Goal: Information Seeking & Learning: Learn about a topic

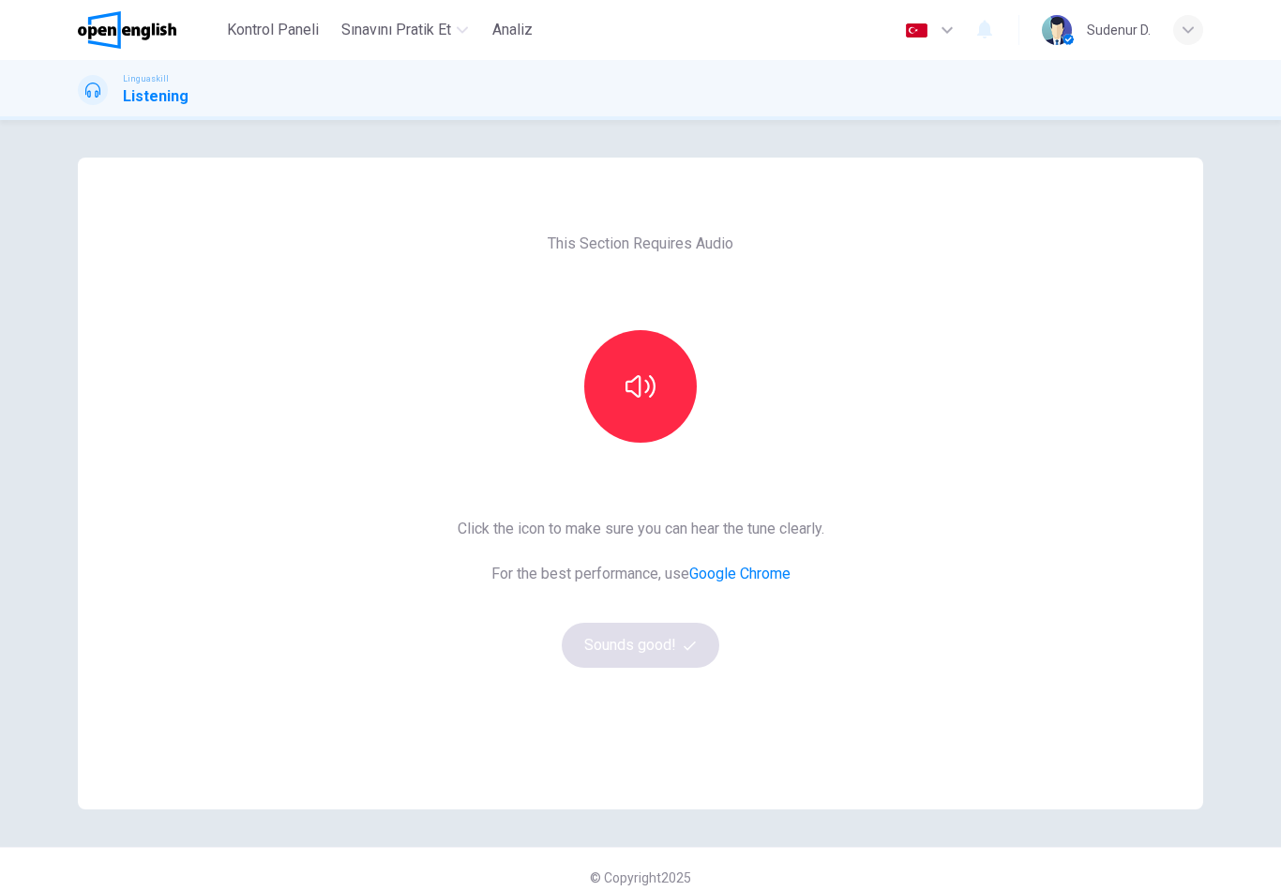
click at [640, 391] on icon "button" at bounding box center [640, 386] width 30 height 22
click at [663, 649] on button "Sounds good!" at bounding box center [640, 644] width 157 height 45
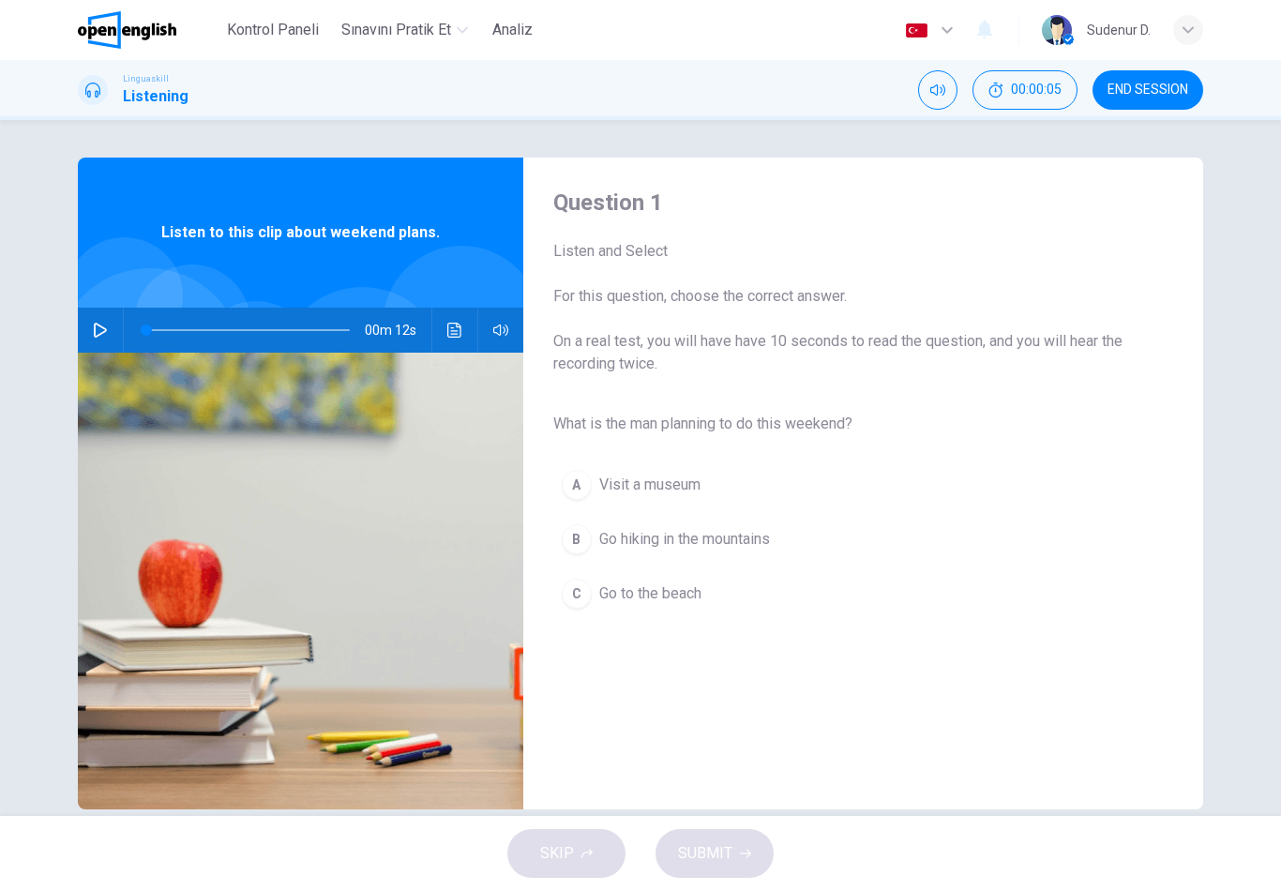
click at [94, 322] on button "button" at bounding box center [100, 329] width 30 height 45
click at [735, 540] on span "Go hiking in the mountains" at bounding box center [684, 539] width 171 height 22
type input "*"
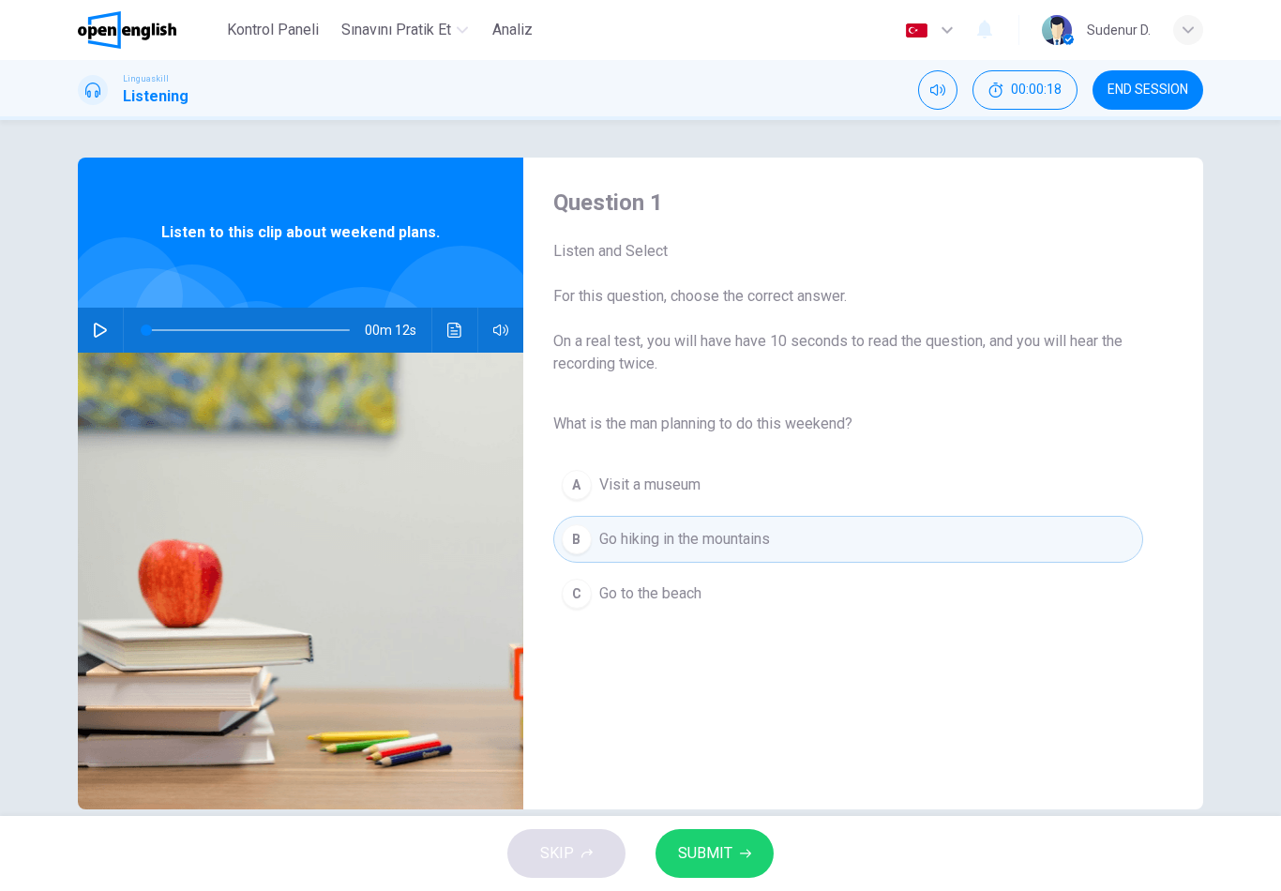
click at [737, 847] on button "SUBMIT" at bounding box center [714, 853] width 118 height 49
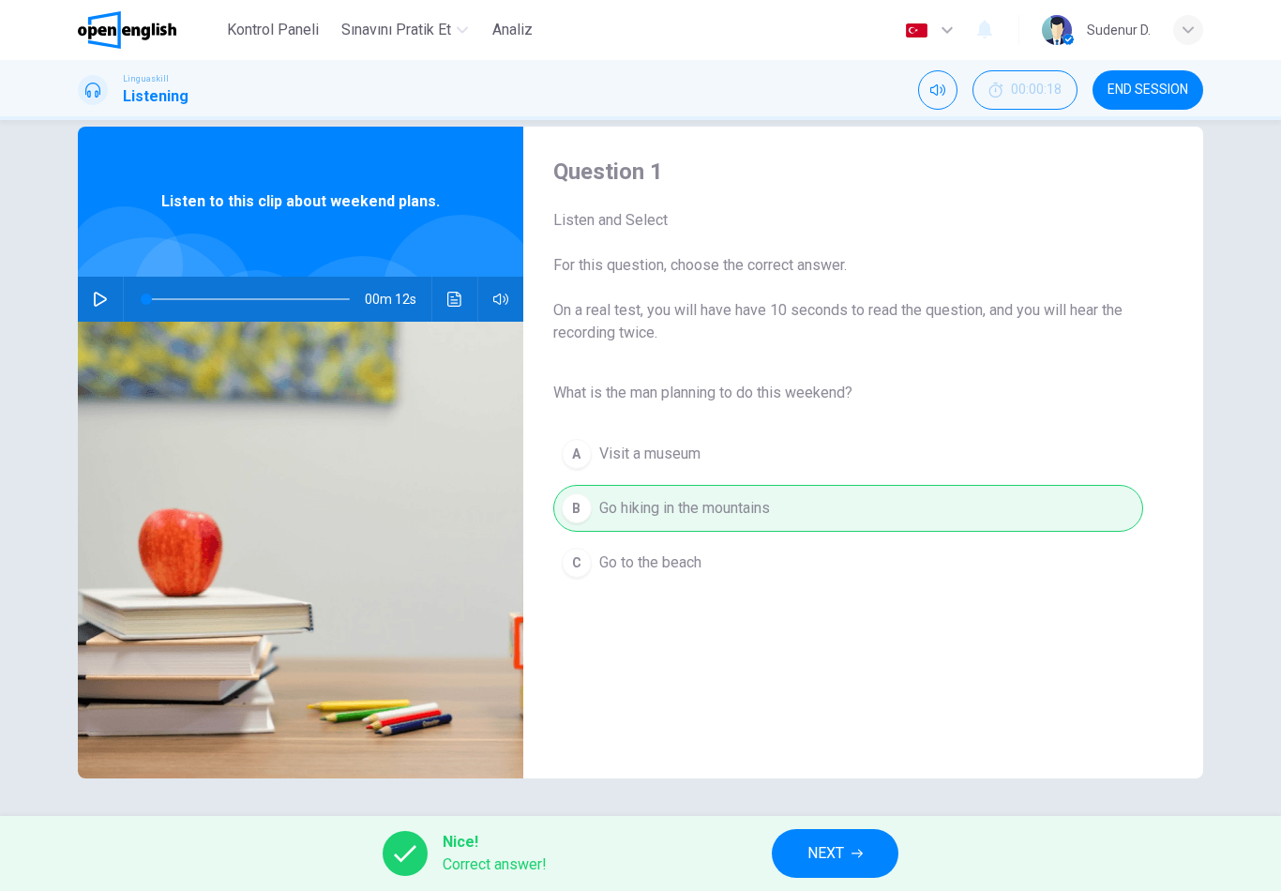
scroll to position [32, 0]
click at [837, 843] on span "NEXT" at bounding box center [825, 853] width 37 height 26
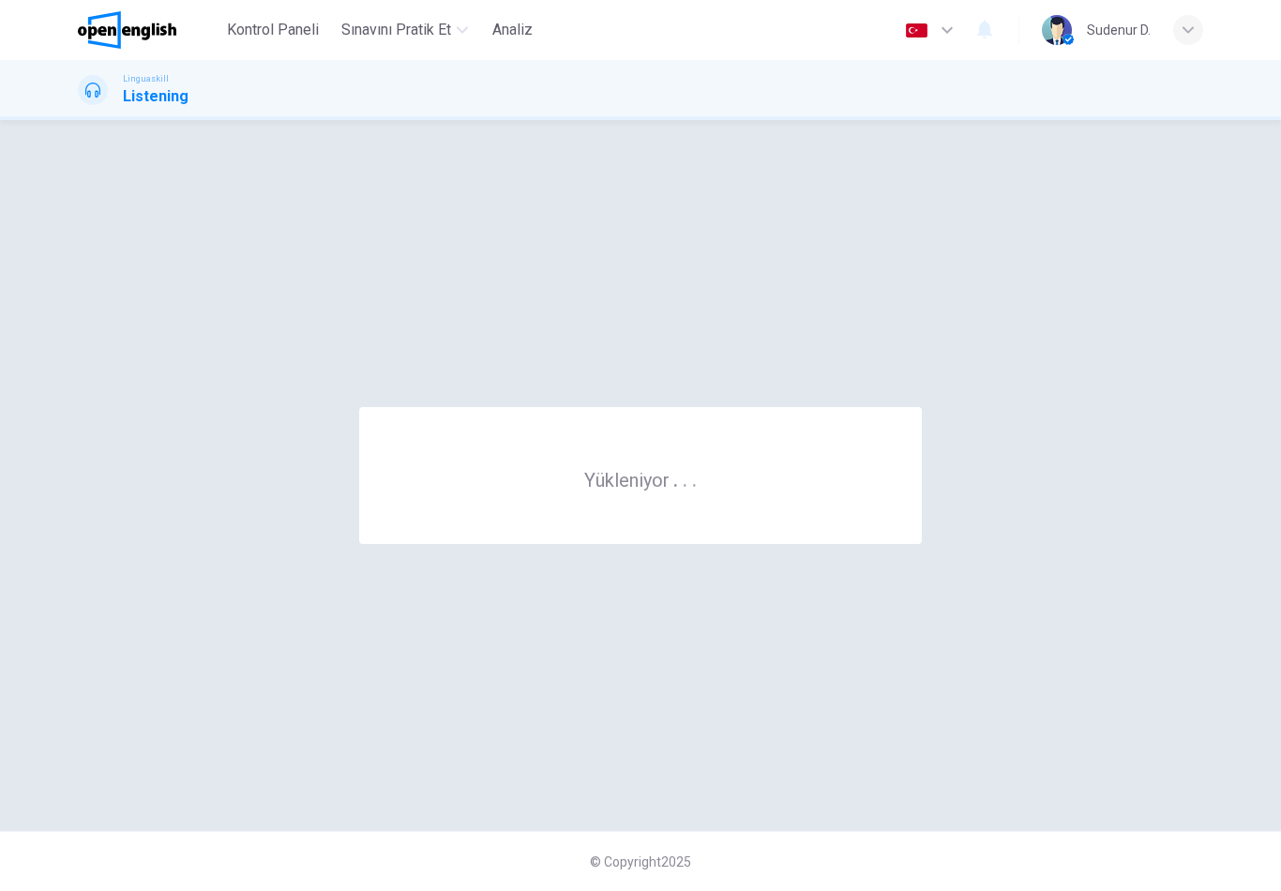
scroll to position [0, 0]
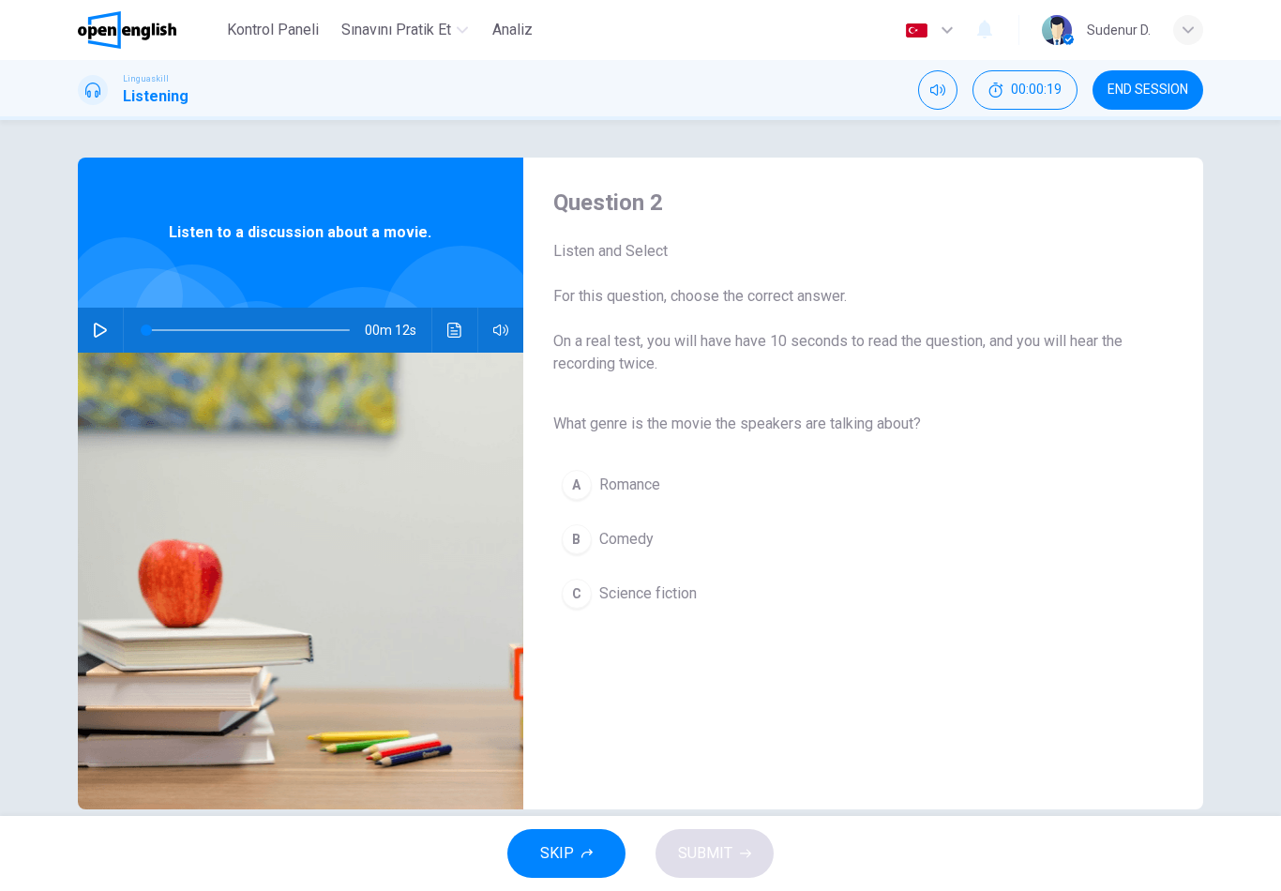
click at [104, 335] on icon "button" at bounding box center [100, 329] width 15 height 15
click at [670, 603] on span "Science fiction" at bounding box center [647, 593] width 97 height 22
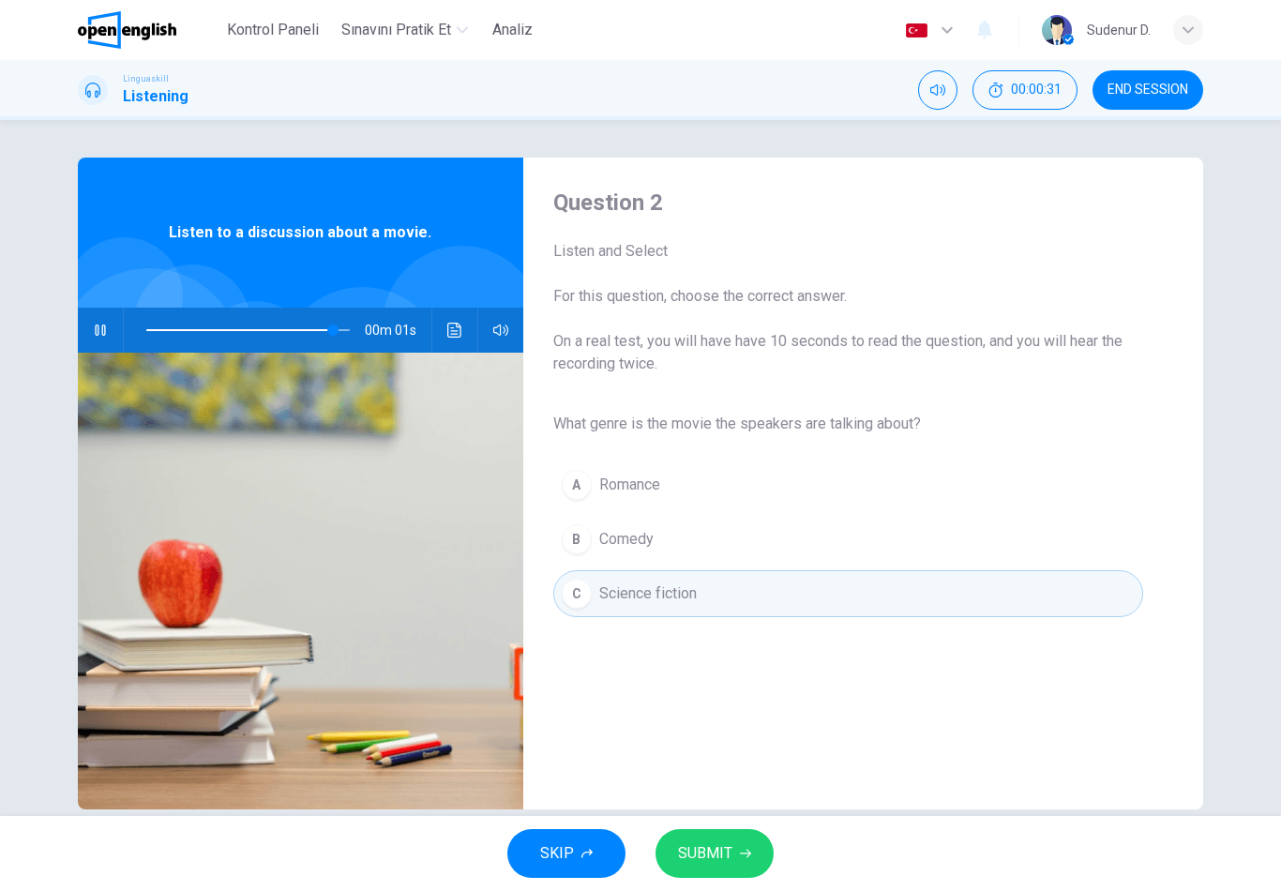
click at [733, 843] on button "SUBMIT" at bounding box center [714, 853] width 118 height 49
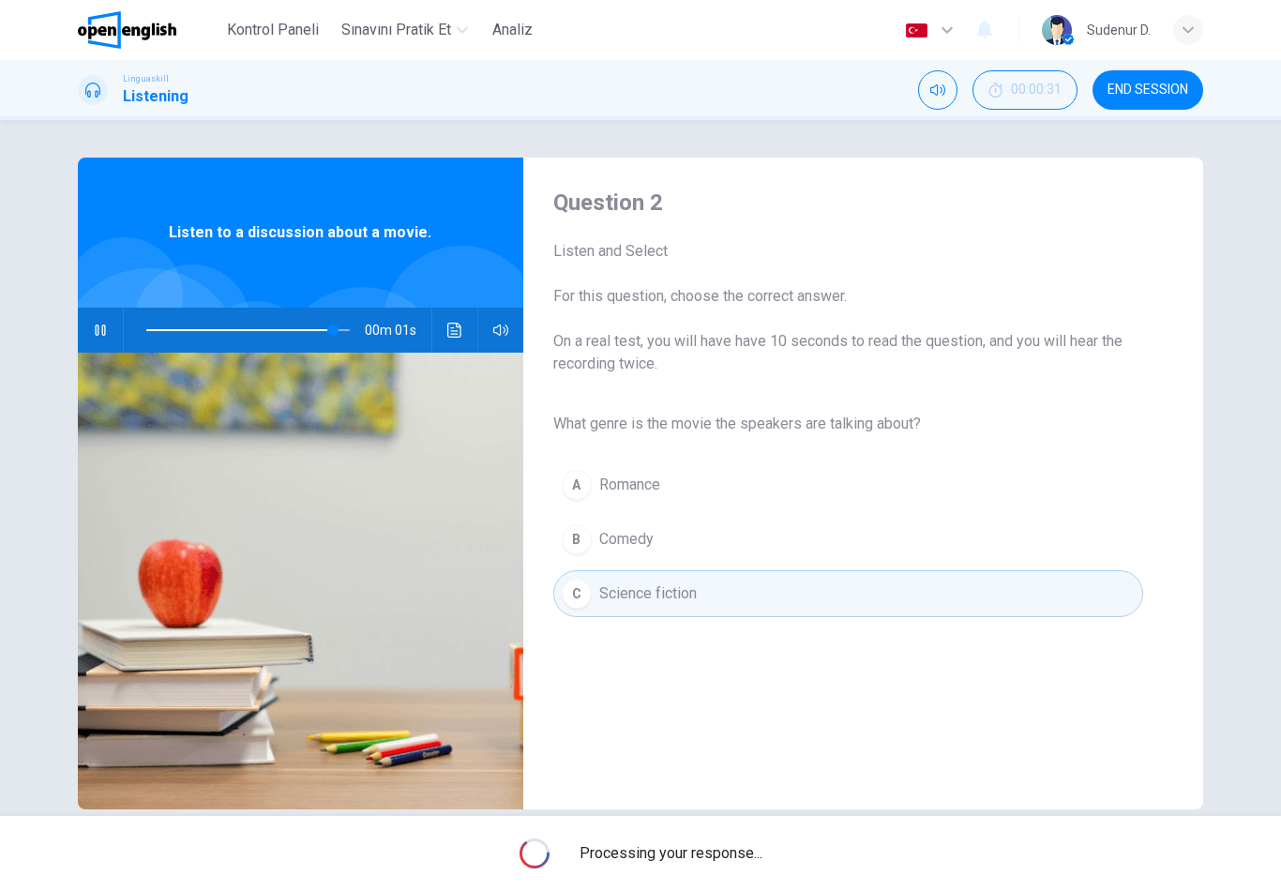
type input "*"
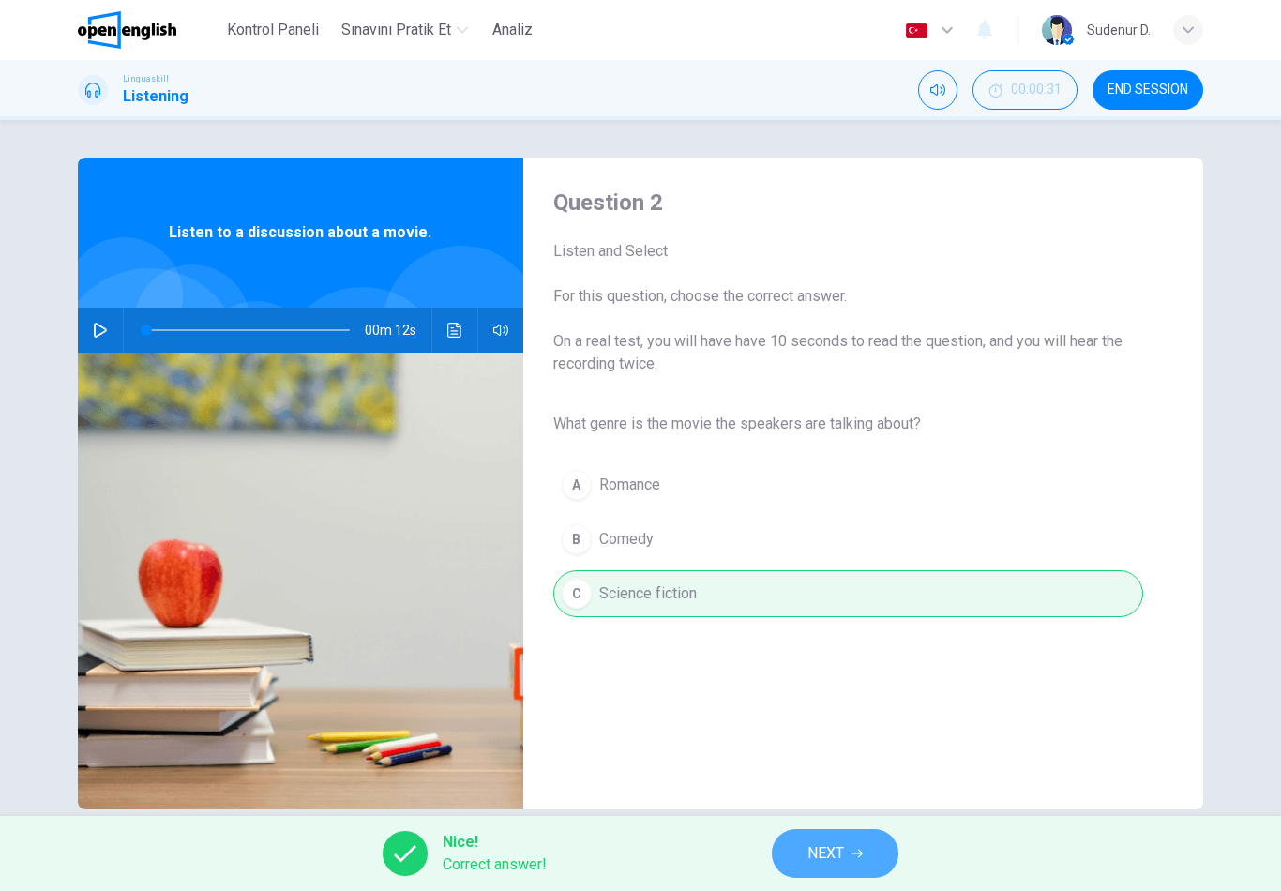
click at [857, 842] on button "NEXT" at bounding box center [835, 853] width 127 height 49
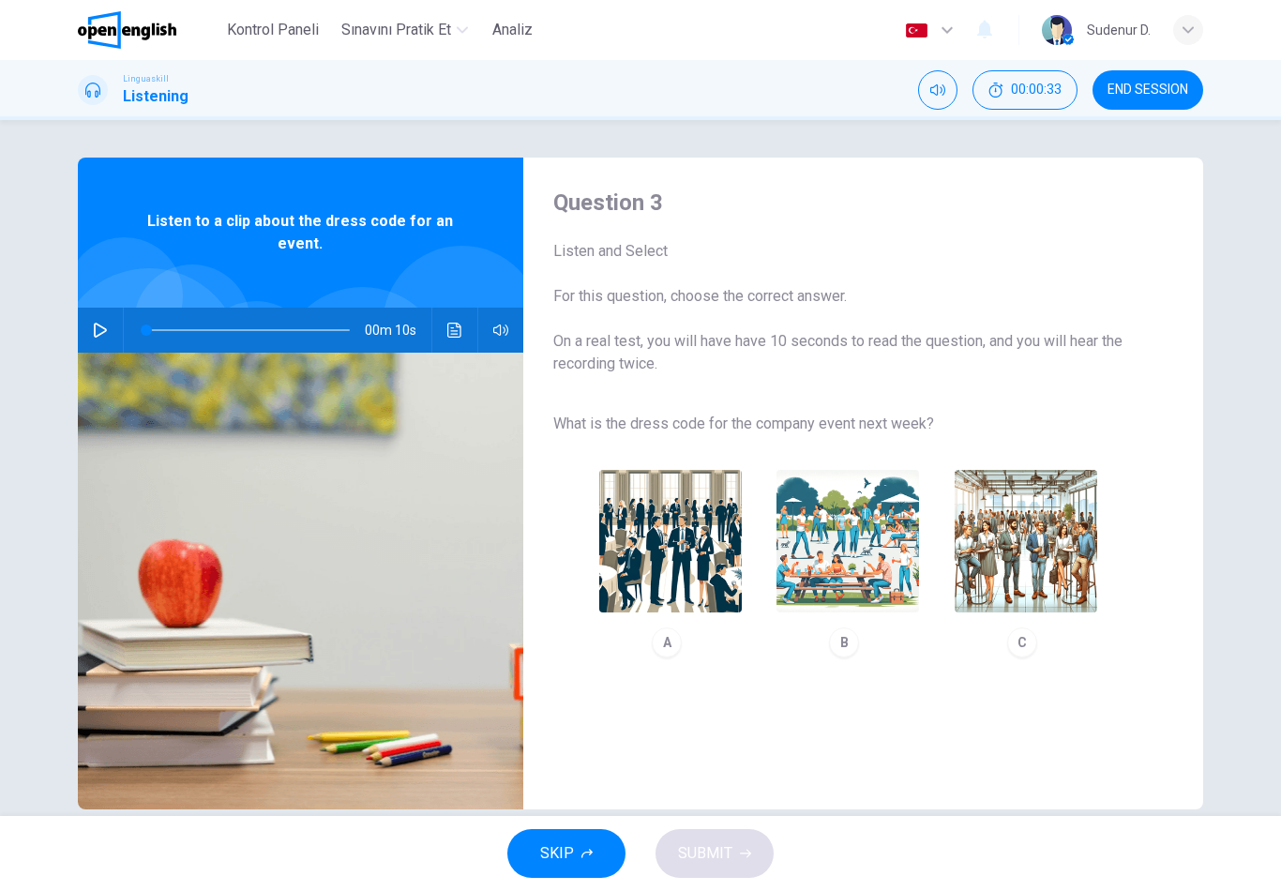
click at [80, 333] on div "00m 10s" at bounding box center [300, 329] width 445 height 45
click at [111, 332] on button "button" at bounding box center [100, 329] width 30 height 45
click at [1026, 582] on img "button" at bounding box center [1025, 541] width 142 height 142
click at [744, 842] on button "SUBMIT" at bounding box center [714, 853] width 118 height 49
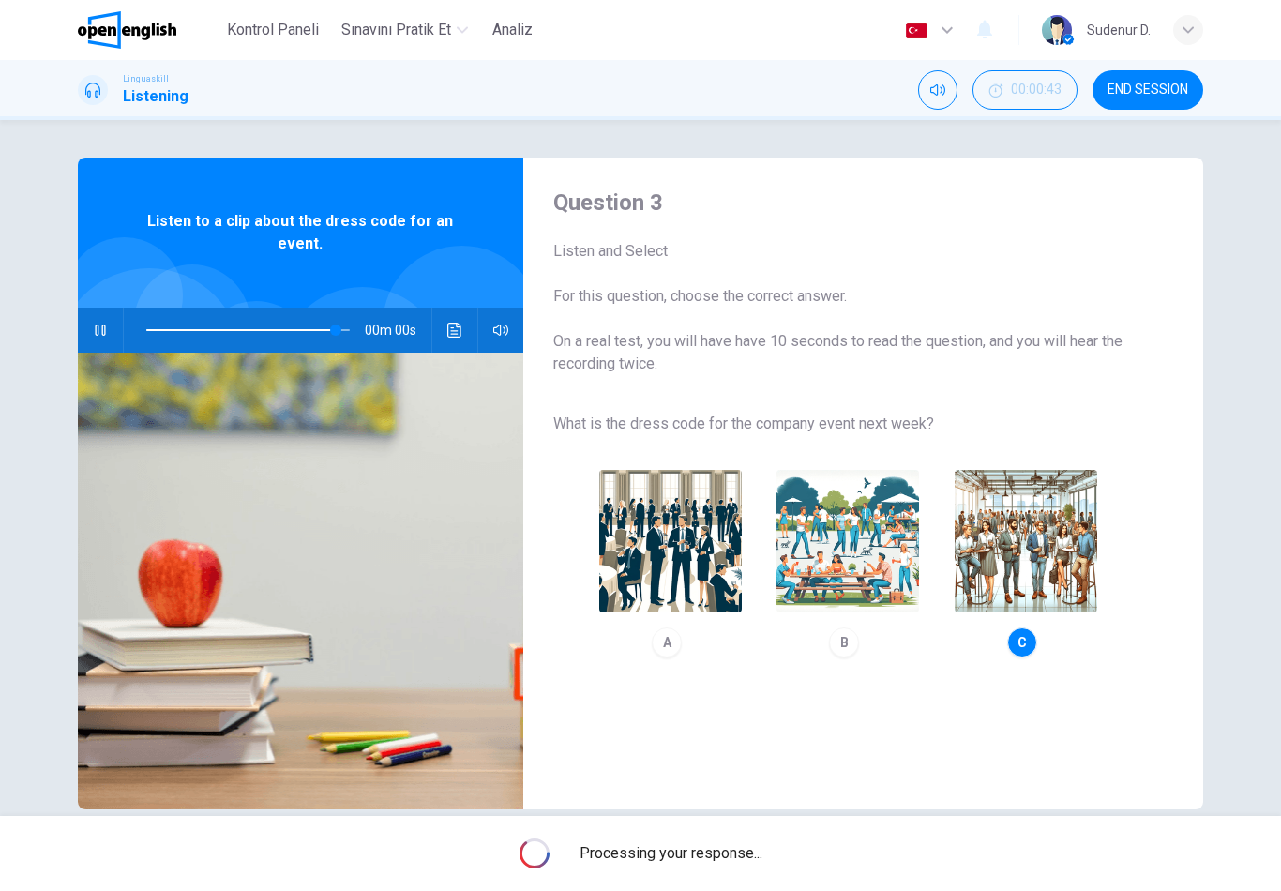
type input "*"
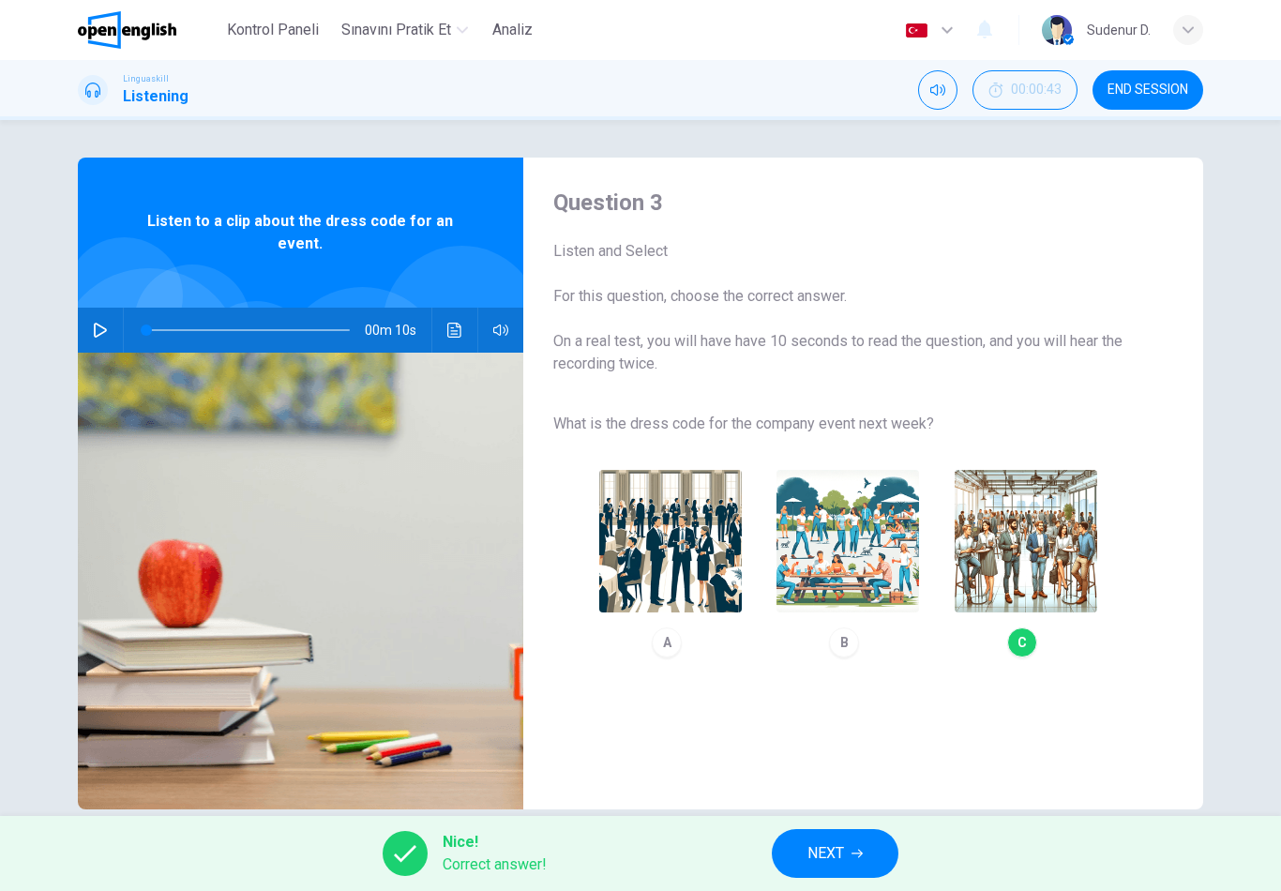
click at [832, 832] on button "NEXT" at bounding box center [835, 853] width 127 height 49
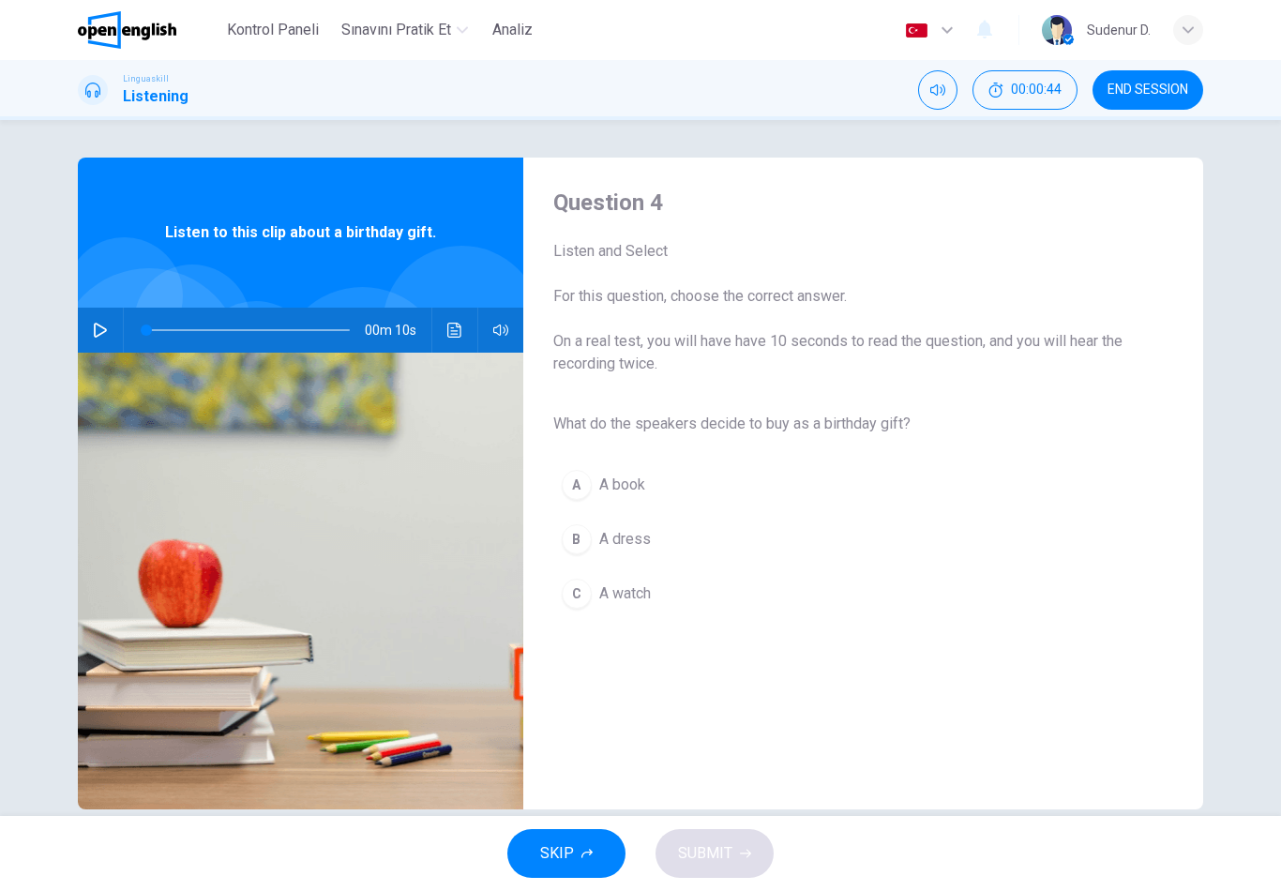
click at [120, 316] on div "00m 10s" at bounding box center [300, 329] width 445 height 45
click at [95, 344] on button "button" at bounding box center [100, 329] width 30 height 45
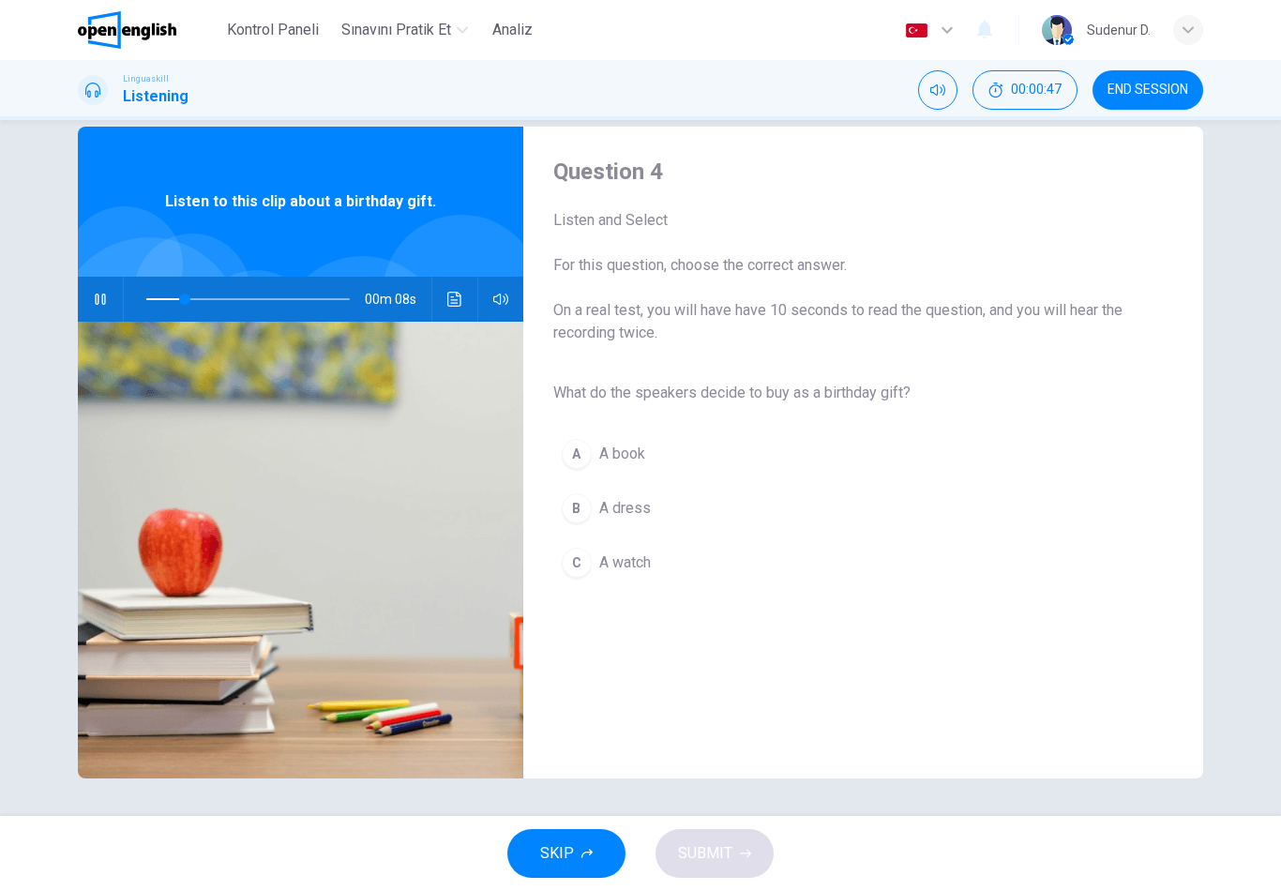
scroll to position [31, 0]
click at [632, 451] on span "A book" at bounding box center [622, 453] width 46 height 22
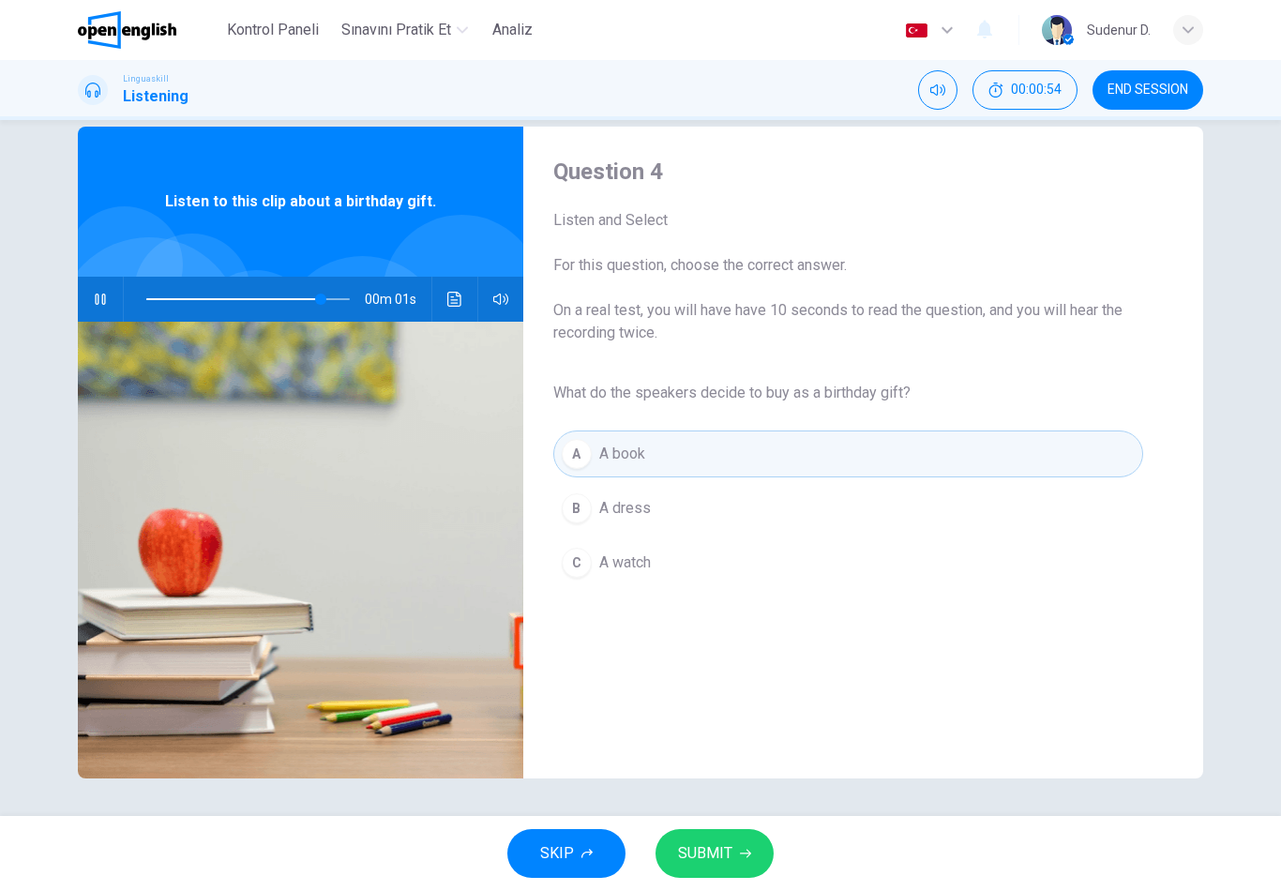
click at [735, 844] on button "SUBMIT" at bounding box center [714, 853] width 118 height 49
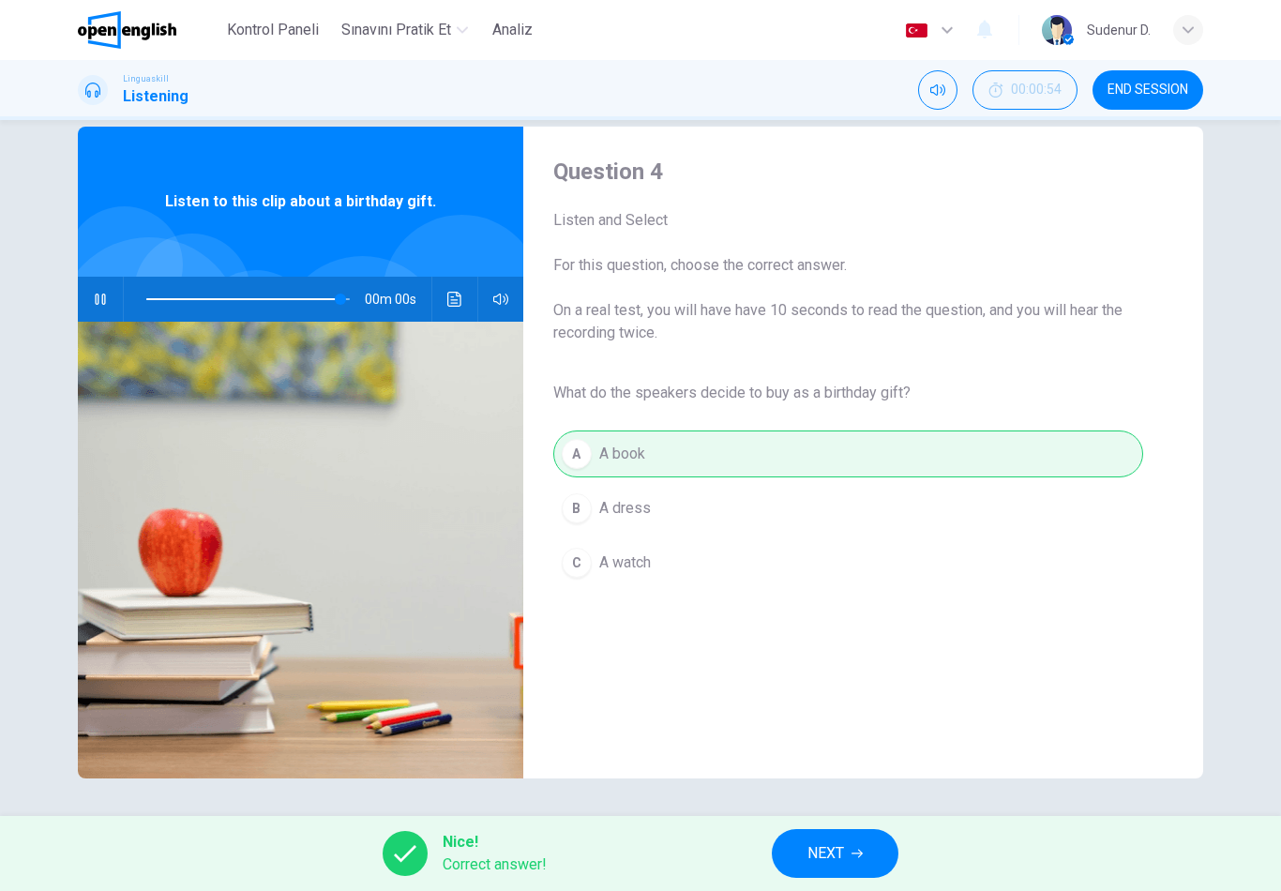
type input "*"
click at [843, 839] on button "NEXT" at bounding box center [835, 853] width 127 height 49
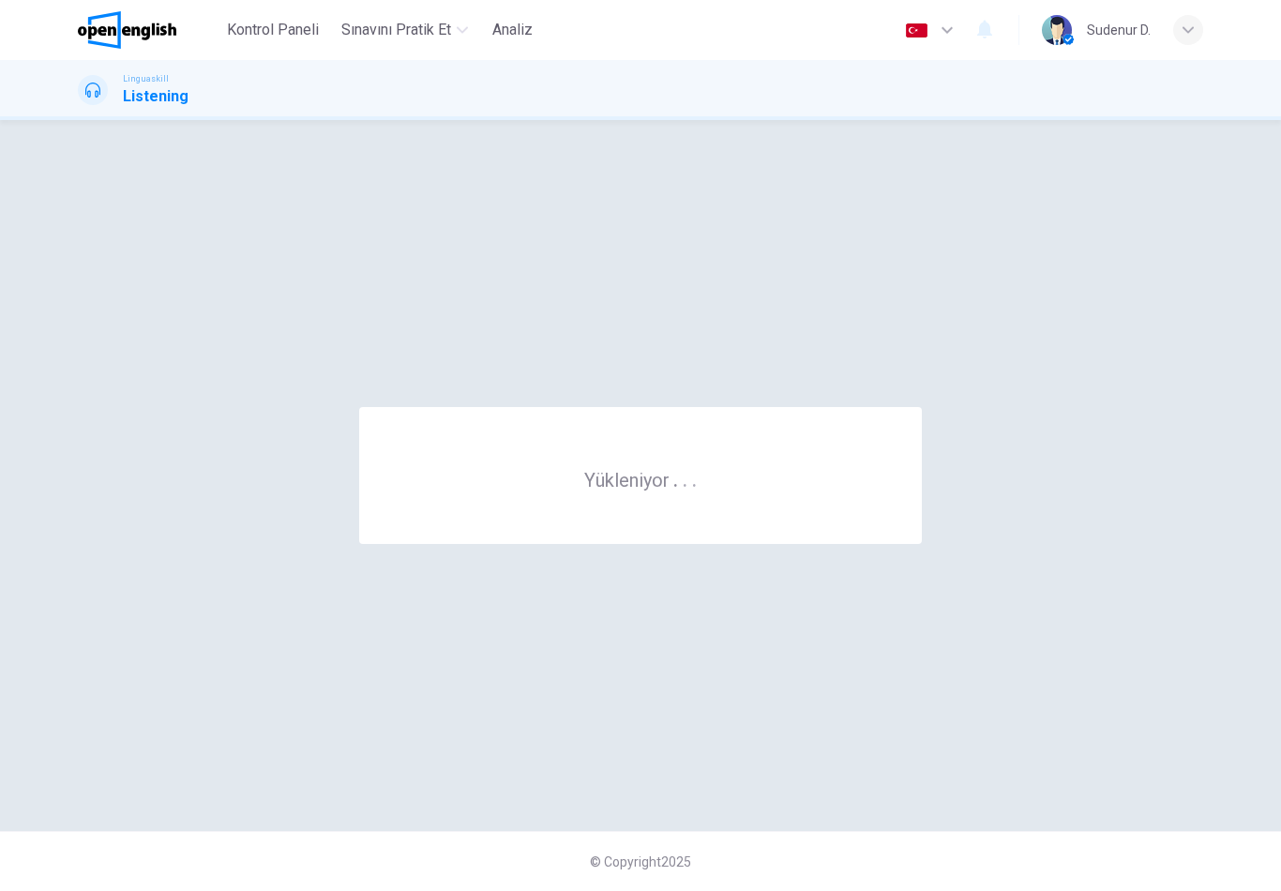
scroll to position [0, 0]
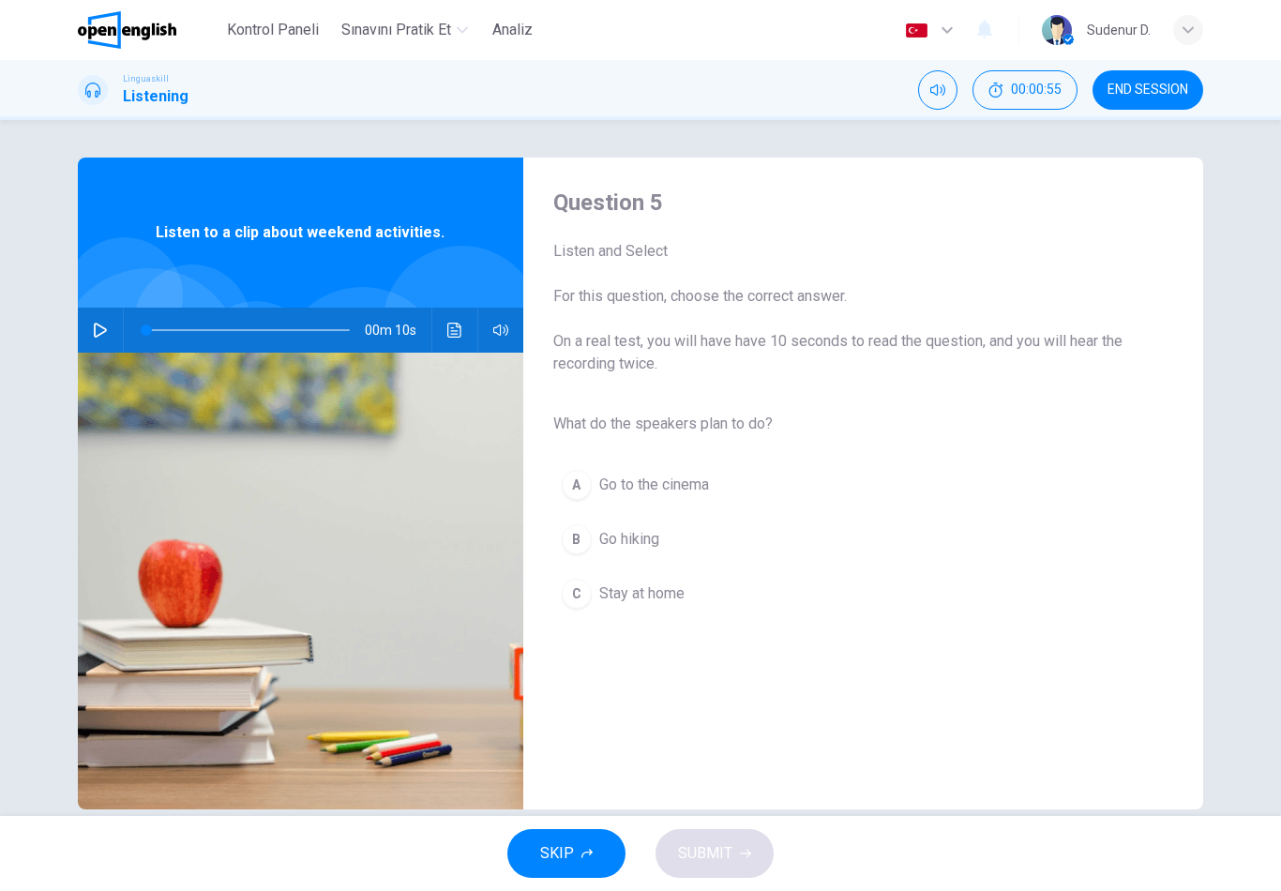
click at [105, 325] on icon "button" at bounding box center [100, 329] width 15 height 15
click at [667, 537] on button "B Go hiking" at bounding box center [848, 539] width 590 height 47
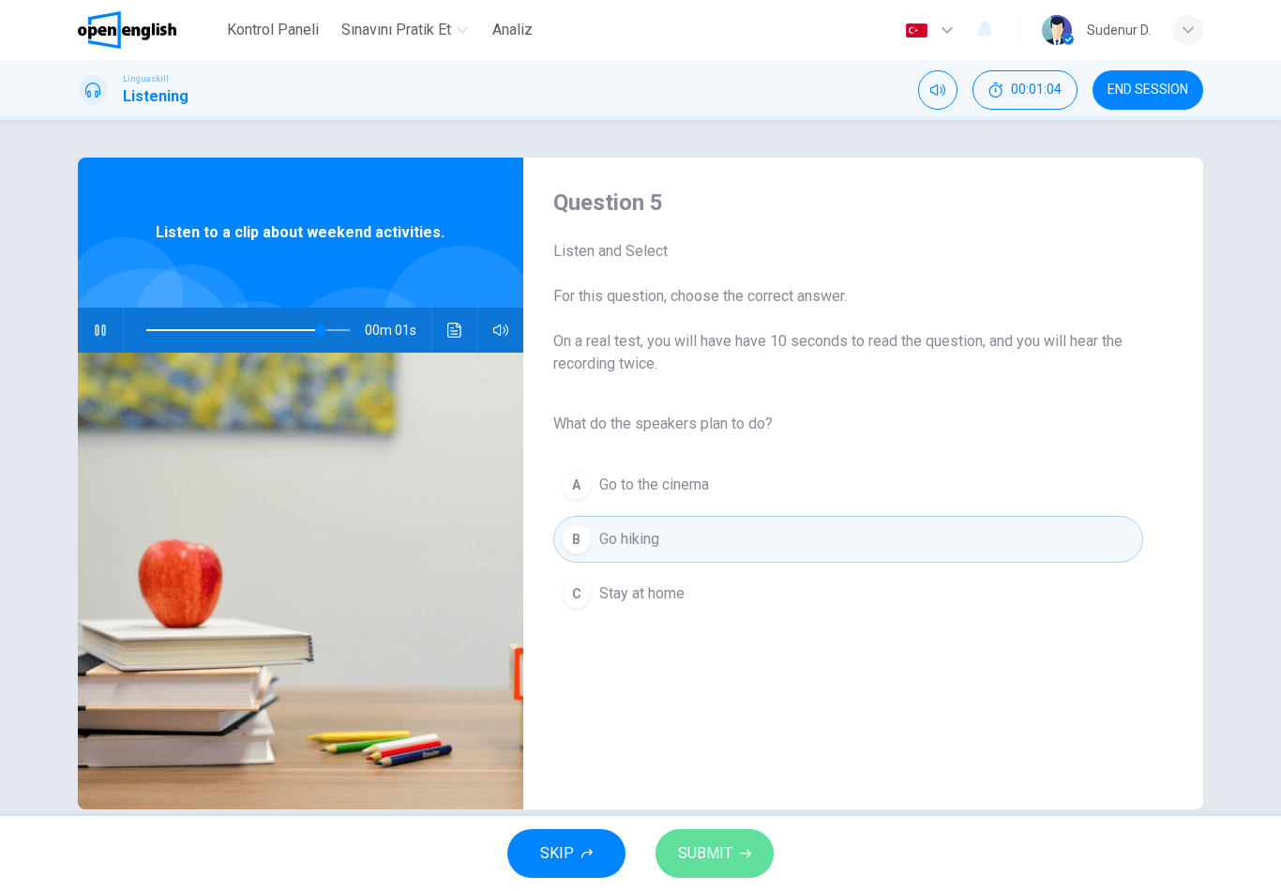
click at [731, 846] on button "SUBMIT" at bounding box center [714, 853] width 118 height 49
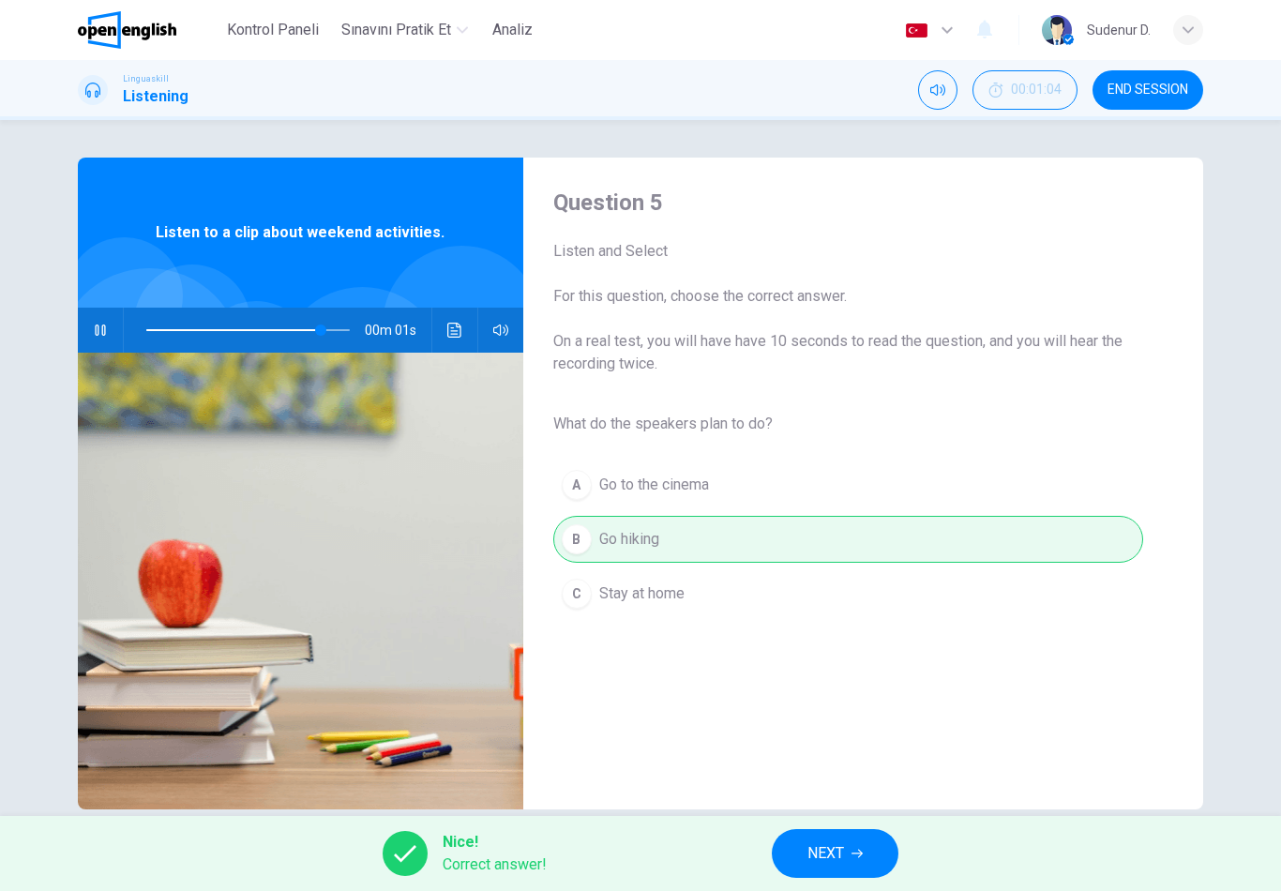
type input "**"
click at [842, 855] on span "NEXT" at bounding box center [825, 853] width 37 height 26
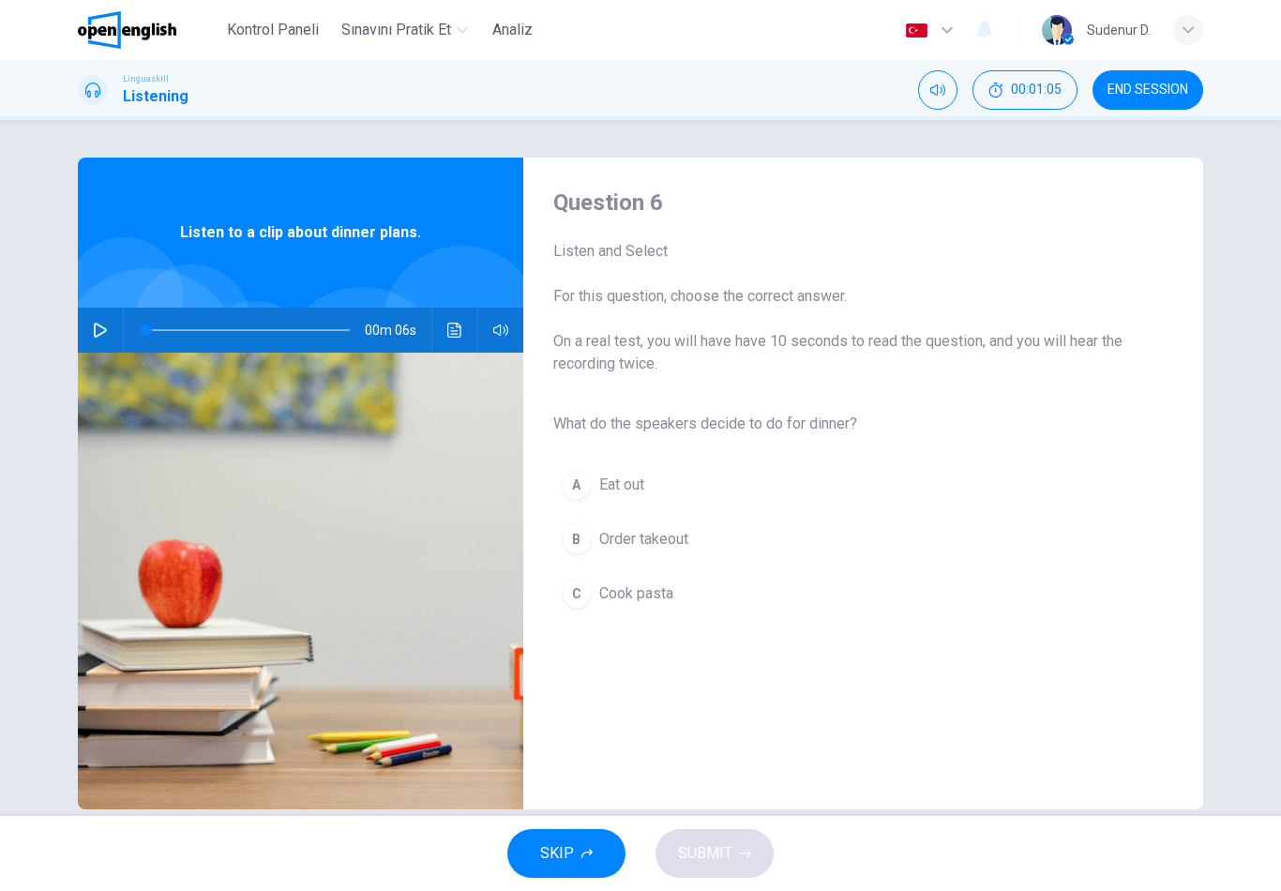
click at [112, 322] on button "button" at bounding box center [100, 329] width 30 height 45
click at [668, 589] on span "Cook pasta" at bounding box center [636, 593] width 74 height 22
type input "*"
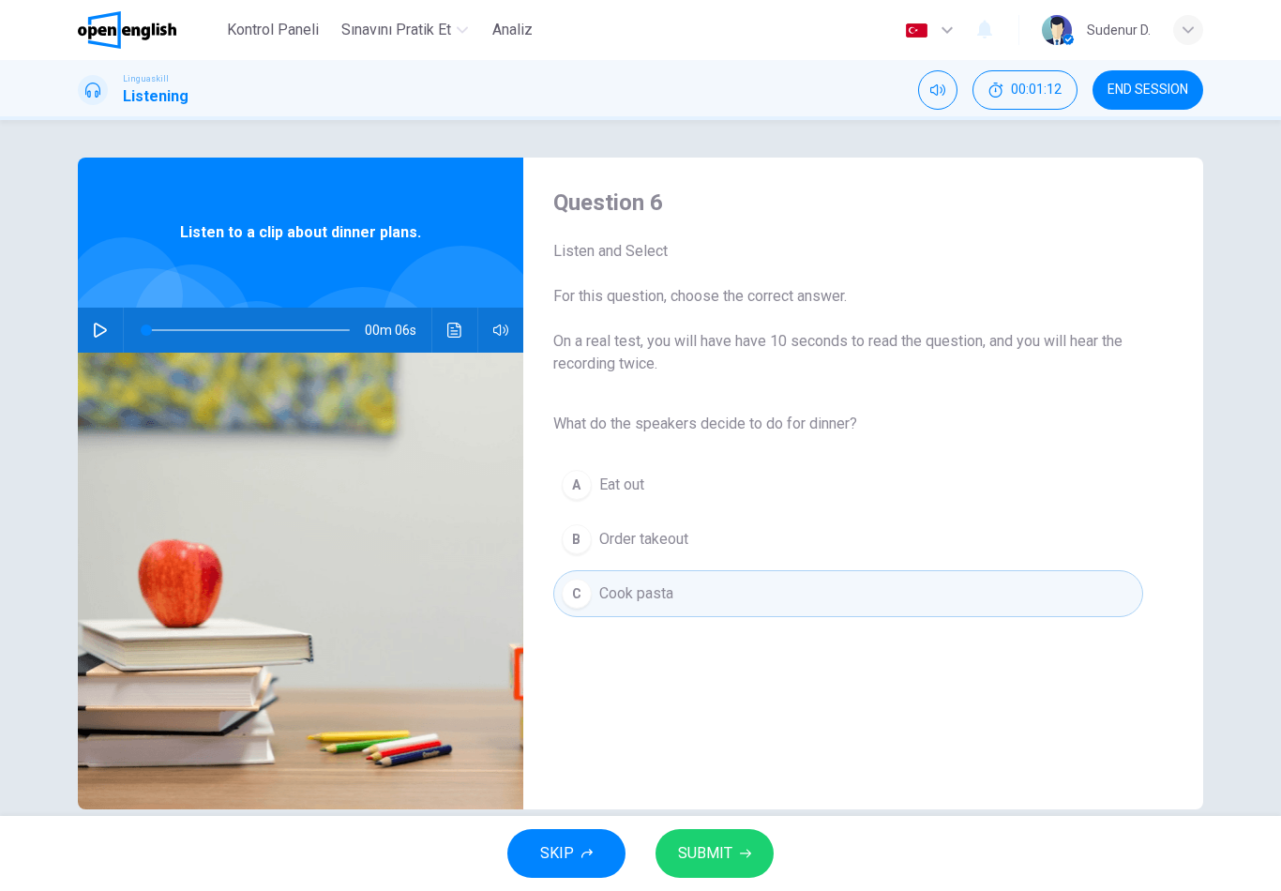
click at [730, 847] on span "SUBMIT" at bounding box center [705, 853] width 54 height 26
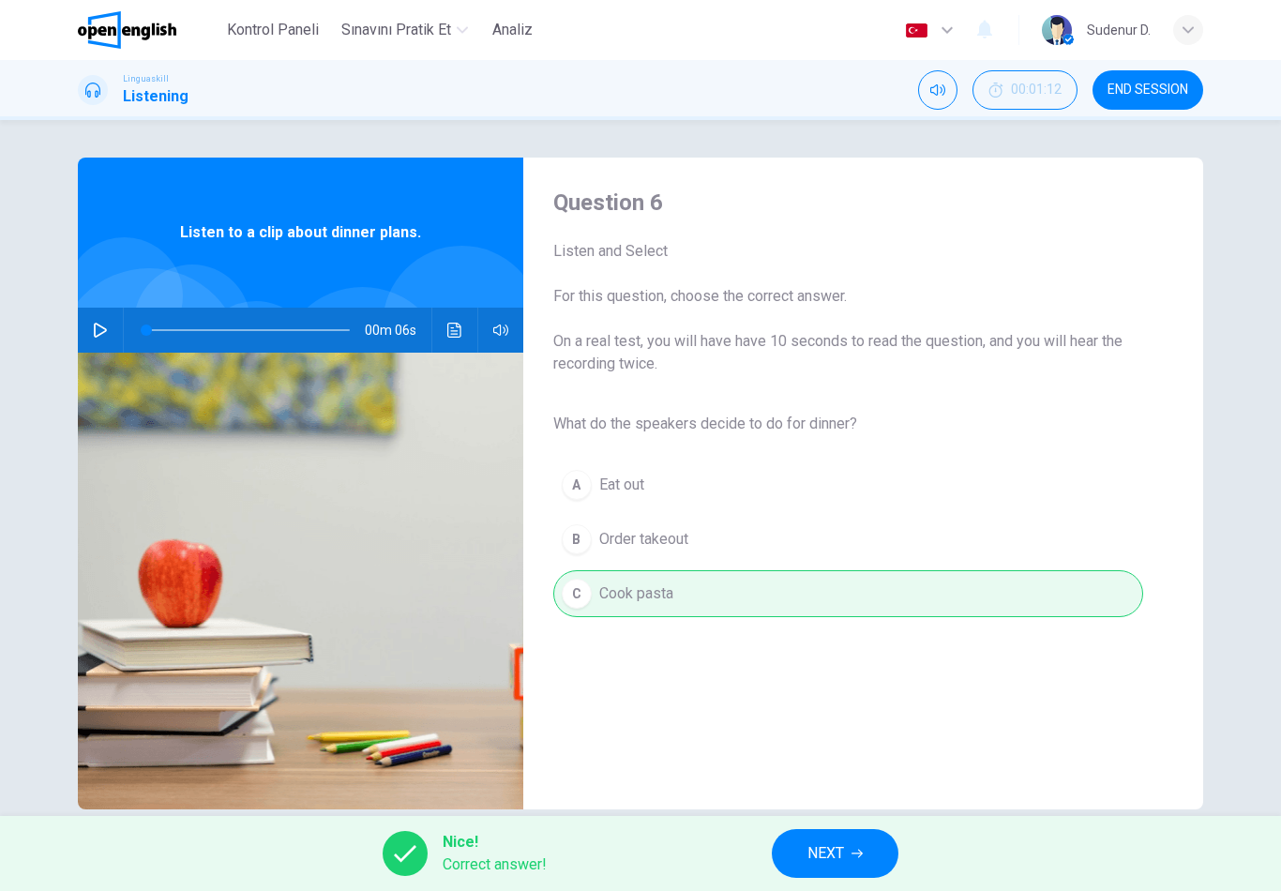
click at [823, 850] on span "NEXT" at bounding box center [825, 853] width 37 height 26
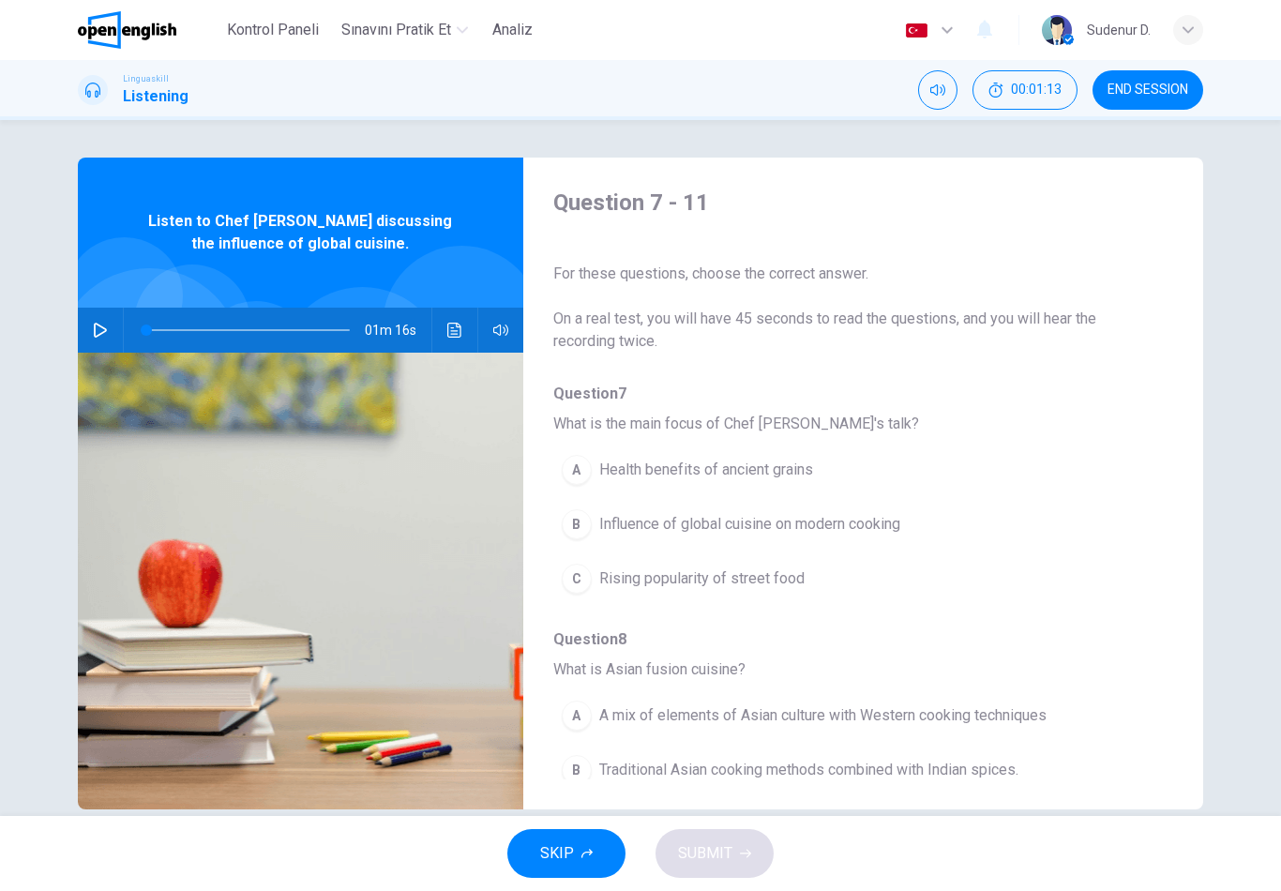
click at [99, 333] on icon "button" at bounding box center [100, 329] width 15 height 15
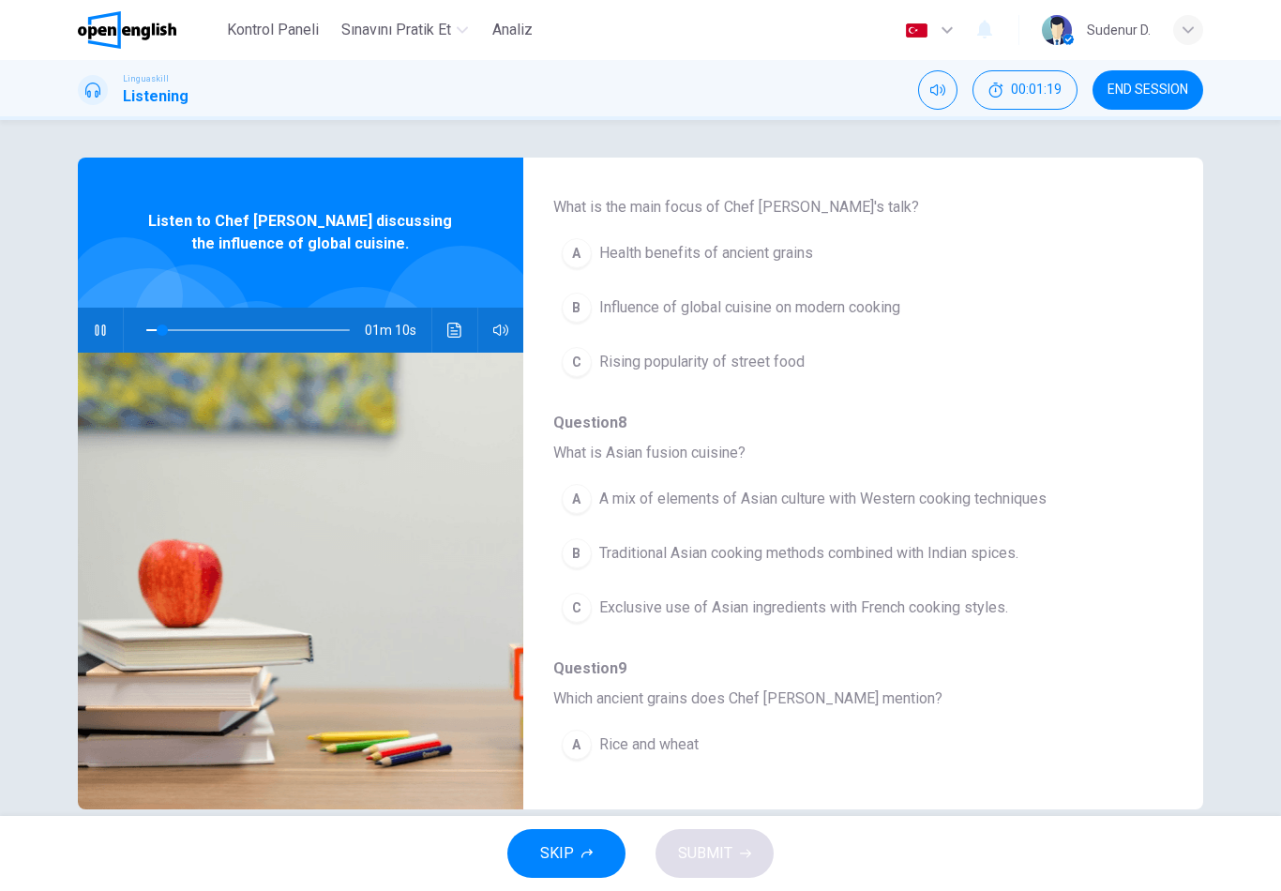
scroll to position [217, 0]
click at [877, 314] on span "Influence of global cuisine on modern cooking" at bounding box center [749, 306] width 301 height 22
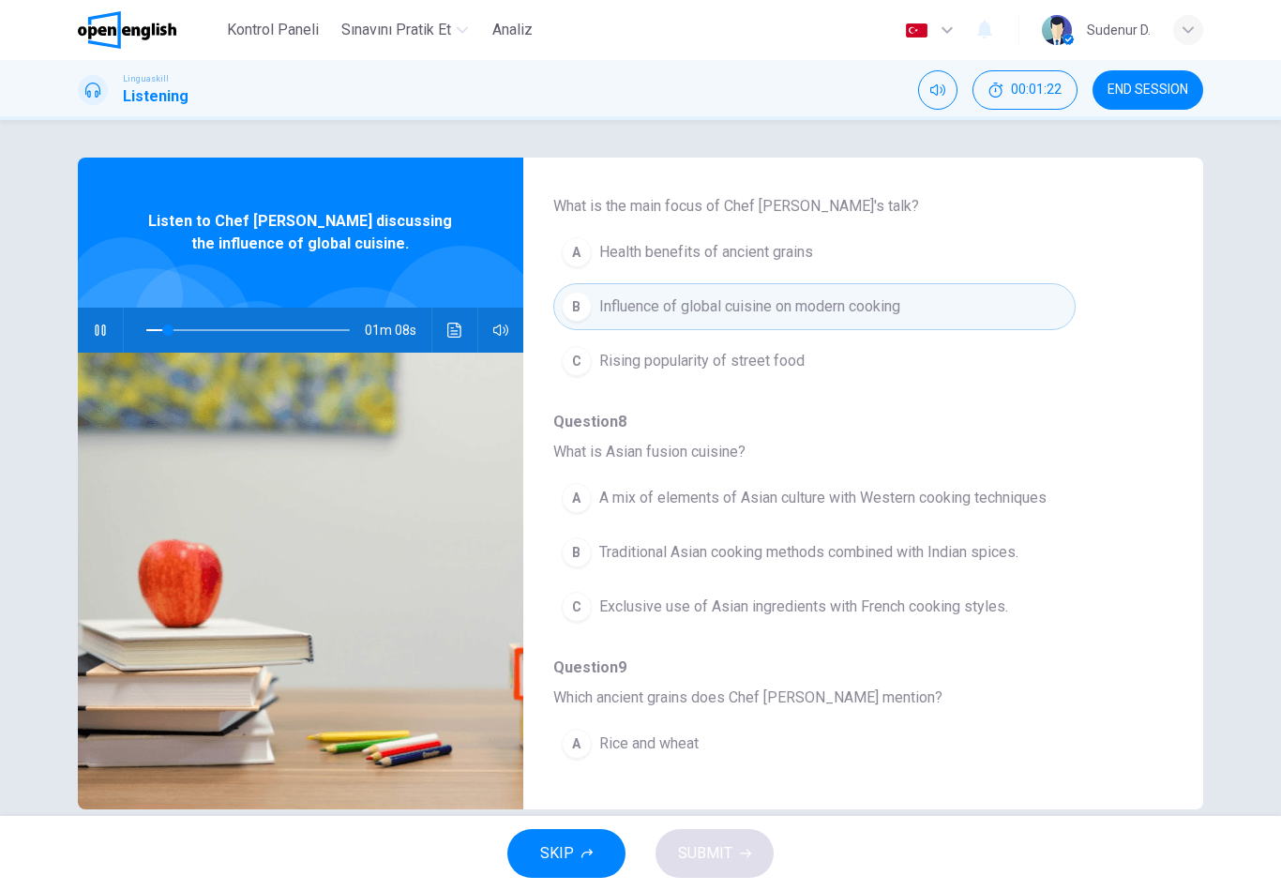
click at [918, 849] on div "SKIP SUBMIT" at bounding box center [640, 853] width 1281 height 75
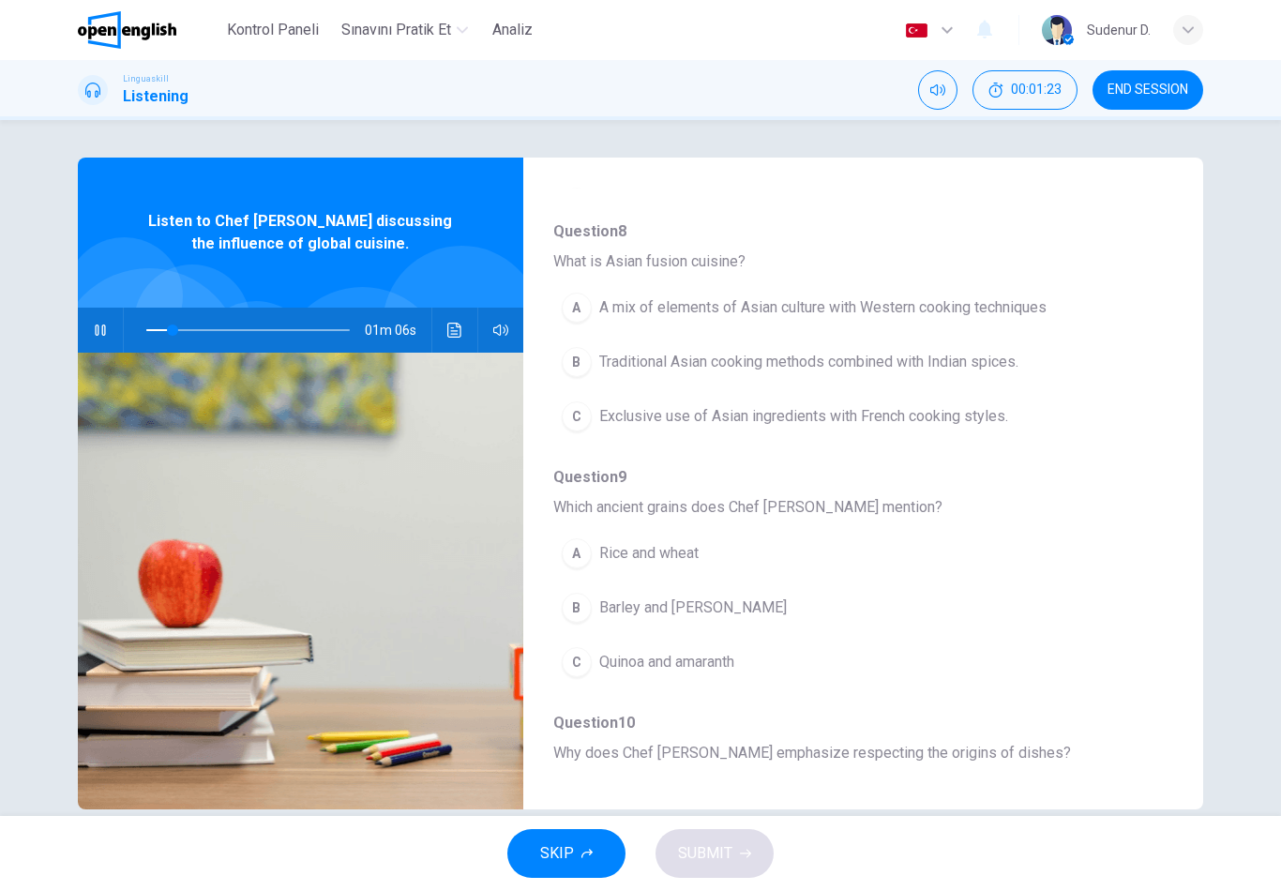
scroll to position [410, 0]
click at [1041, 300] on span "A mix of elements of Asian culture with Western cooking techniques" at bounding box center [822, 305] width 447 height 22
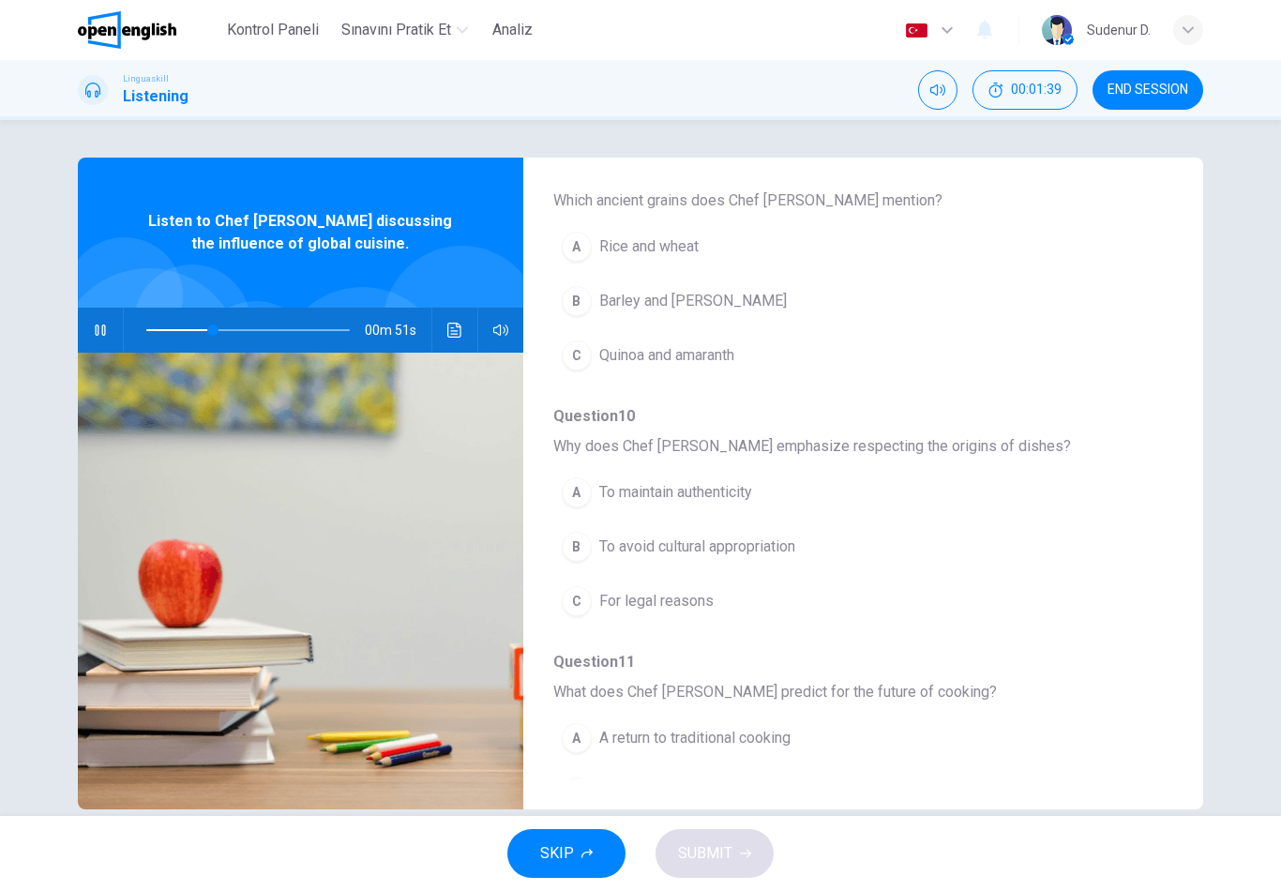
scroll to position [715, 0]
click at [708, 250] on button "A Rice and wheat" at bounding box center [814, 245] width 522 height 47
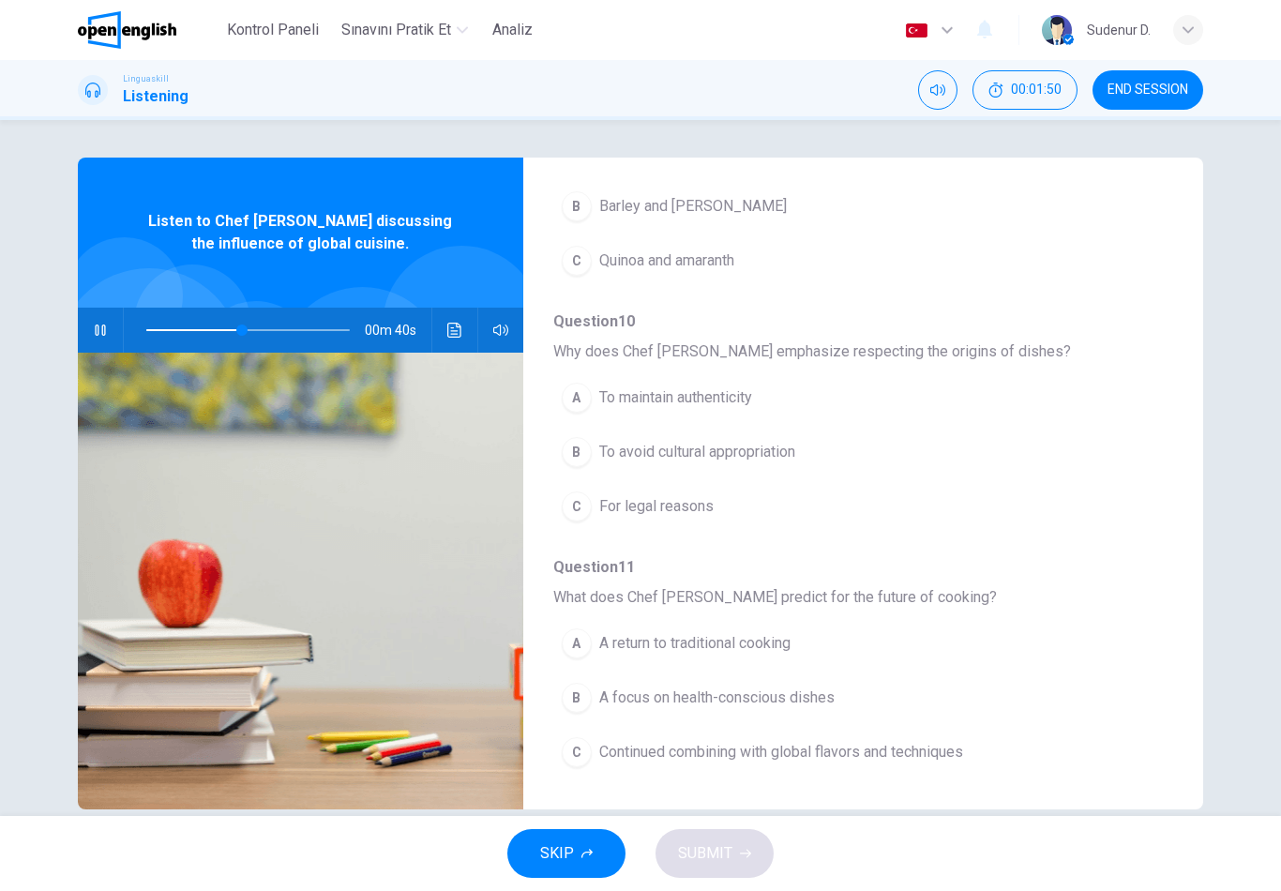
scroll to position [809, 0]
click at [823, 448] on div "A To maintain authenticity B To avoid cultural appropriation C For legal reasons" at bounding box center [848, 451] width 590 height 163
click at [776, 466] on button "B To avoid cultural appropriation" at bounding box center [814, 451] width 522 height 47
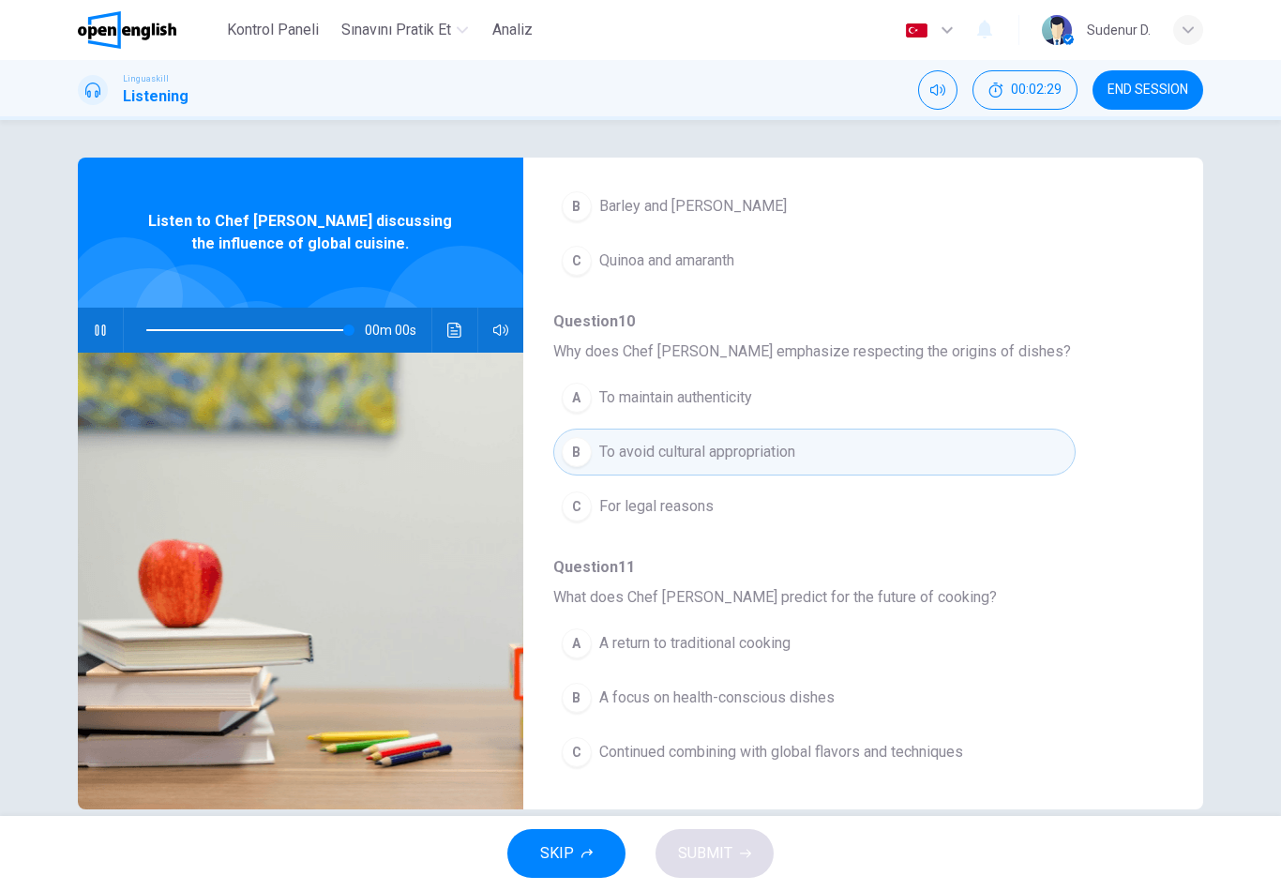
type input "*"
click at [979, 747] on button "C Continued combining with global flavors and techniques" at bounding box center [814, 751] width 522 height 47
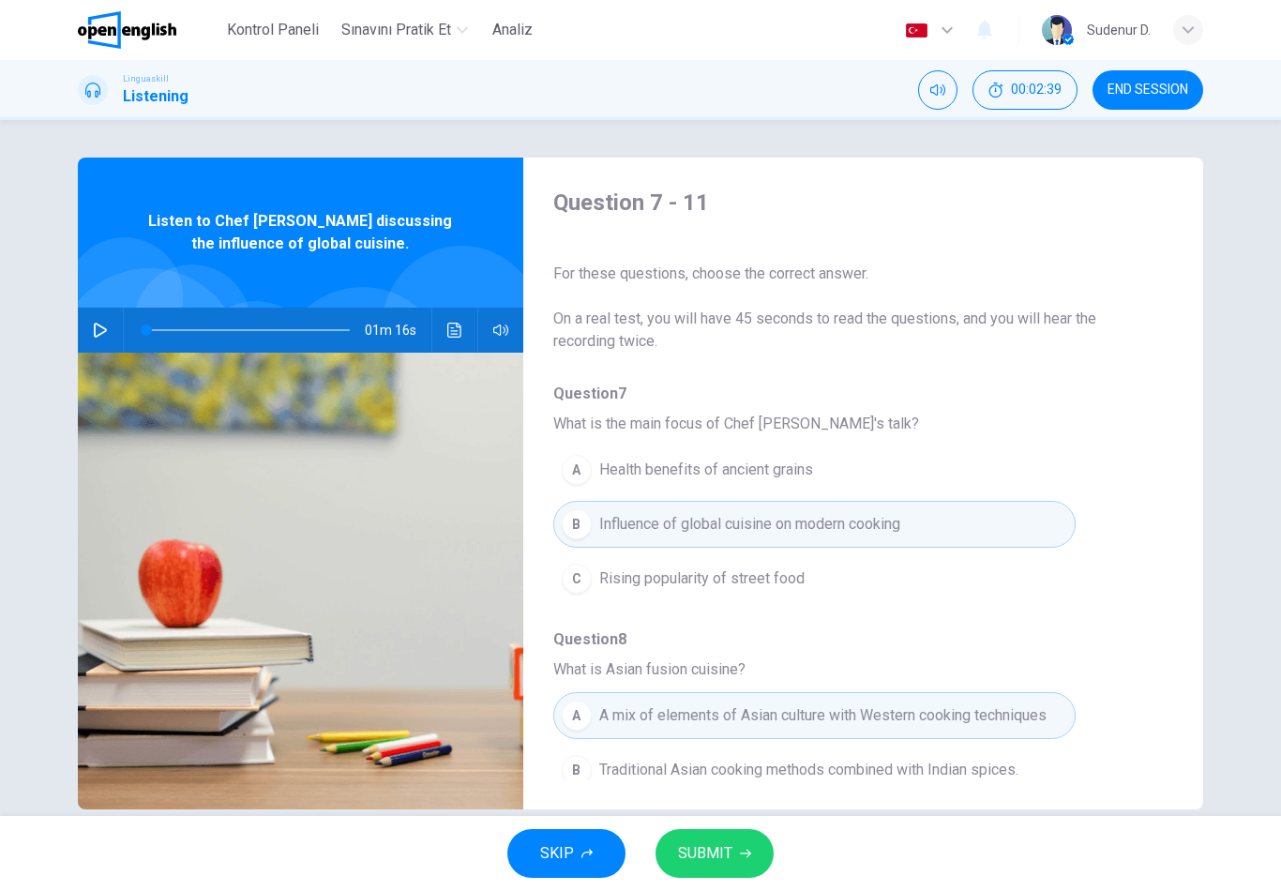
scroll to position [0, 0]
click at [733, 855] on button "SUBMIT" at bounding box center [714, 853] width 118 height 49
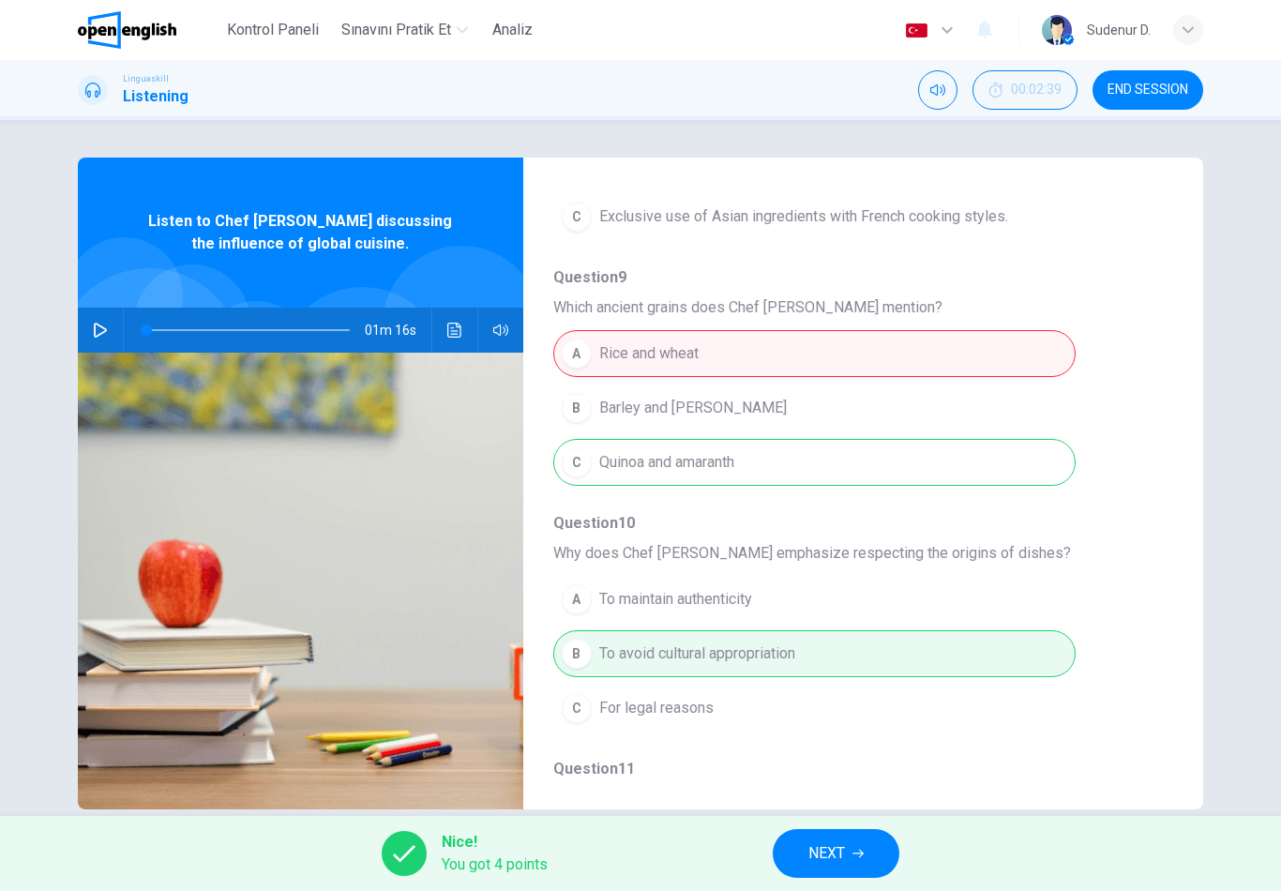
scroll to position [582, 0]
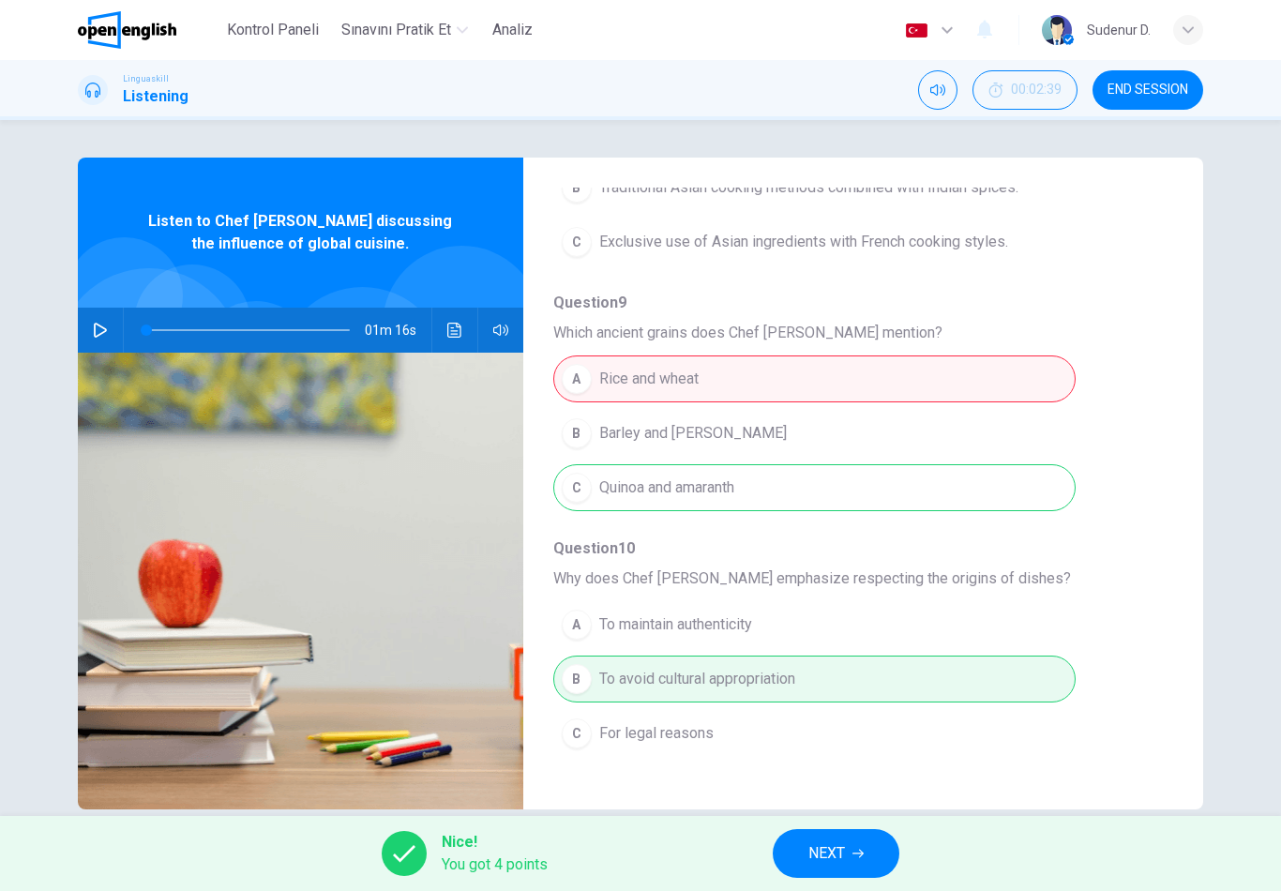
click at [868, 834] on button "NEXT" at bounding box center [835, 853] width 127 height 49
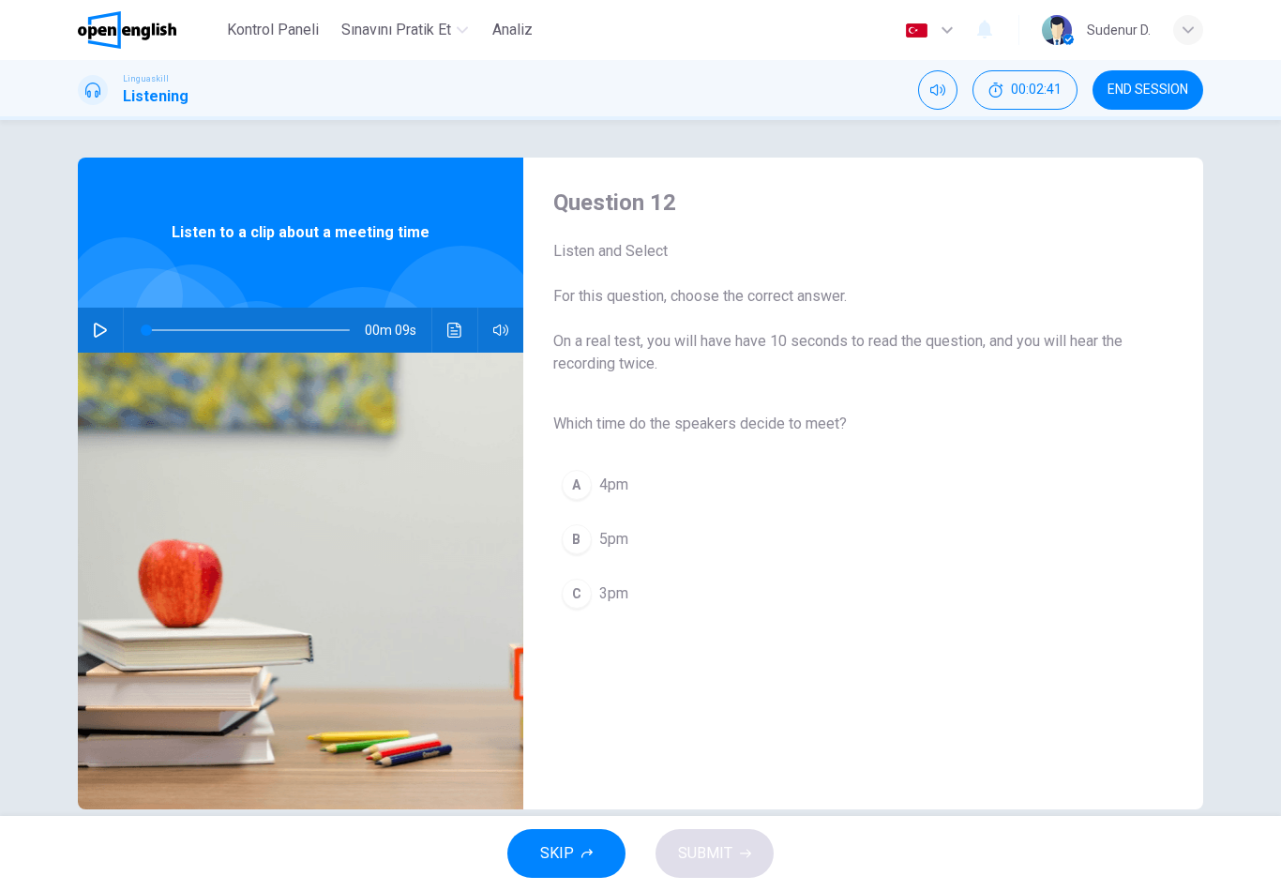
click at [98, 341] on button "button" at bounding box center [100, 329] width 30 height 45
click at [627, 599] on span "3pm" at bounding box center [613, 593] width 29 height 22
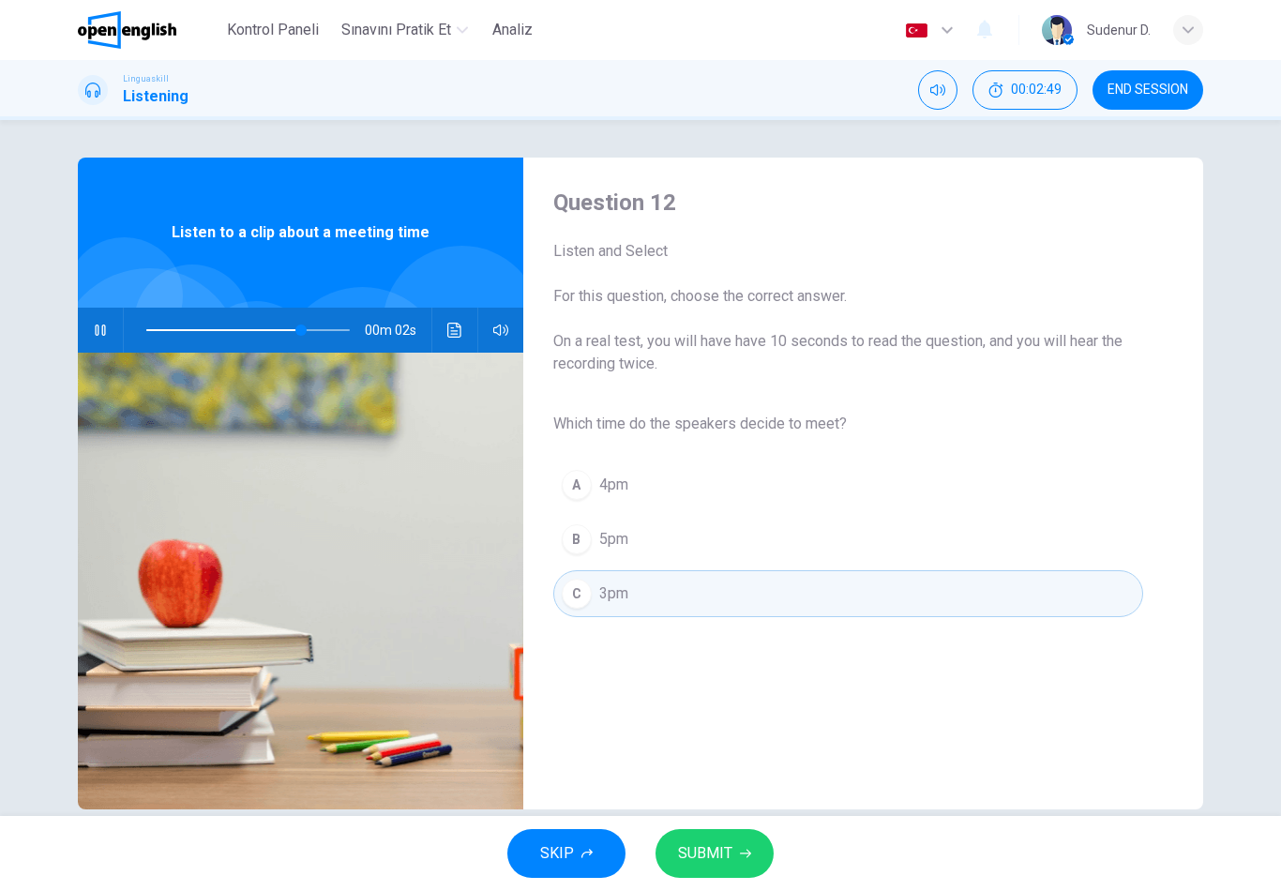
click at [732, 854] on button "SUBMIT" at bounding box center [714, 853] width 118 height 49
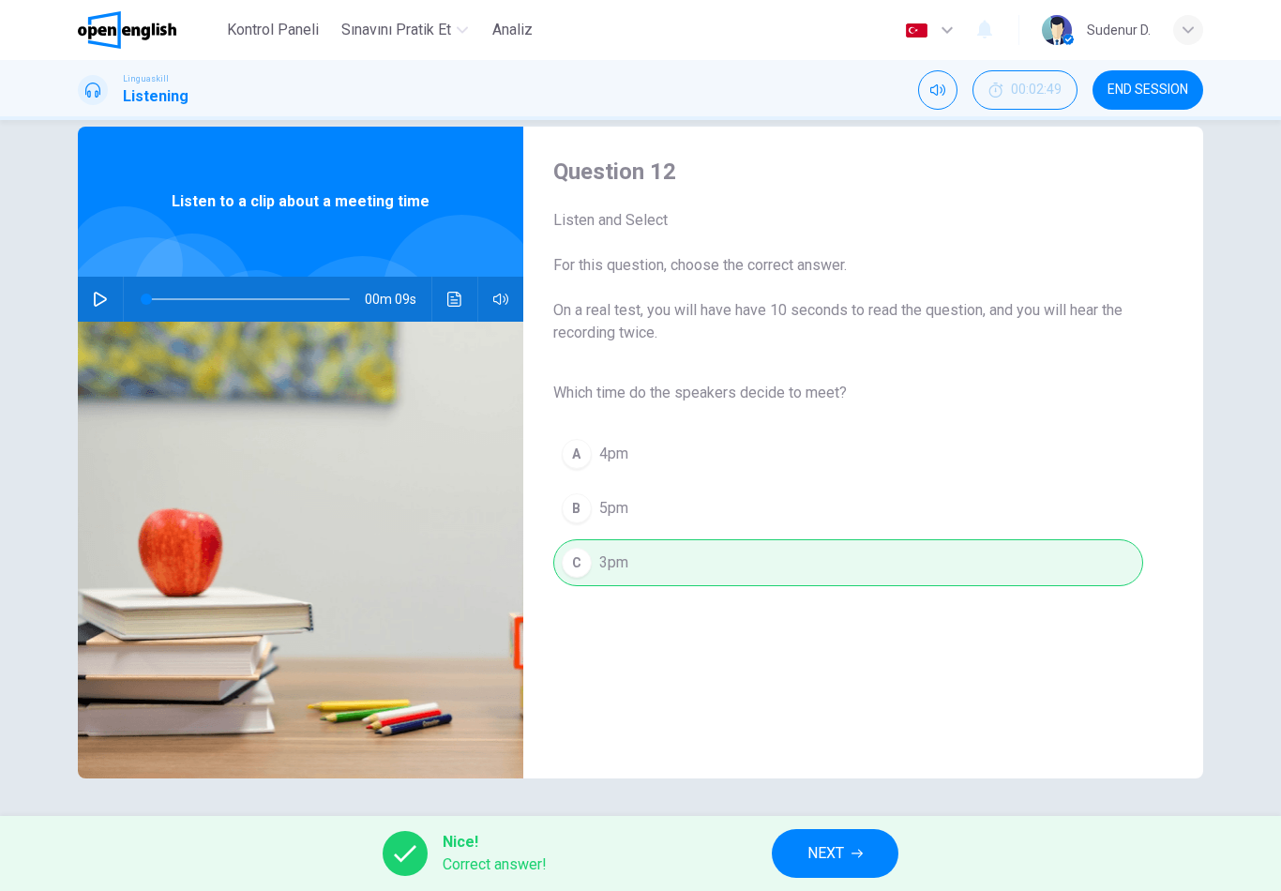
scroll to position [31, 0]
click at [832, 863] on span "NEXT" at bounding box center [825, 853] width 37 height 26
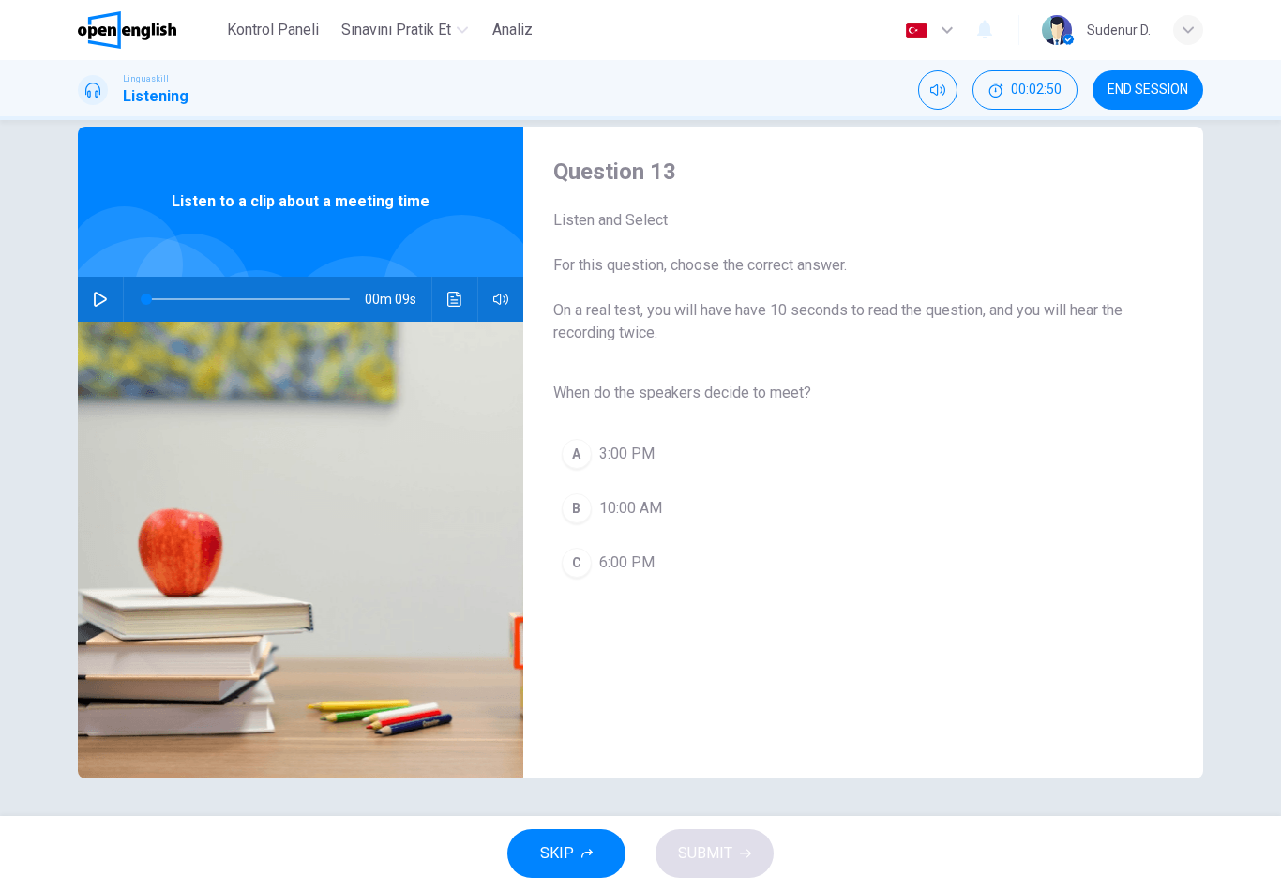
click at [112, 306] on button "button" at bounding box center [100, 299] width 30 height 45
click at [765, 859] on div "SKIP SUBMIT" at bounding box center [640, 853] width 1281 height 75
type input "*"
click at [726, 832] on div "SKIP SUBMIT" at bounding box center [640, 853] width 1281 height 75
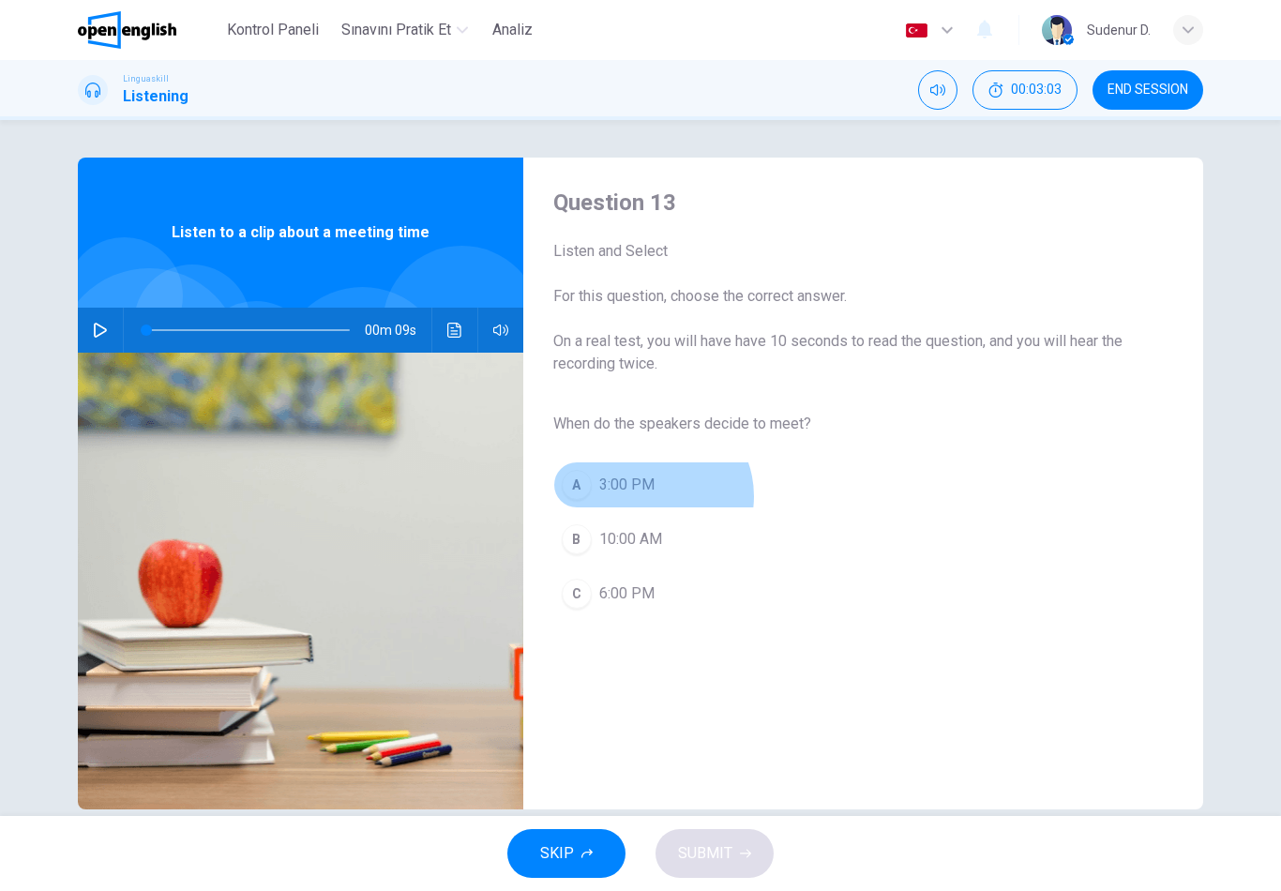
scroll to position [0, 0]
click at [647, 473] on span "3:00 PM" at bounding box center [626, 484] width 55 height 22
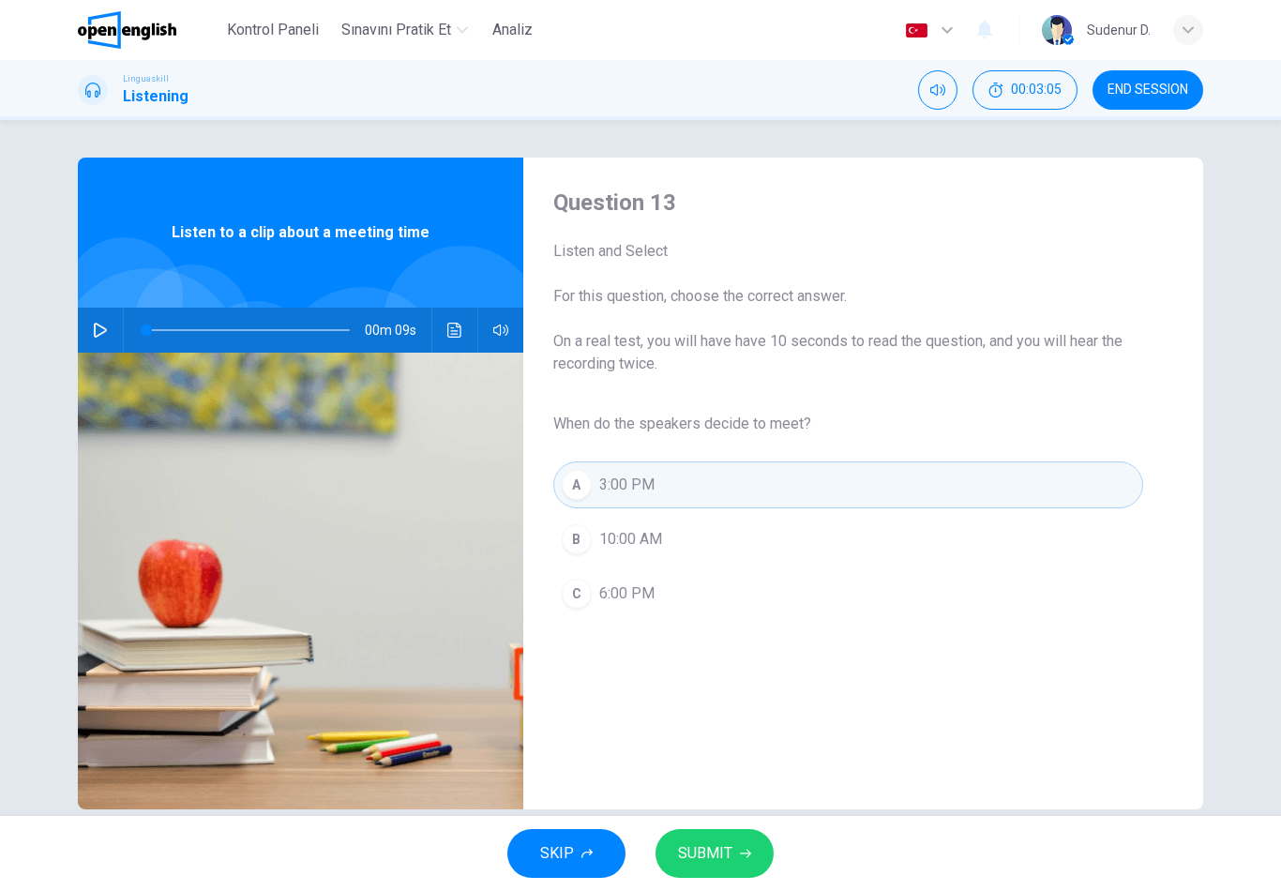
click at [724, 850] on span "SUBMIT" at bounding box center [705, 853] width 54 height 26
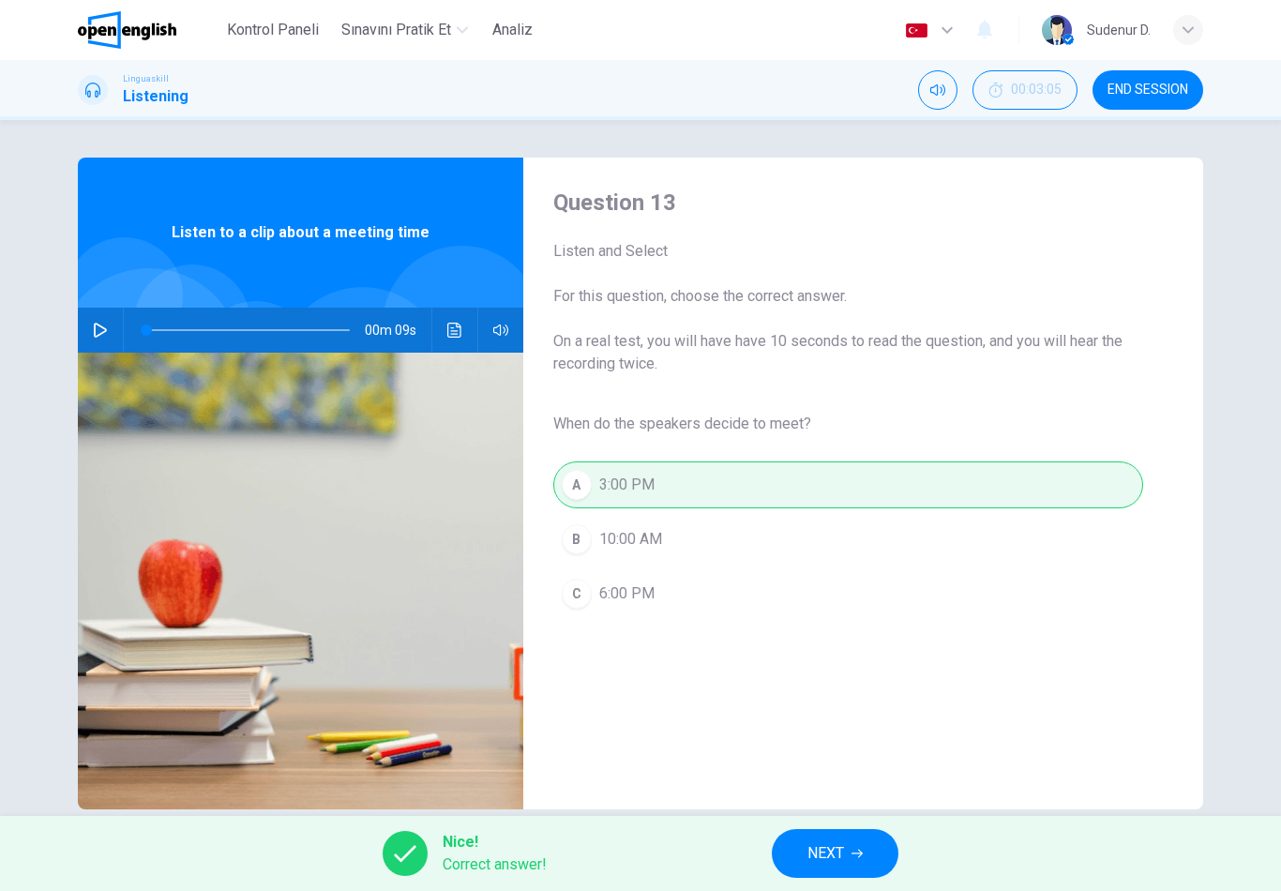
click at [829, 861] on span "NEXT" at bounding box center [825, 853] width 37 height 26
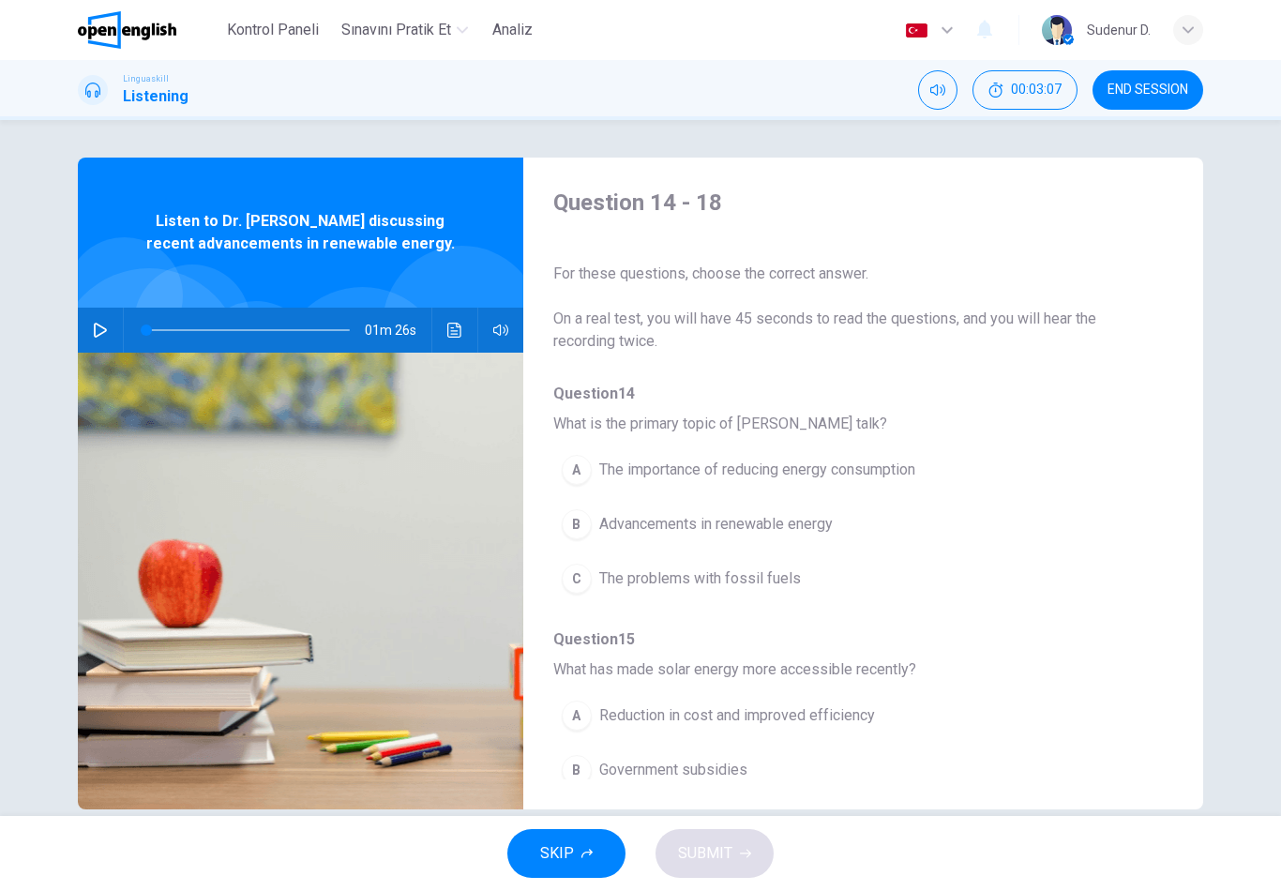
click at [86, 334] on button "button" at bounding box center [100, 329] width 30 height 45
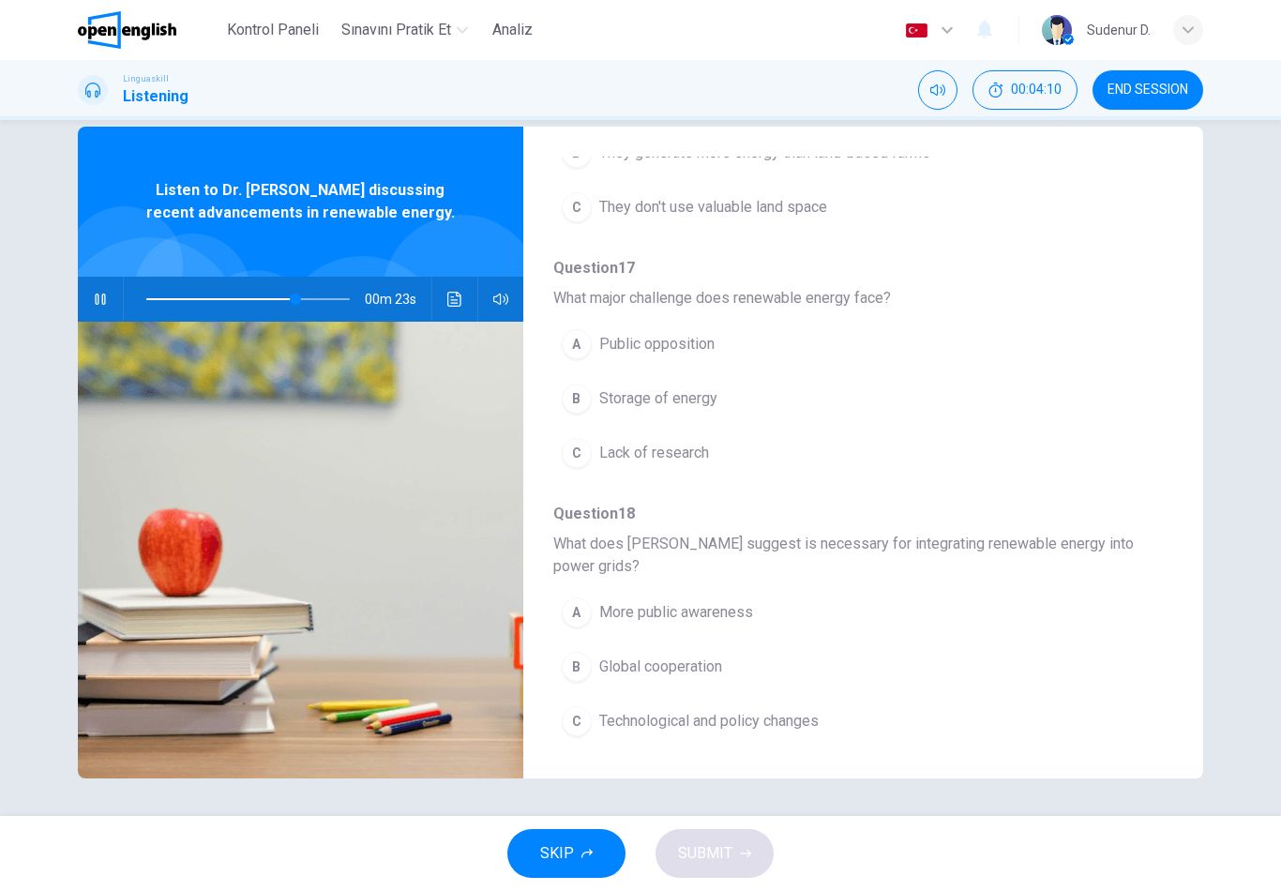
scroll to position [832, 0]
click at [847, 720] on div "A More public awareness B Global cooperation C Technological and policy changes" at bounding box center [848, 666] width 590 height 163
click at [818, 727] on span "Technological and policy changes" at bounding box center [708, 721] width 219 height 22
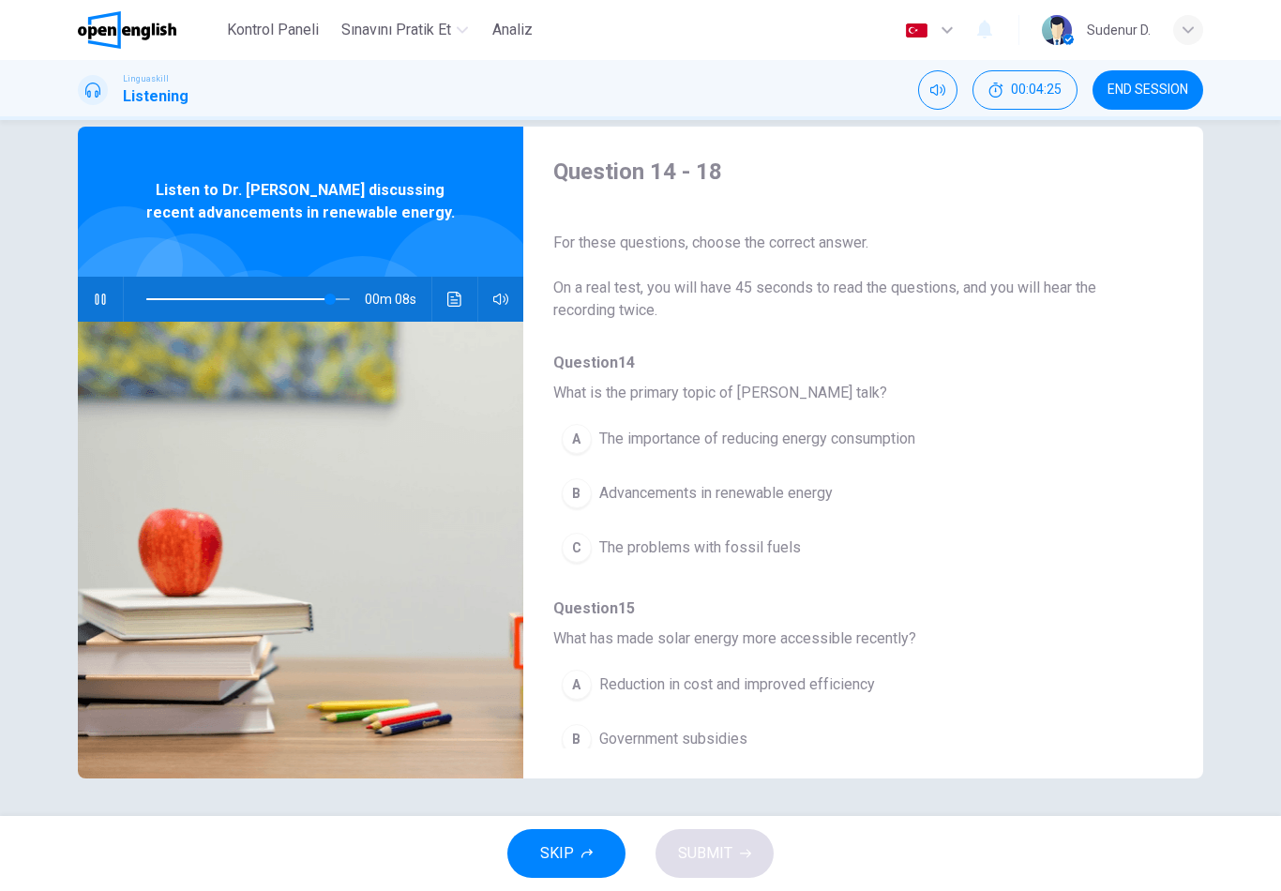
scroll to position [0, 0]
click at [927, 440] on button "A The importance of reducing energy consumption" at bounding box center [814, 438] width 522 height 47
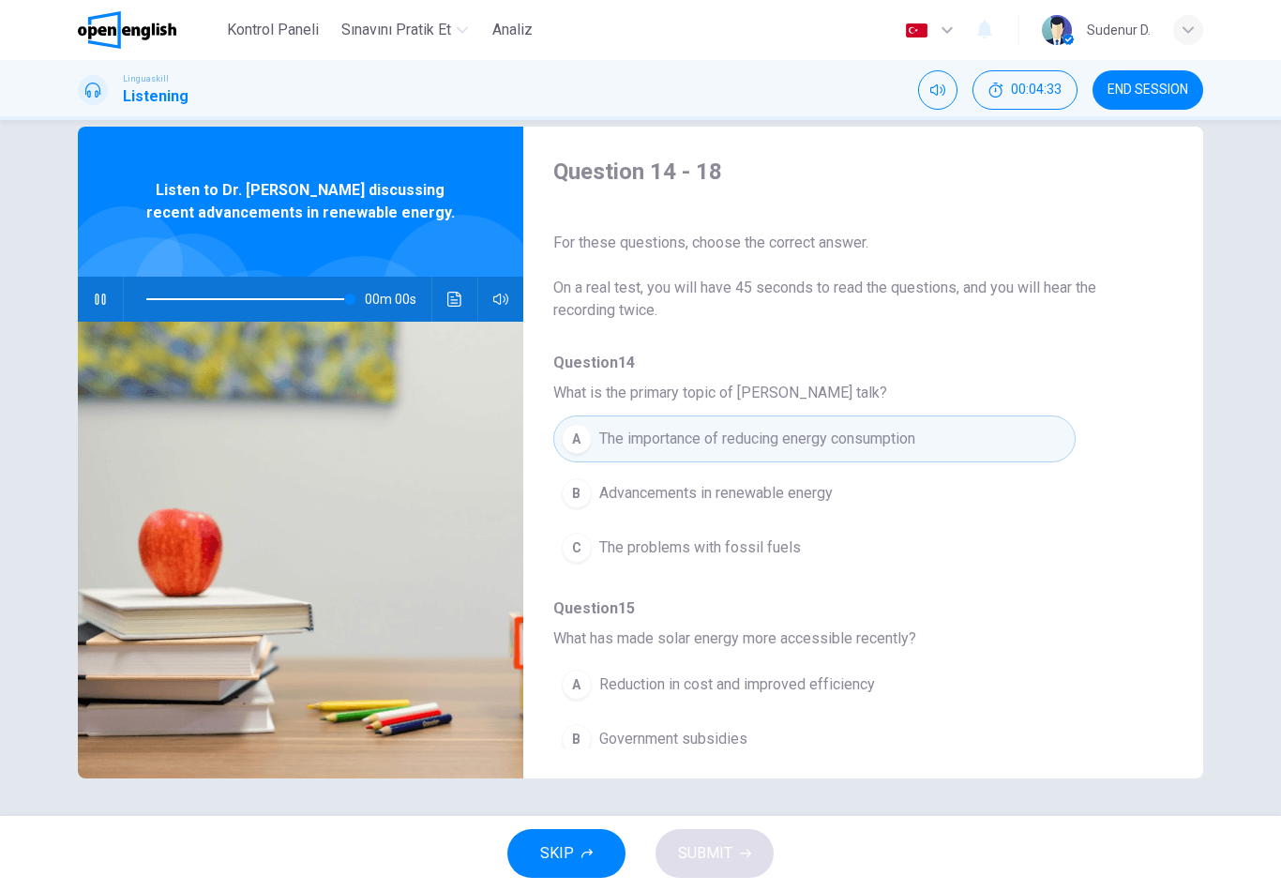
type input "*"
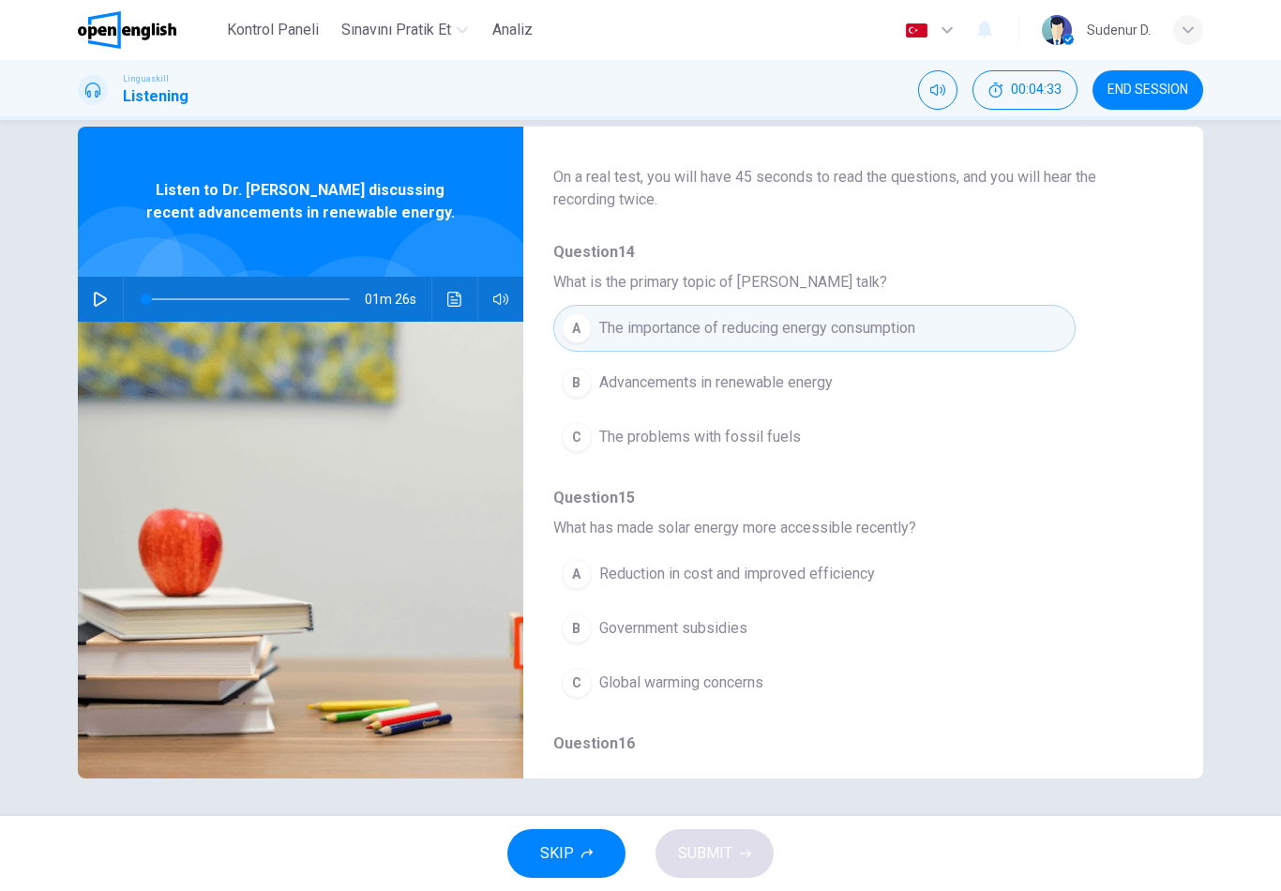
scroll to position [128, 0]
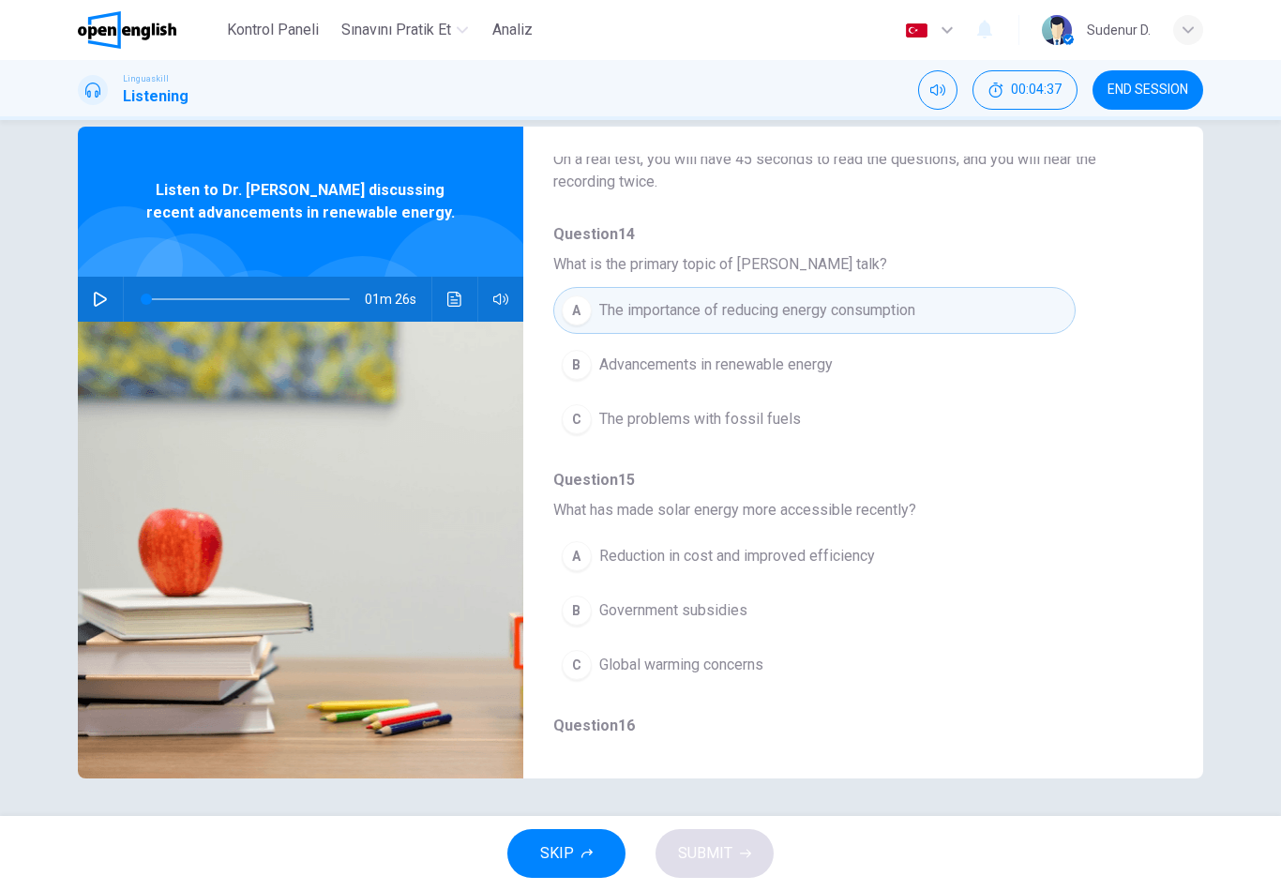
click at [862, 658] on div "A Reduction in cost and improved efficiency B Government subsidies C Global war…" at bounding box center [848, 610] width 590 height 163
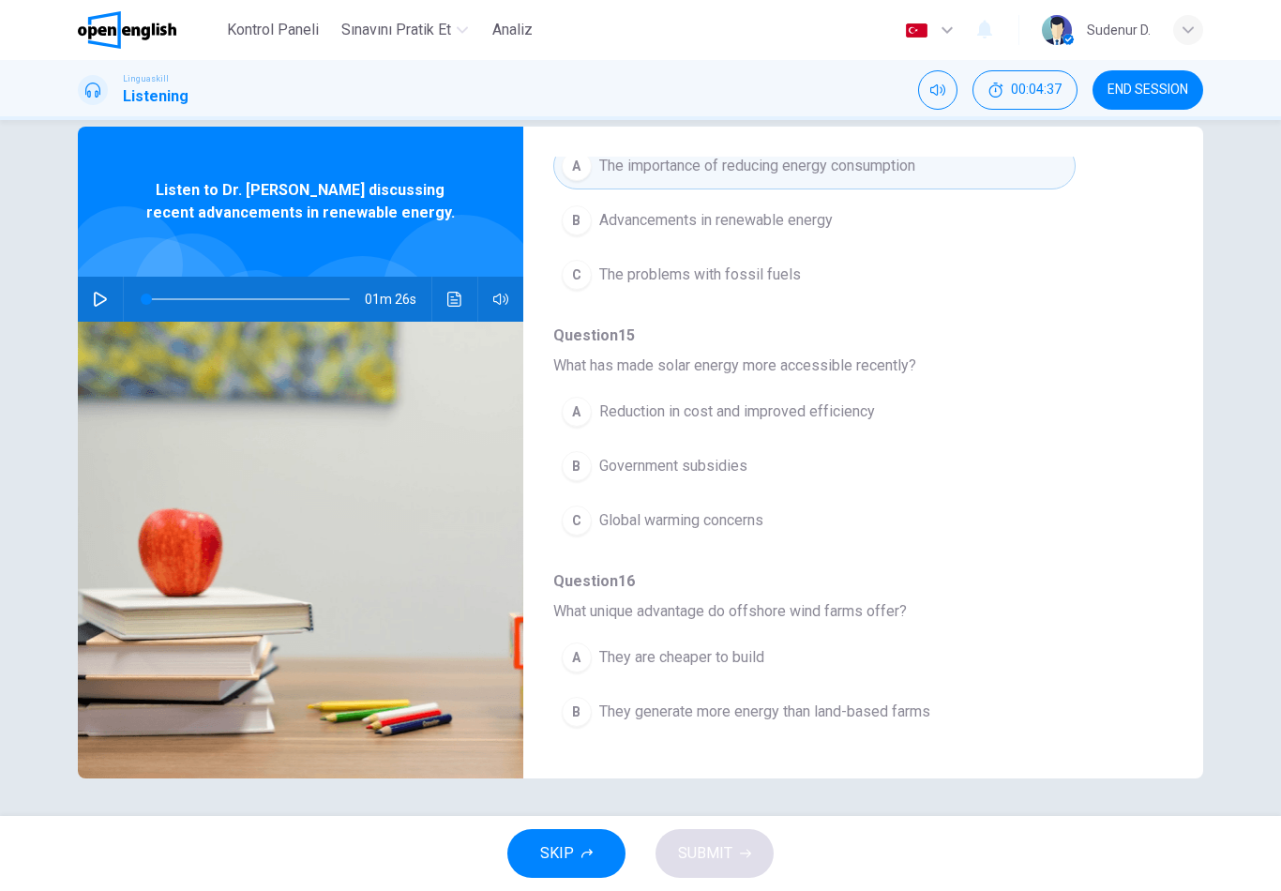
scroll to position [304, 0]
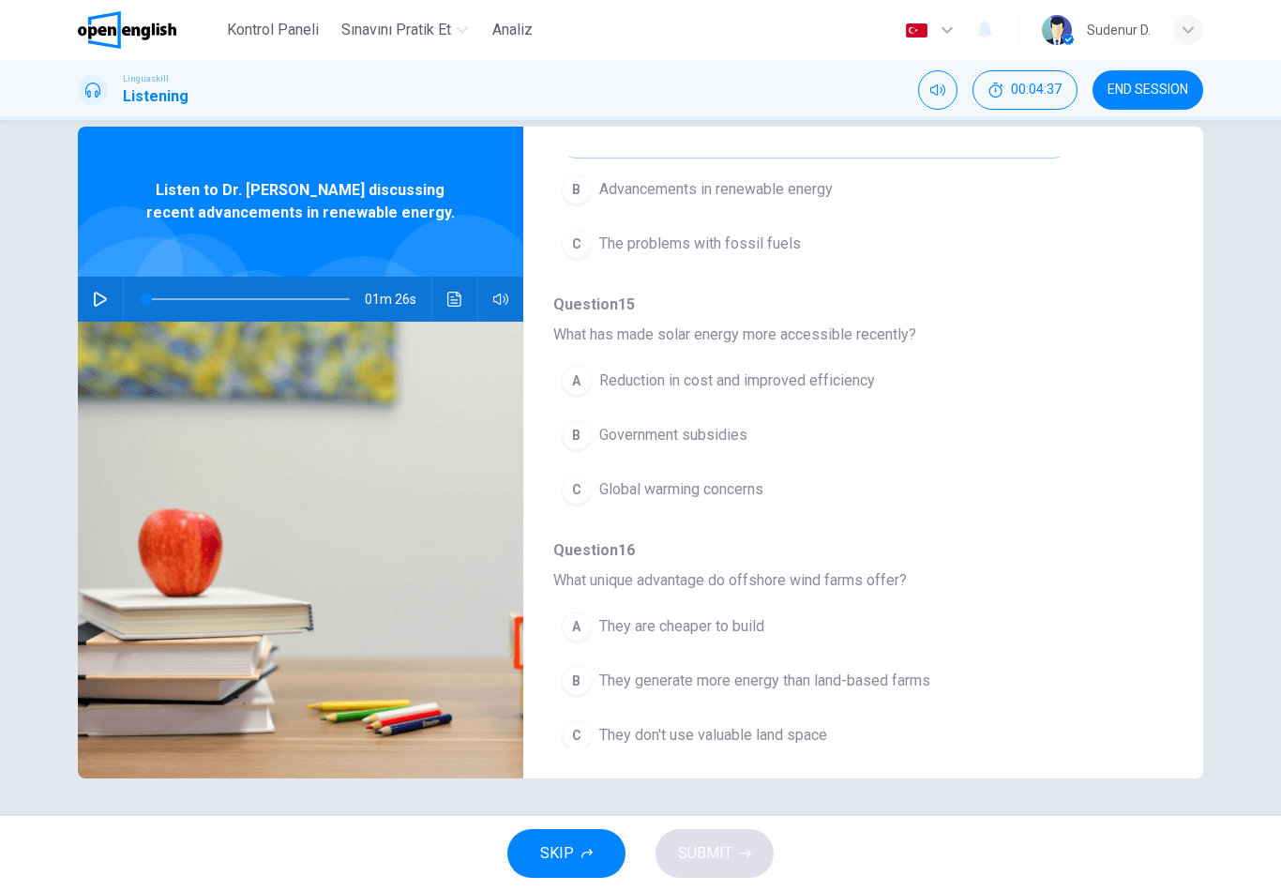
click at [884, 488] on div "A Reduction in cost and improved efficiency B Government subsidies C Global war…" at bounding box center [848, 434] width 590 height 163
click at [775, 485] on button "C Global warming concerns" at bounding box center [814, 489] width 522 height 47
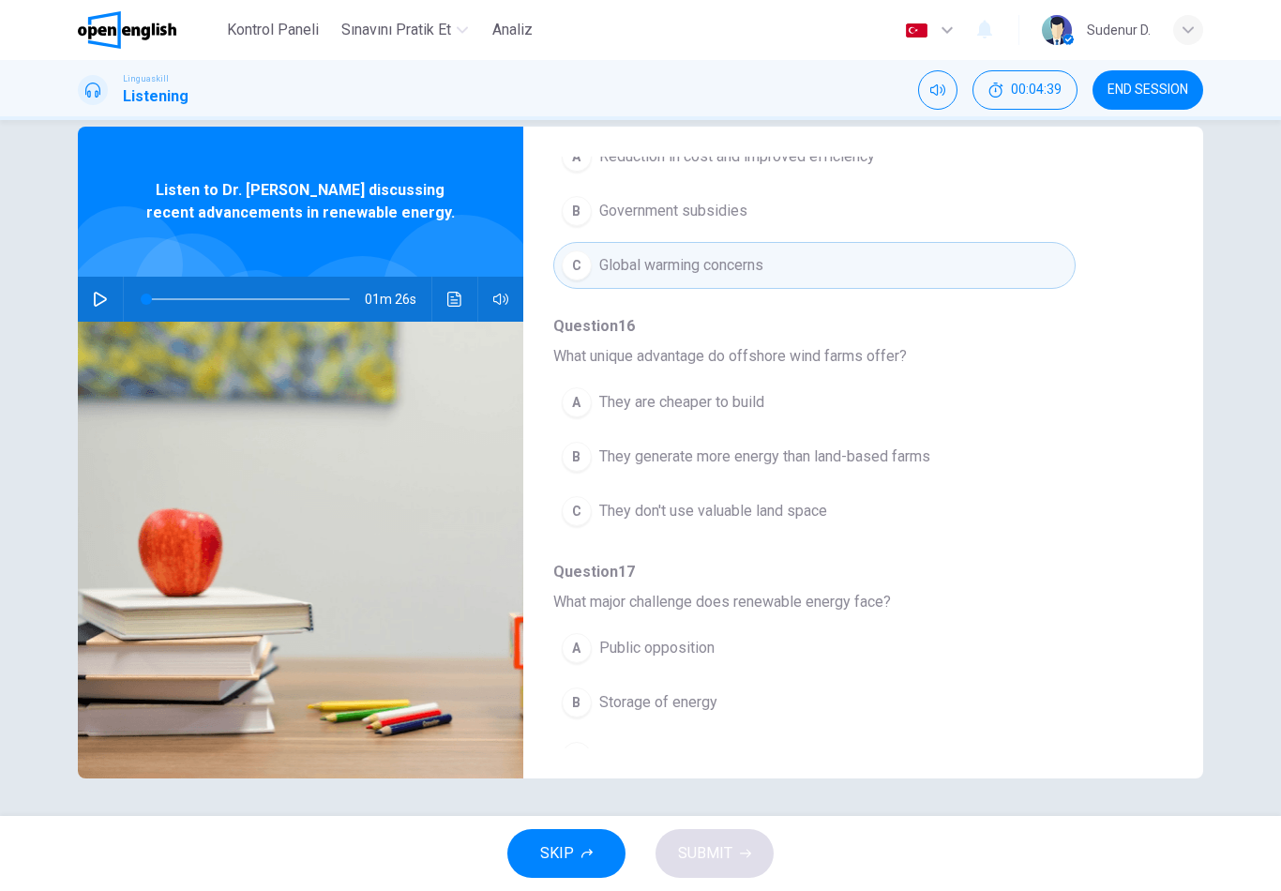
scroll to position [532, 0]
click at [921, 464] on button "B They generate more energy than land-based farms" at bounding box center [814, 452] width 522 height 47
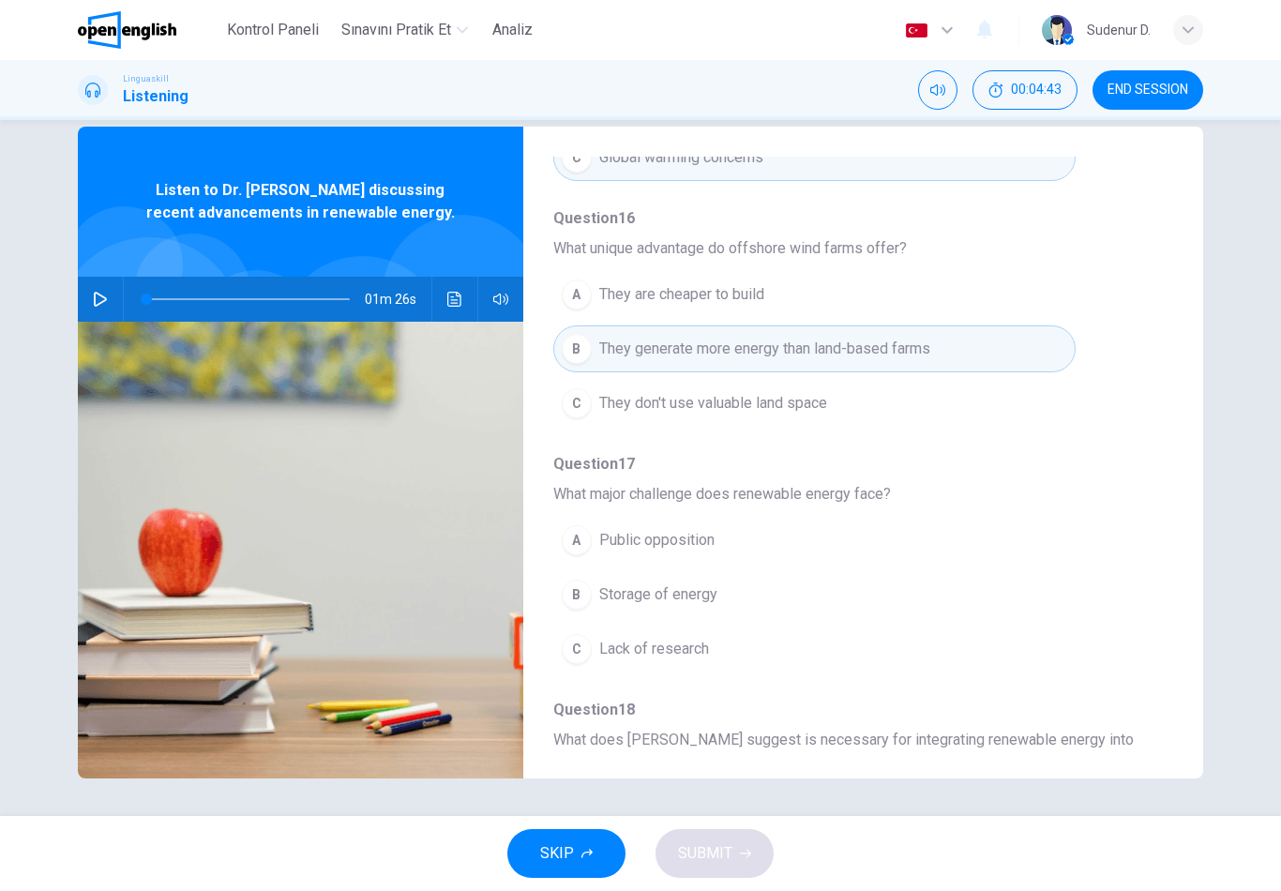
scroll to position [637, 0]
click at [723, 602] on button "B Storage of energy" at bounding box center [814, 593] width 522 height 47
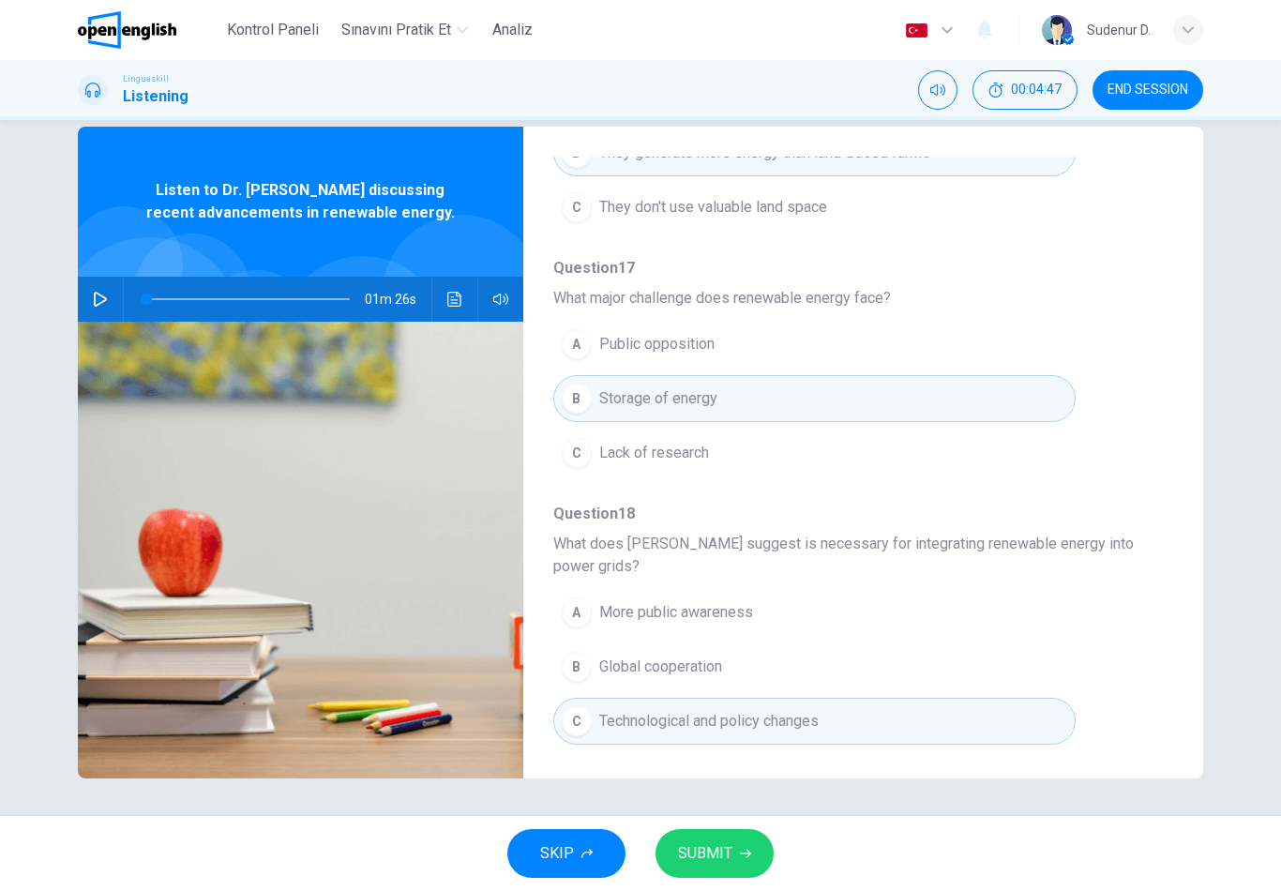
scroll to position [832, 0]
click at [715, 350] on button "A Public opposition" at bounding box center [814, 344] width 522 height 47
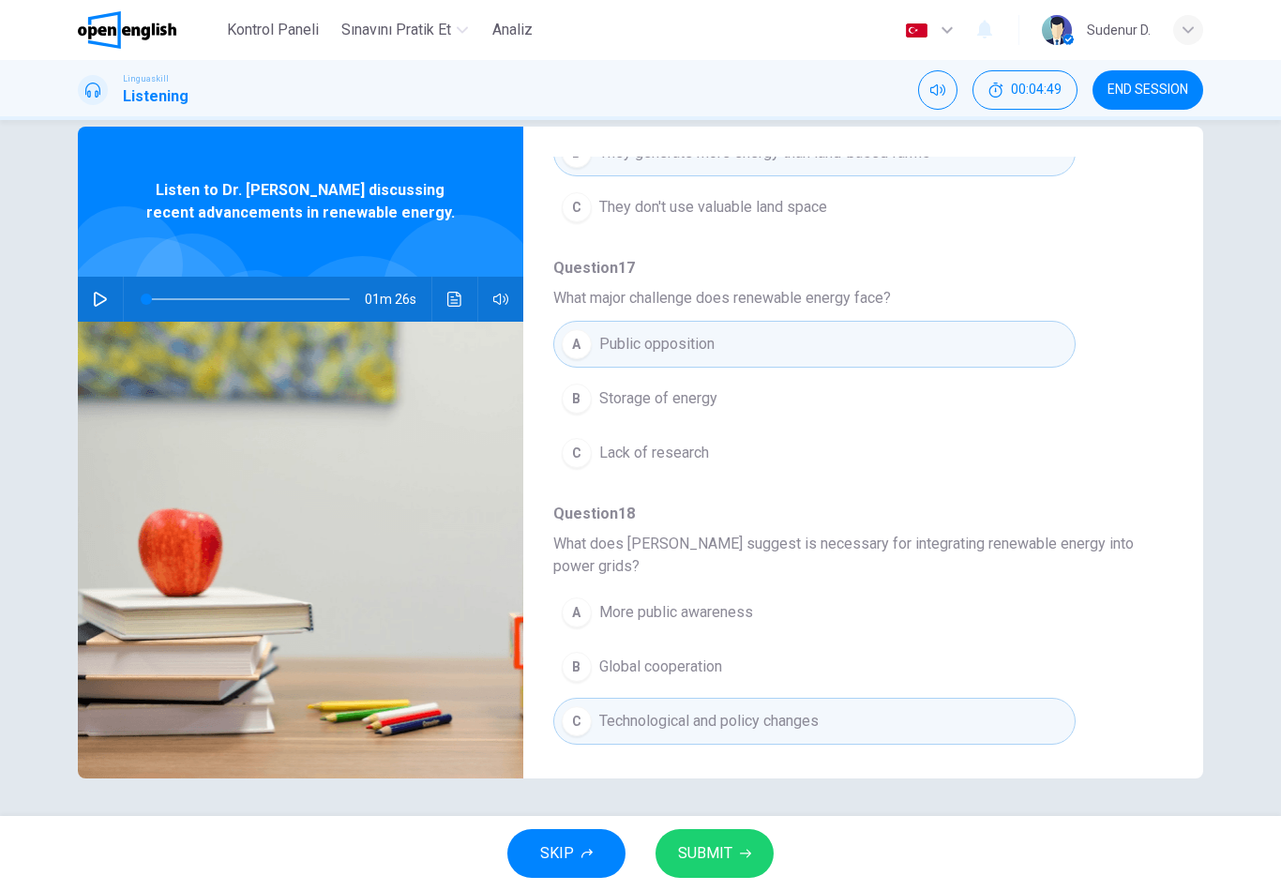
click at [735, 833] on button "SUBMIT" at bounding box center [714, 853] width 118 height 49
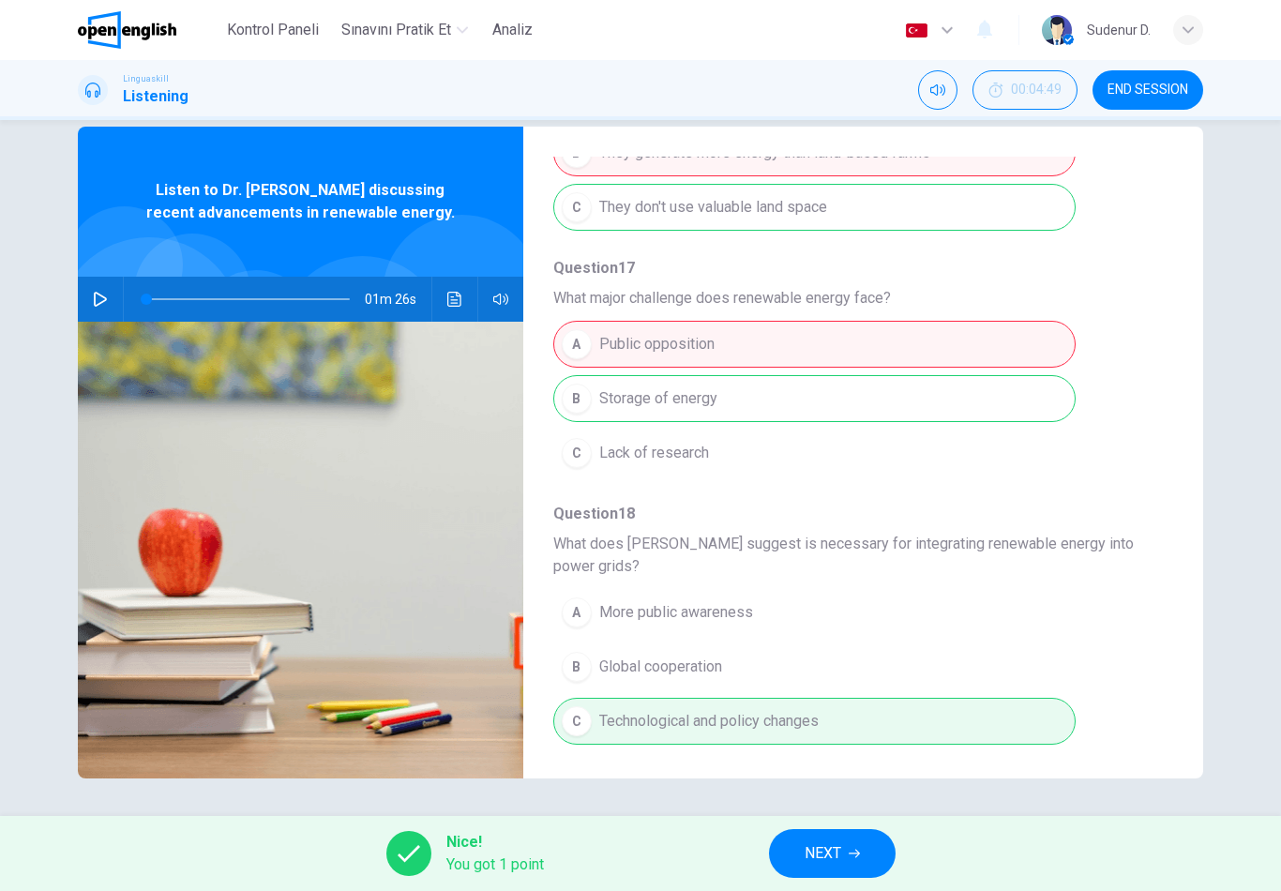
scroll to position [846, 0]
click at [836, 865] on span "NEXT" at bounding box center [822, 853] width 37 height 26
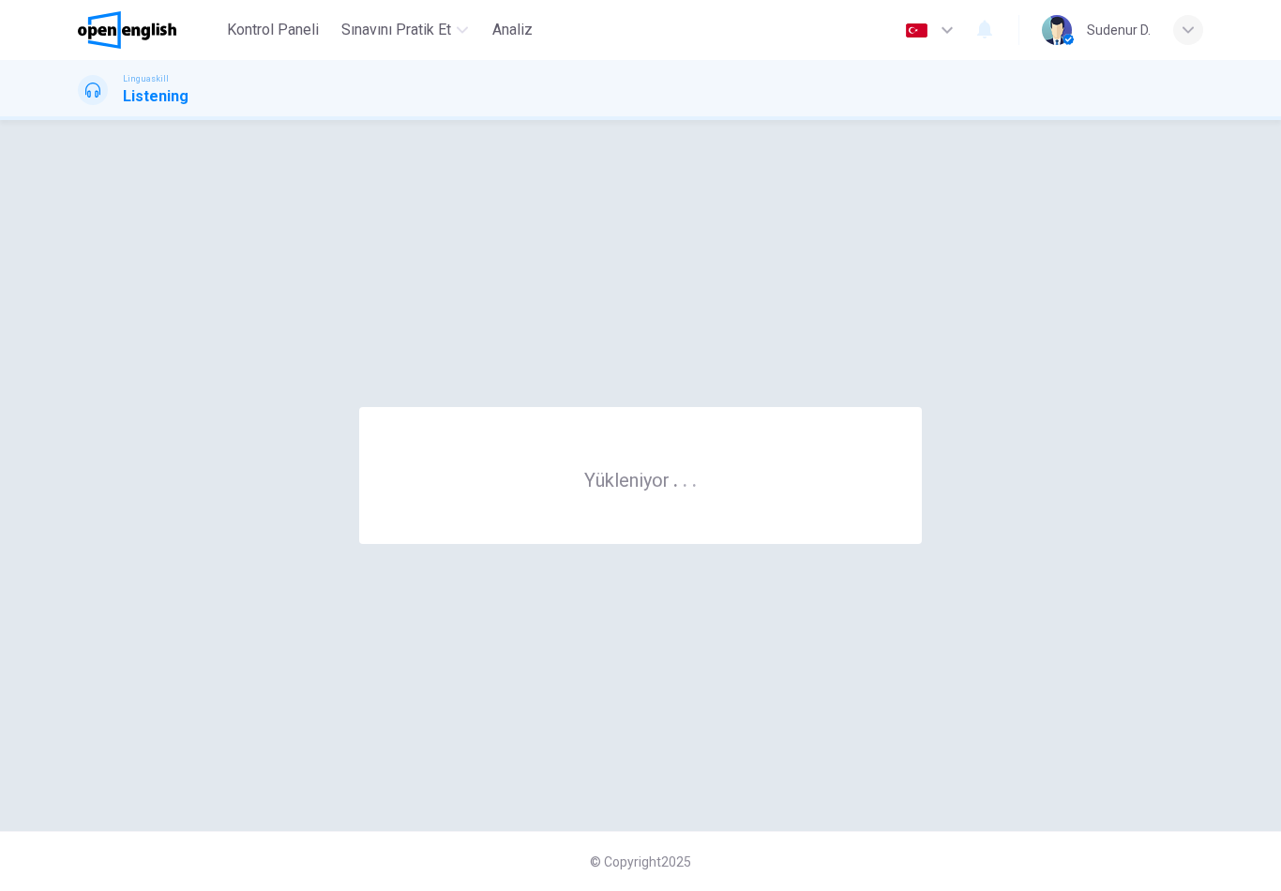
scroll to position [0, 0]
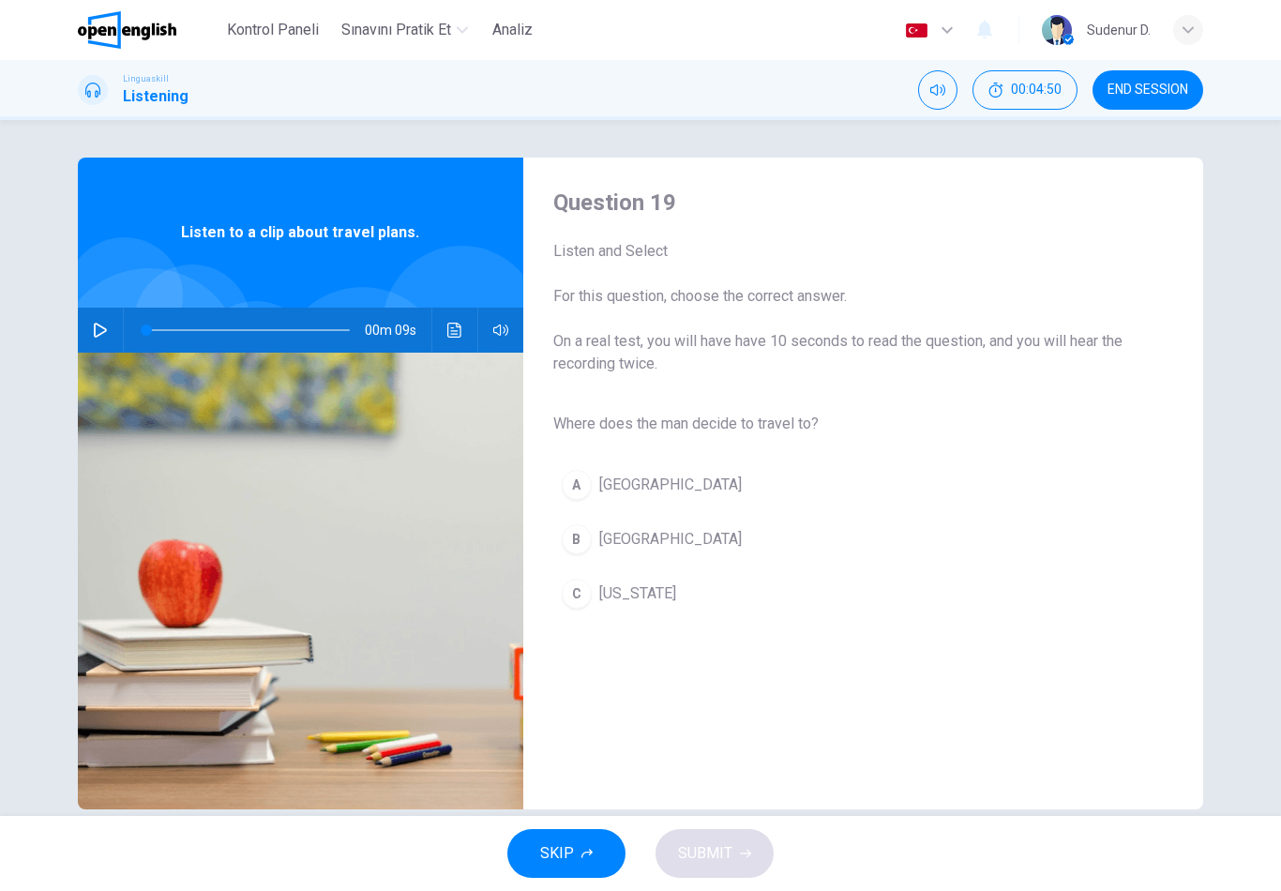
click at [113, 337] on button "button" at bounding box center [100, 329] width 30 height 45
click at [634, 537] on span "[GEOGRAPHIC_DATA]" at bounding box center [670, 539] width 142 height 22
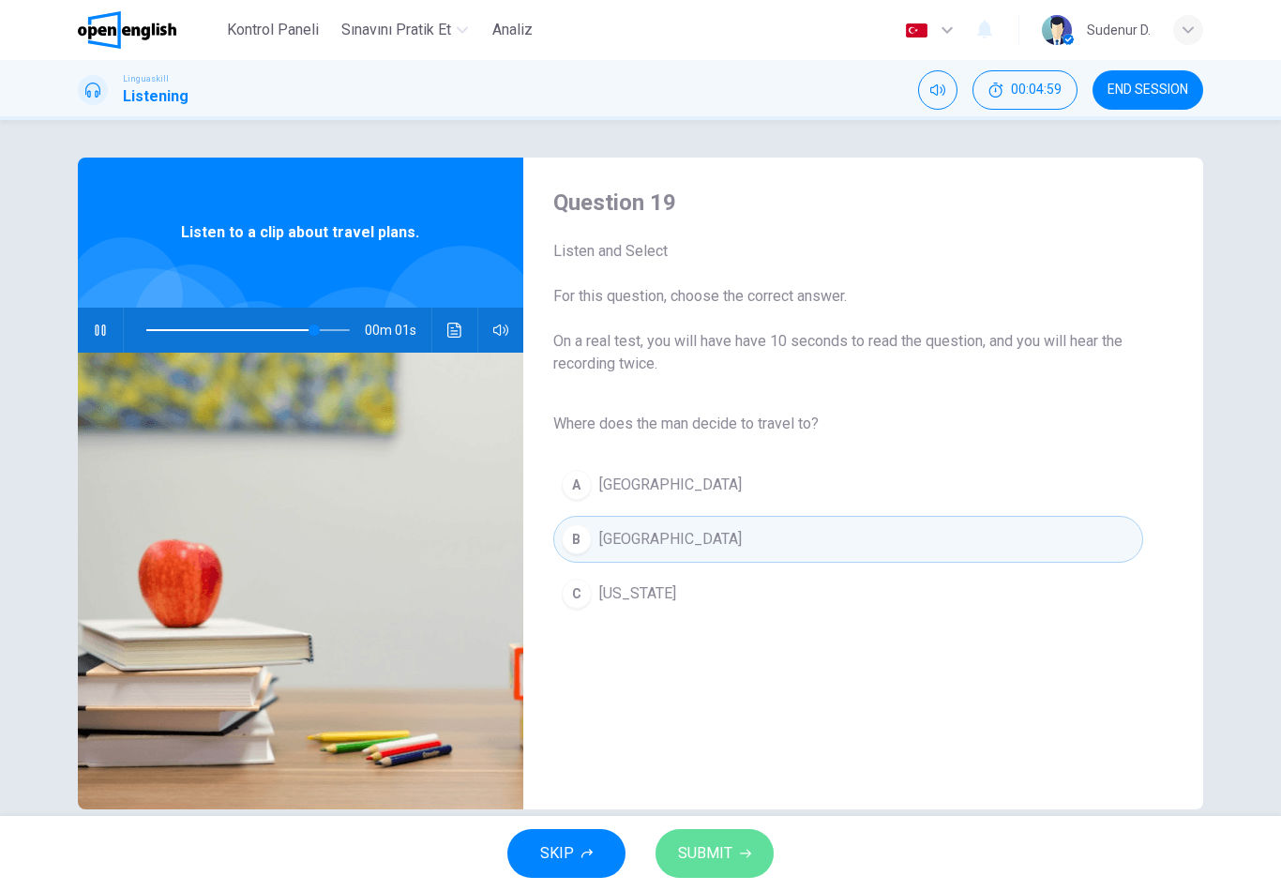
click at [749, 846] on button "SUBMIT" at bounding box center [714, 853] width 118 height 49
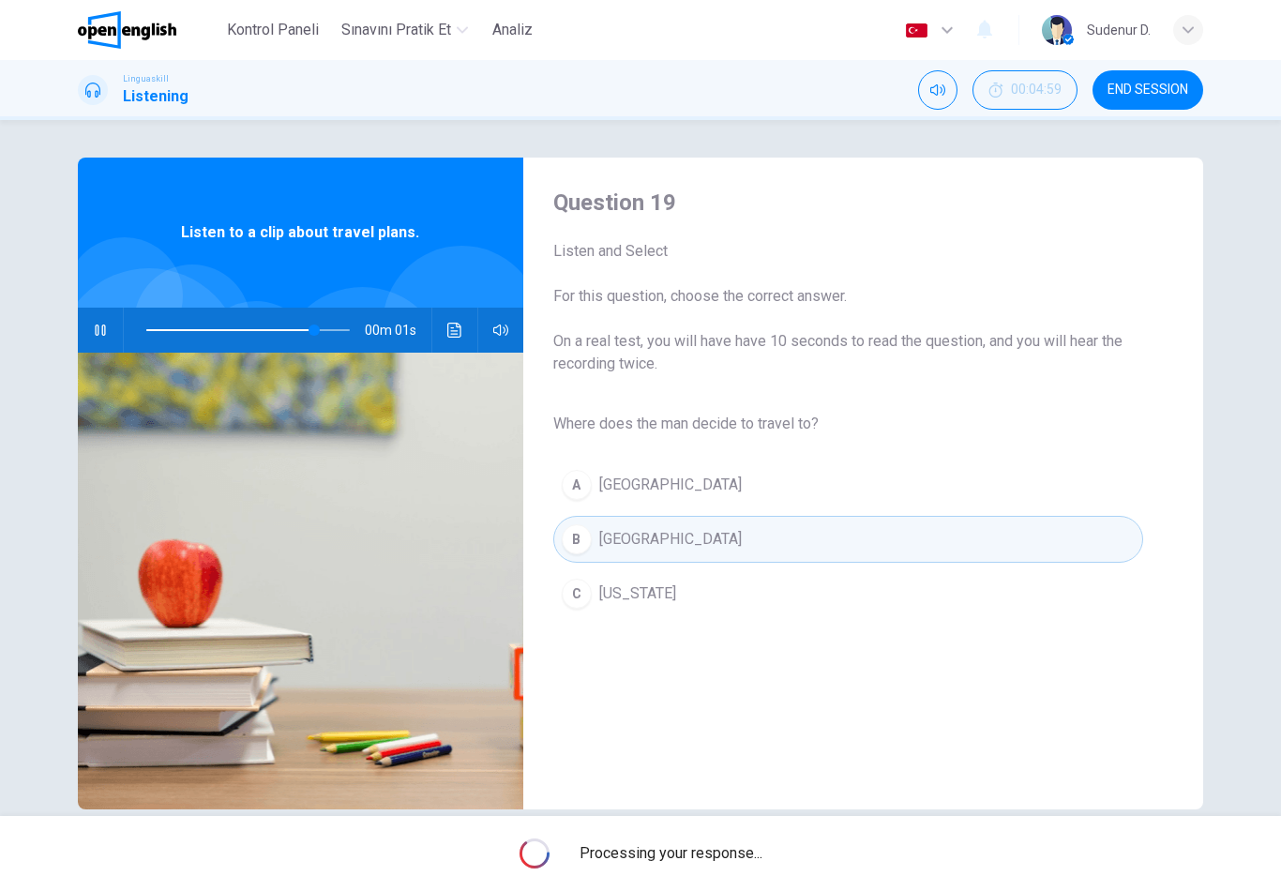
type input "**"
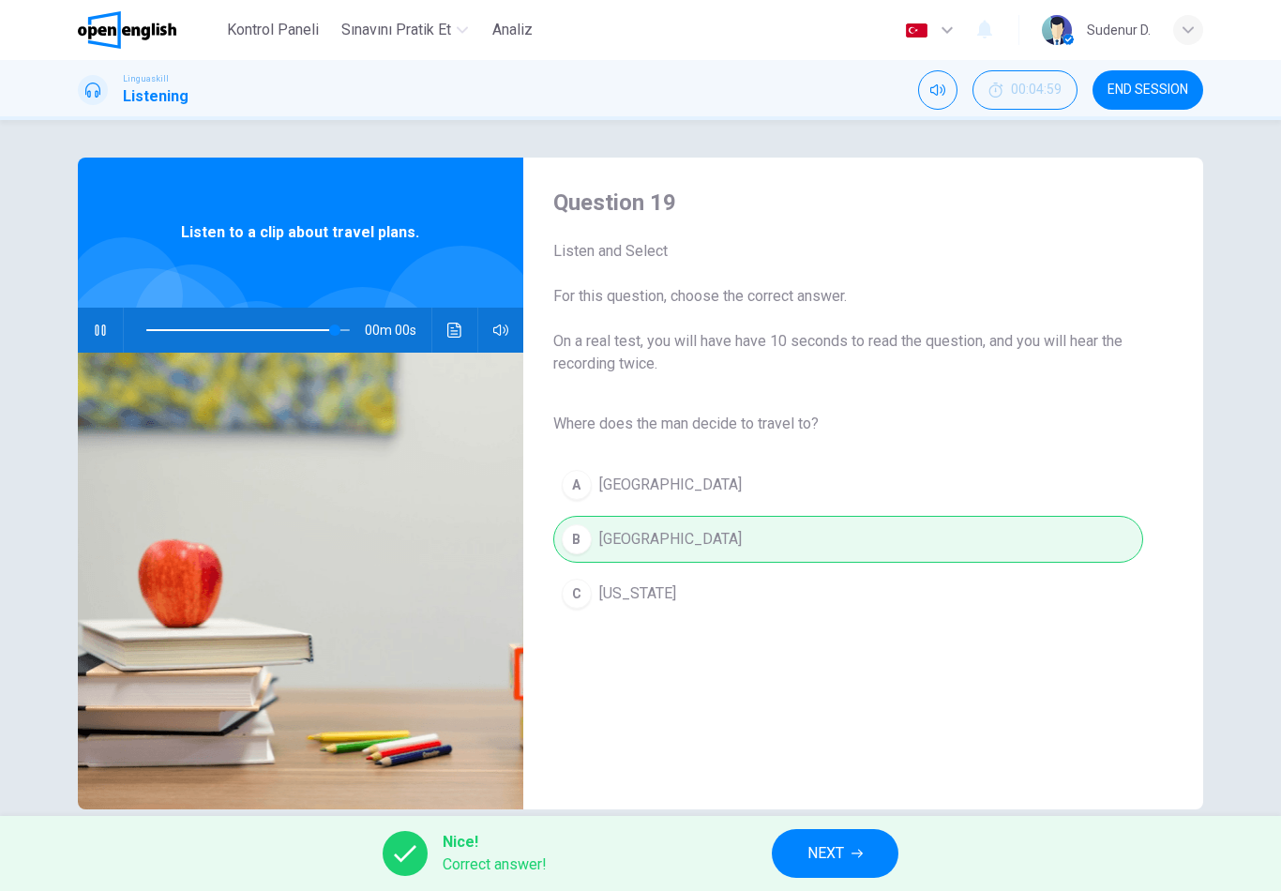
click at [802, 847] on button "NEXT" at bounding box center [835, 853] width 127 height 49
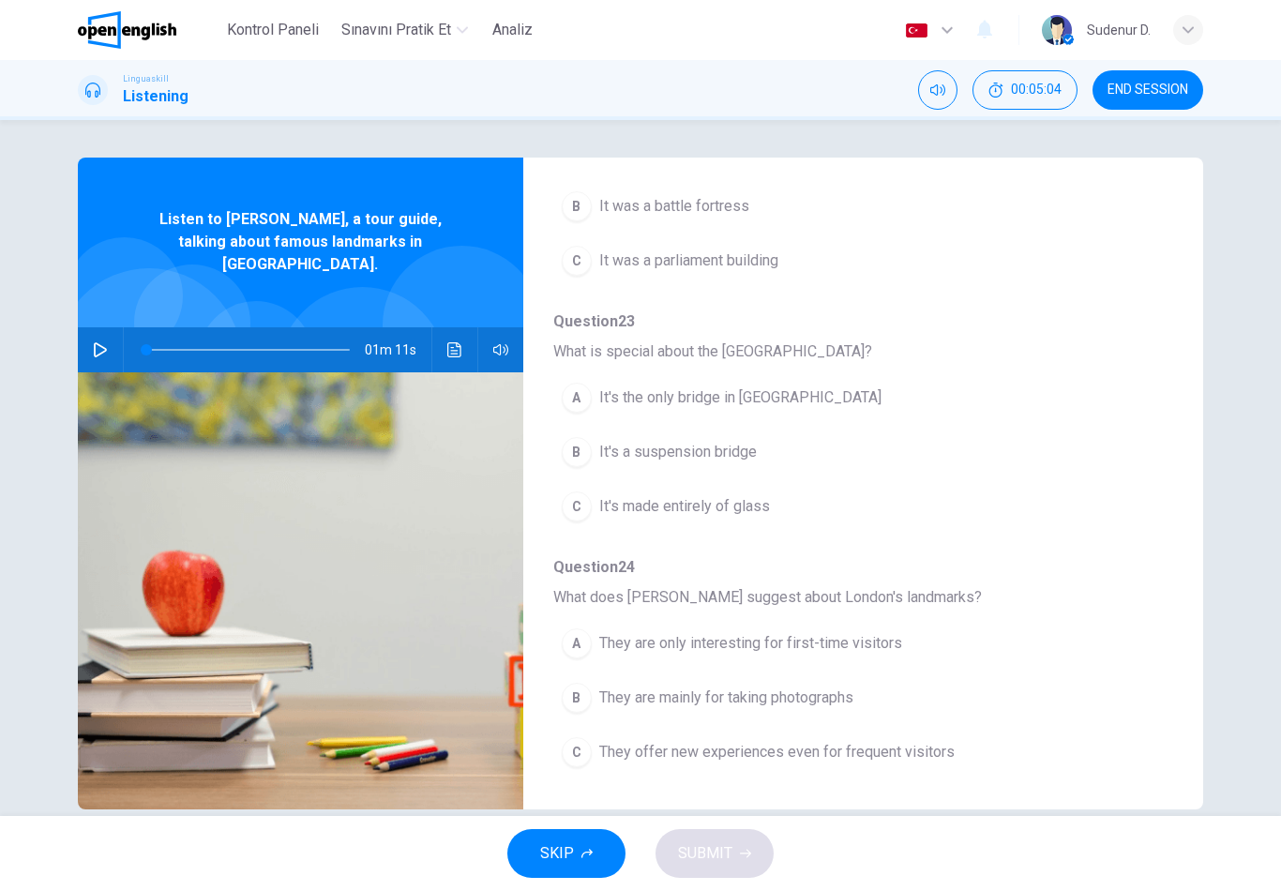
scroll to position [809, 0]
click at [1149, 91] on span "END SESSION" at bounding box center [1147, 89] width 81 height 15
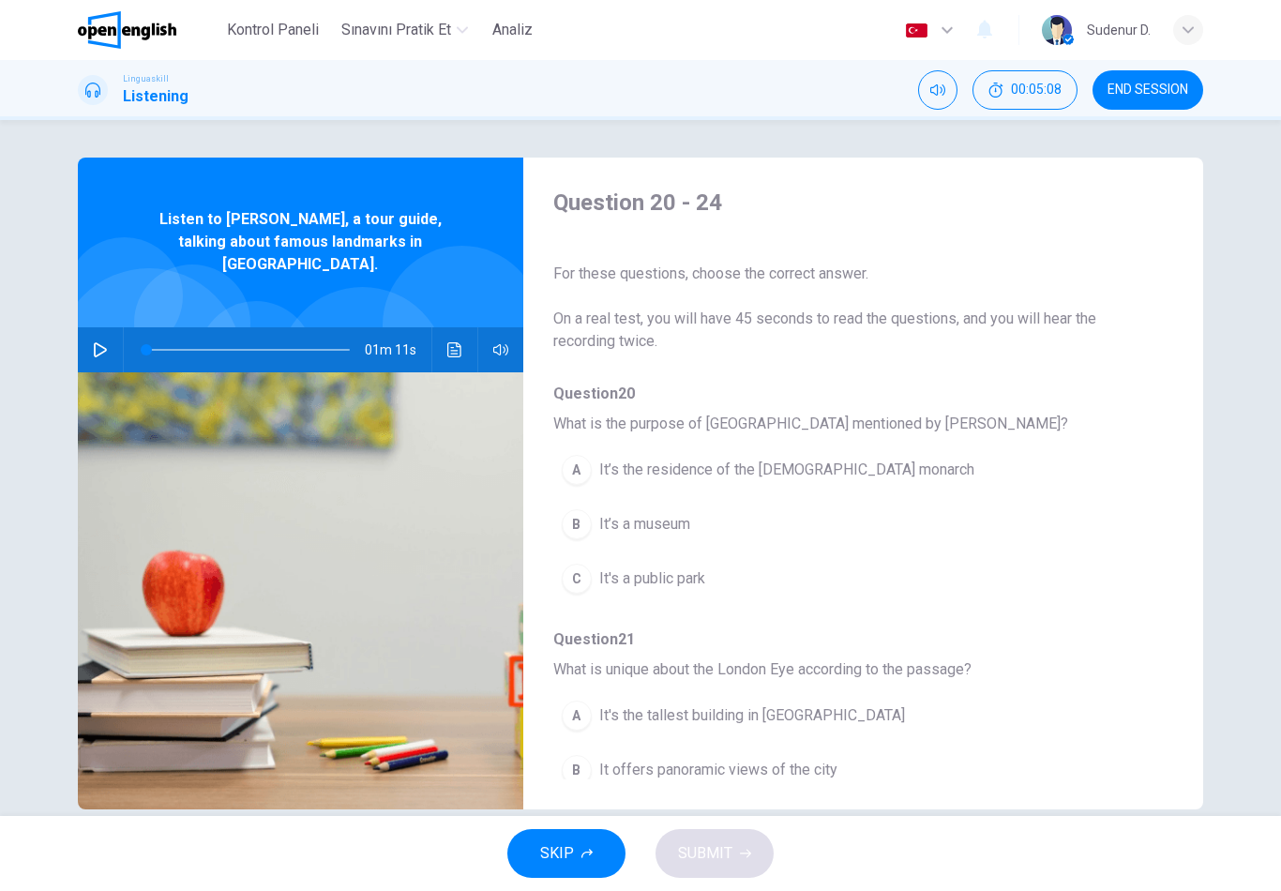
scroll to position [0, 0]
click at [1154, 96] on span "END SESSION" at bounding box center [1147, 89] width 81 height 15
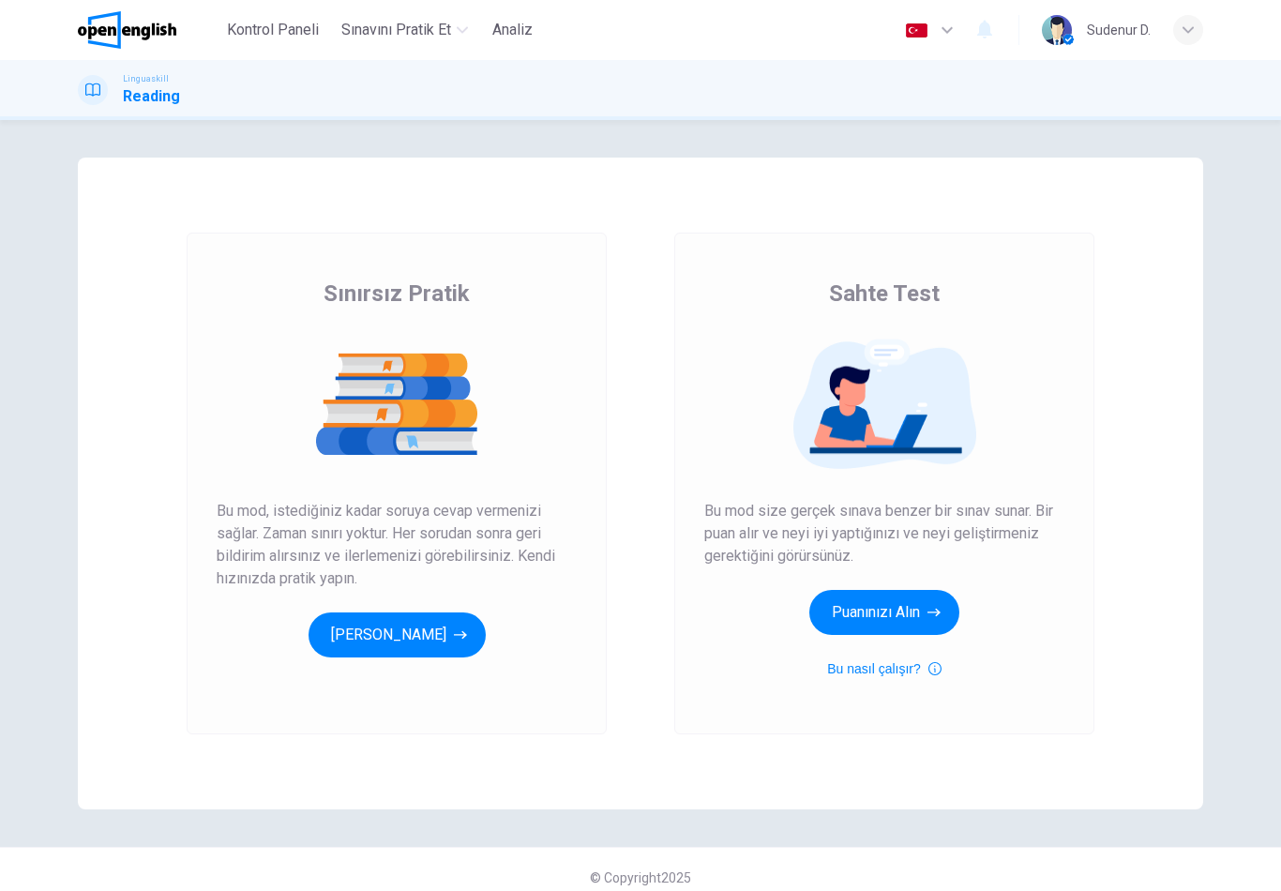
click at [467, 637] on icon "button" at bounding box center [460, 634] width 13 height 19
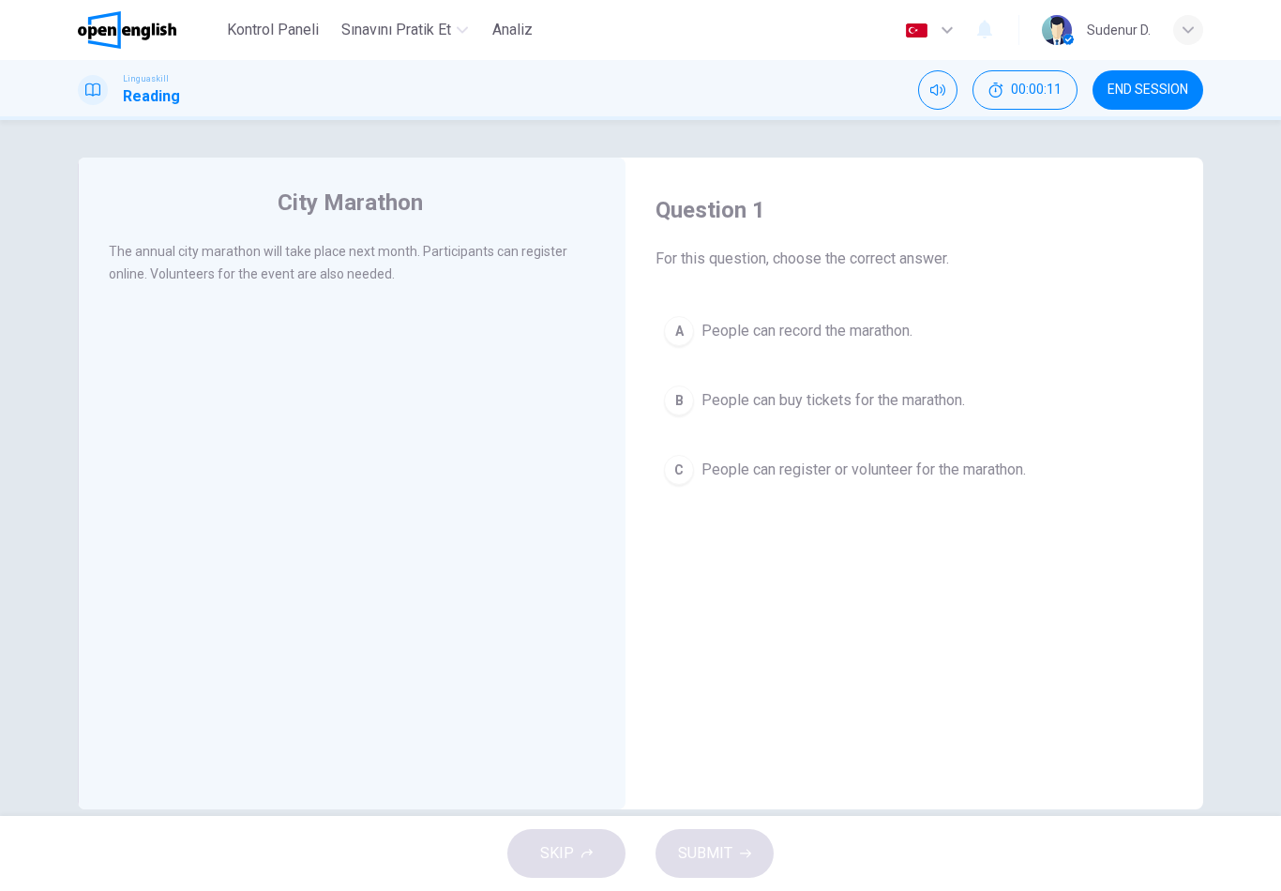
click at [931, 327] on button "A People can record the marathon." at bounding box center [913, 330] width 517 height 47
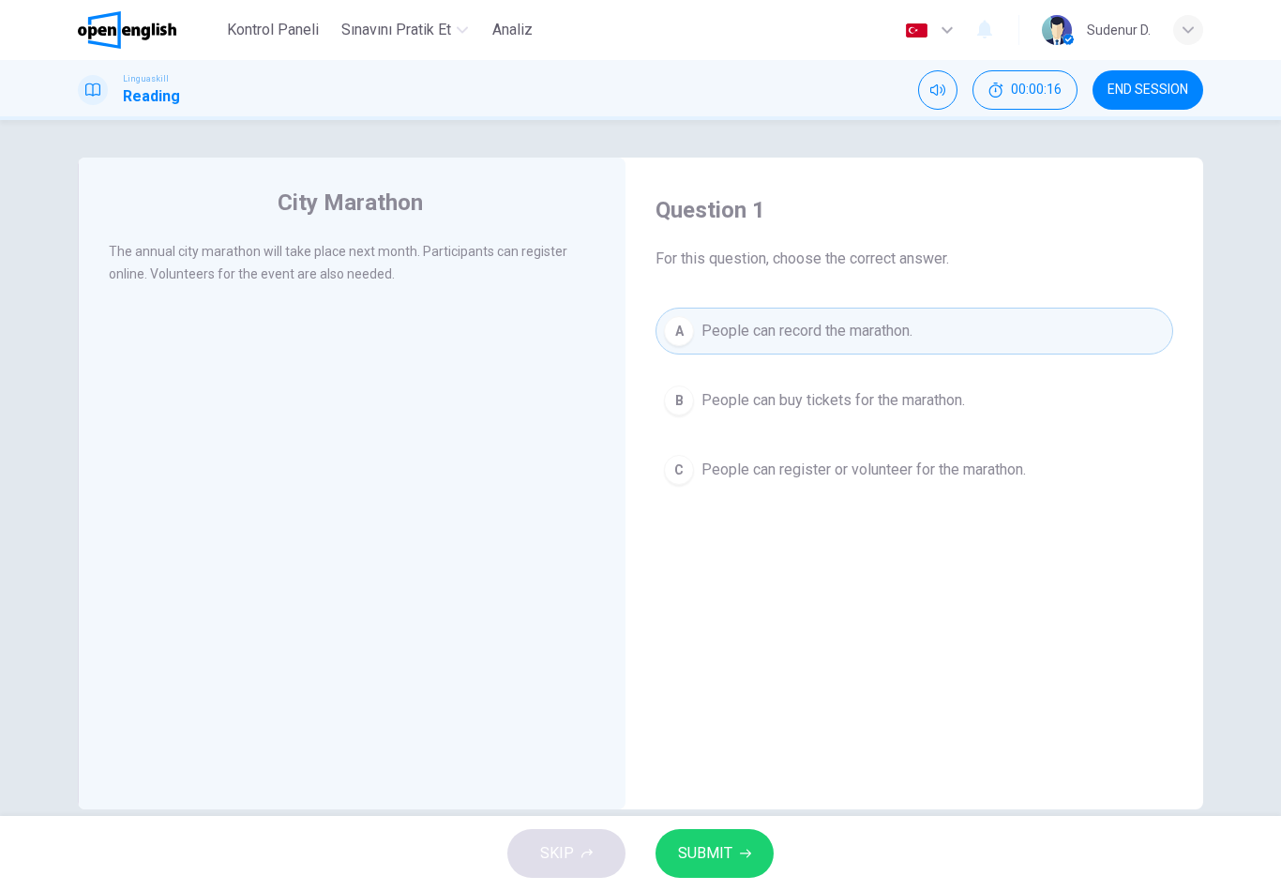
click at [855, 479] on span "People can register or volunteer for the marathon." at bounding box center [863, 469] width 324 height 22
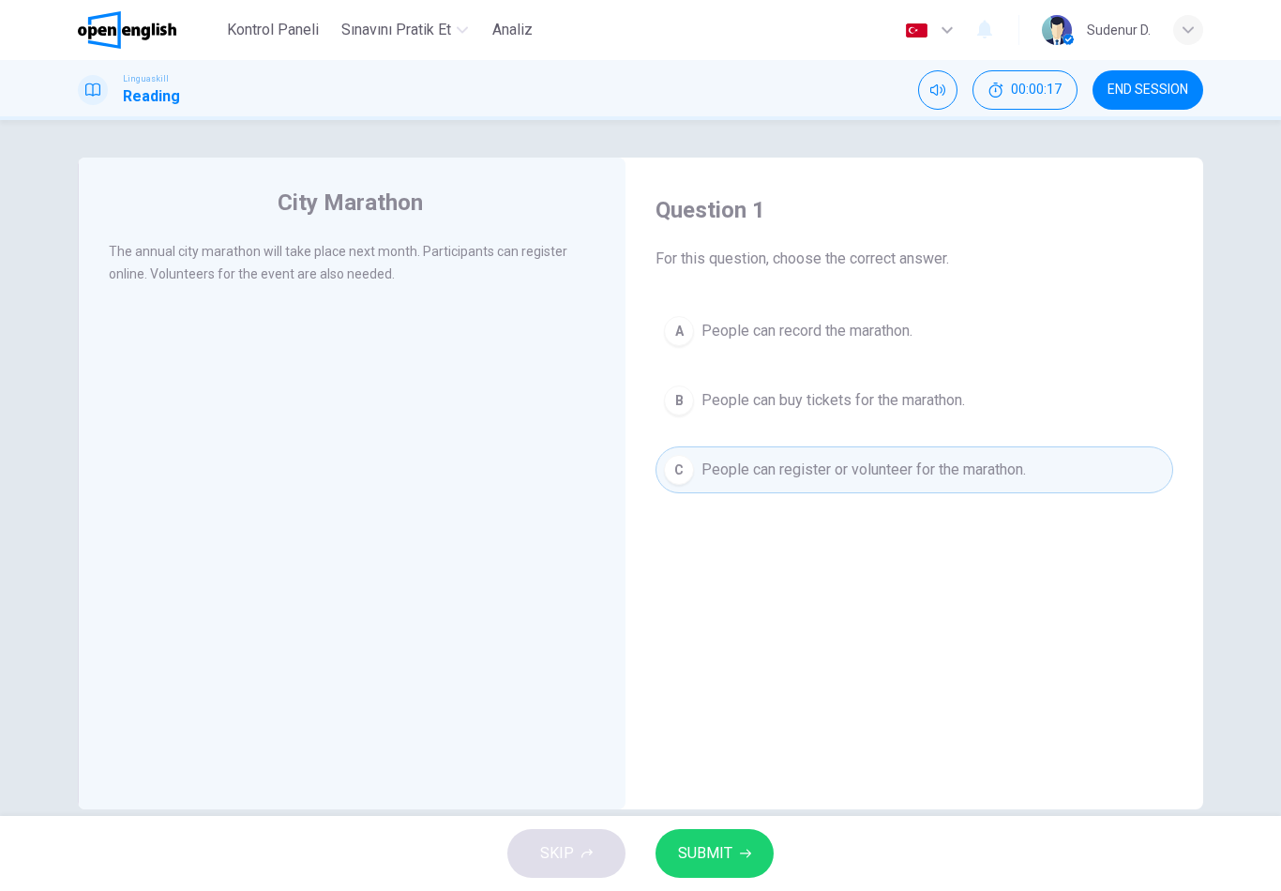
click at [767, 852] on button "SUBMIT" at bounding box center [714, 853] width 118 height 49
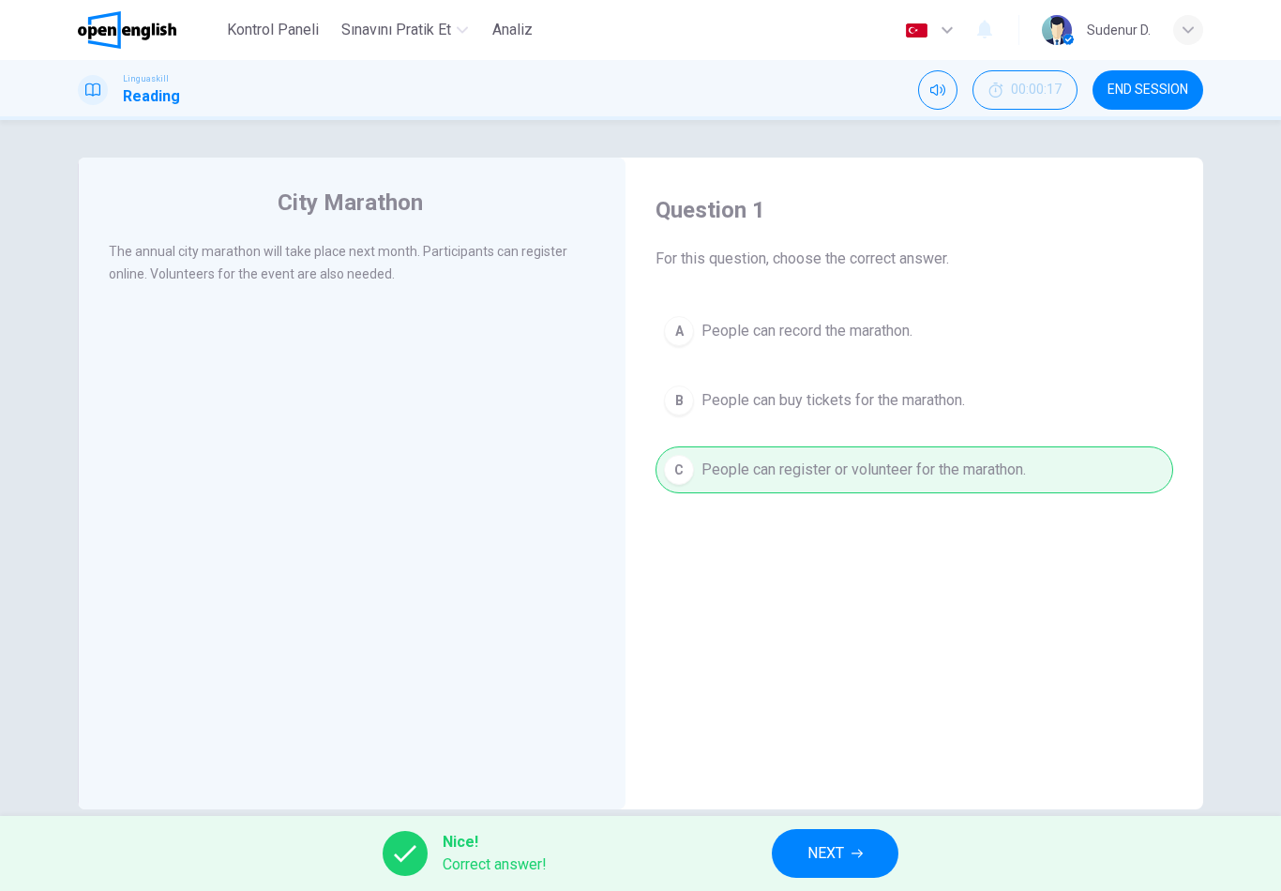
click at [864, 839] on button "NEXT" at bounding box center [835, 853] width 127 height 49
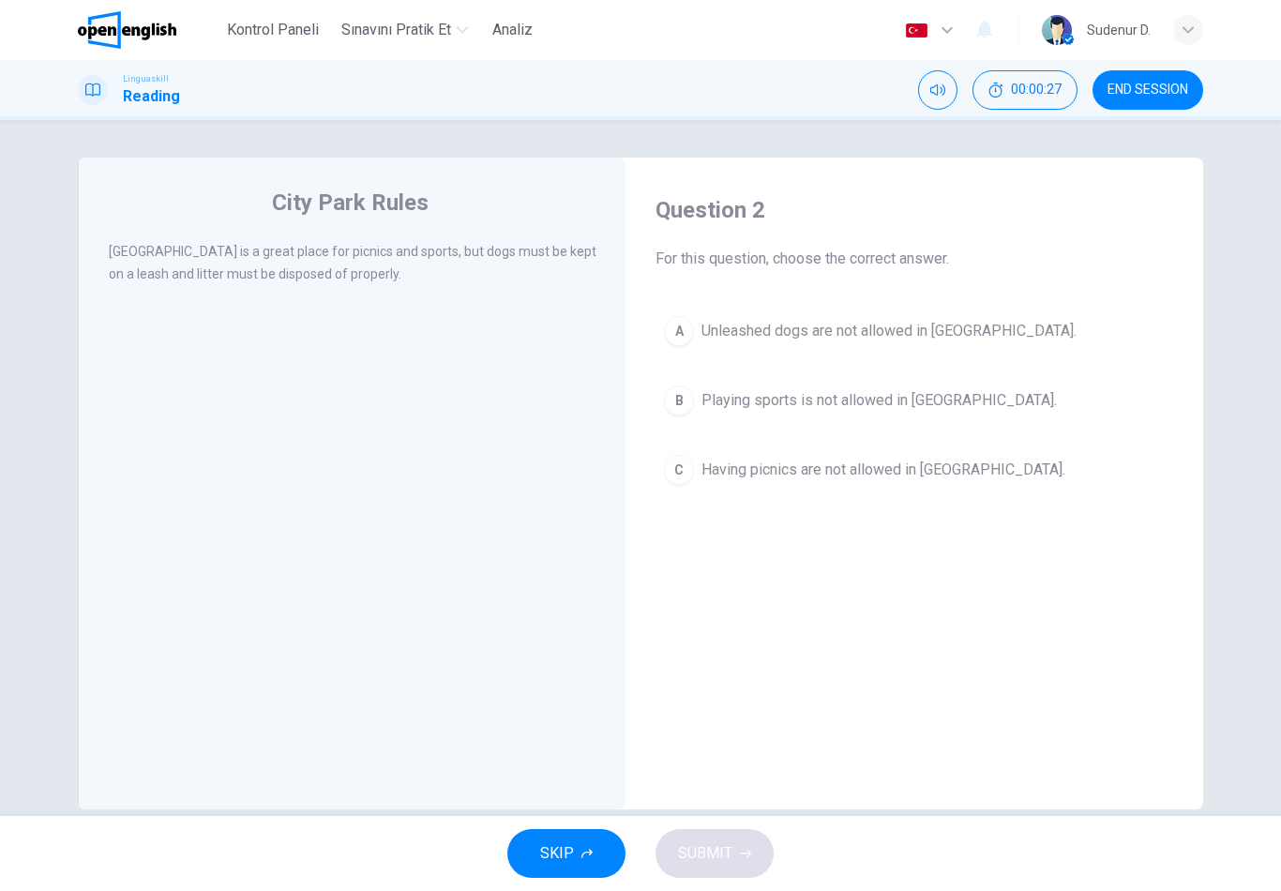
click at [986, 478] on span "Having picnics are not allowed in City Park." at bounding box center [883, 469] width 364 height 22
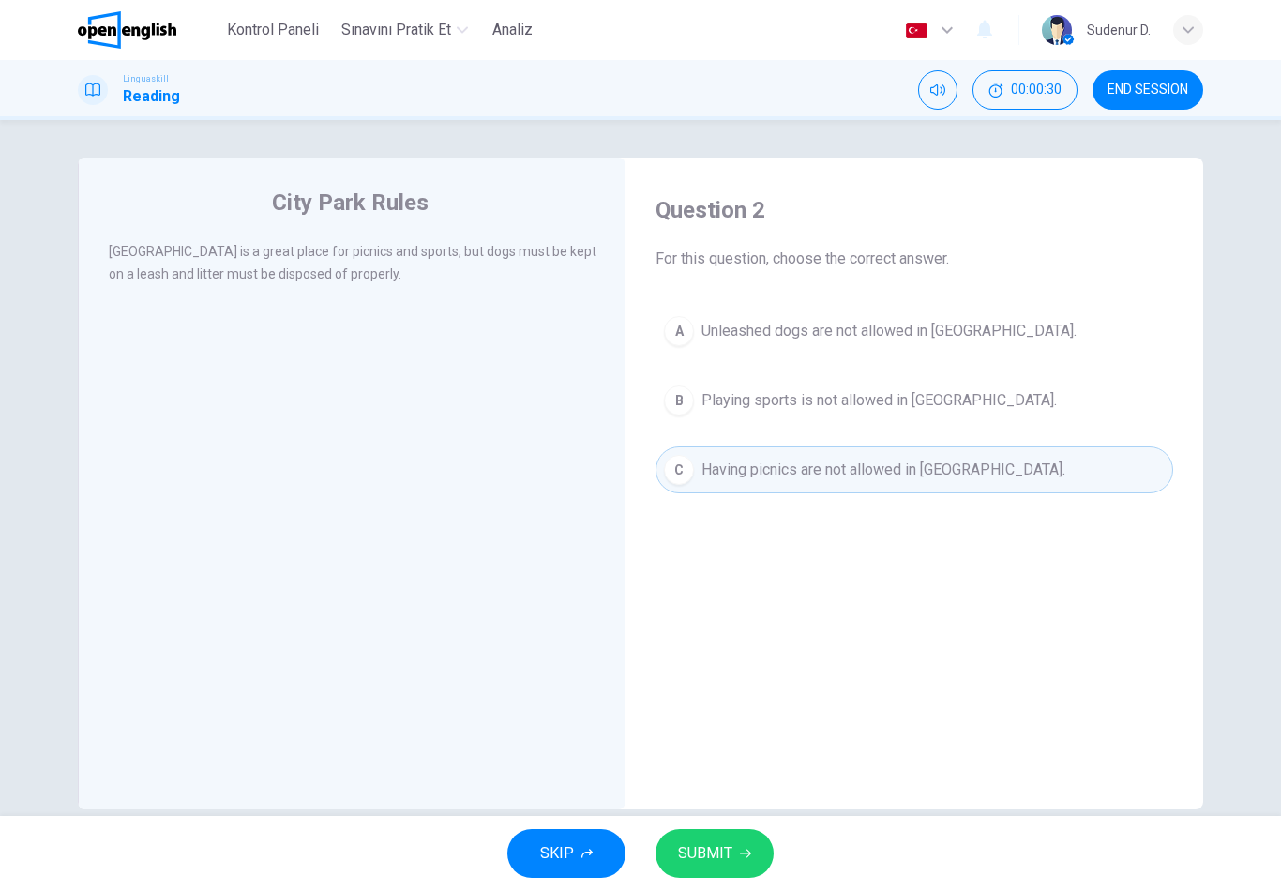
click at [722, 873] on button "SUBMIT" at bounding box center [714, 853] width 118 height 49
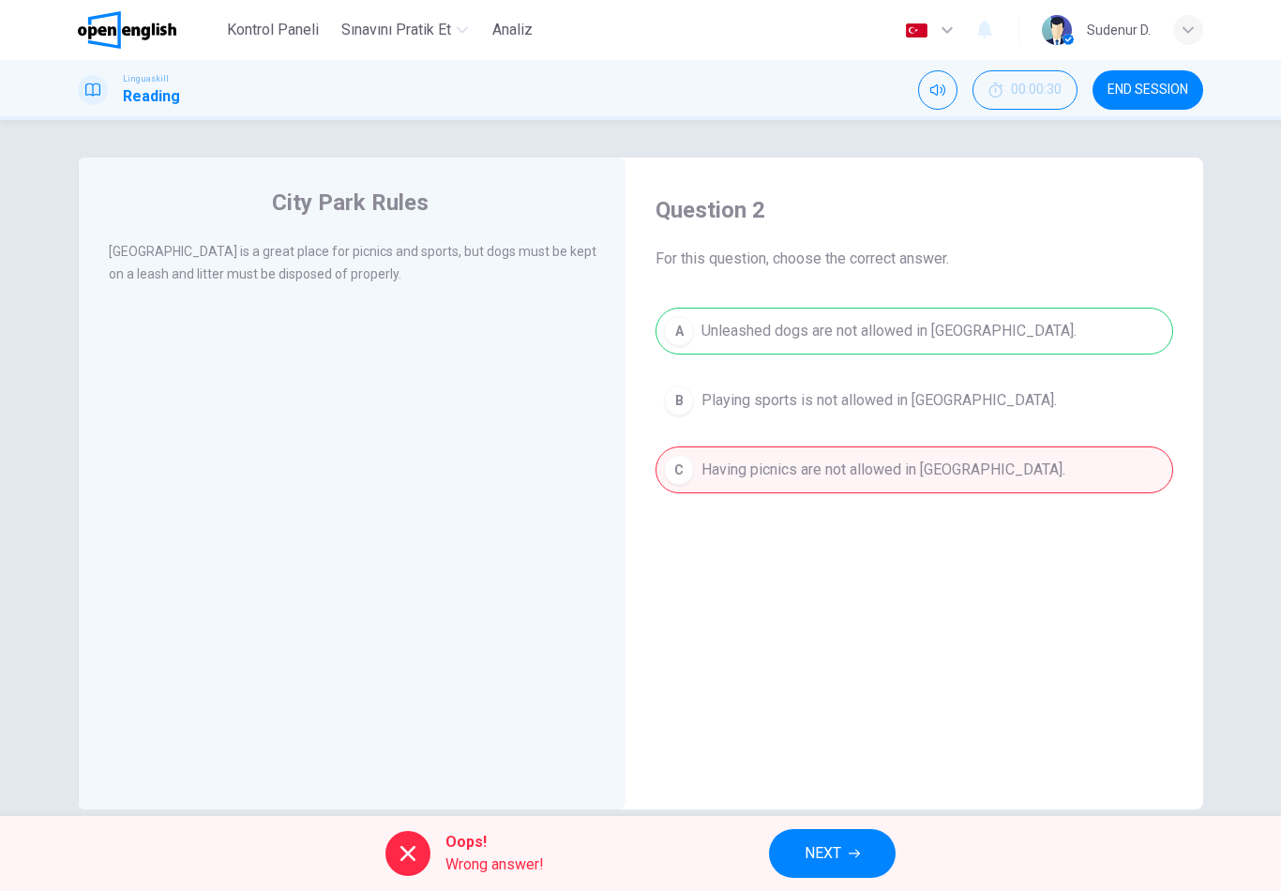
click at [852, 857] on icon "button" at bounding box center [853, 852] width 11 height 11
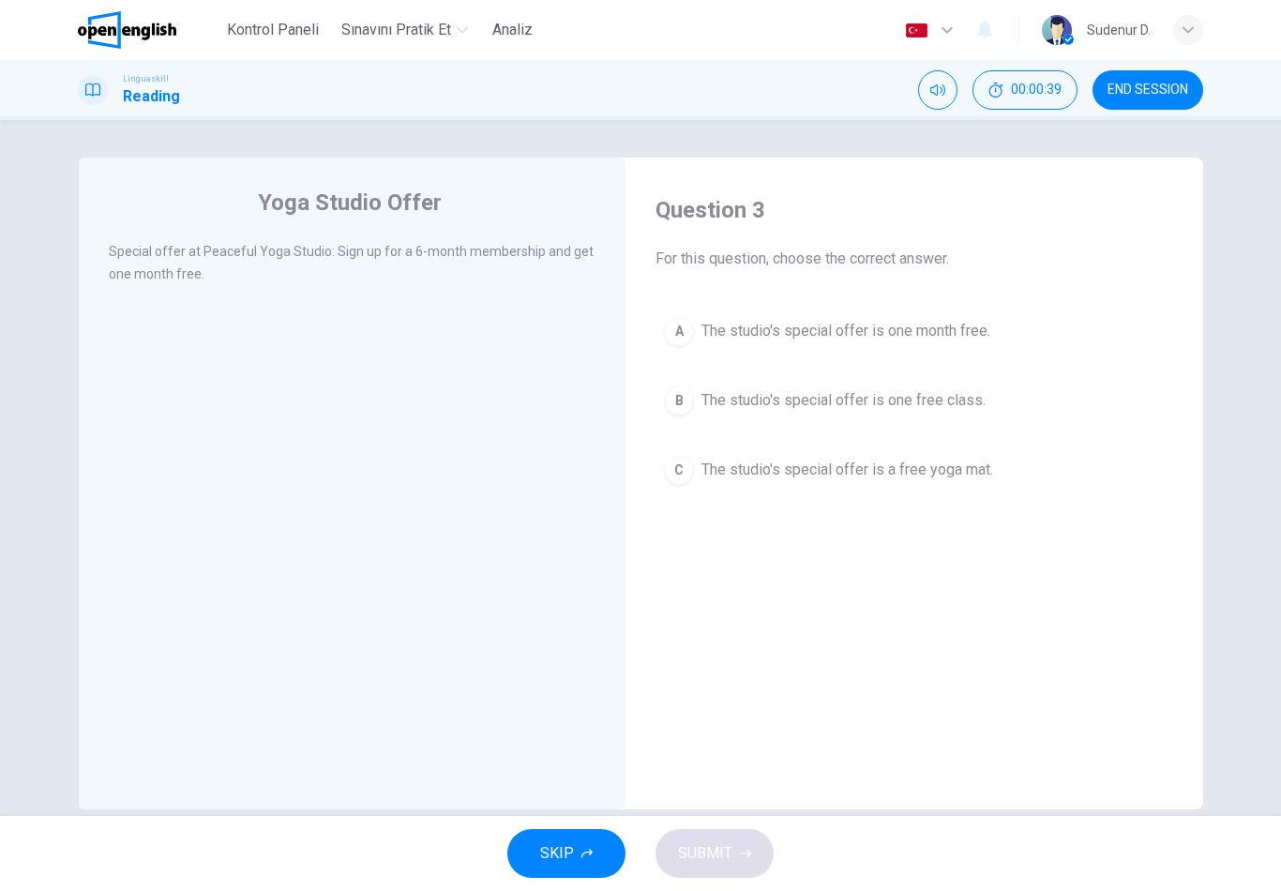
click at [983, 344] on button "A The studio's special offer is one month free." at bounding box center [913, 330] width 517 height 47
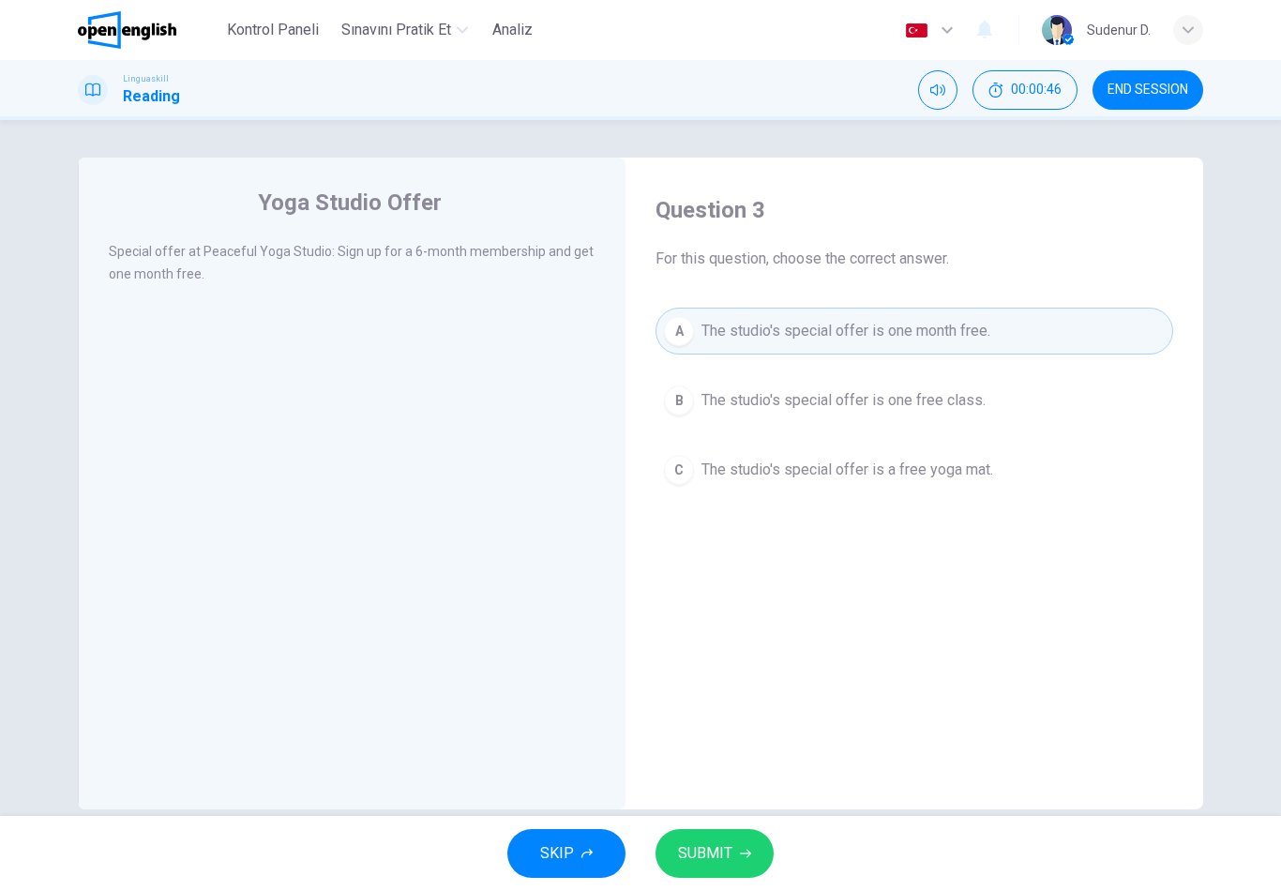
click at [784, 845] on div "SKIP SUBMIT" at bounding box center [640, 853] width 1281 height 75
click at [740, 833] on button "SUBMIT" at bounding box center [714, 853] width 118 height 49
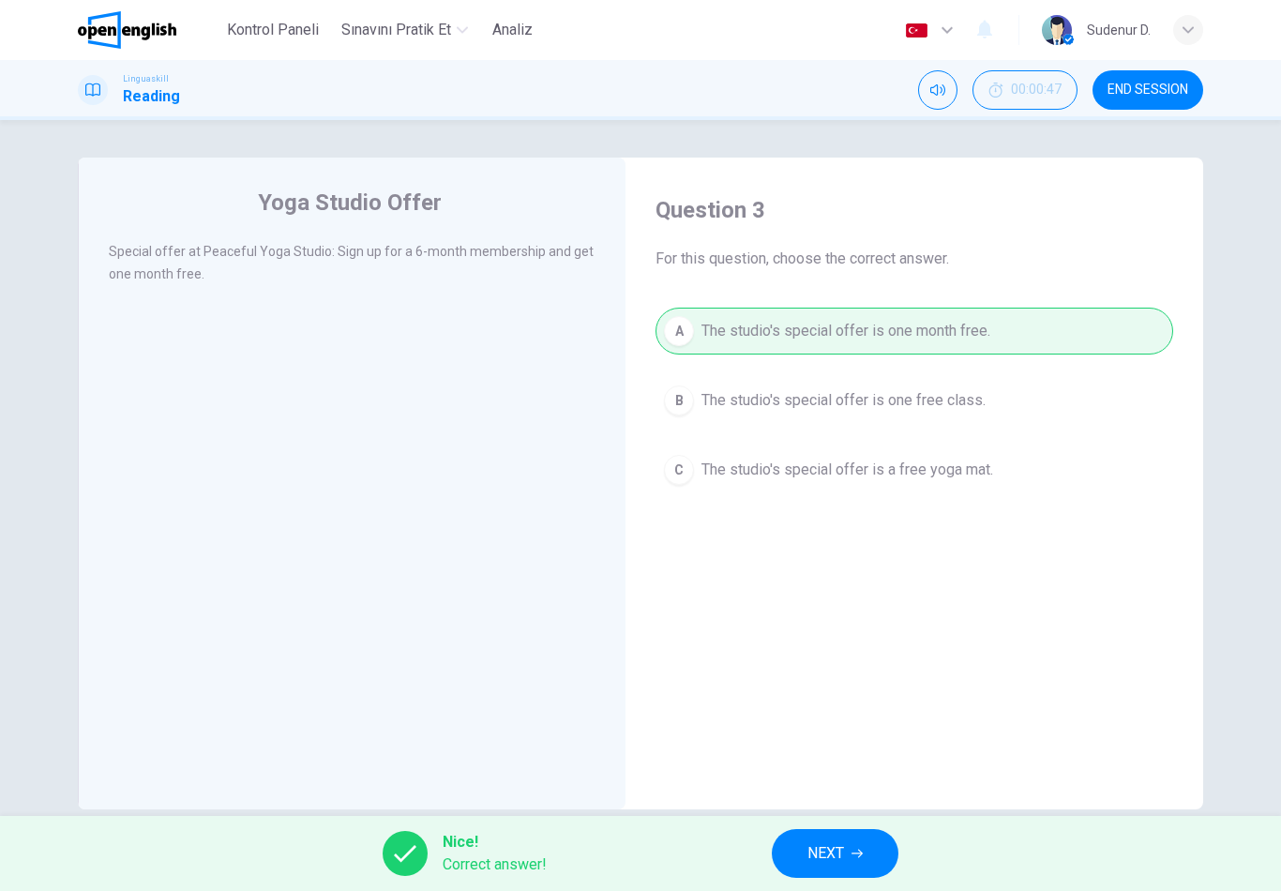
click at [865, 844] on button "NEXT" at bounding box center [835, 853] width 127 height 49
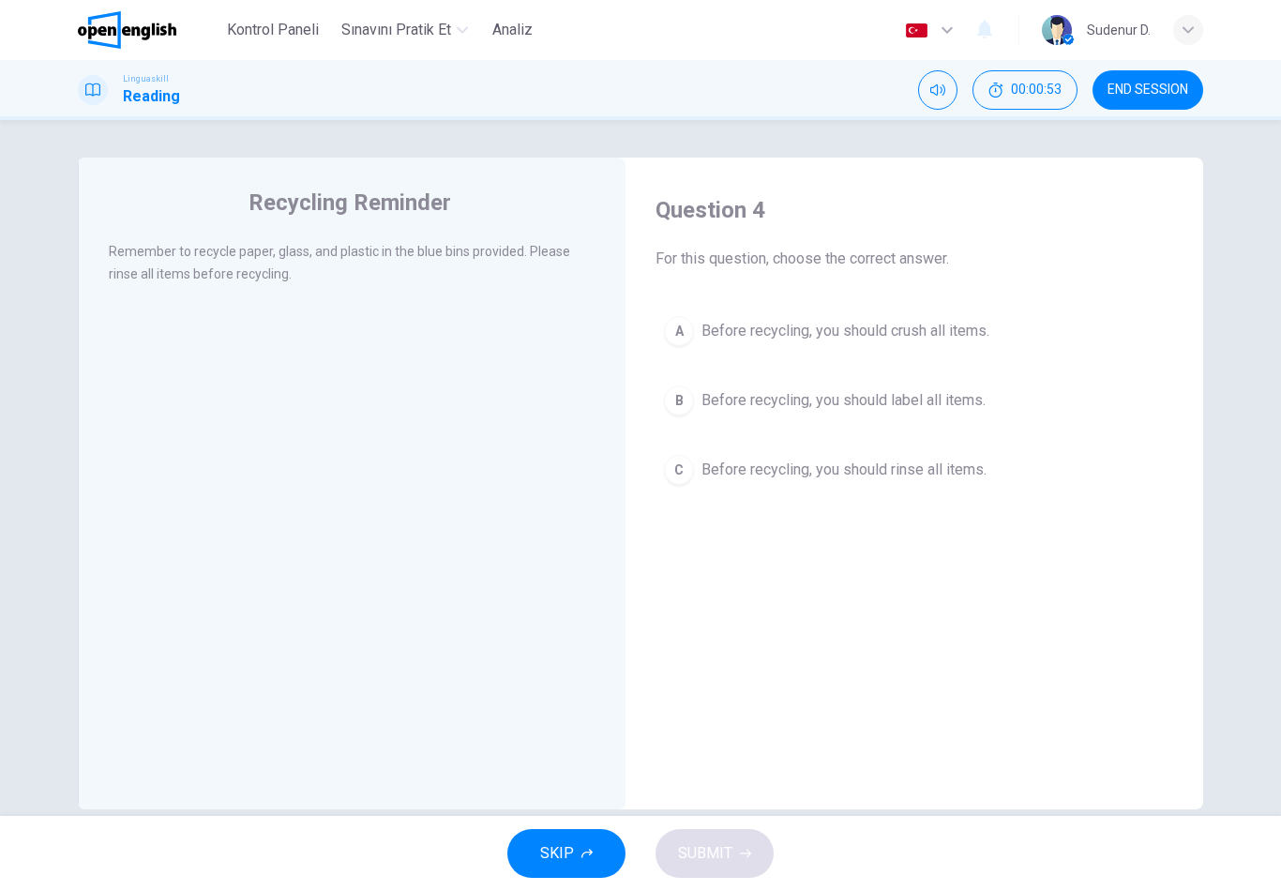
click at [989, 337] on span "Before recycling, you should crush all items." at bounding box center [845, 331] width 288 height 22
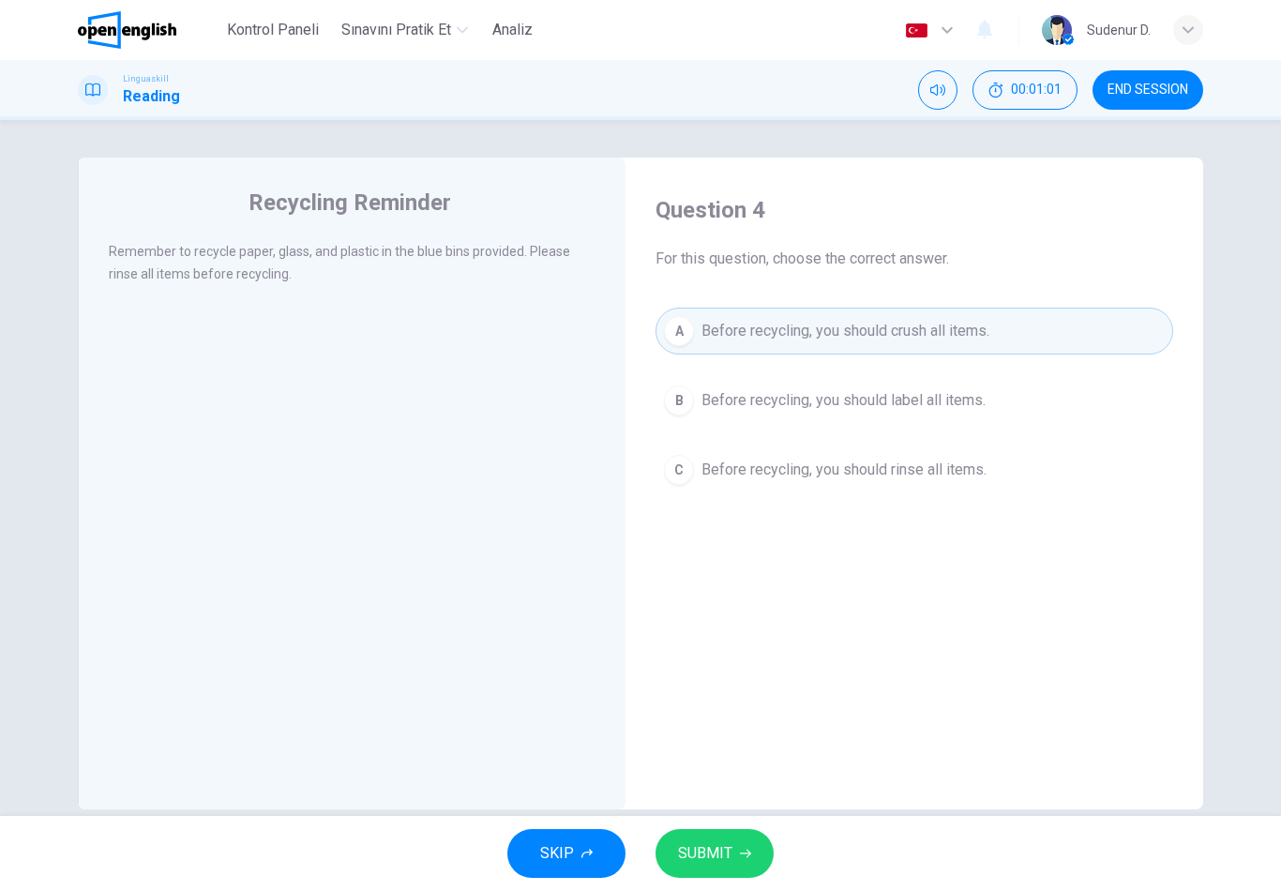
click at [963, 478] on span "Before recycling, you should rinse all items." at bounding box center [843, 469] width 285 height 22
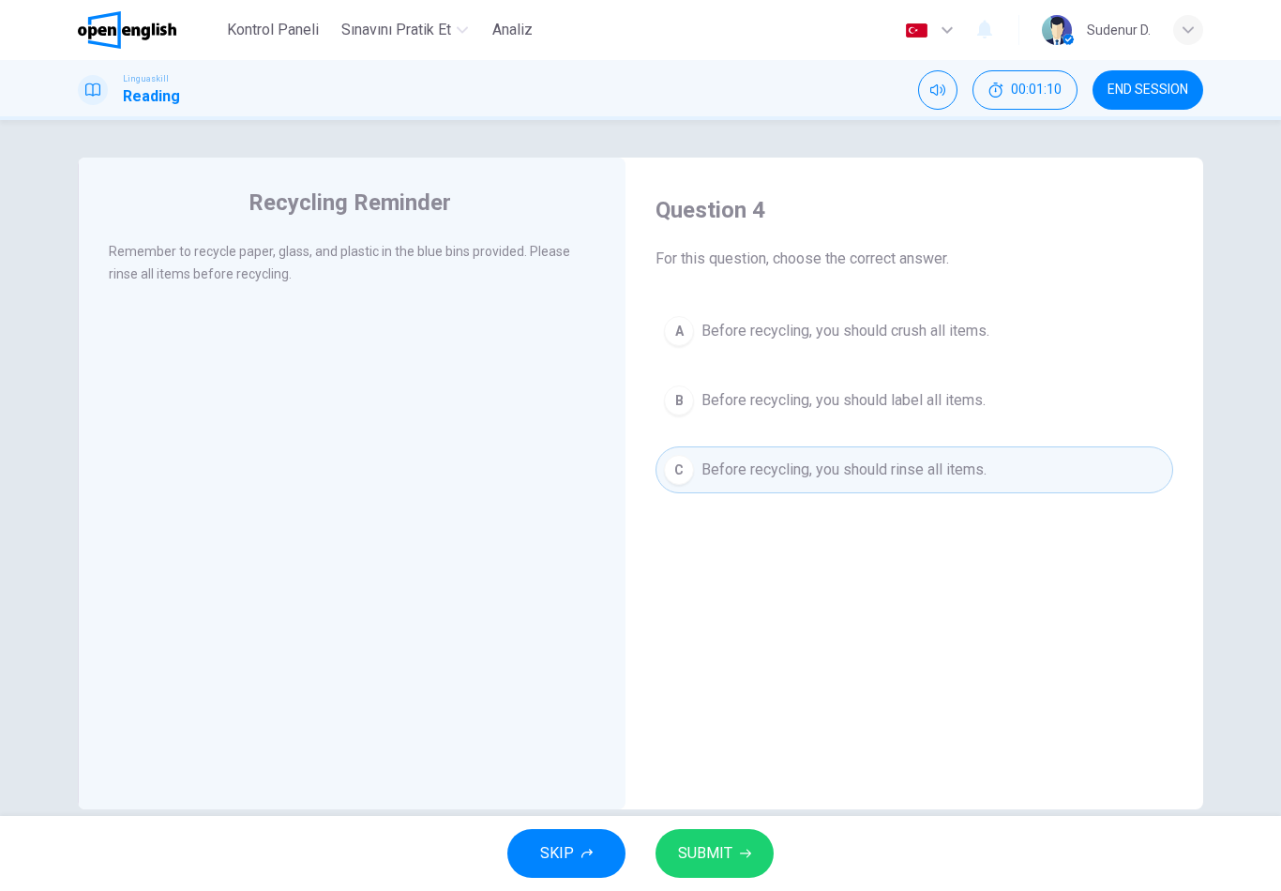
click at [752, 861] on button "SUBMIT" at bounding box center [714, 853] width 118 height 49
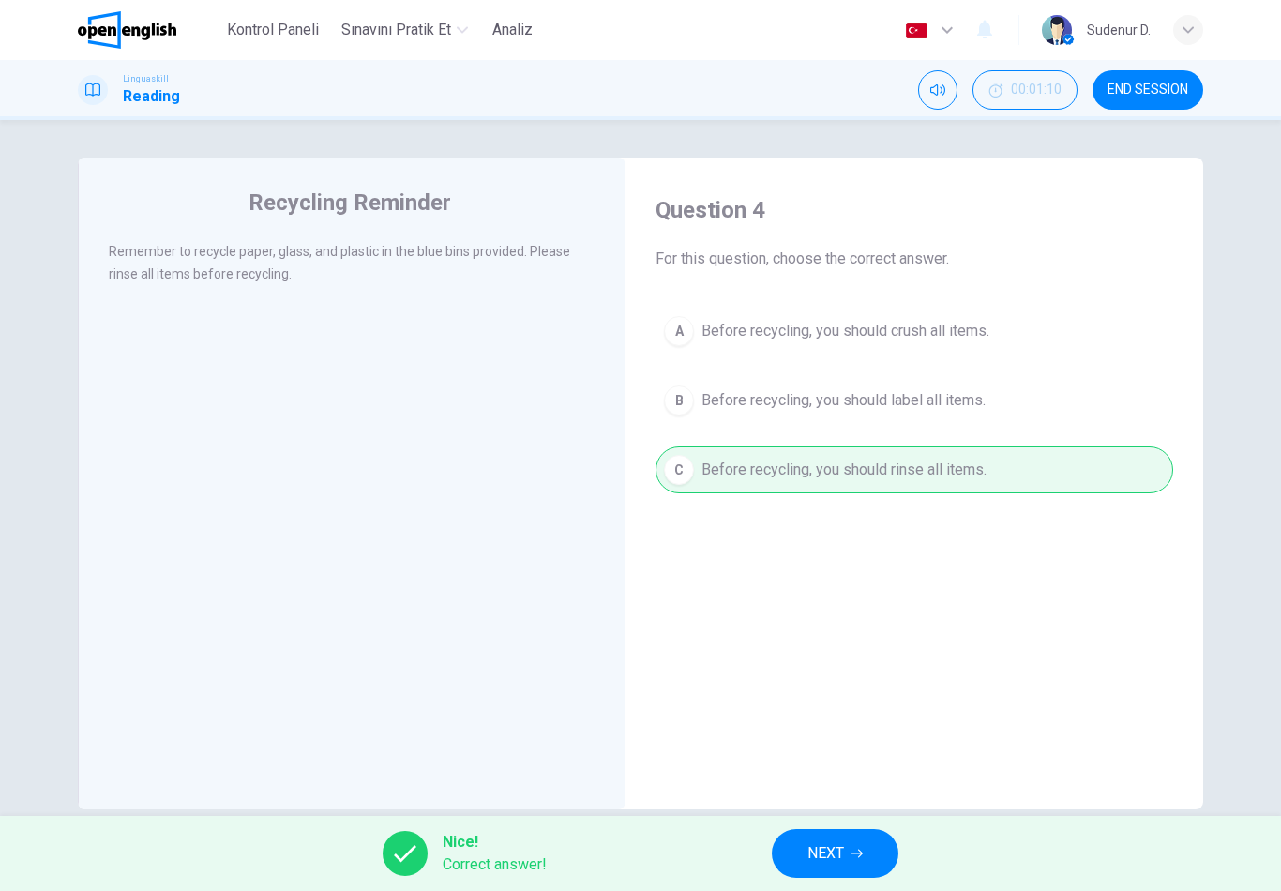
click at [841, 836] on button "NEXT" at bounding box center [835, 853] width 127 height 49
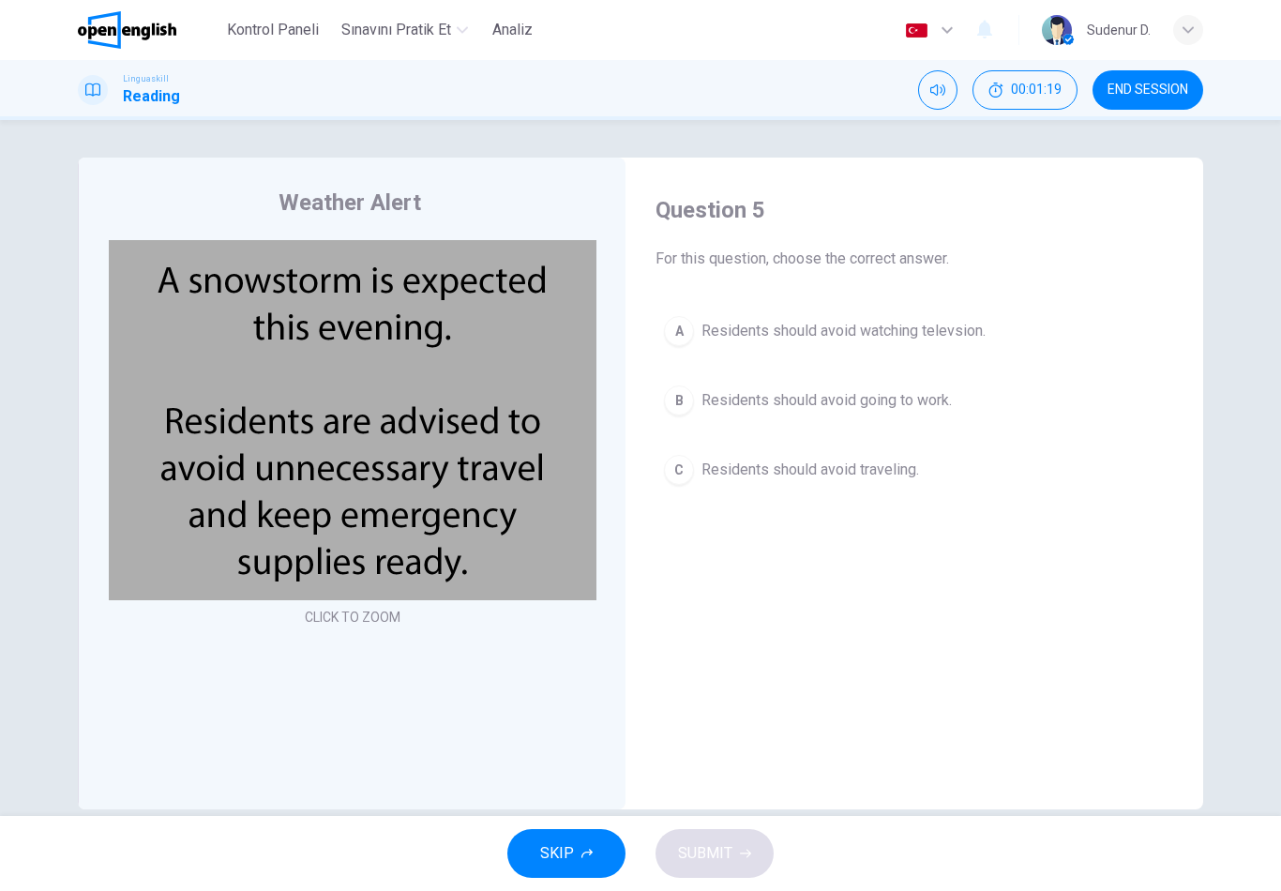
click at [919, 476] on span "Residents should avoid traveling." at bounding box center [809, 469] width 217 height 22
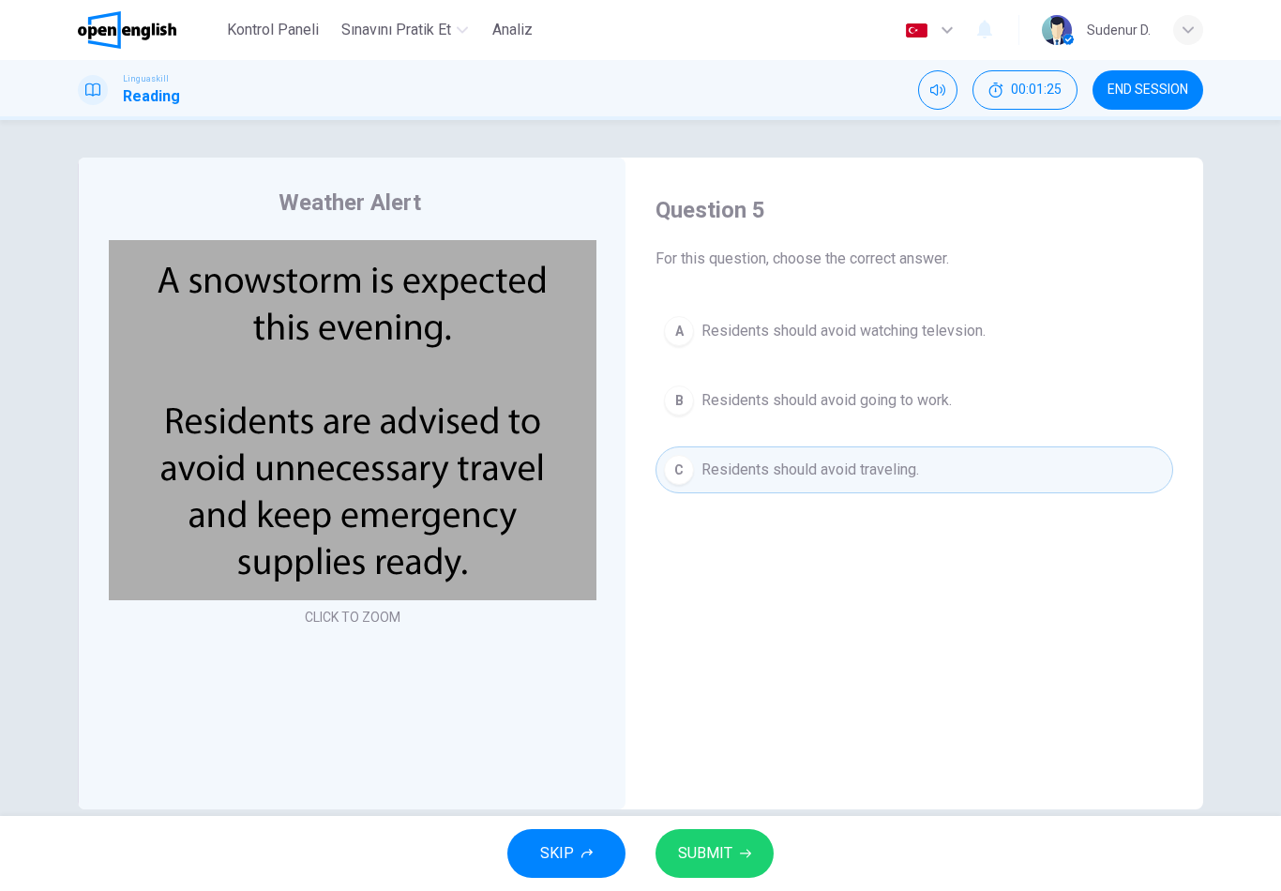
click at [773, 842] on div "SKIP SUBMIT" at bounding box center [640, 853] width 1281 height 75
click at [752, 852] on button "SUBMIT" at bounding box center [714, 853] width 118 height 49
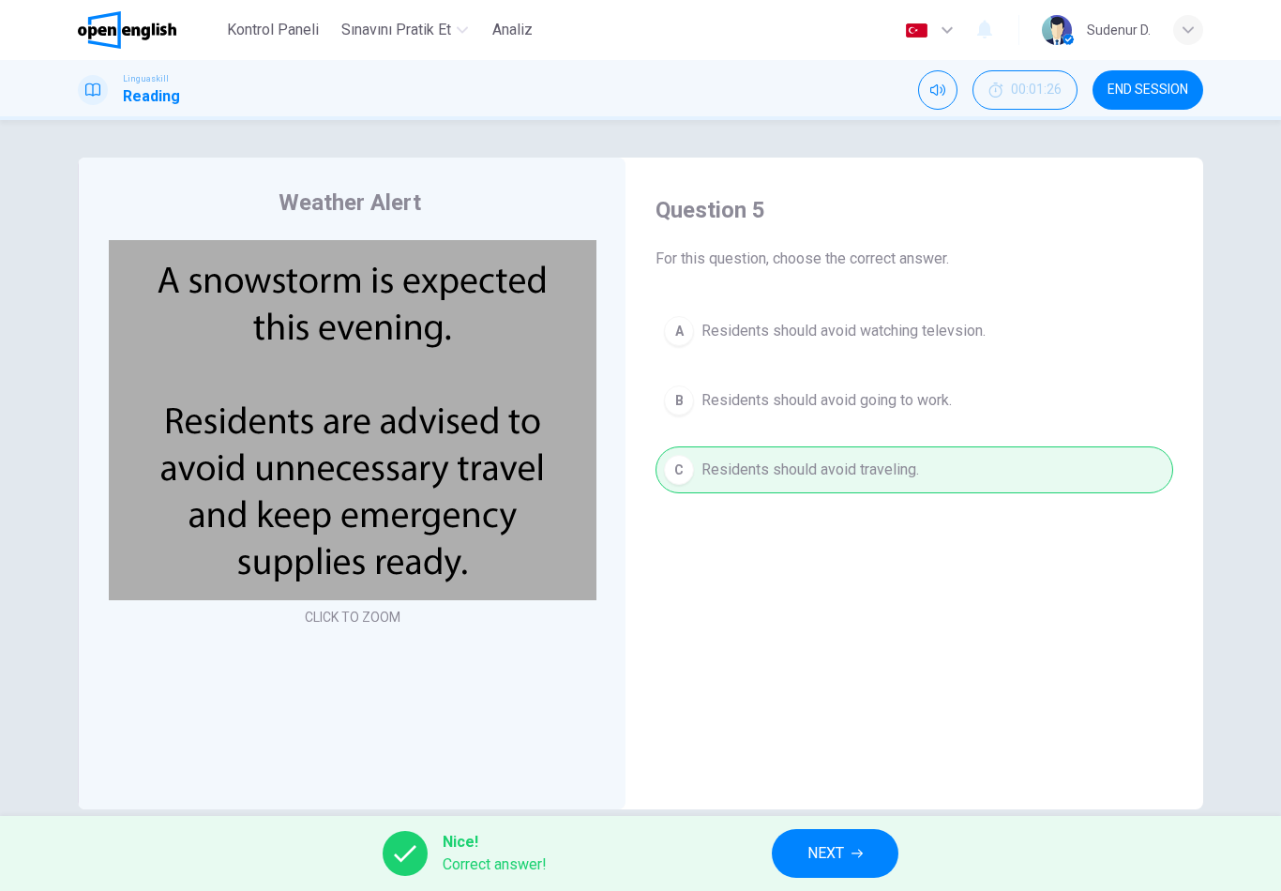
click at [843, 844] on span "NEXT" at bounding box center [825, 853] width 37 height 26
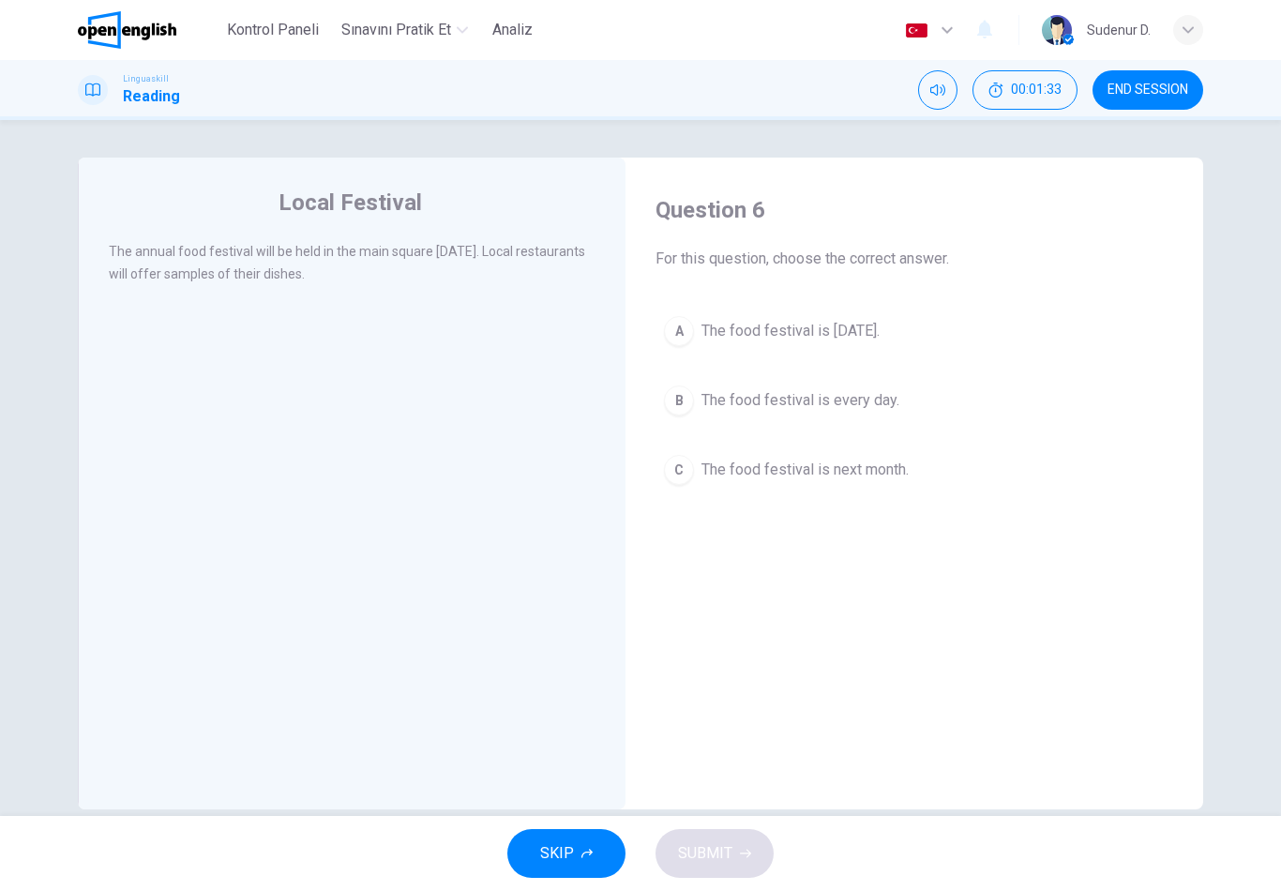
click at [942, 336] on button "A The food festival is next Saturday." at bounding box center [913, 330] width 517 height 47
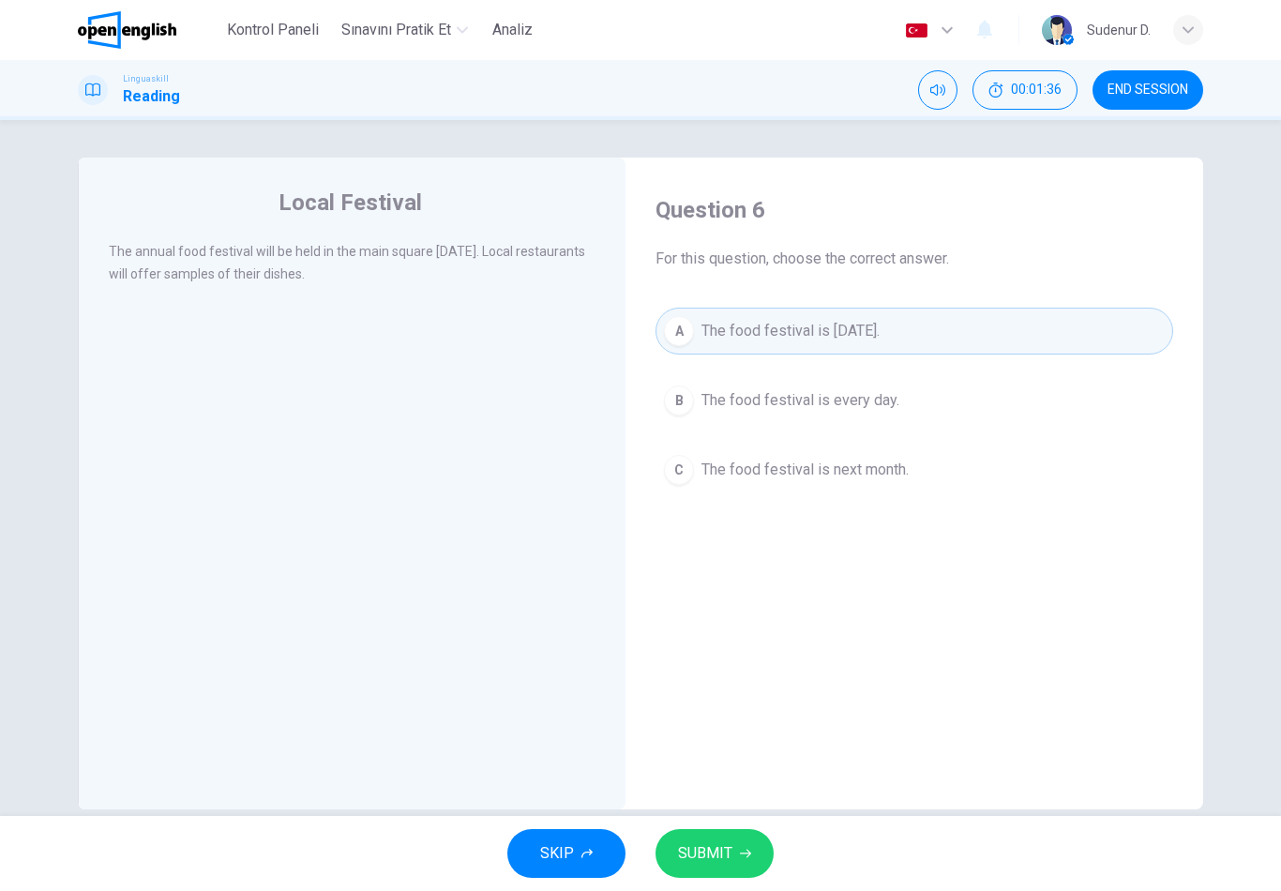
click at [774, 841] on div "SKIP SUBMIT" at bounding box center [640, 853] width 1281 height 75
click at [770, 854] on button "SUBMIT" at bounding box center [714, 853] width 118 height 49
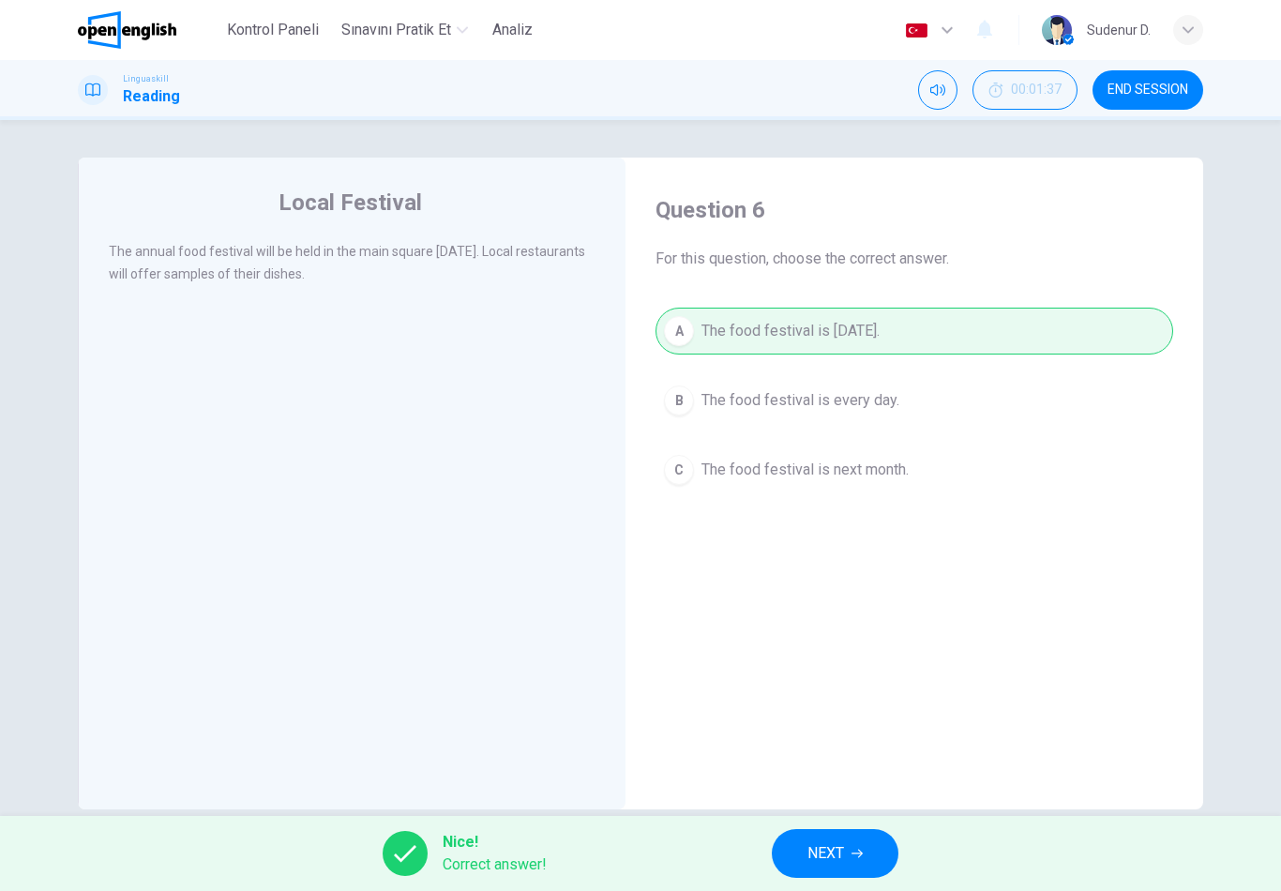
click at [786, 855] on button "NEXT" at bounding box center [835, 853] width 127 height 49
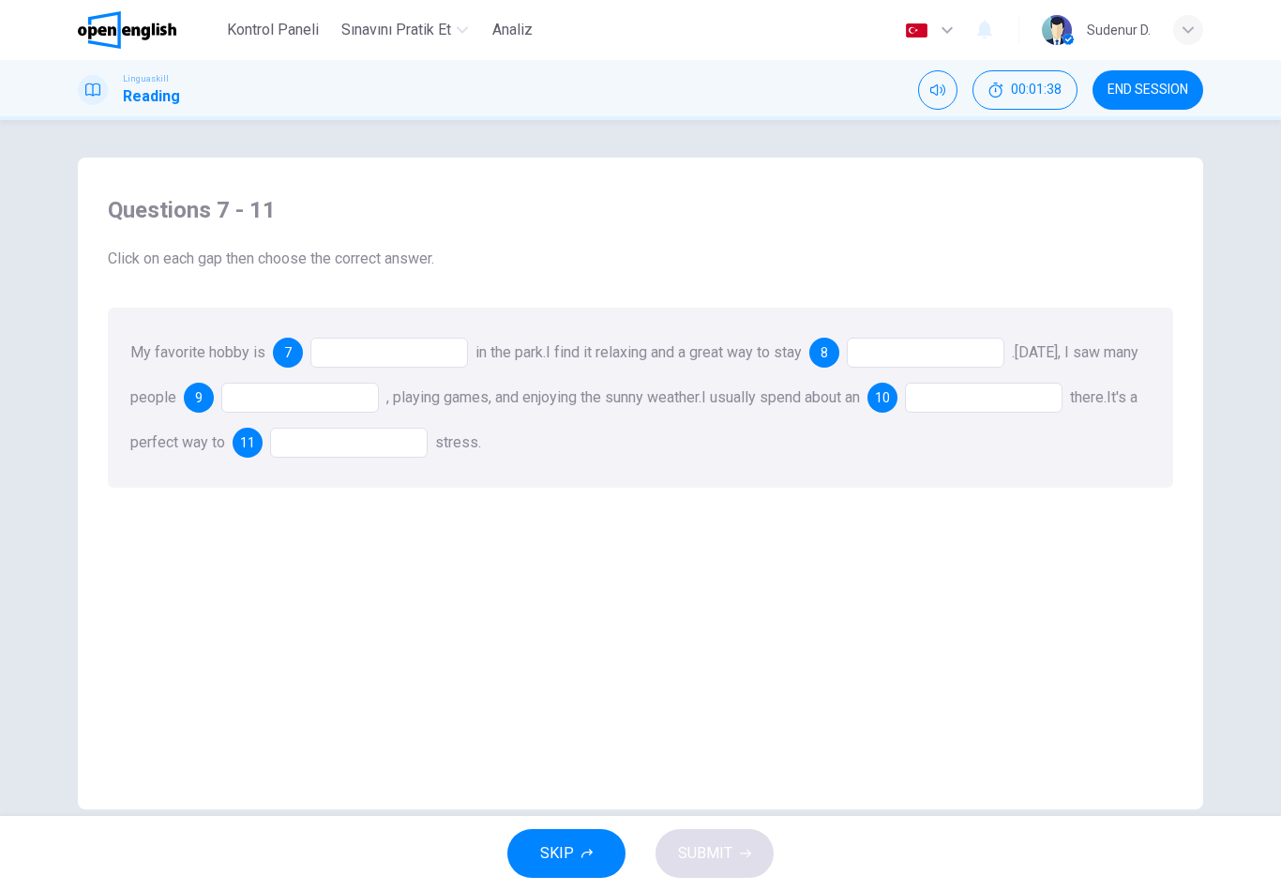
click at [468, 362] on div at bounding box center [388, 352] width 157 height 30
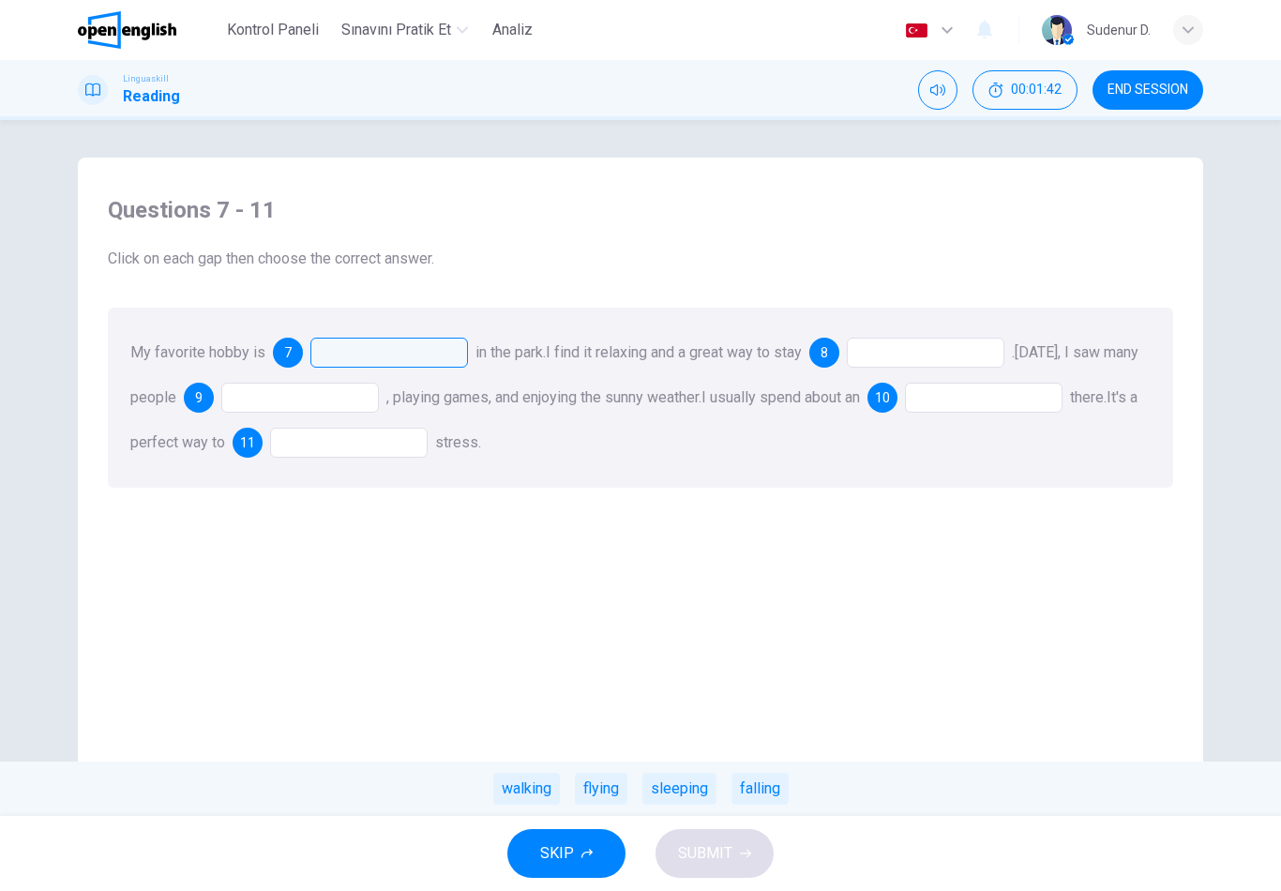
click at [524, 782] on div "walking" at bounding box center [526, 788] width 67 height 32
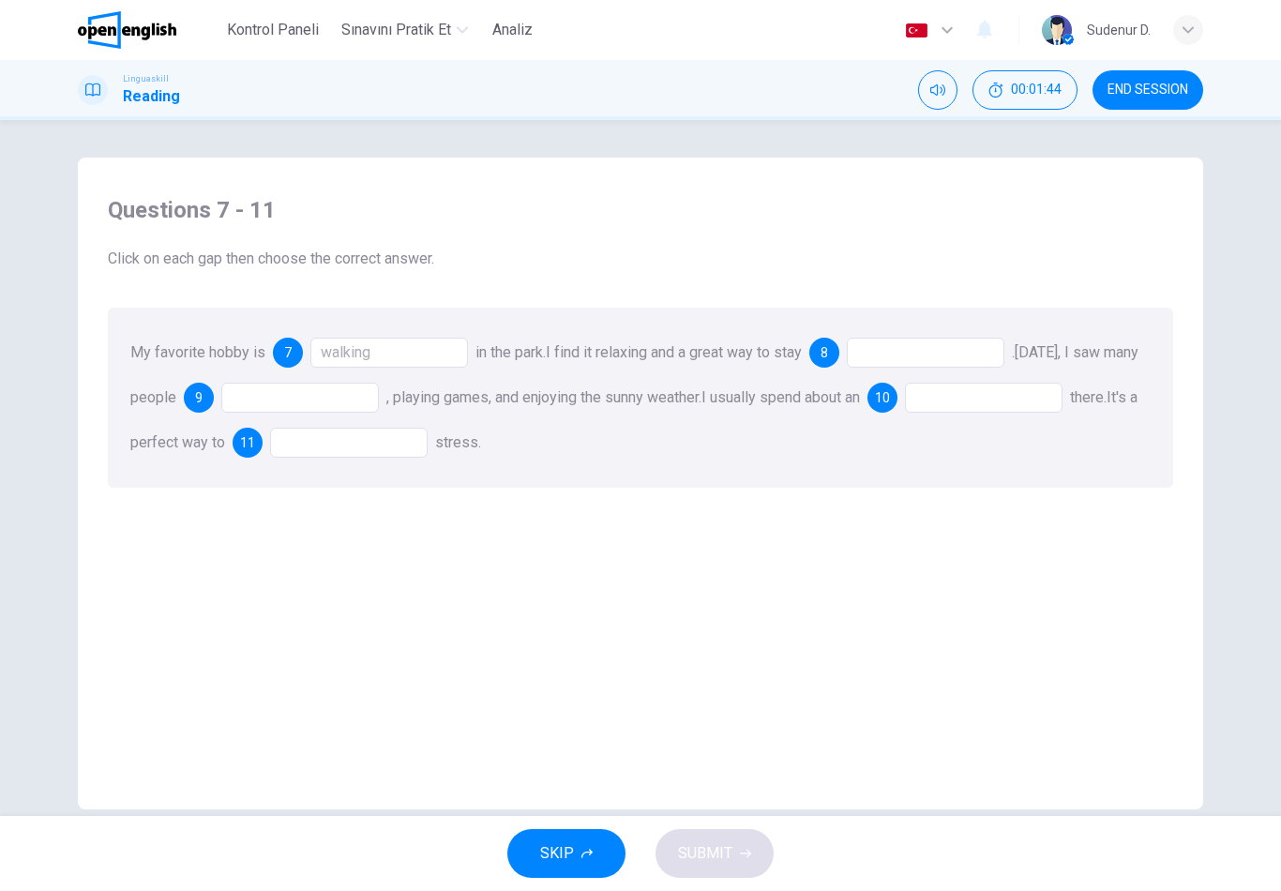
click at [962, 364] on div at bounding box center [925, 352] width 157 height 30
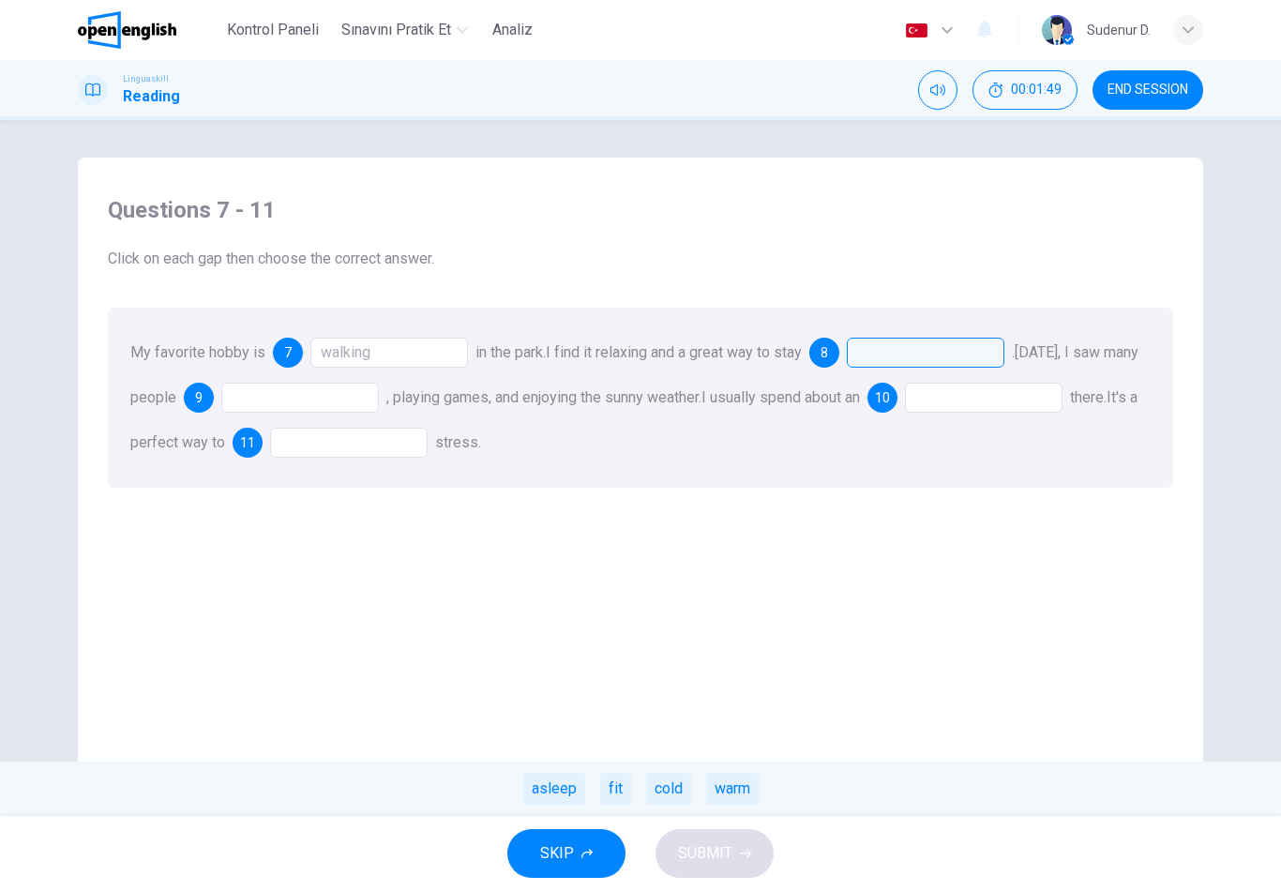
click at [614, 786] on div "fit" at bounding box center [615, 788] width 31 height 32
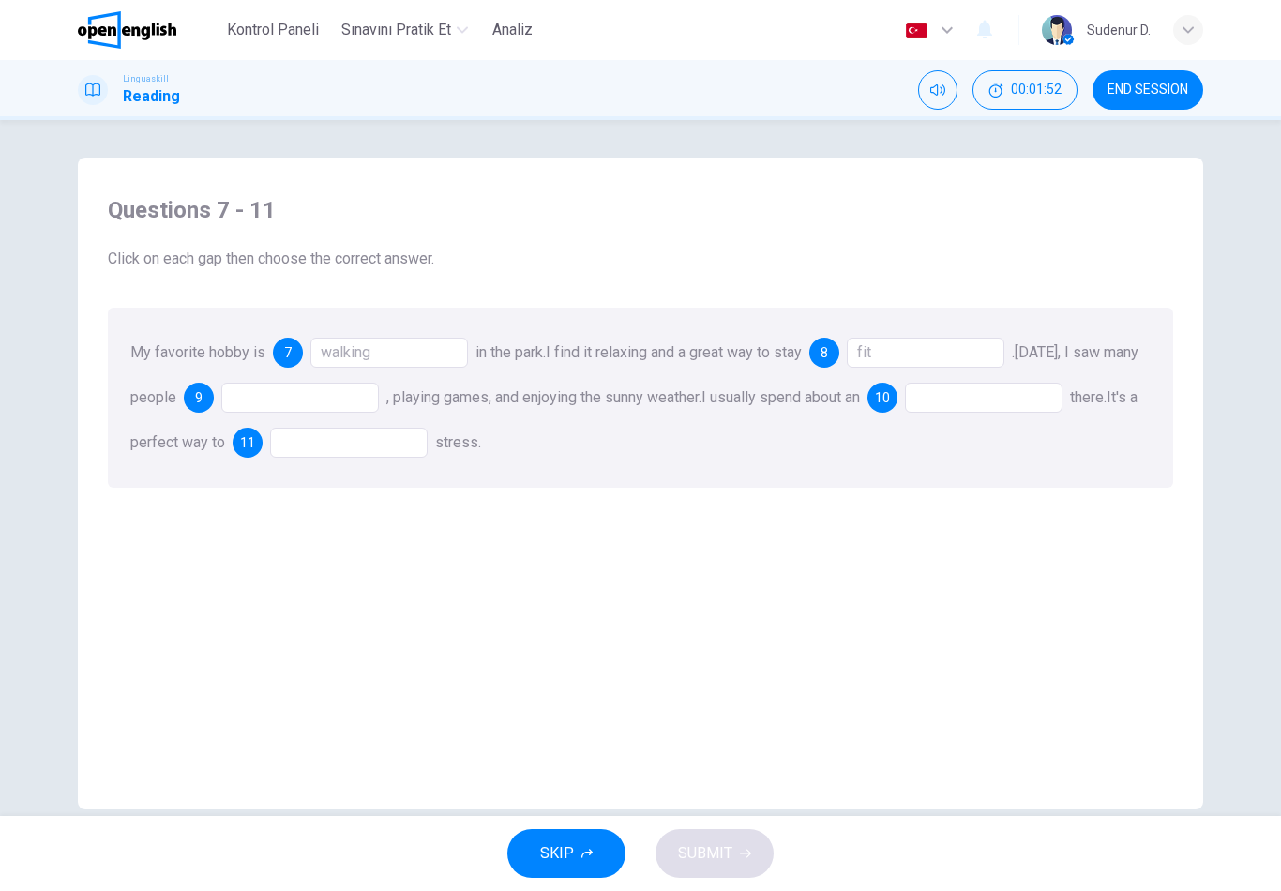
click at [379, 393] on div at bounding box center [299, 397] width 157 height 30
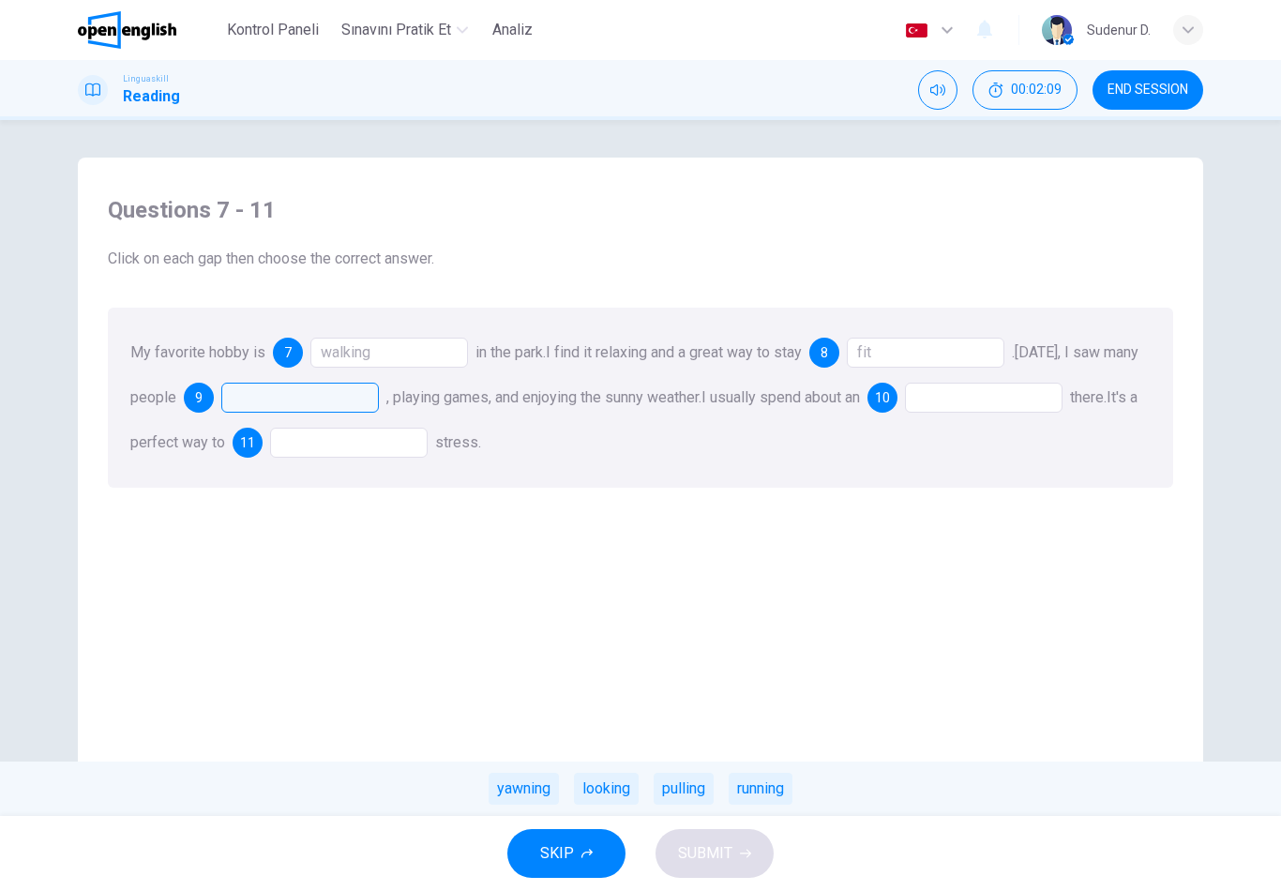
click at [536, 787] on div "yawning" at bounding box center [523, 788] width 70 height 32
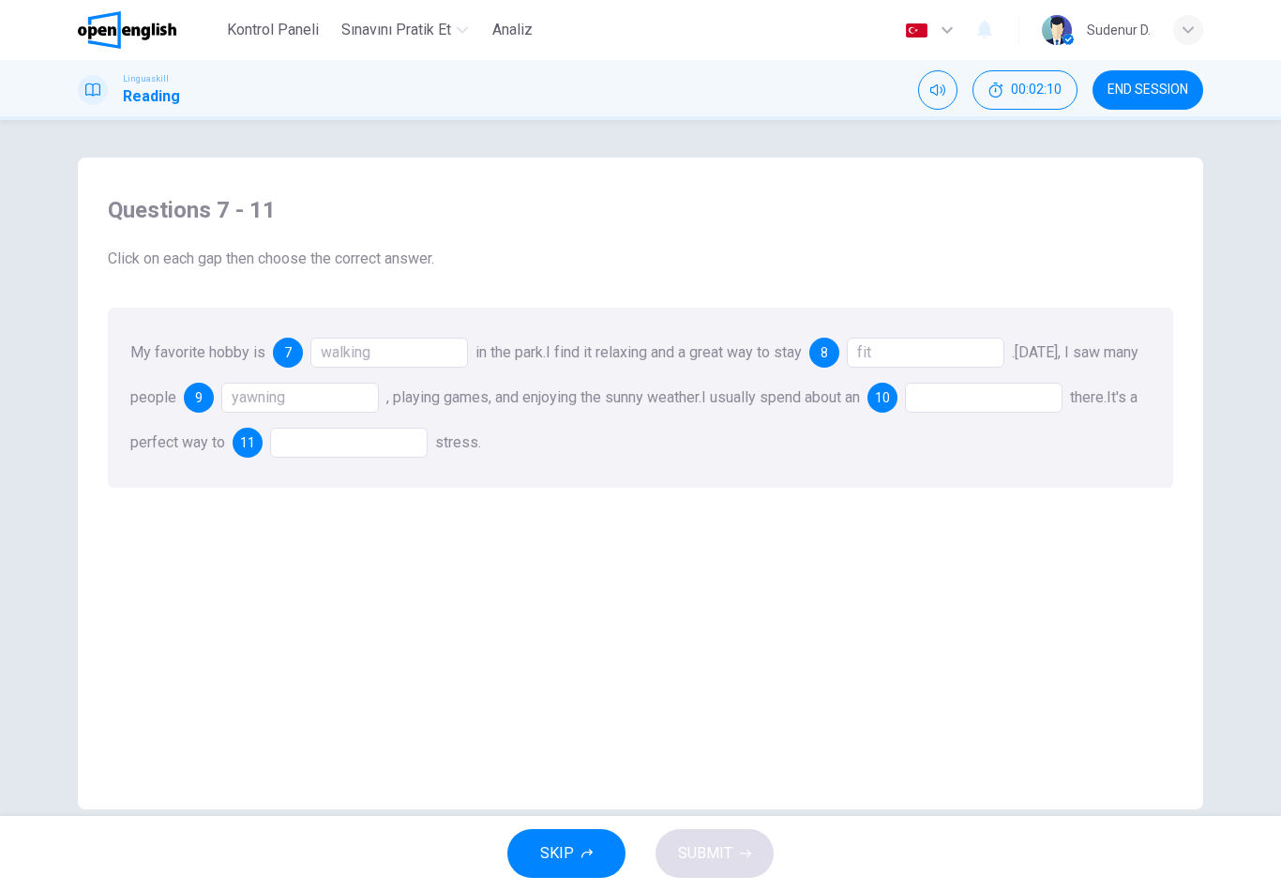
click at [994, 404] on div at bounding box center [983, 397] width 157 height 30
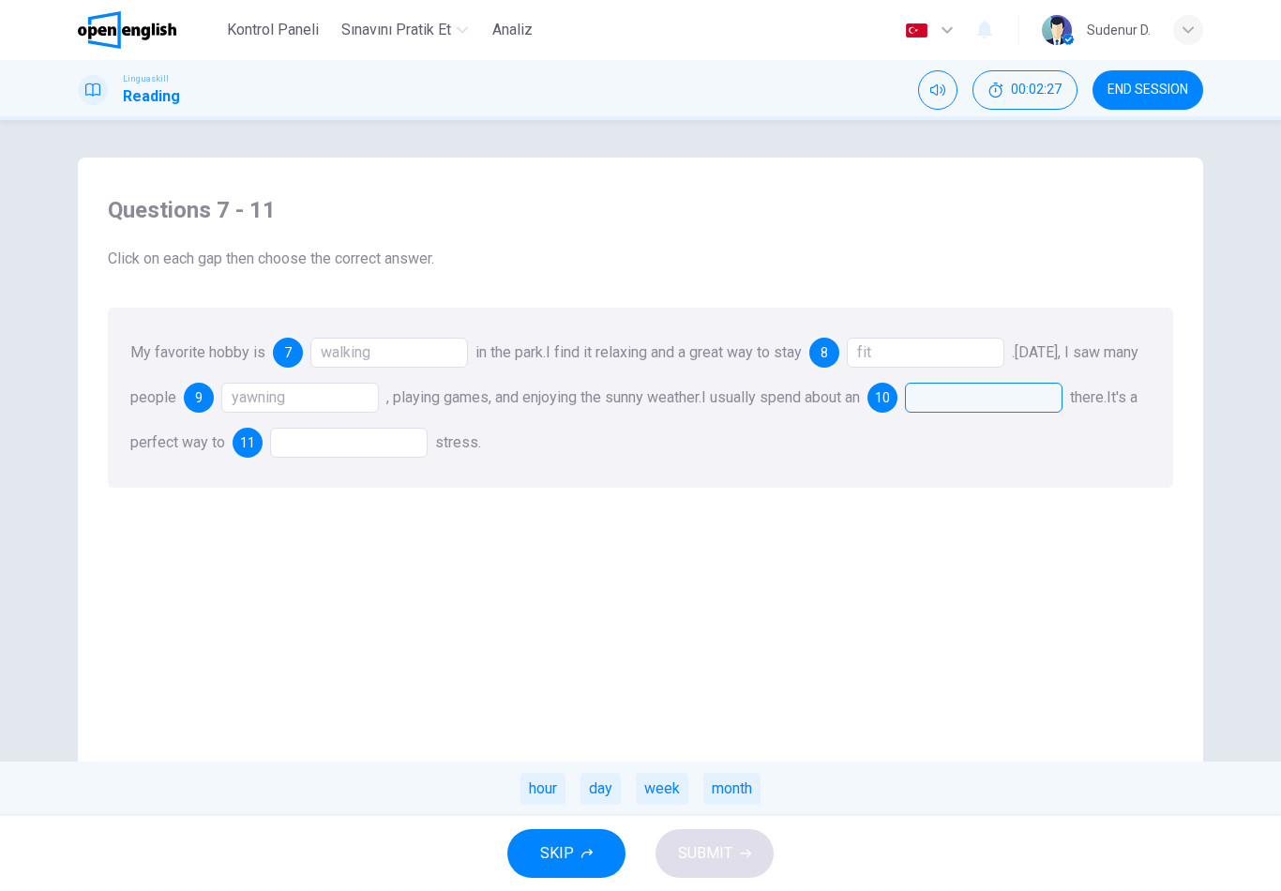
scroll to position [2, 0]
click at [543, 777] on div "hour" at bounding box center [542, 788] width 45 height 32
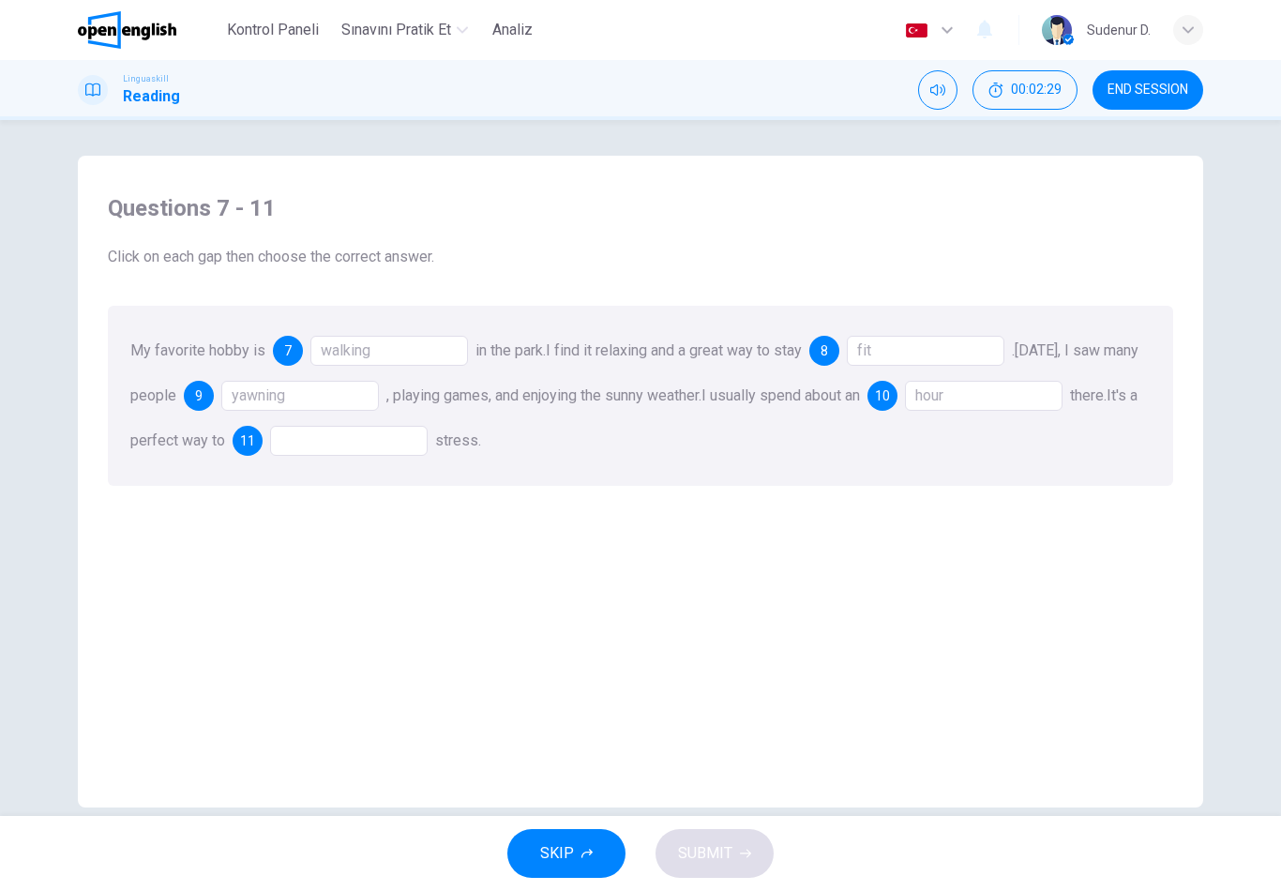
click at [511, 420] on div "My favorite hobby is 7 walking in the park. I find it relaxing and a great way …" at bounding box center [640, 396] width 1065 height 180
click at [427, 427] on div "11" at bounding box center [329, 441] width 195 height 30
click at [427, 455] on div at bounding box center [348, 441] width 157 height 30
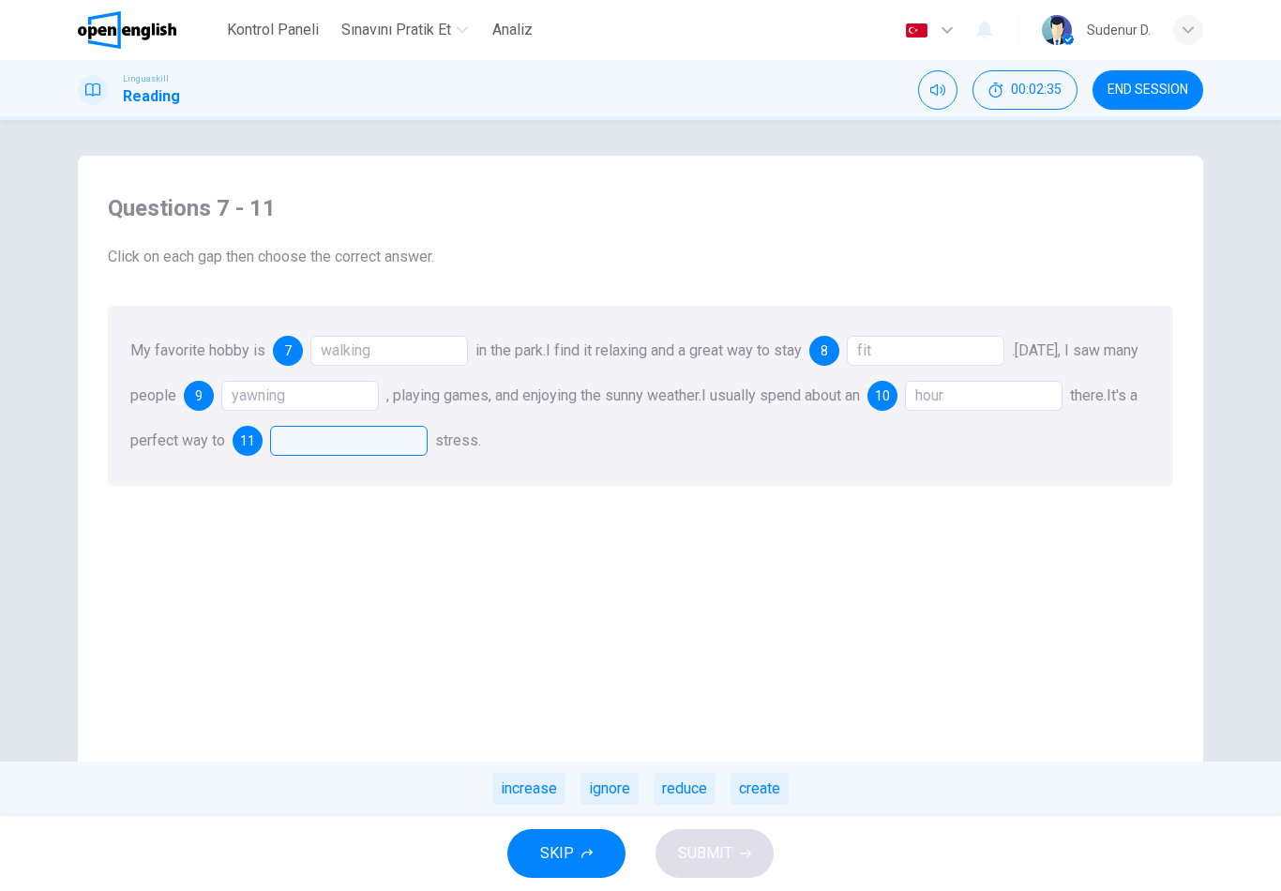
click at [594, 796] on div "ignore" at bounding box center [609, 788] width 58 height 32
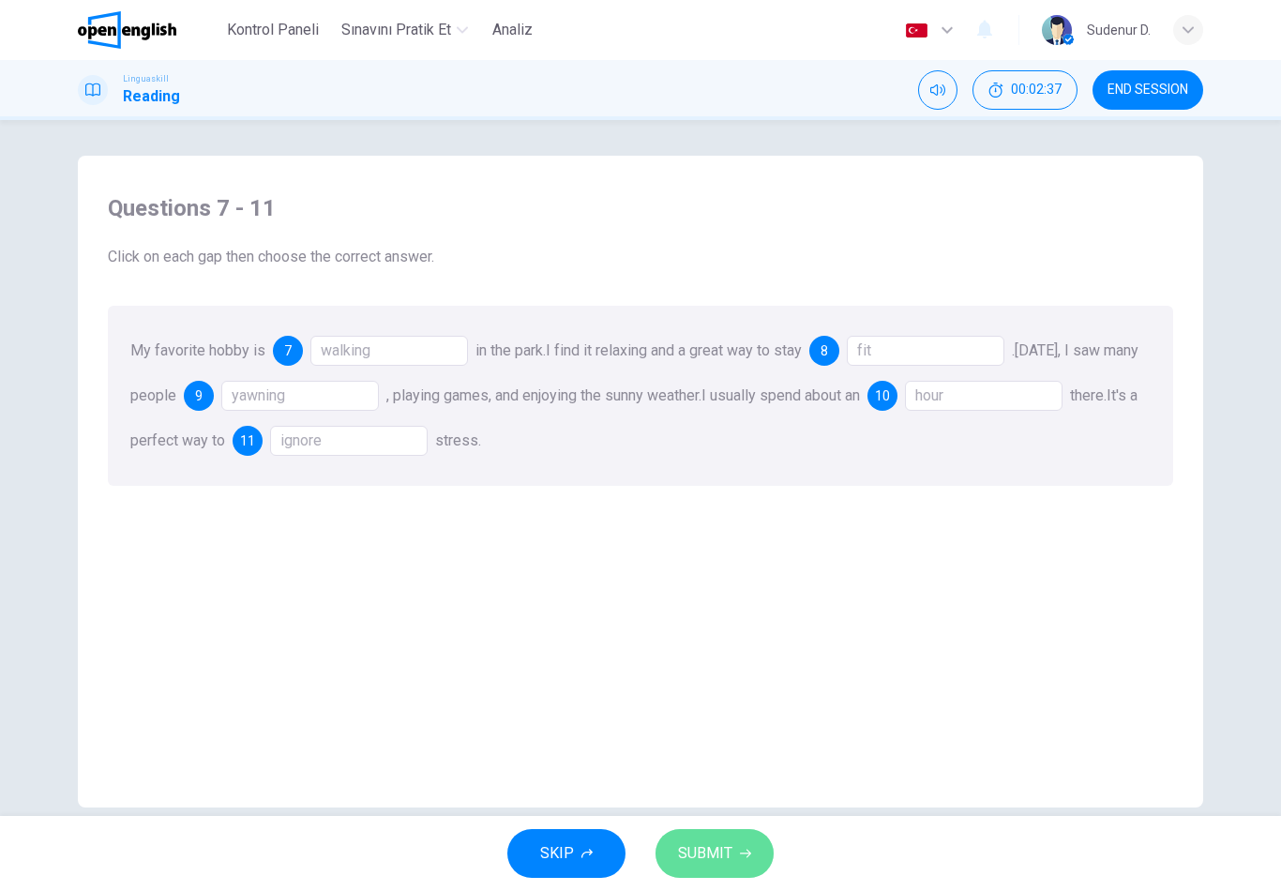
click at [690, 863] on span "SUBMIT" at bounding box center [705, 853] width 54 height 26
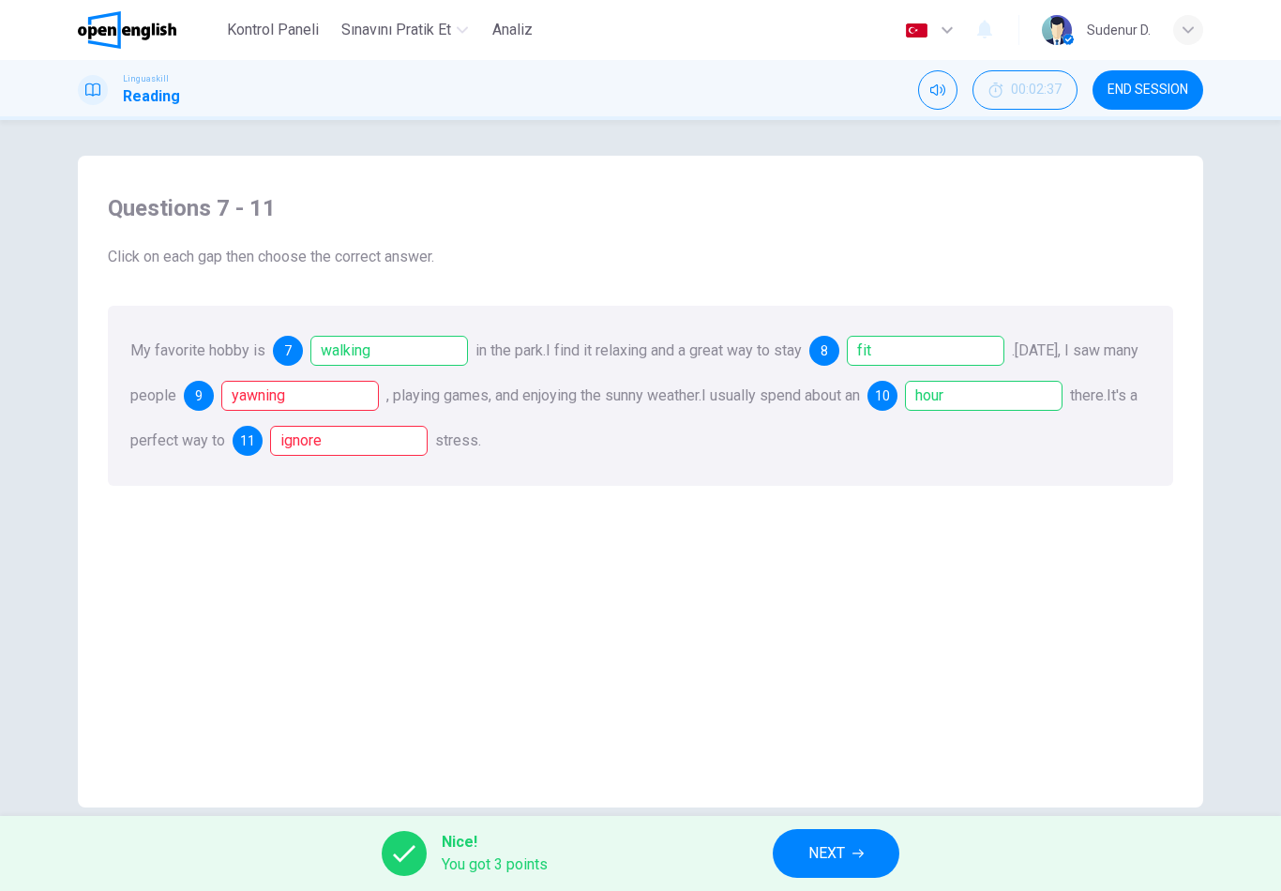
click at [460, 418] on div "My favorite hobby is 7 walking in the park. I find it relaxing and a great way …" at bounding box center [640, 396] width 1065 height 180
click at [427, 444] on div "ignore" at bounding box center [348, 441] width 157 height 30
click at [397, 365] on div "walking" at bounding box center [388, 351] width 157 height 30
click at [379, 392] on div "yawning" at bounding box center [299, 396] width 157 height 30
click at [592, 620] on div "Questions 7 - 11 Click on each gap then choose the correct answer. My favorite …" at bounding box center [640, 490] width 1095 height 633
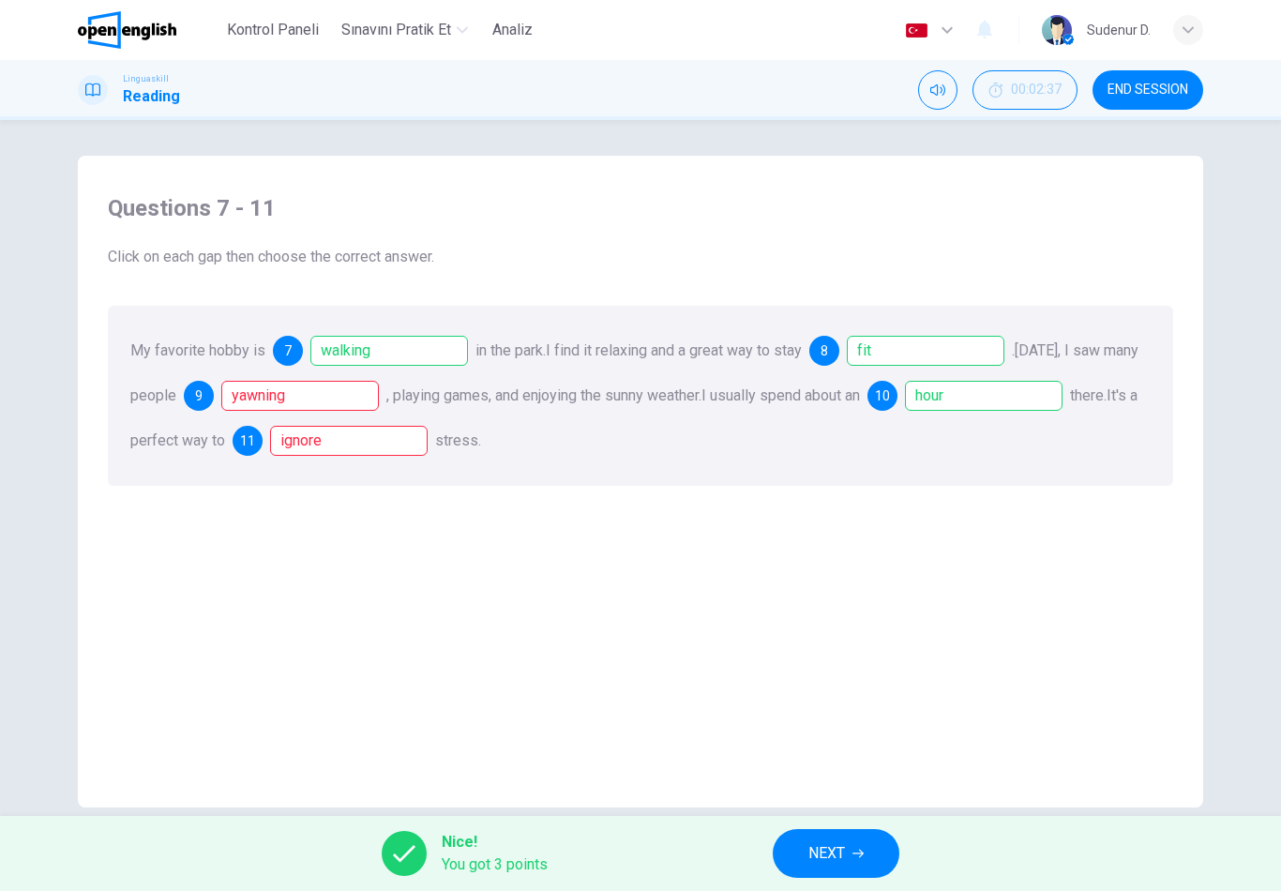
click at [851, 841] on button "NEXT" at bounding box center [835, 853] width 127 height 49
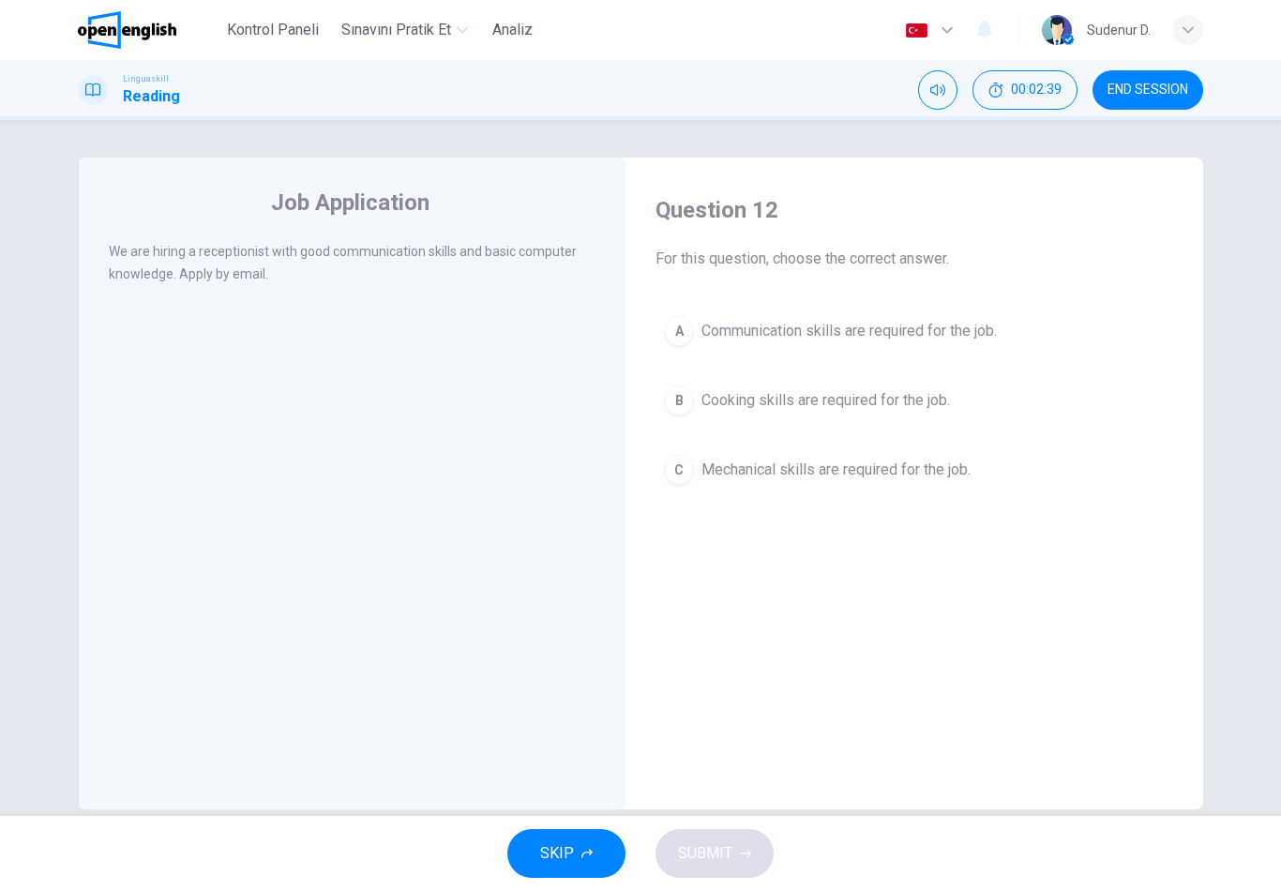
click at [1132, 98] on button "END SESSION" at bounding box center [1147, 89] width 111 height 39
click at [862, 330] on span "Communication skills are required for the job." at bounding box center [848, 331] width 295 height 22
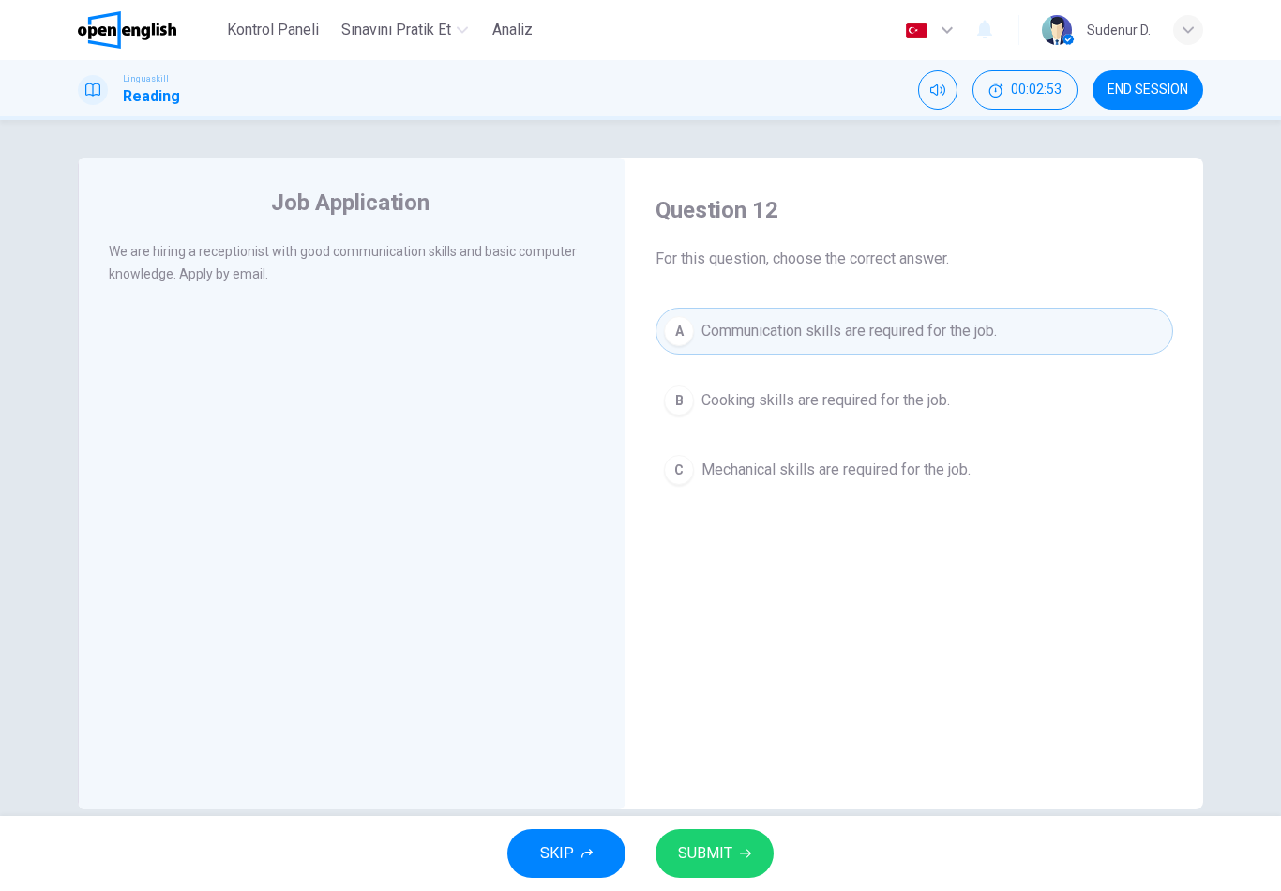
click at [718, 854] on span "SUBMIT" at bounding box center [705, 853] width 54 height 26
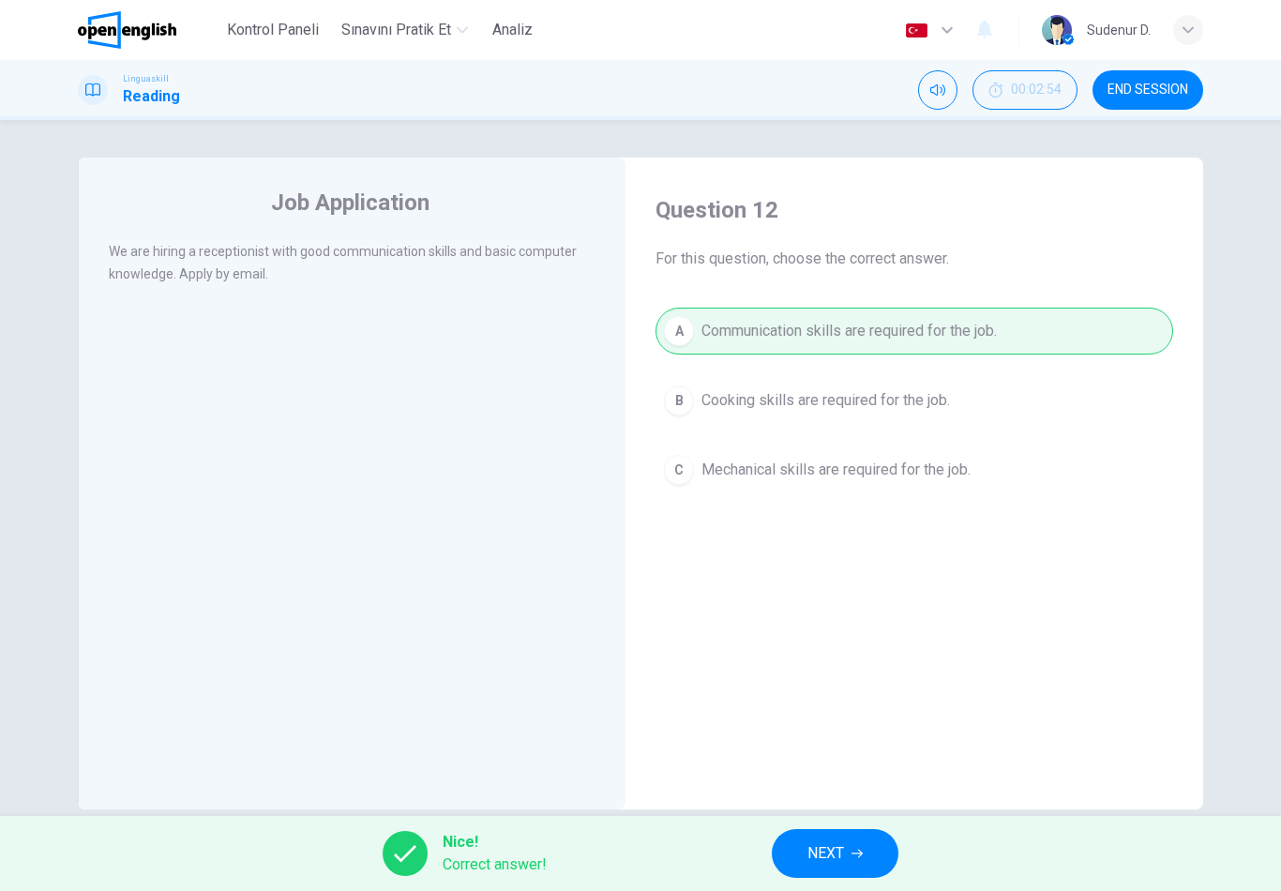
click at [822, 841] on span "NEXT" at bounding box center [825, 853] width 37 height 26
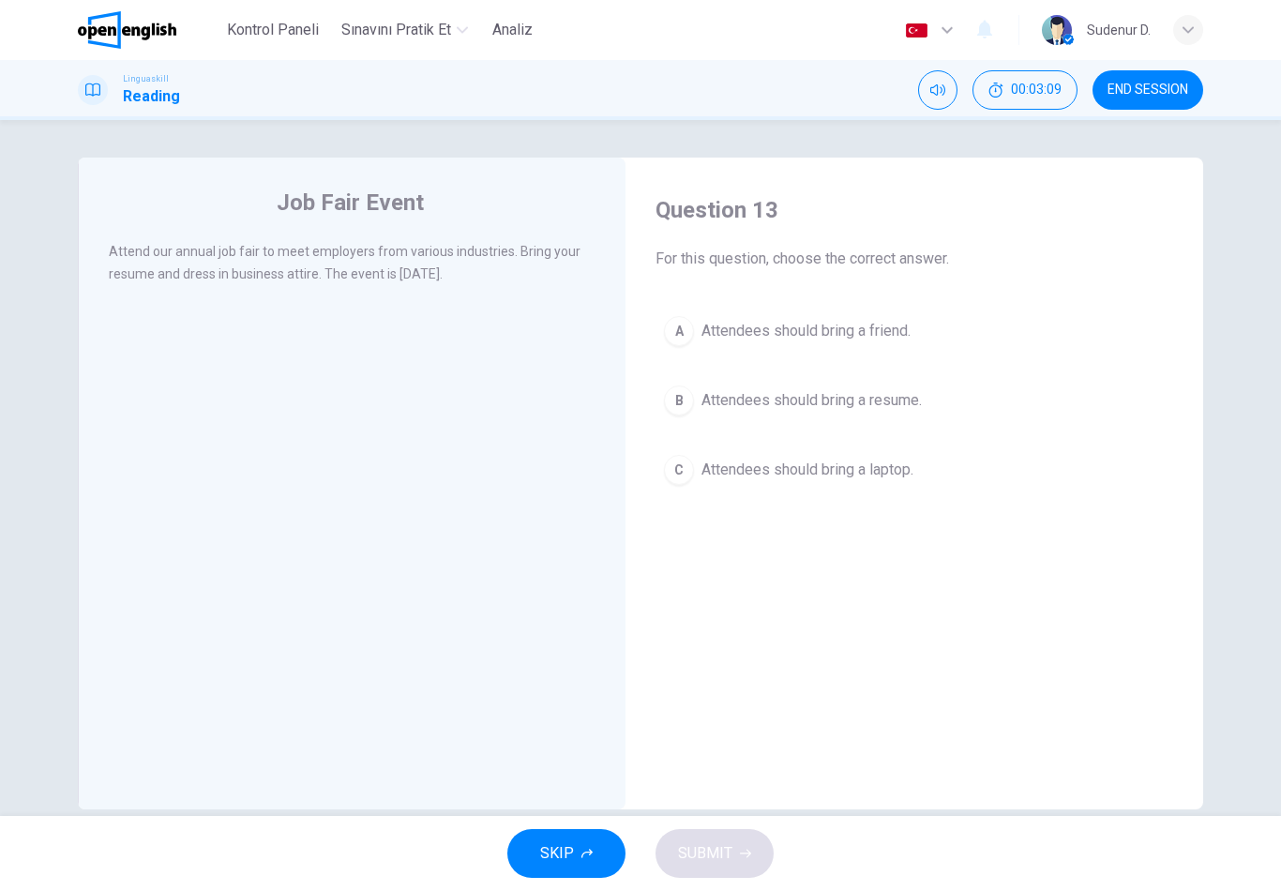
click at [833, 414] on button "B Attendees should bring a resume." at bounding box center [913, 400] width 517 height 47
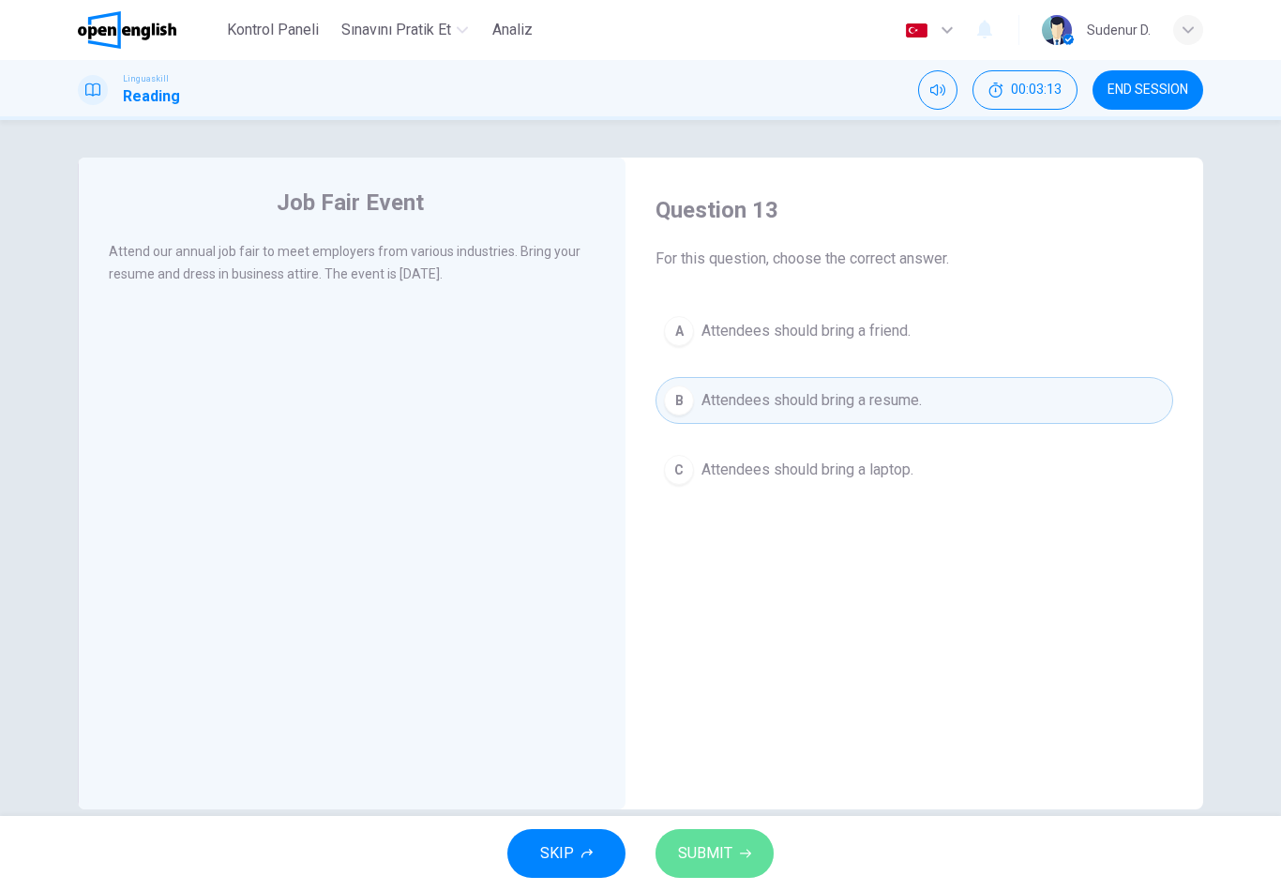
click at [717, 874] on button "SUBMIT" at bounding box center [714, 853] width 118 height 49
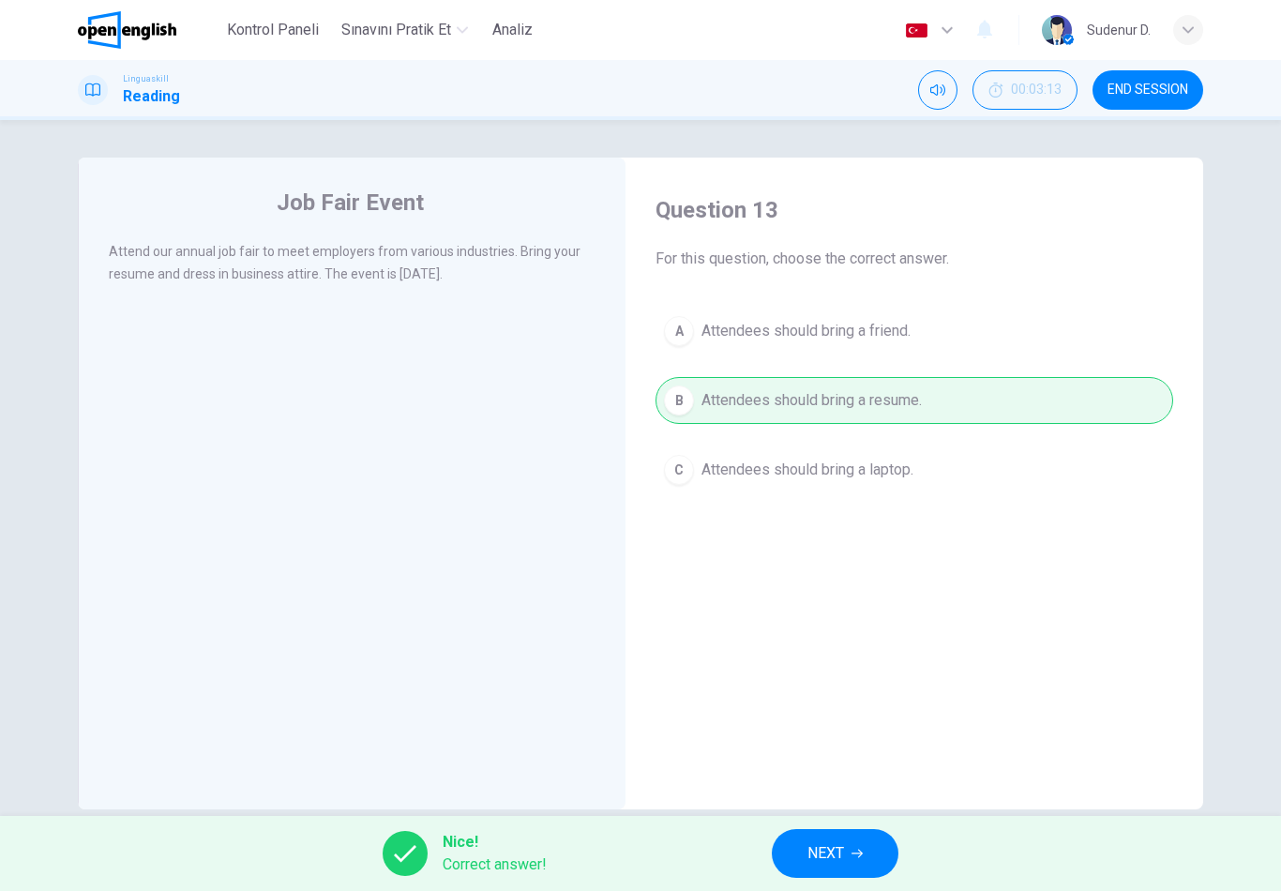
click at [803, 855] on button "NEXT" at bounding box center [835, 853] width 127 height 49
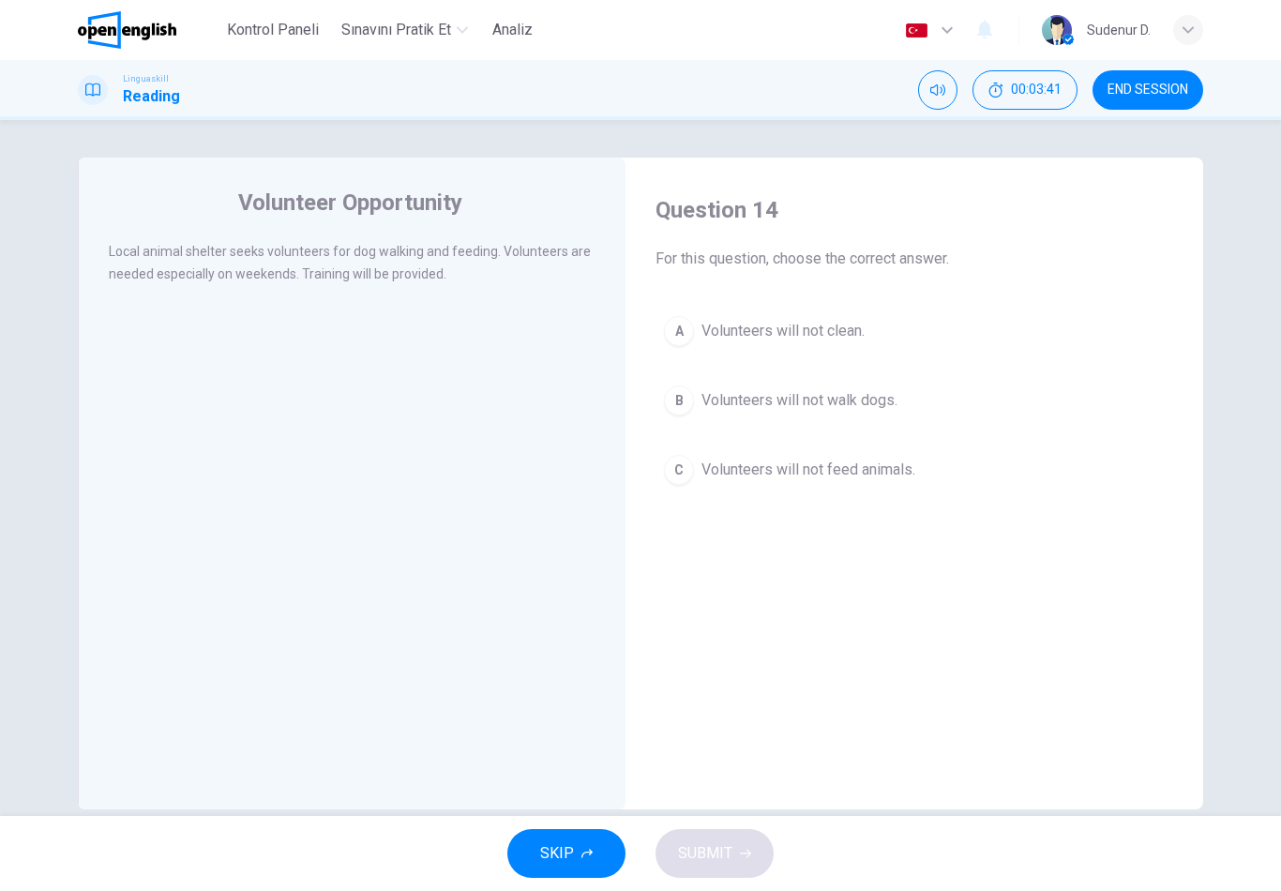
click at [992, 651] on div "Question 14 For this question, choose the correct answer. A Volunteers will not…" at bounding box center [913, 492] width 547 height 633
click at [857, 352] on button "A Volunteers will not clean." at bounding box center [913, 330] width 517 height 47
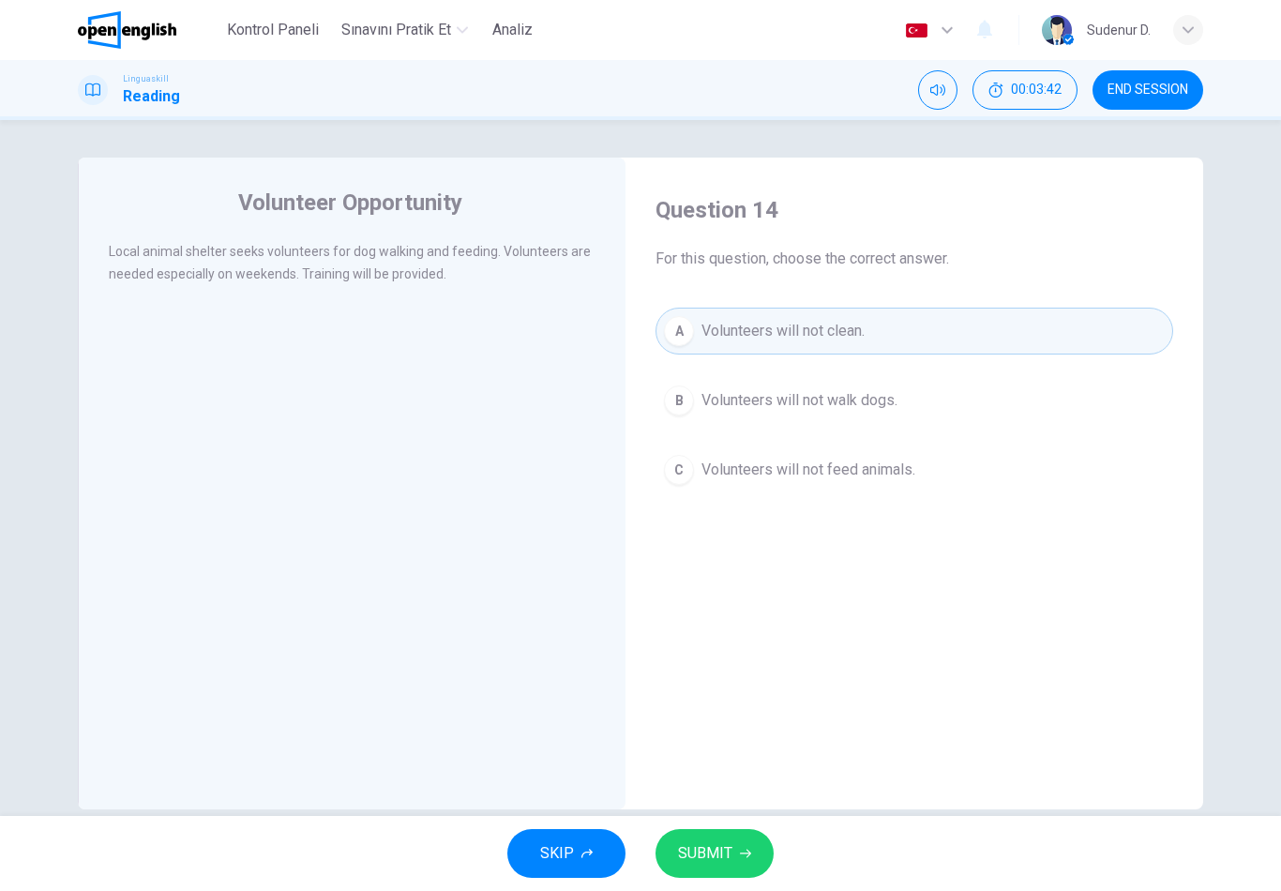
click at [751, 821] on div "SKIP SUBMIT" at bounding box center [640, 853] width 1281 height 75
click at [757, 851] on button "SUBMIT" at bounding box center [714, 853] width 118 height 49
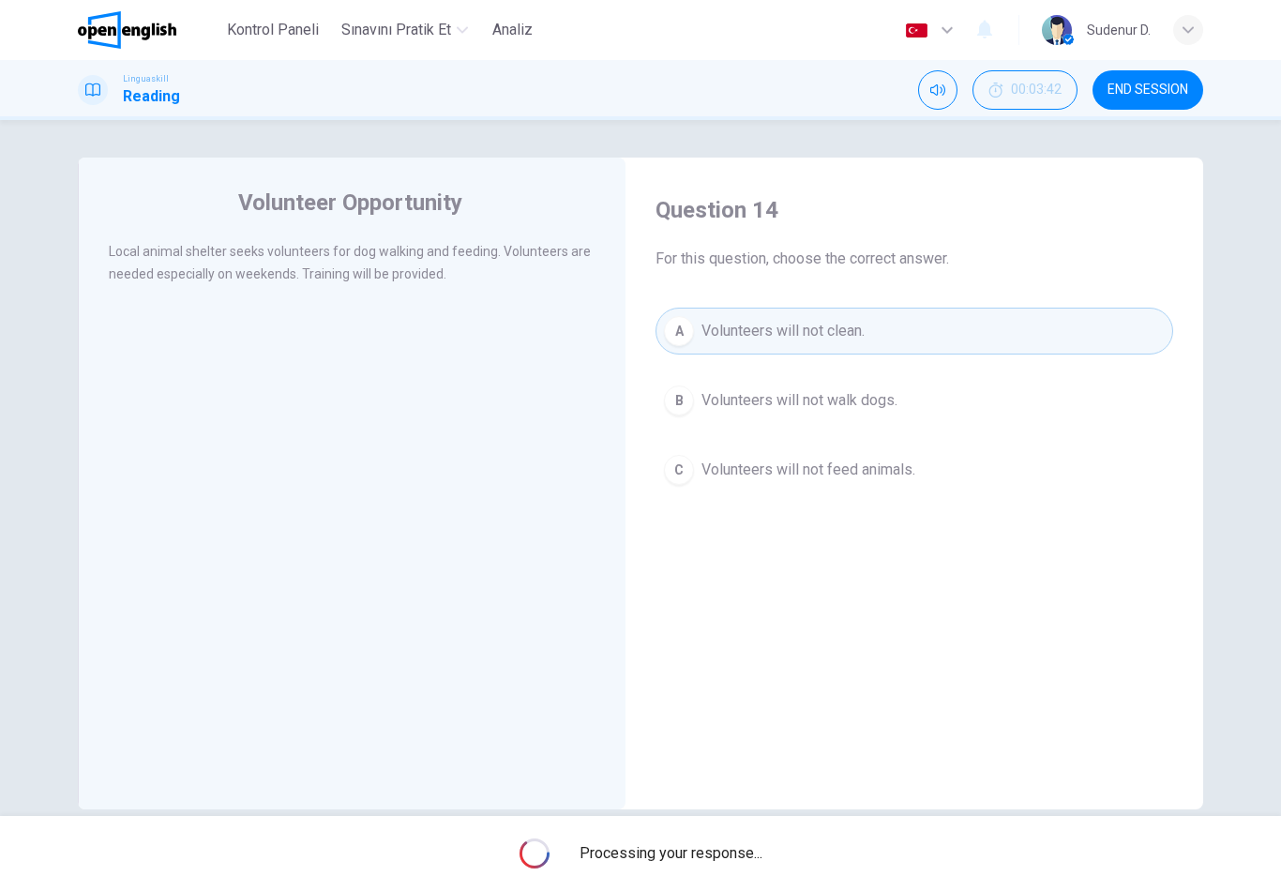
click at [756, 851] on span "Processing your response..." at bounding box center [670, 853] width 183 height 22
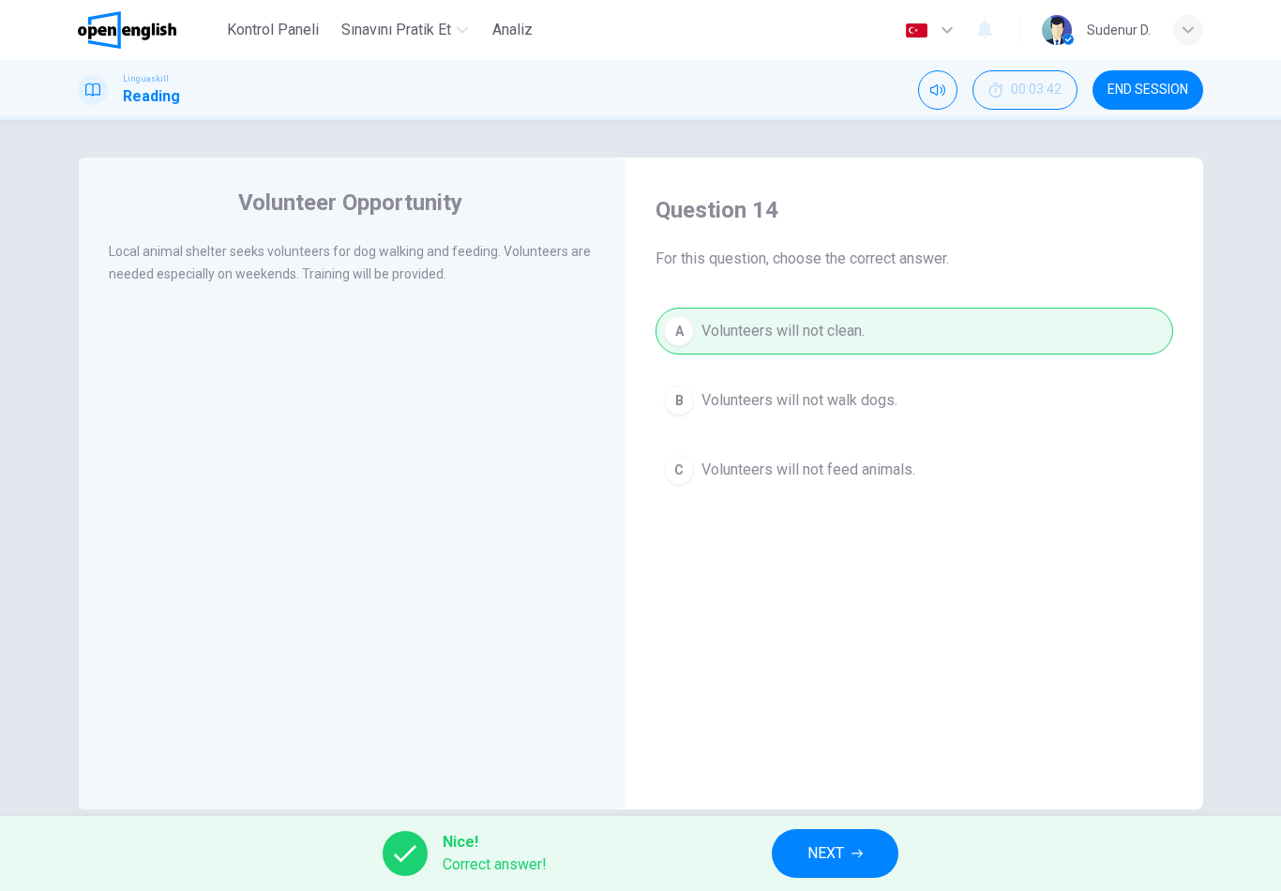
click at [831, 856] on span "NEXT" at bounding box center [825, 853] width 37 height 26
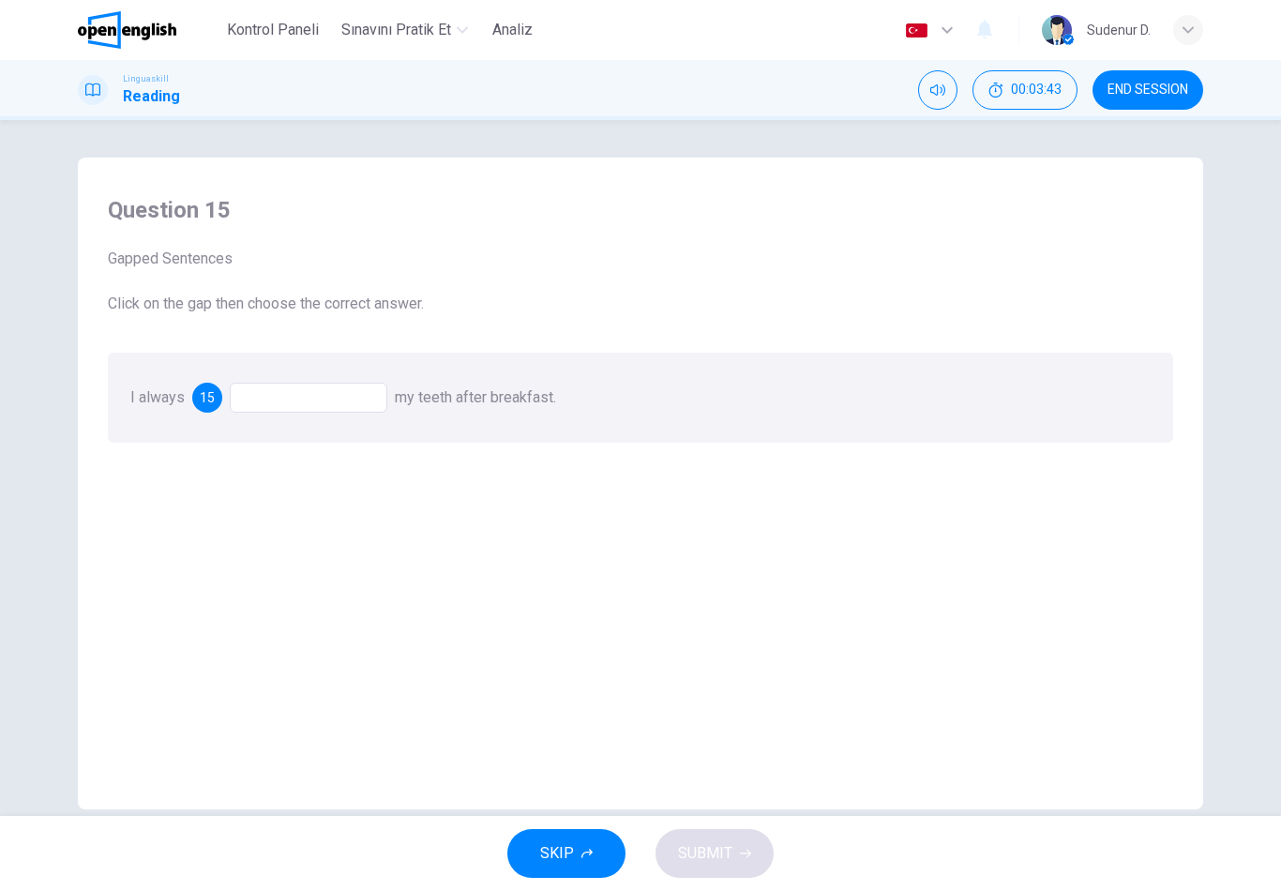
click at [403, 401] on span "my teeth after breakfast." at bounding box center [475, 397] width 161 height 18
click at [373, 400] on div at bounding box center [308, 397] width 157 height 30
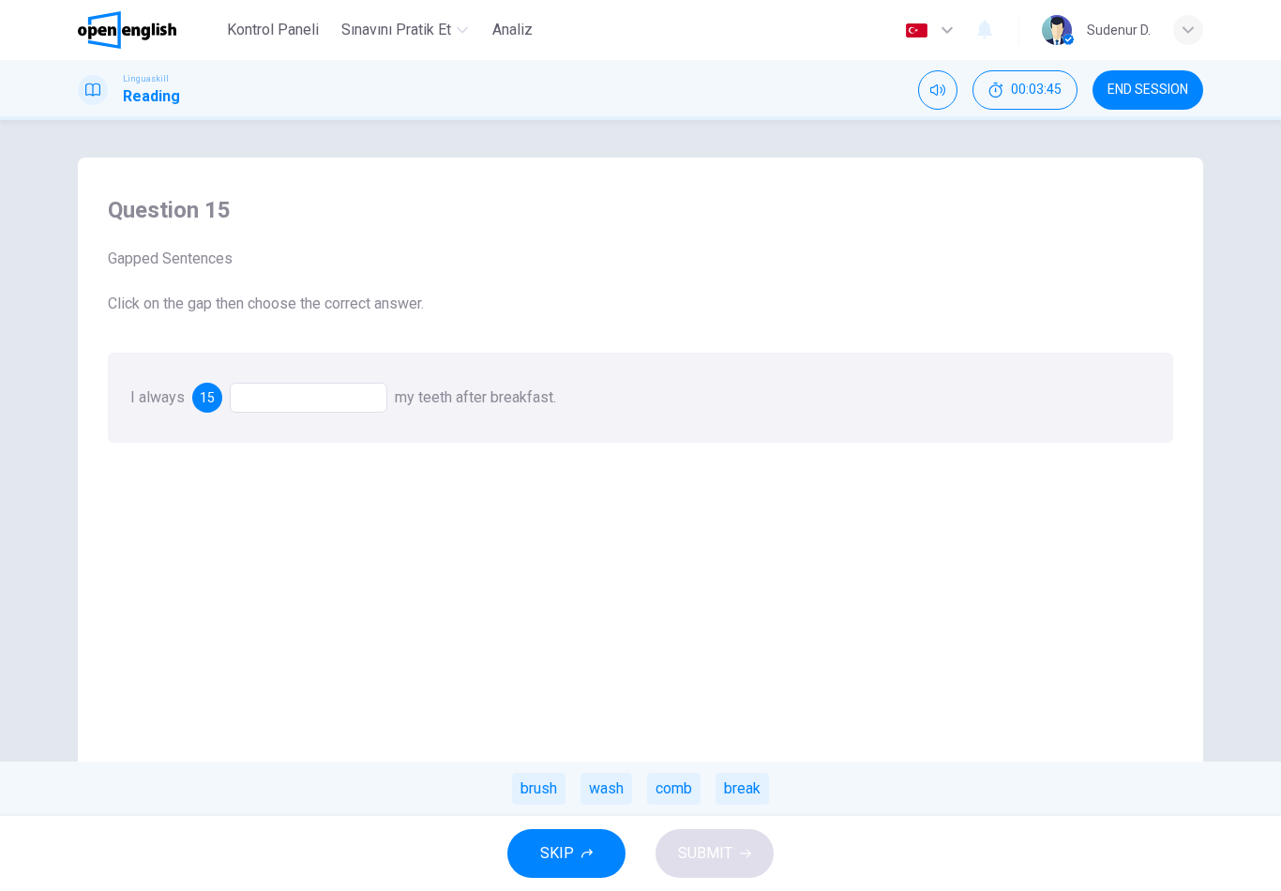
click at [553, 785] on div "brush" at bounding box center [538, 788] width 53 height 32
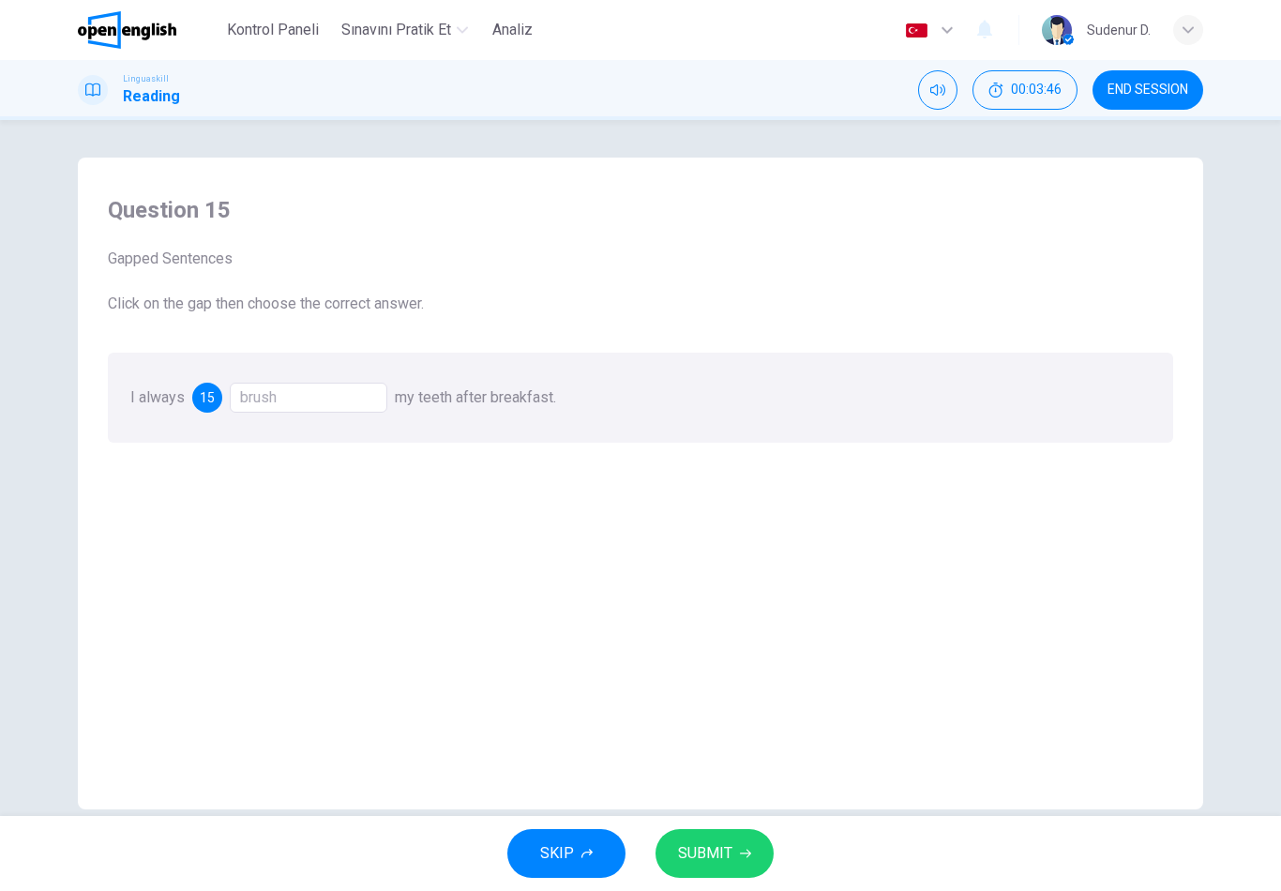
click at [733, 858] on button "SUBMIT" at bounding box center [714, 853] width 118 height 49
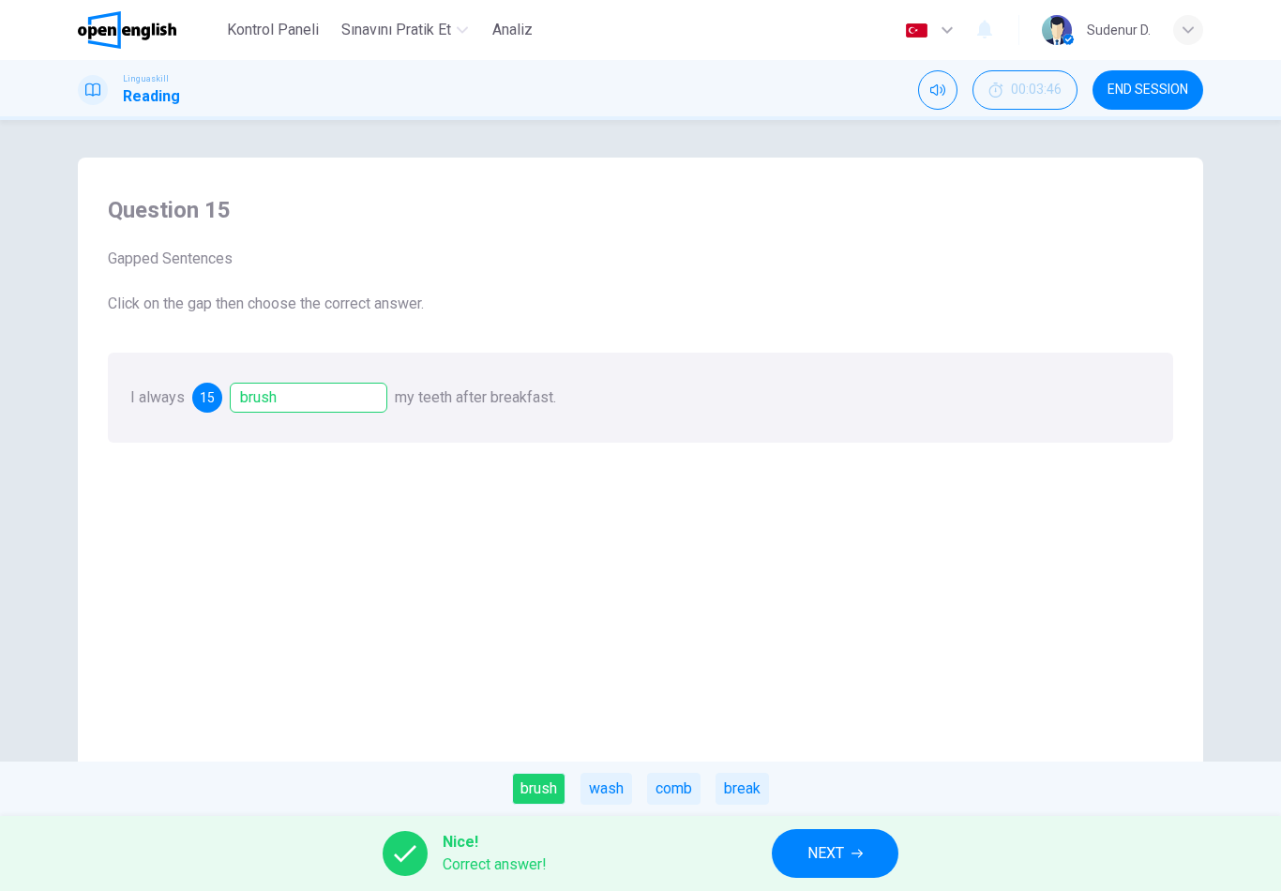
click at [719, 857] on div "Nice! Correct answer! NEXT" at bounding box center [640, 853] width 1281 height 75
click at [759, 861] on div "Nice! Correct answer! NEXT" at bounding box center [640, 853] width 1281 height 75
click at [780, 864] on button "NEXT" at bounding box center [835, 853] width 127 height 49
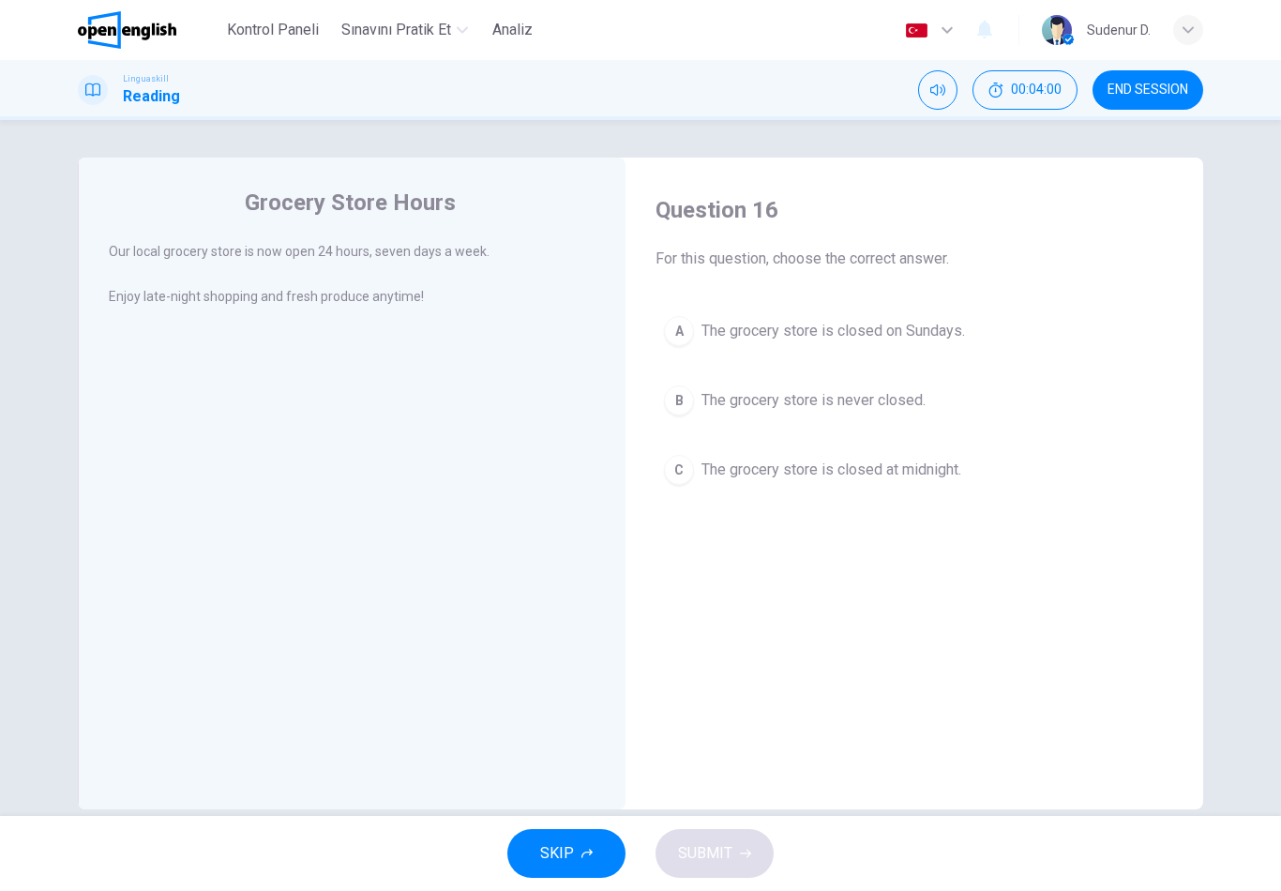
click at [787, 378] on button "B The grocery store is never closed." at bounding box center [913, 400] width 517 height 47
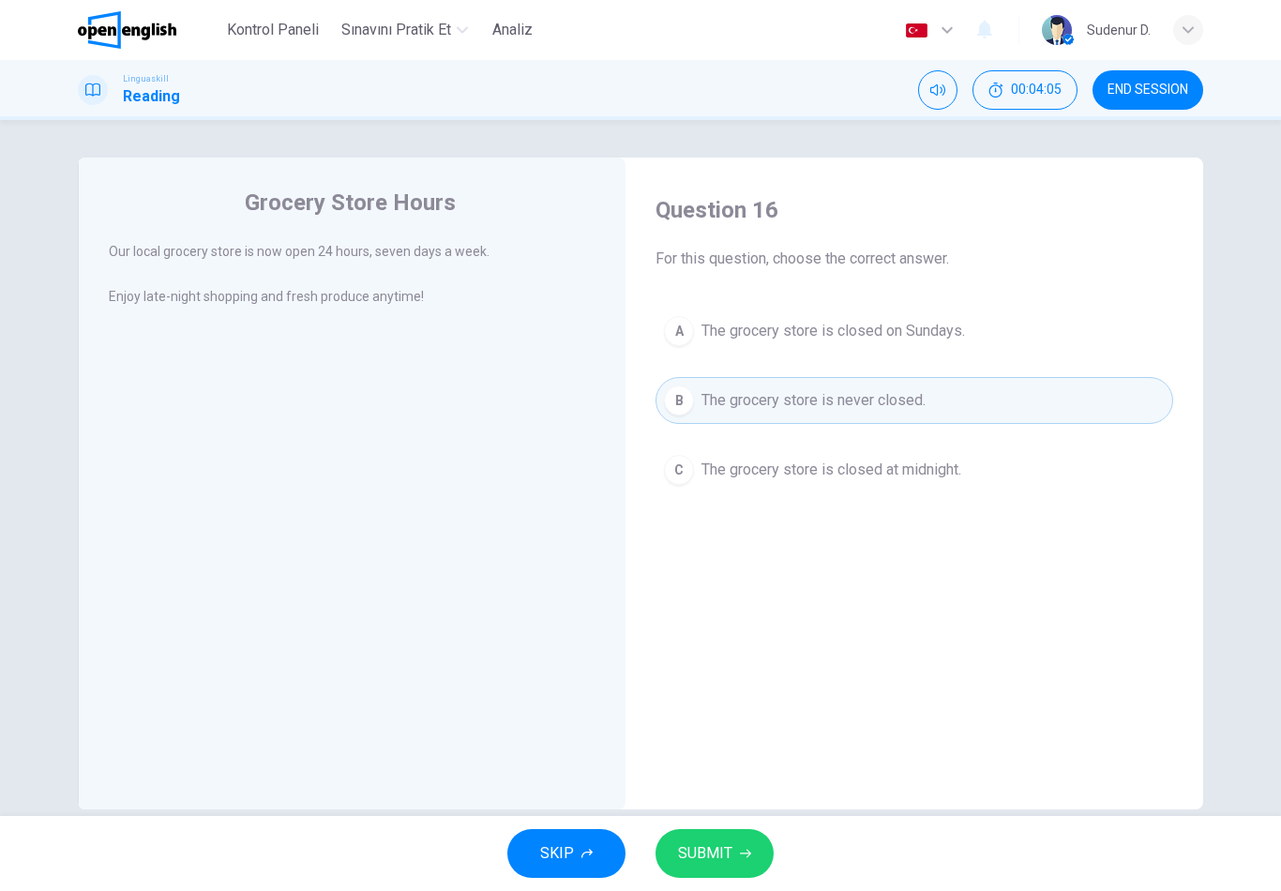
click at [714, 860] on span "SUBMIT" at bounding box center [705, 853] width 54 height 26
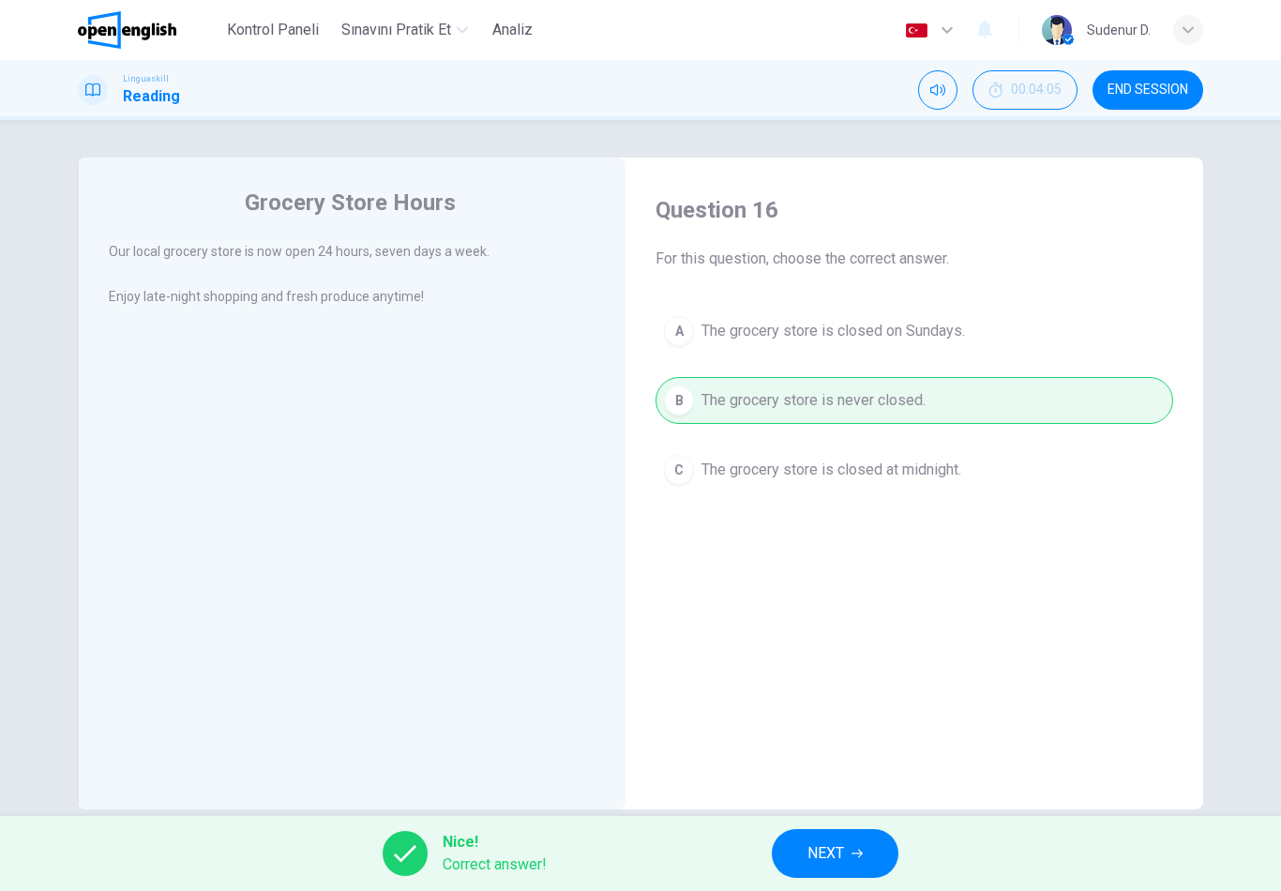
click at [832, 864] on span "NEXT" at bounding box center [825, 853] width 37 height 26
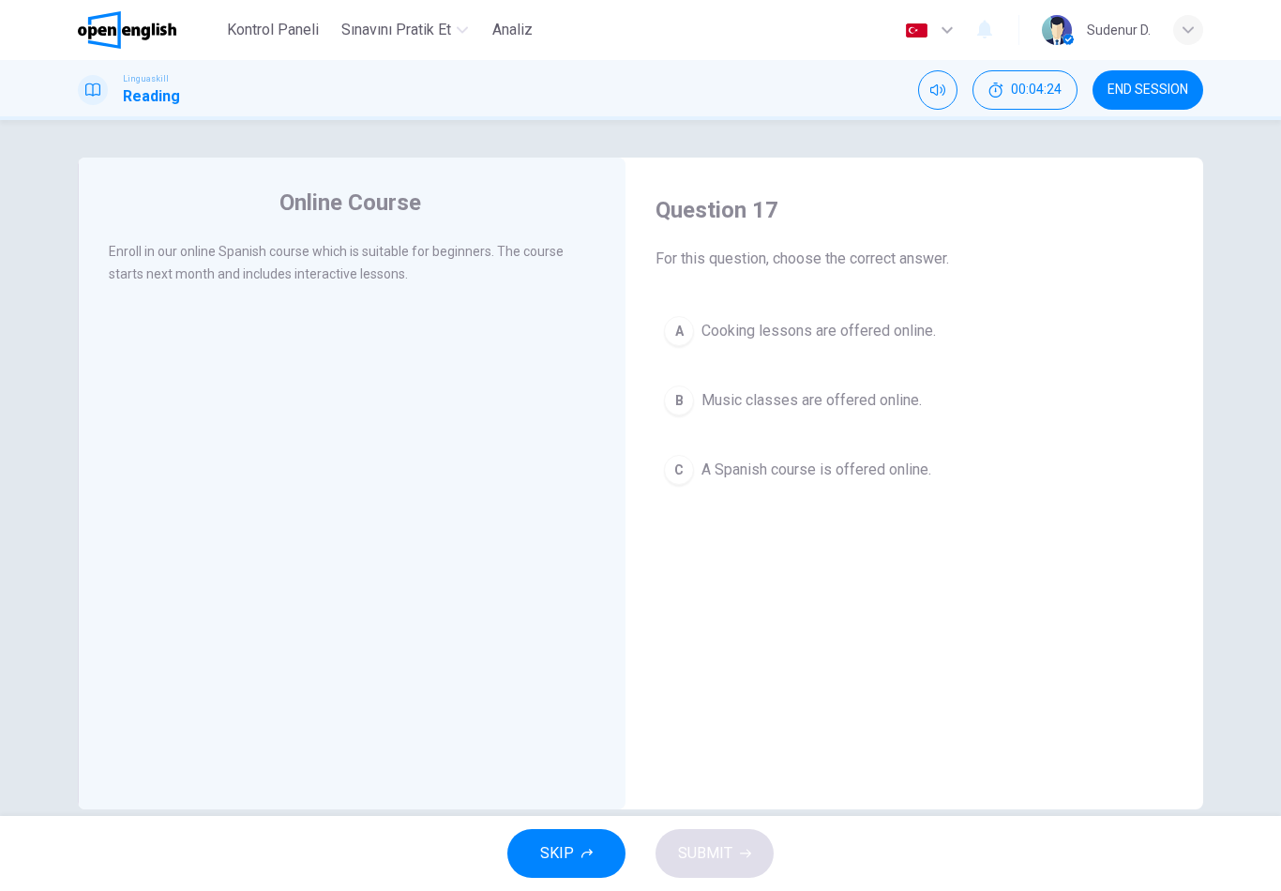
click at [746, 487] on button "C A Spanish course is offered online." at bounding box center [913, 469] width 517 height 47
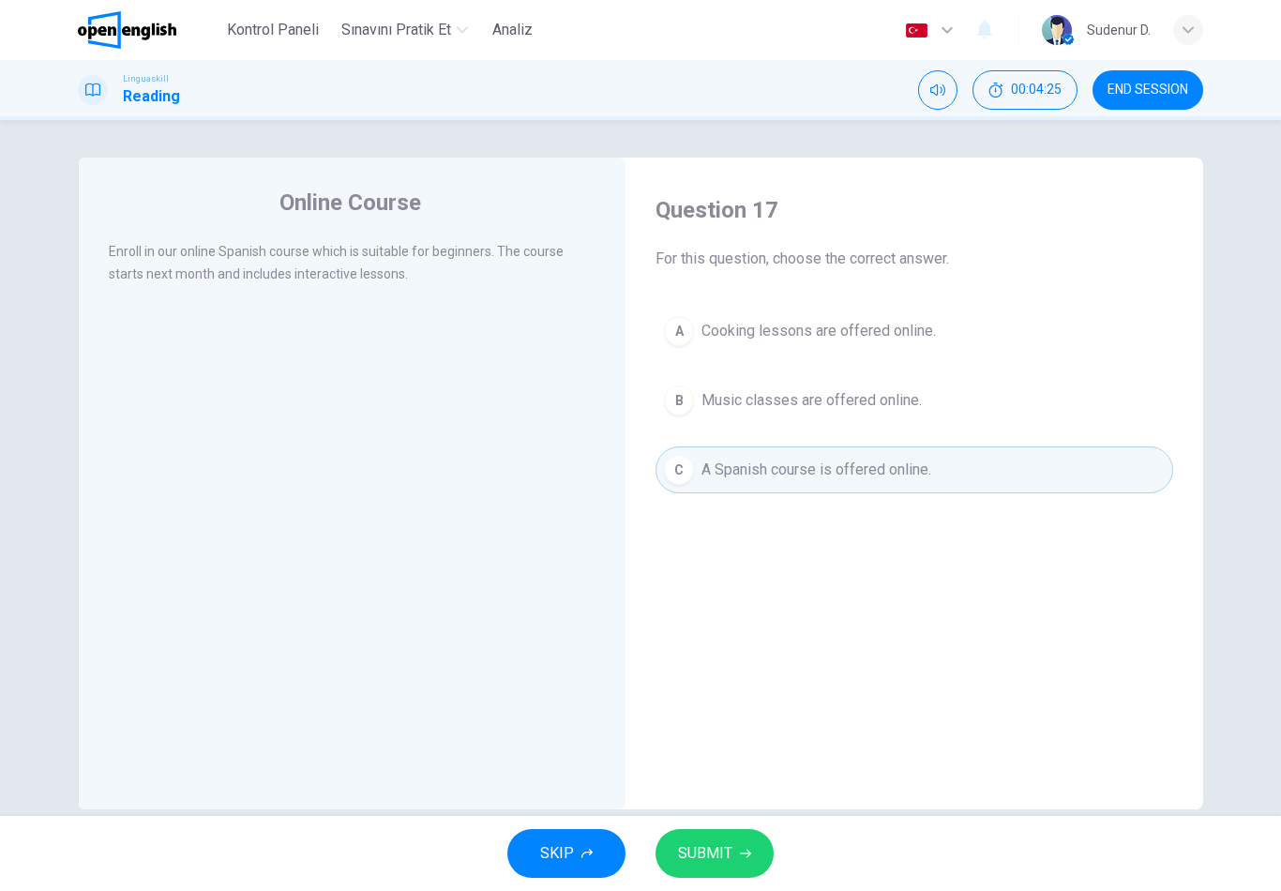
click at [718, 829] on button "SUBMIT" at bounding box center [714, 853] width 118 height 49
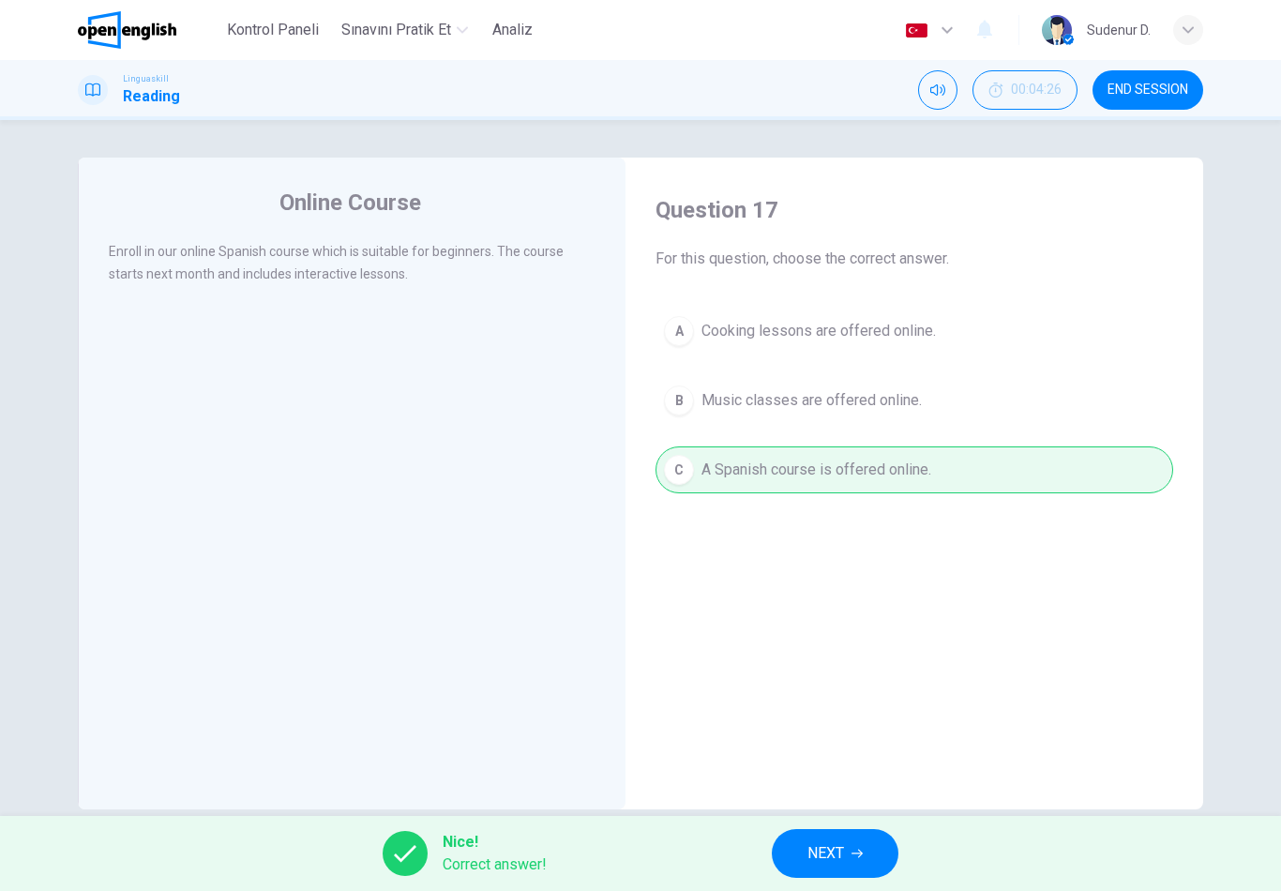
click at [752, 854] on div "Nice! Correct answer! NEXT" at bounding box center [640, 853] width 1281 height 75
click at [751, 854] on div "Nice! Correct answer! NEXT" at bounding box center [640, 853] width 1281 height 75
click at [801, 862] on button "NEXT" at bounding box center [835, 853] width 127 height 49
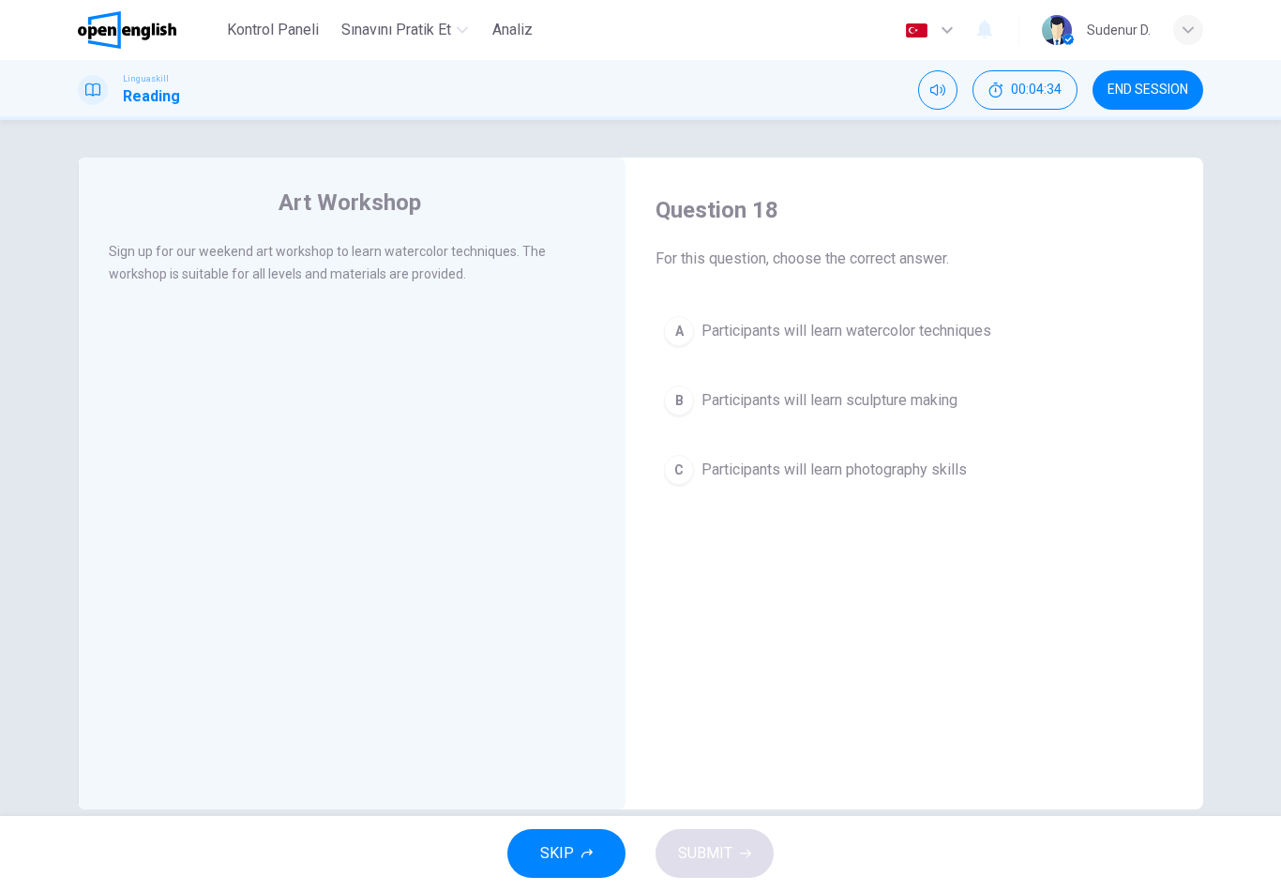
click at [846, 331] on span "Participants will learn watercolor techniques" at bounding box center [846, 331] width 290 height 22
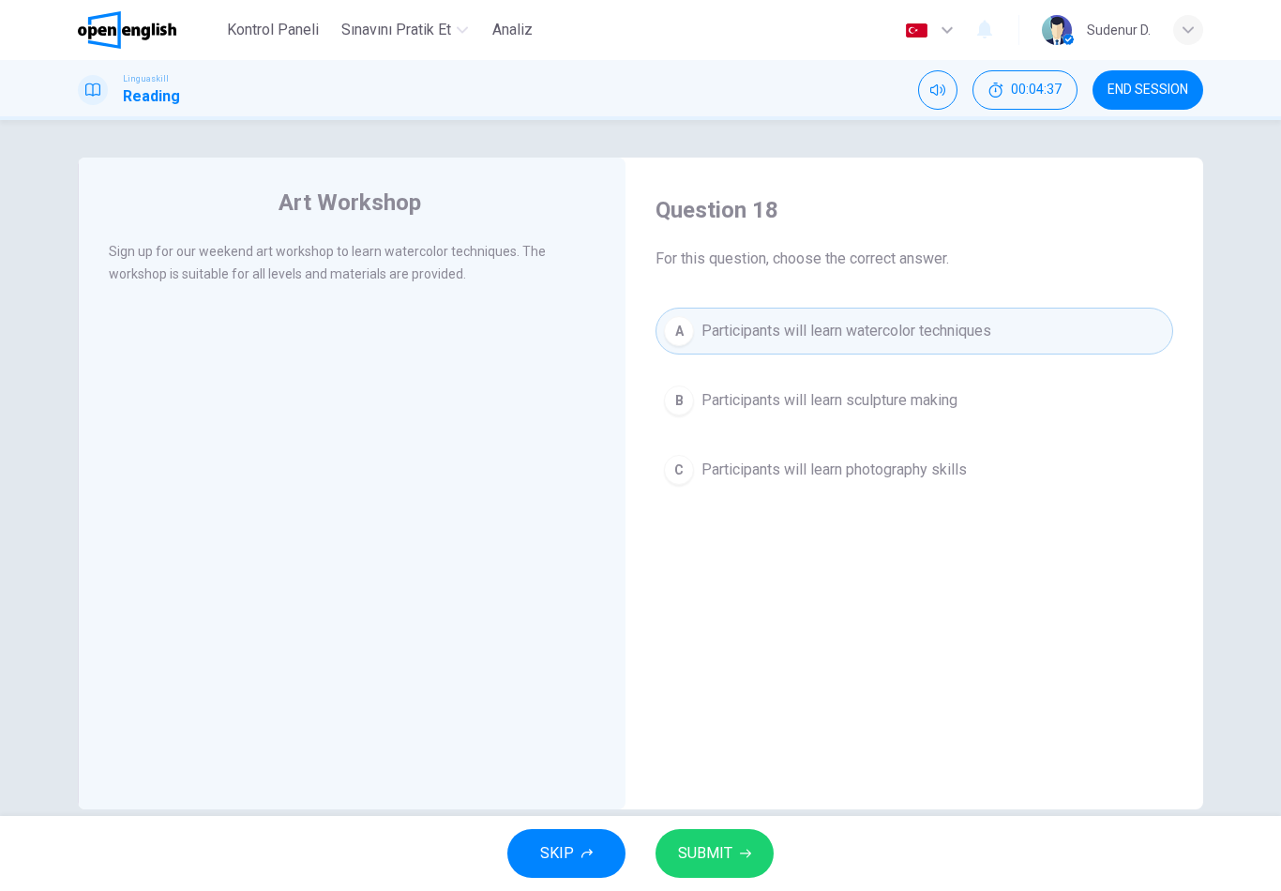
click at [749, 853] on icon "button" at bounding box center [745, 853] width 11 height 8
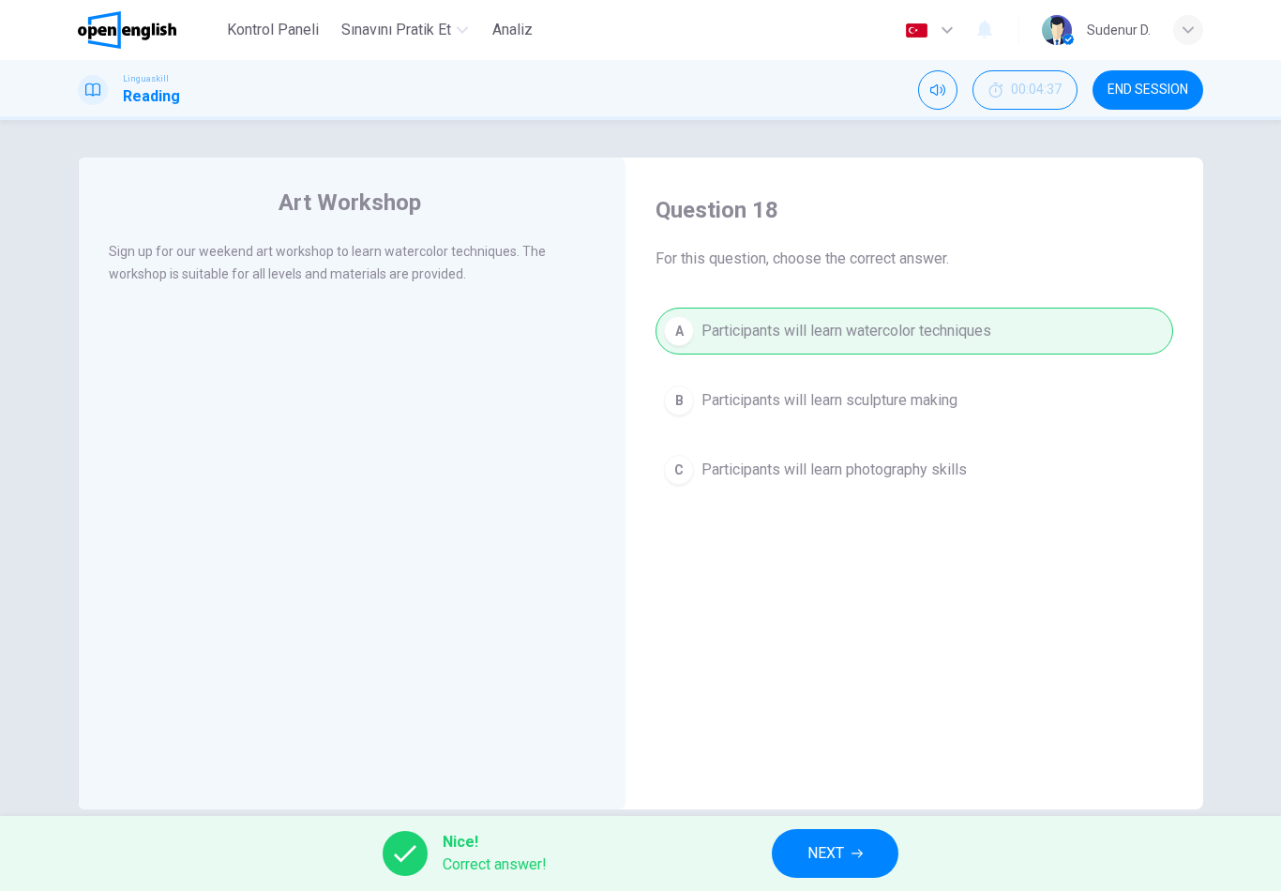
click at [789, 871] on button "NEXT" at bounding box center [835, 853] width 127 height 49
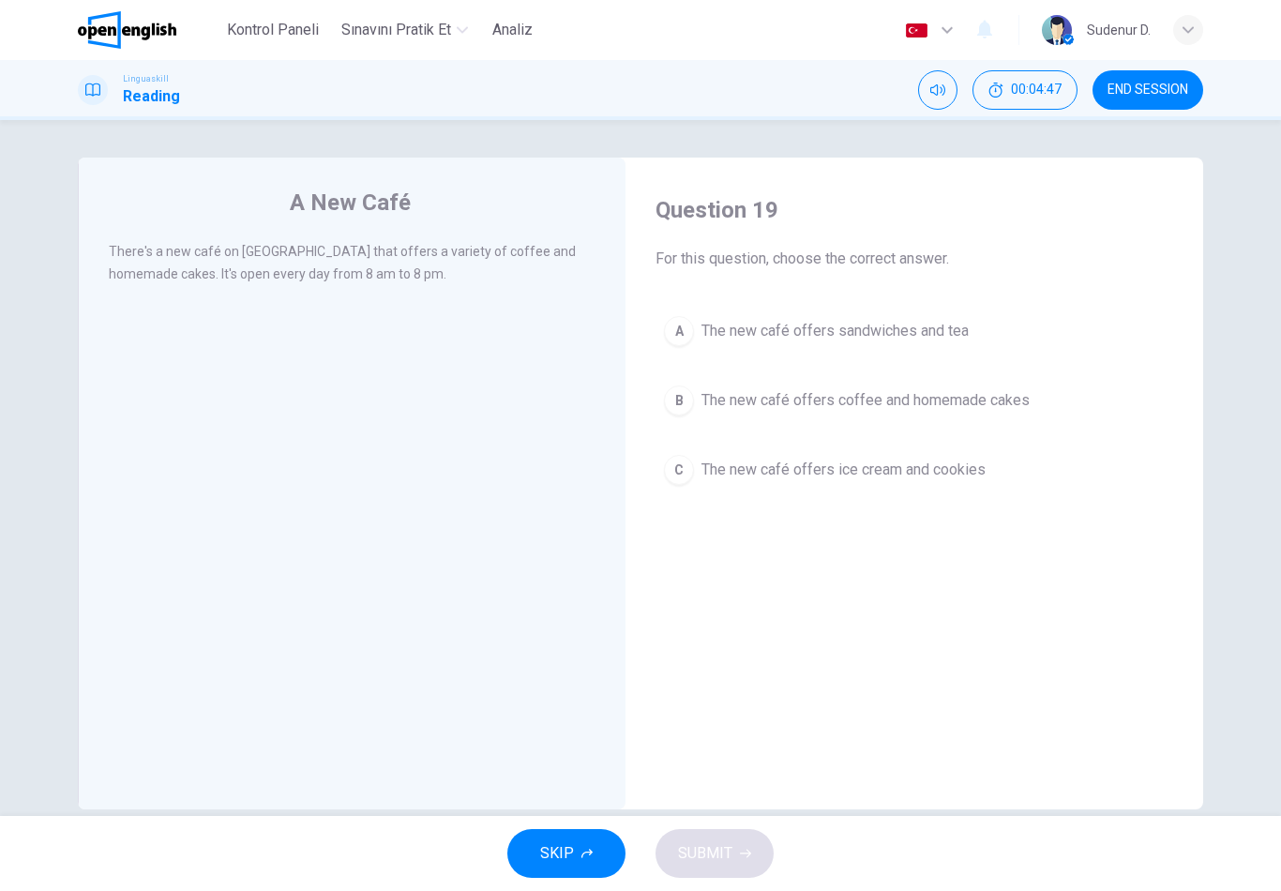
click at [777, 478] on span "The new café offers ice cream and cookies" at bounding box center [843, 469] width 284 height 22
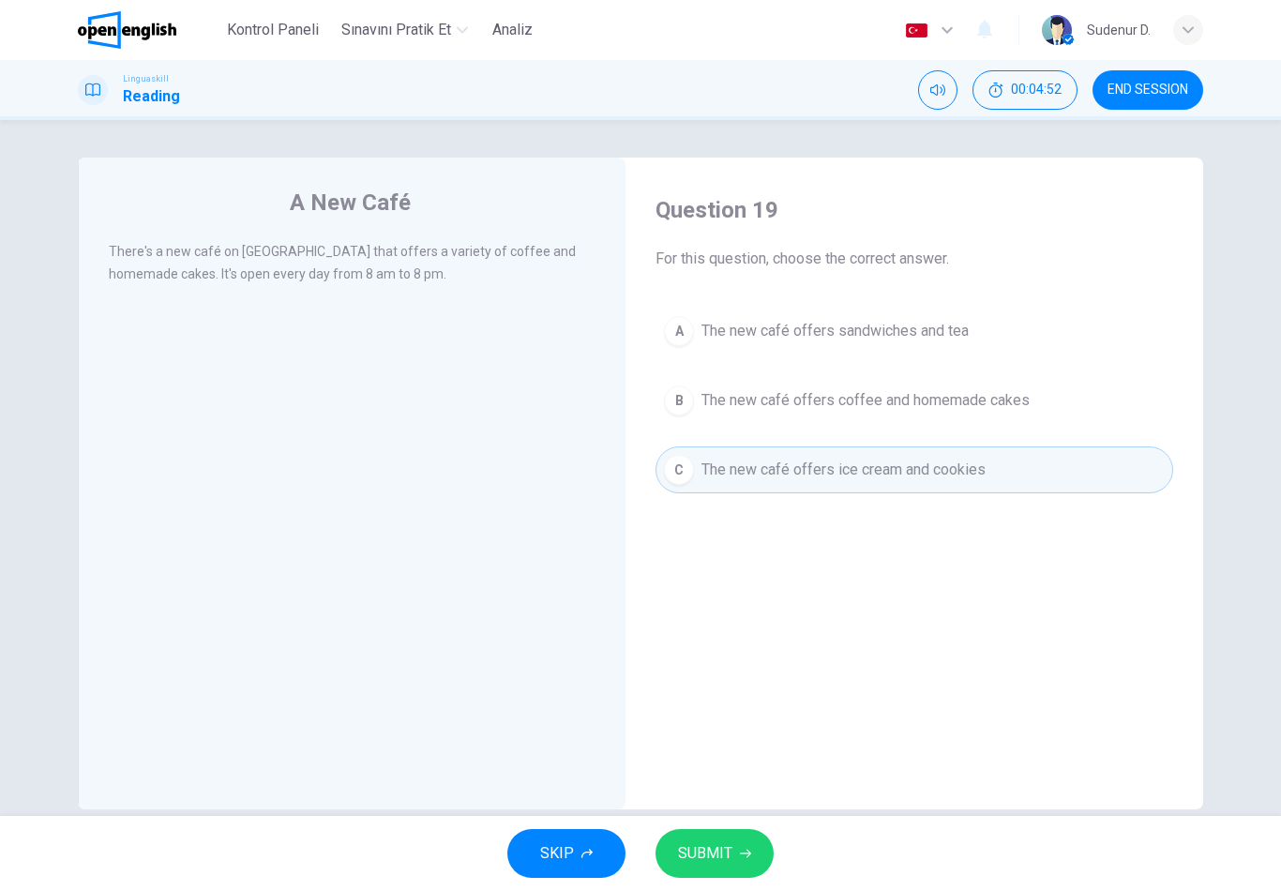
click at [839, 410] on span "The new café offers coffee and homemade cakes" at bounding box center [865, 400] width 328 height 22
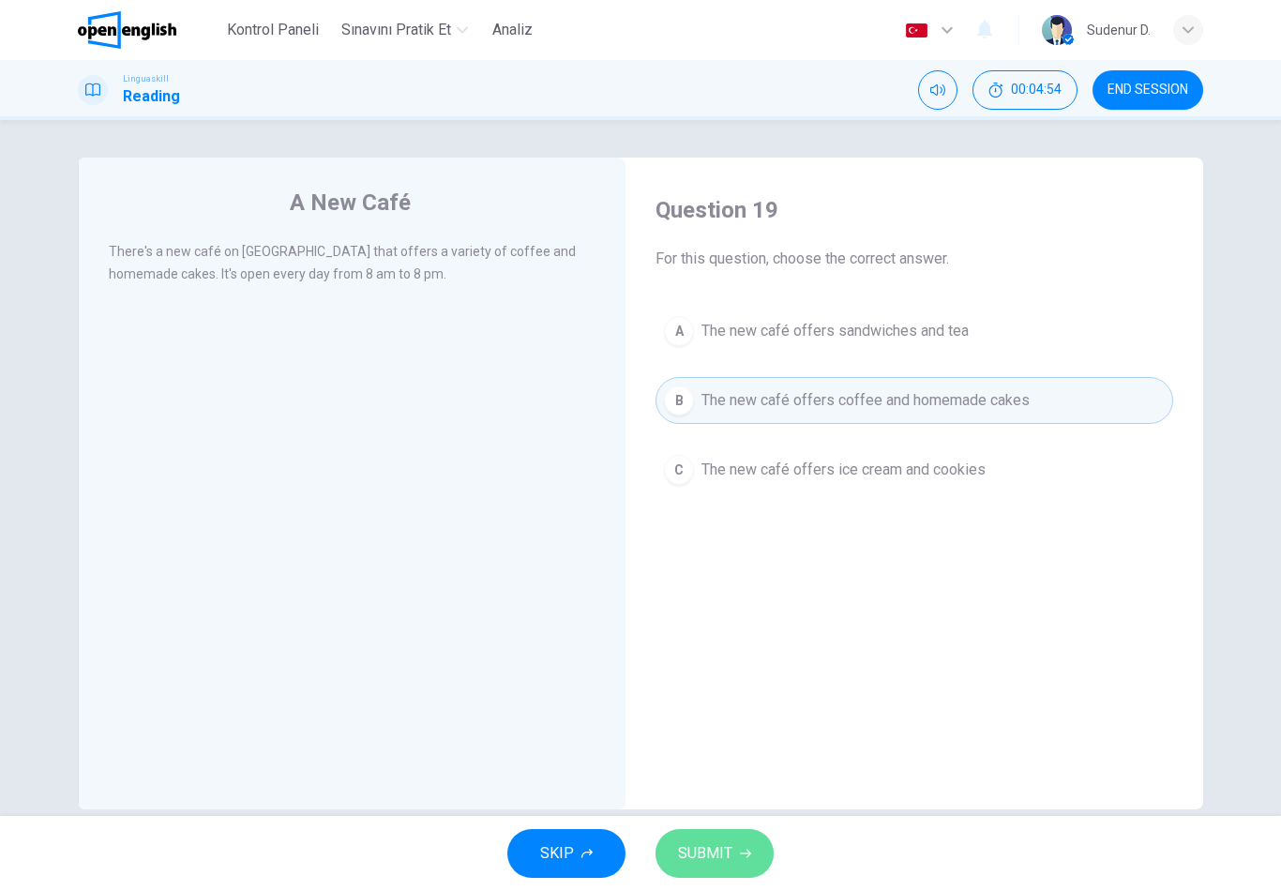
click at [686, 845] on span "SUBMIT" at bounding box center [705, 853] width 54 height 26
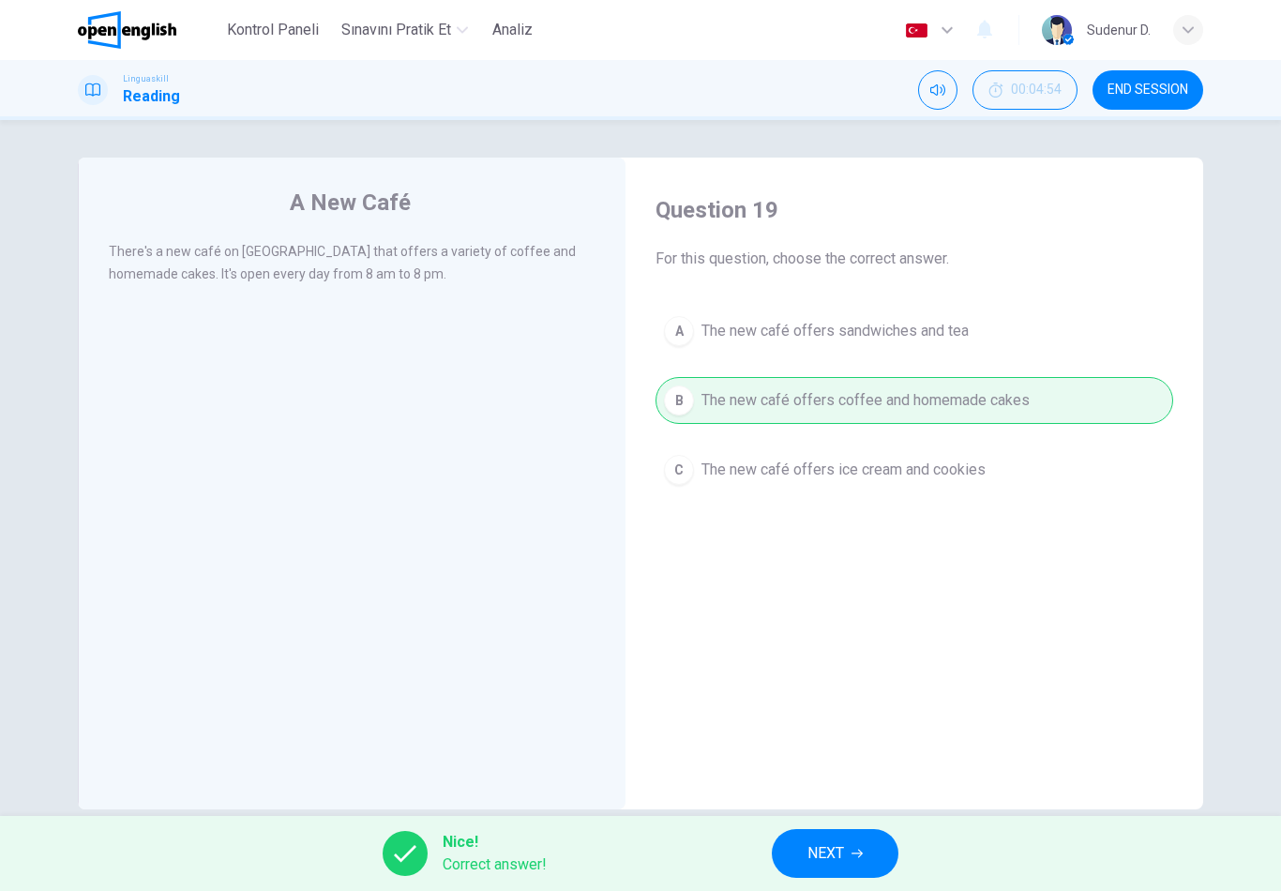
click at [776, 863] on button "NEXT" at bounding box center [835, 853] width 127 height 49
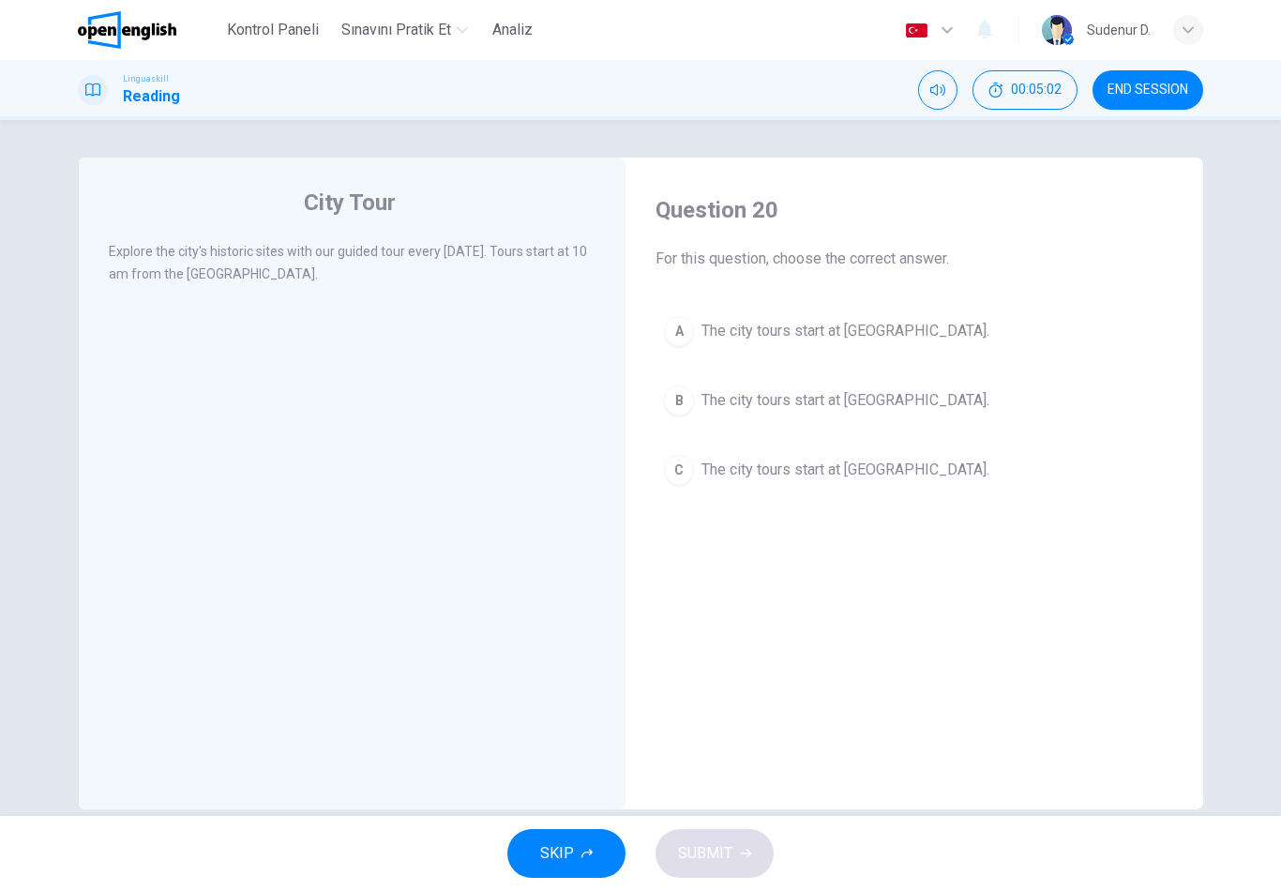
click at [879, 351] on button "A The city tours start at City Museum." at bounding box center [913, 330] width 517 height 47
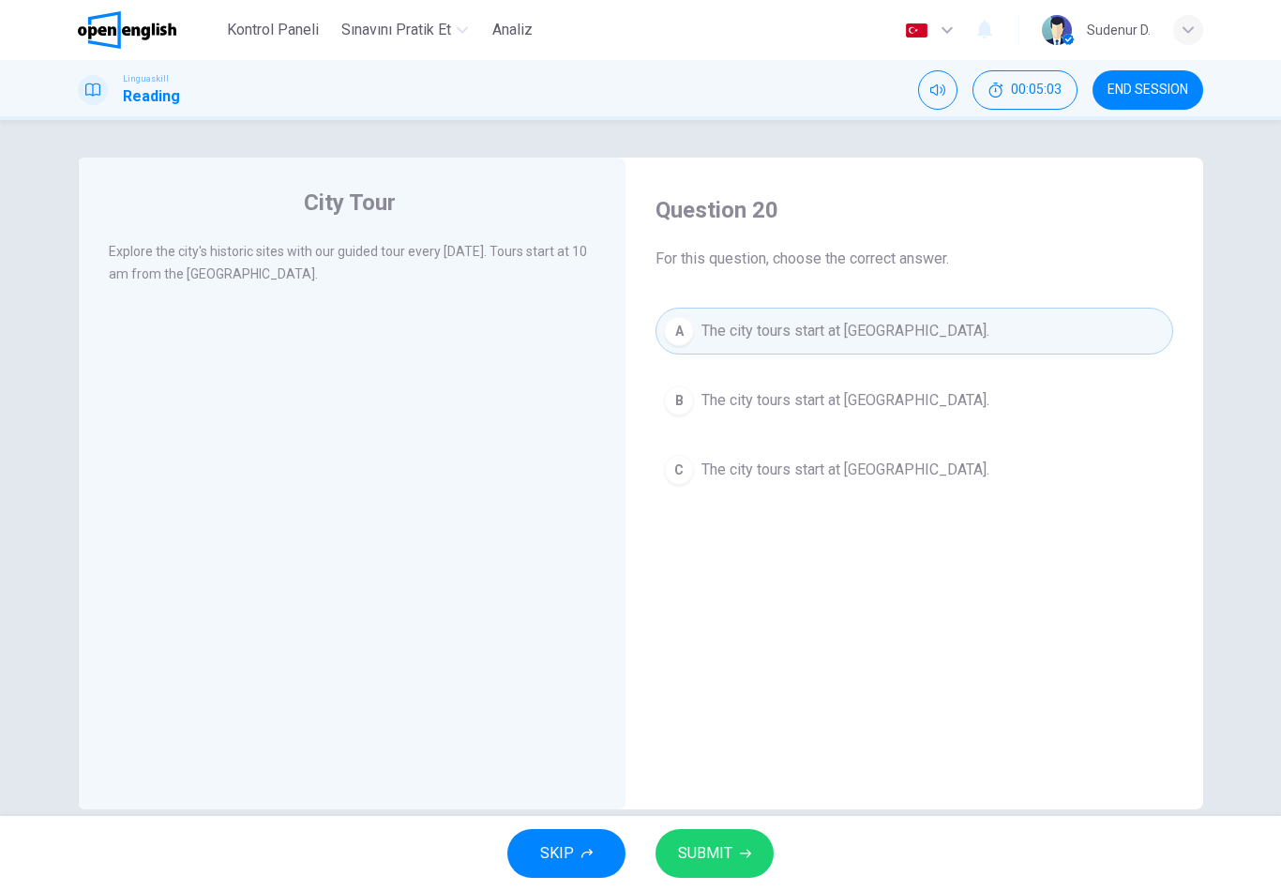
click at [759, 840] on button "SUBMIT" at bounding box center [714, 853] width 118 height 49
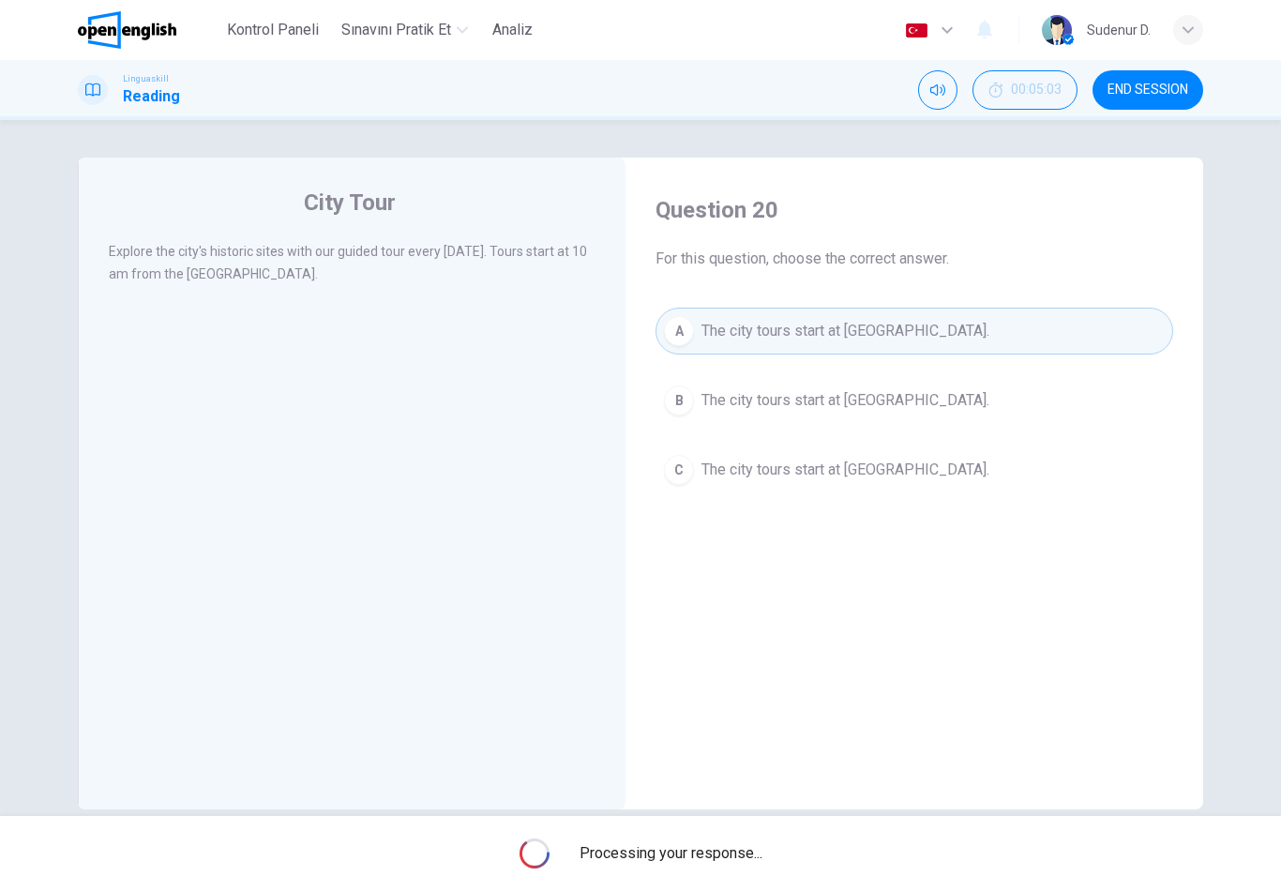
click at [758, 839] on div "Processing your response..." at bounding box center [640, 853] width 1281 height 75
click at [728, 853] on span "Processing your response..." at bounding box center [670, 853] width 183 height 22
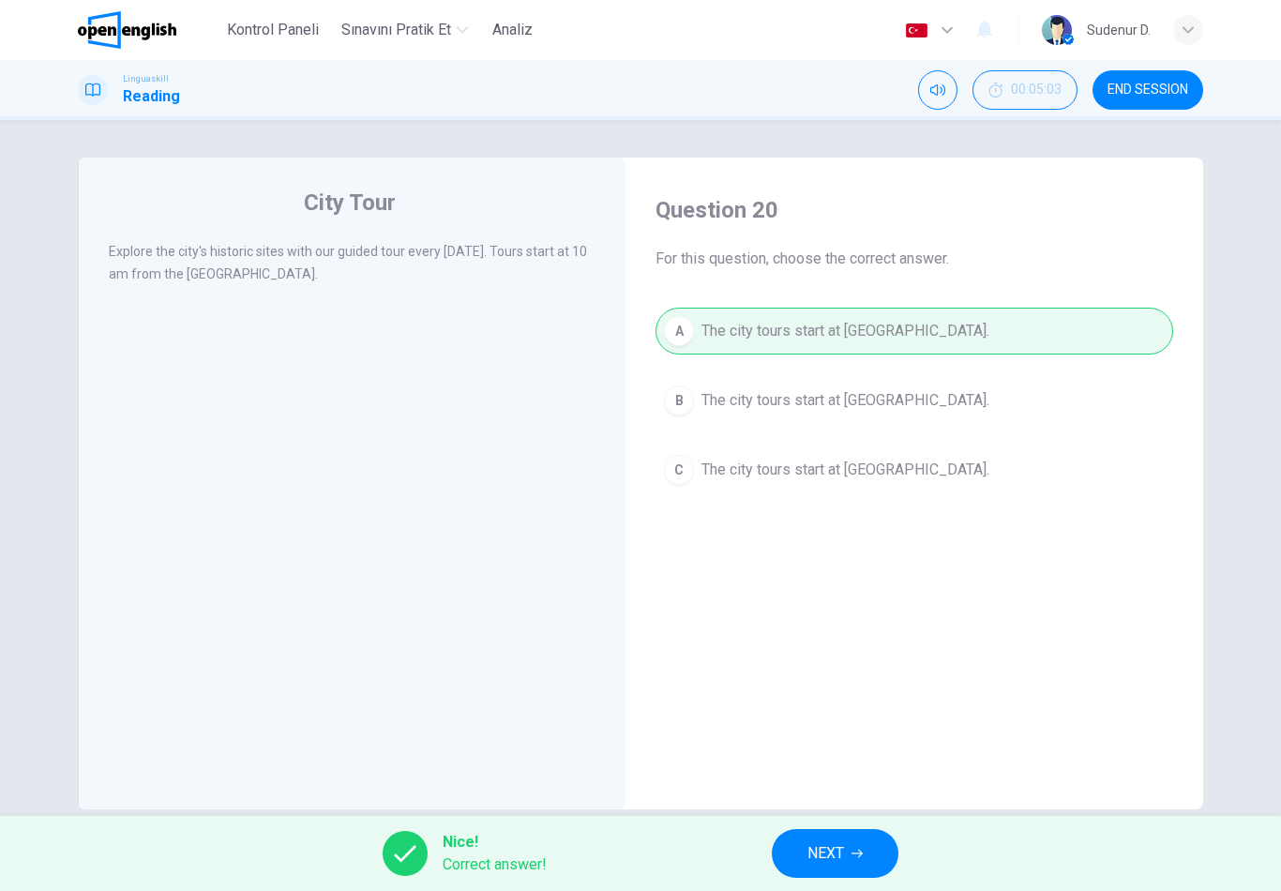
click at [798, 861] on button "NEXT" at bounding box center [835, 853] width 127 height 49
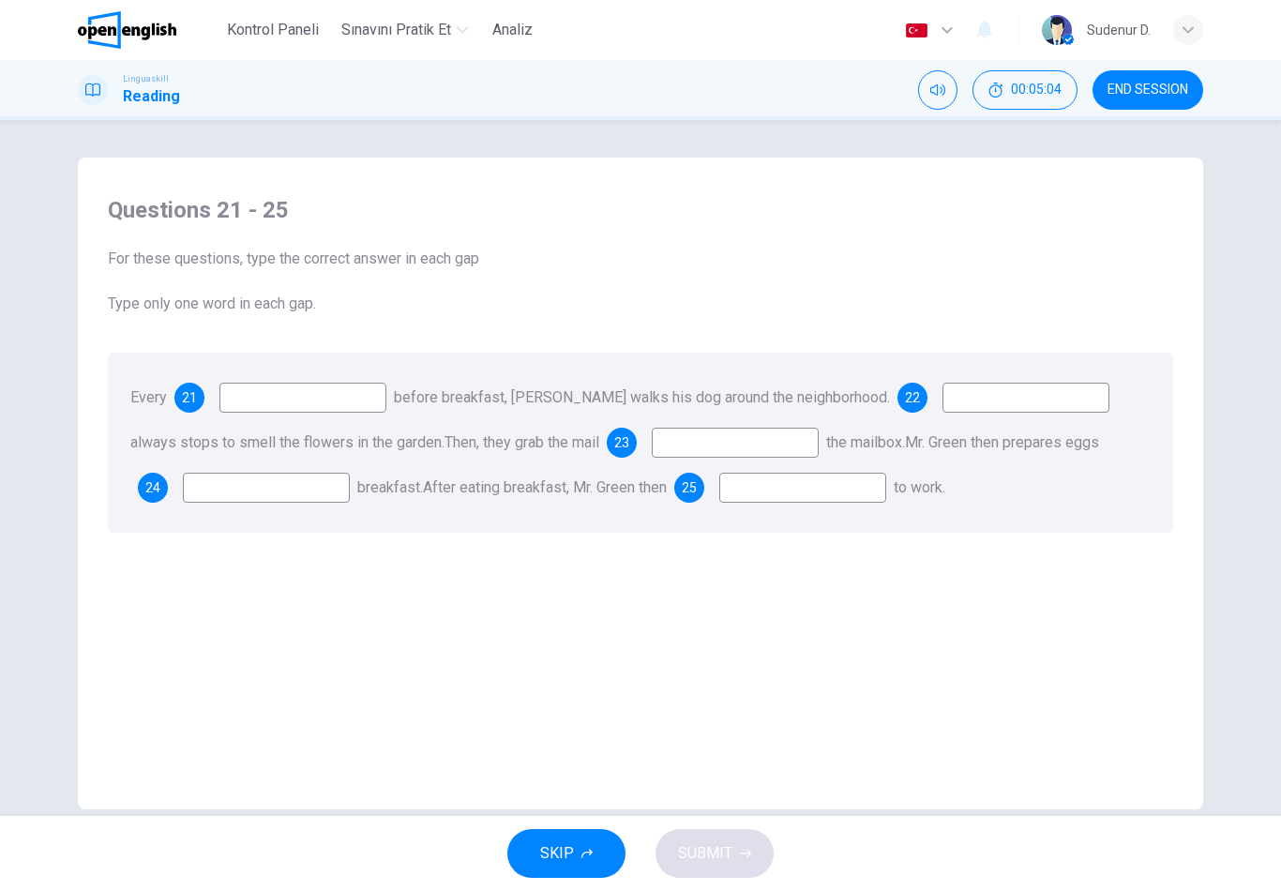
click at [1199, 82] on button "END SESSION" at bounding box center [1147, 89] width 111 height 39
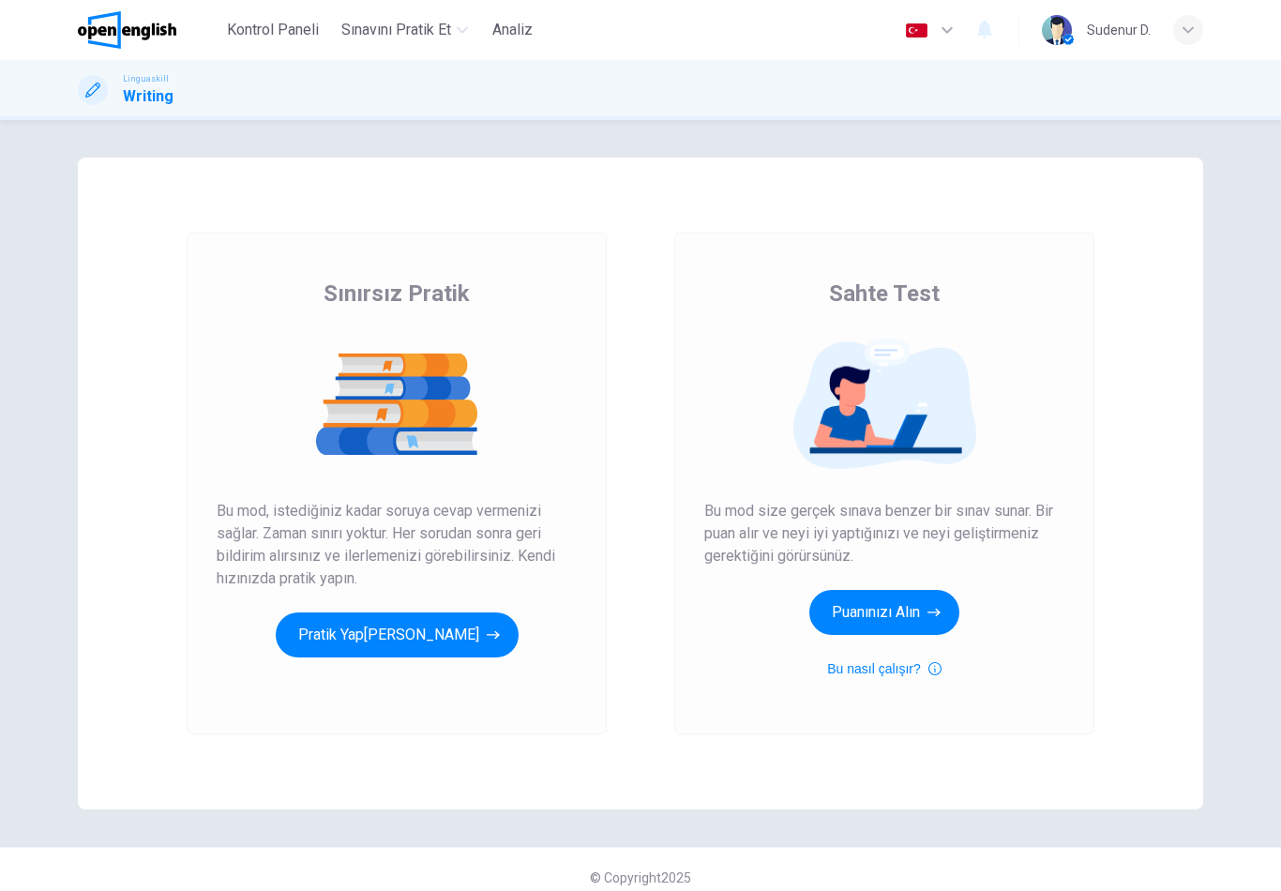
scroll to position [48, 0]
